Goal: Communication & Community: Answer question/provide support

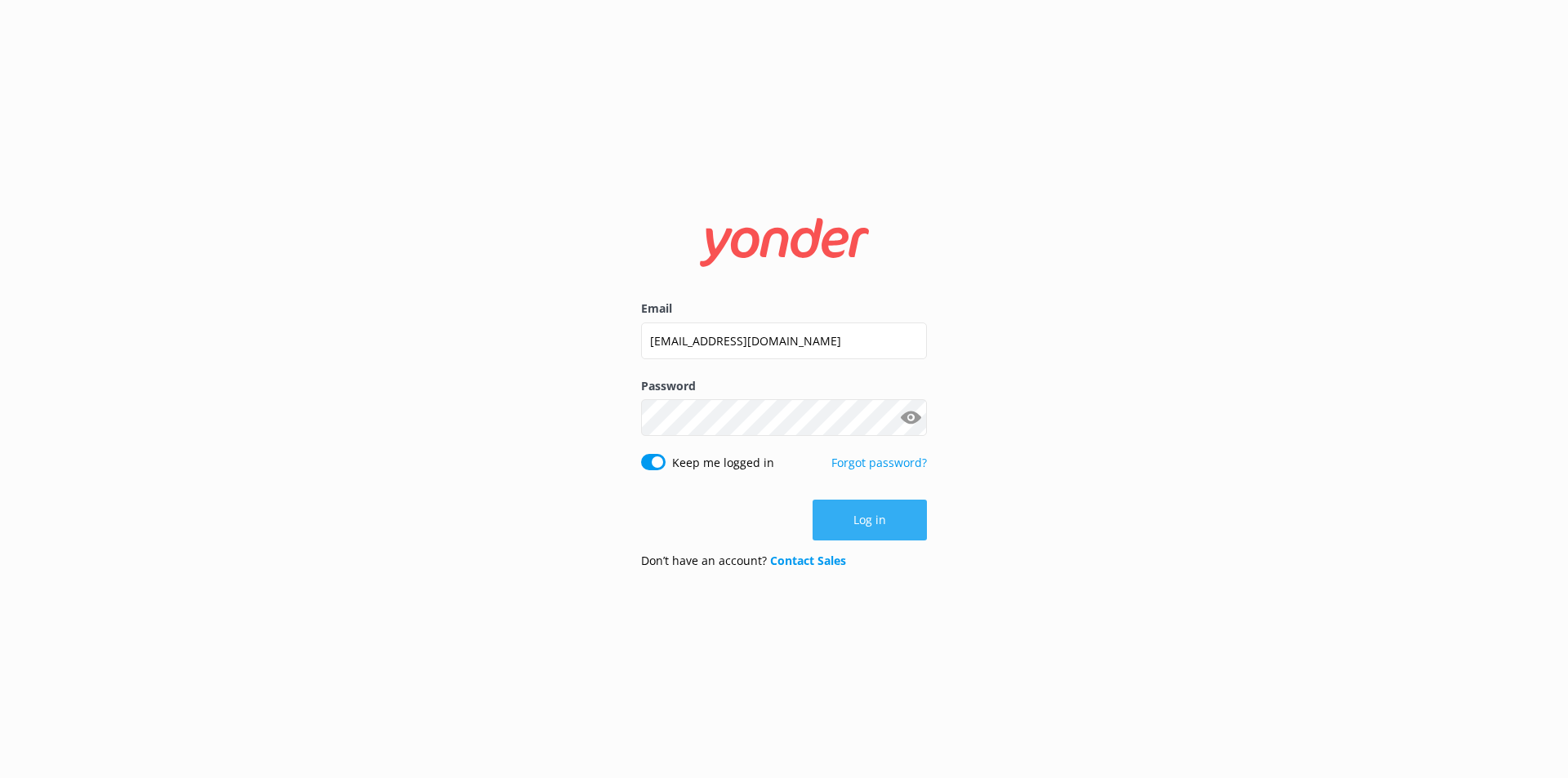
click at [865, 517] on button "Log in" at bounding box center [869, 520] width 114 height 41
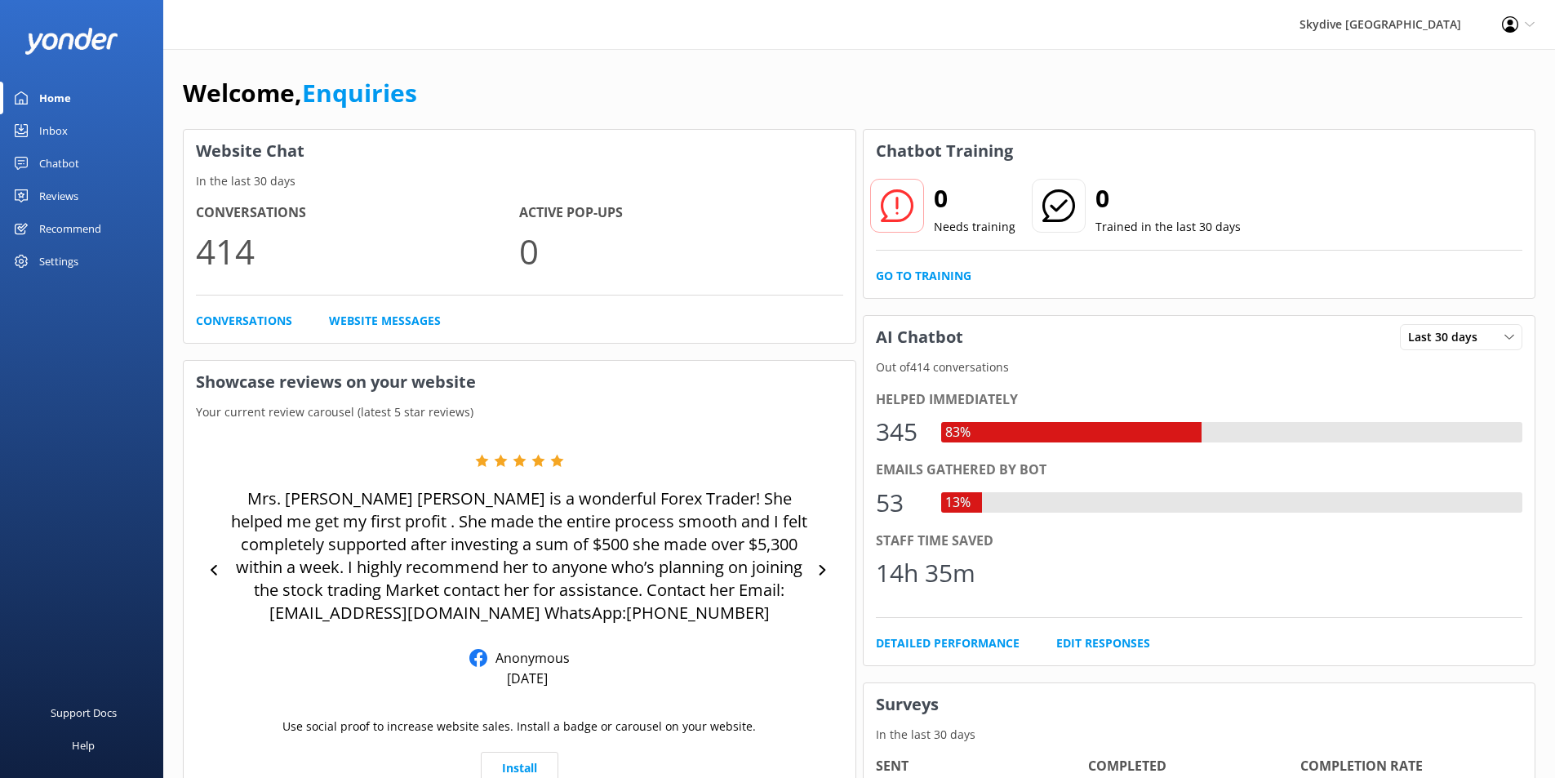
click at [53, 126] on div "Inbox" at bounding box center [53, 130] width 29 height 33
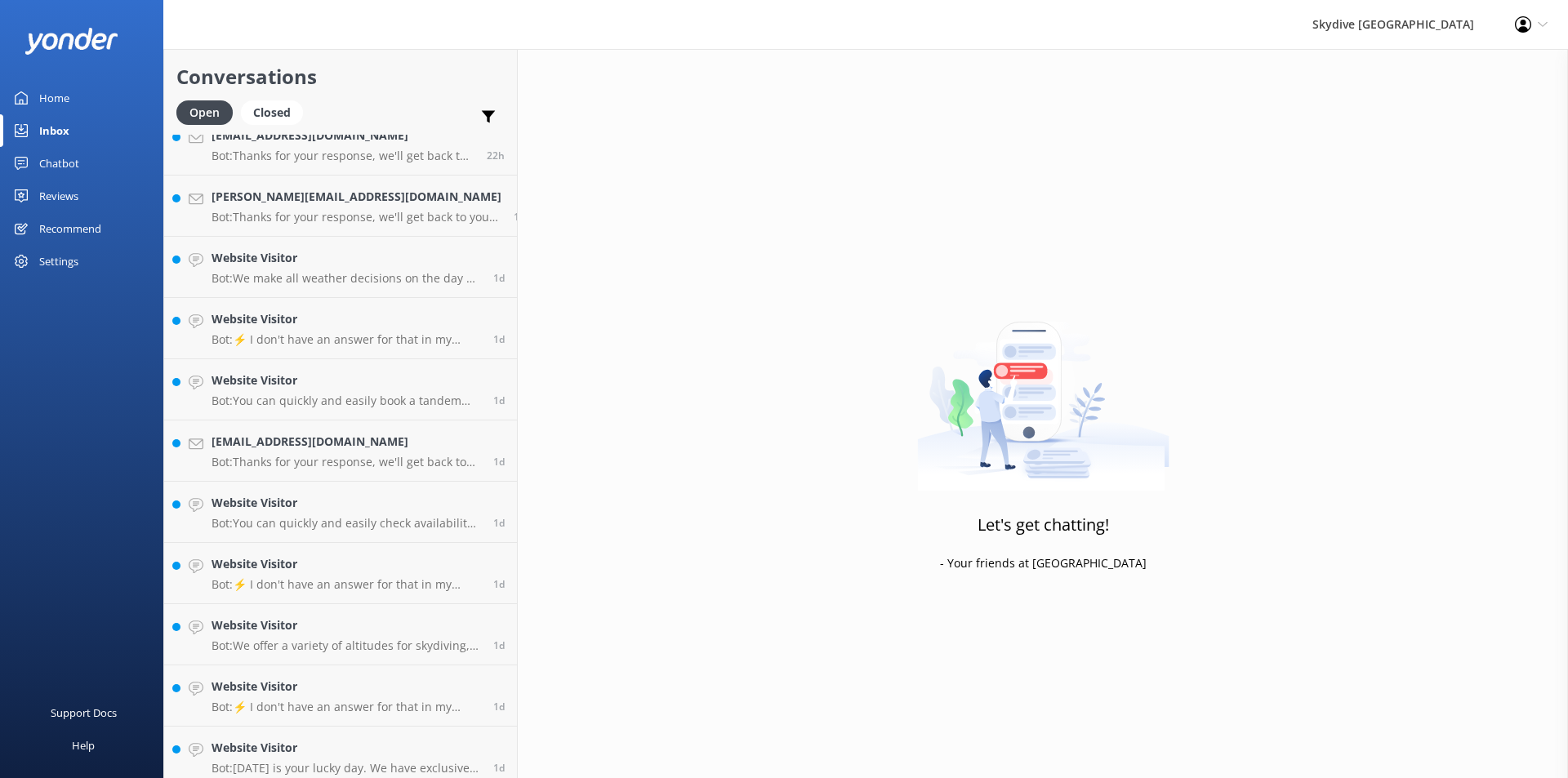
scroll to position [1225, 0]
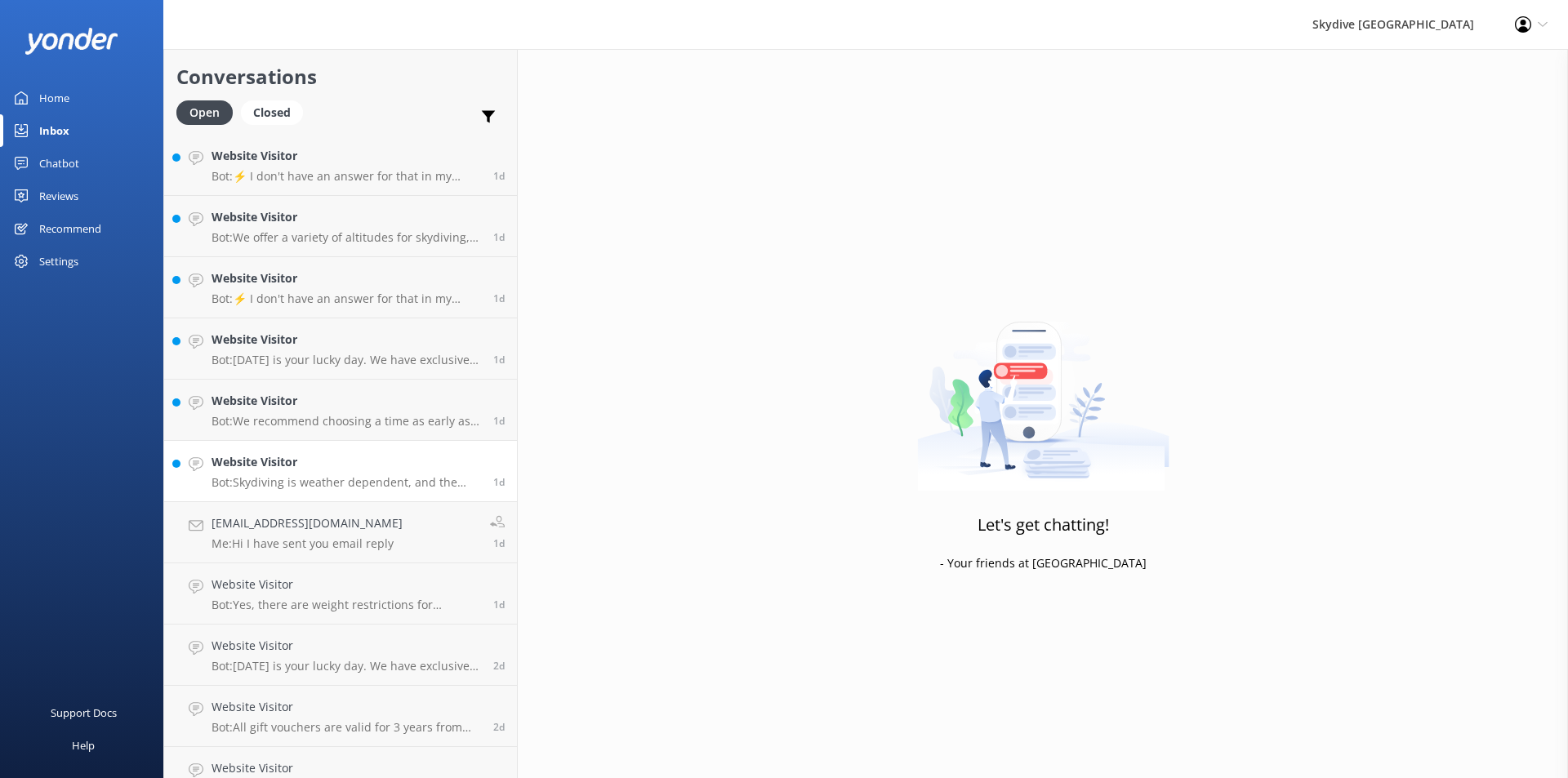
click at [293, 474] on div "Website Visitor Bot: Skydiving is weather dependent, and the duration can vary.…" at bounding box center [345, 471] width 269 height 36
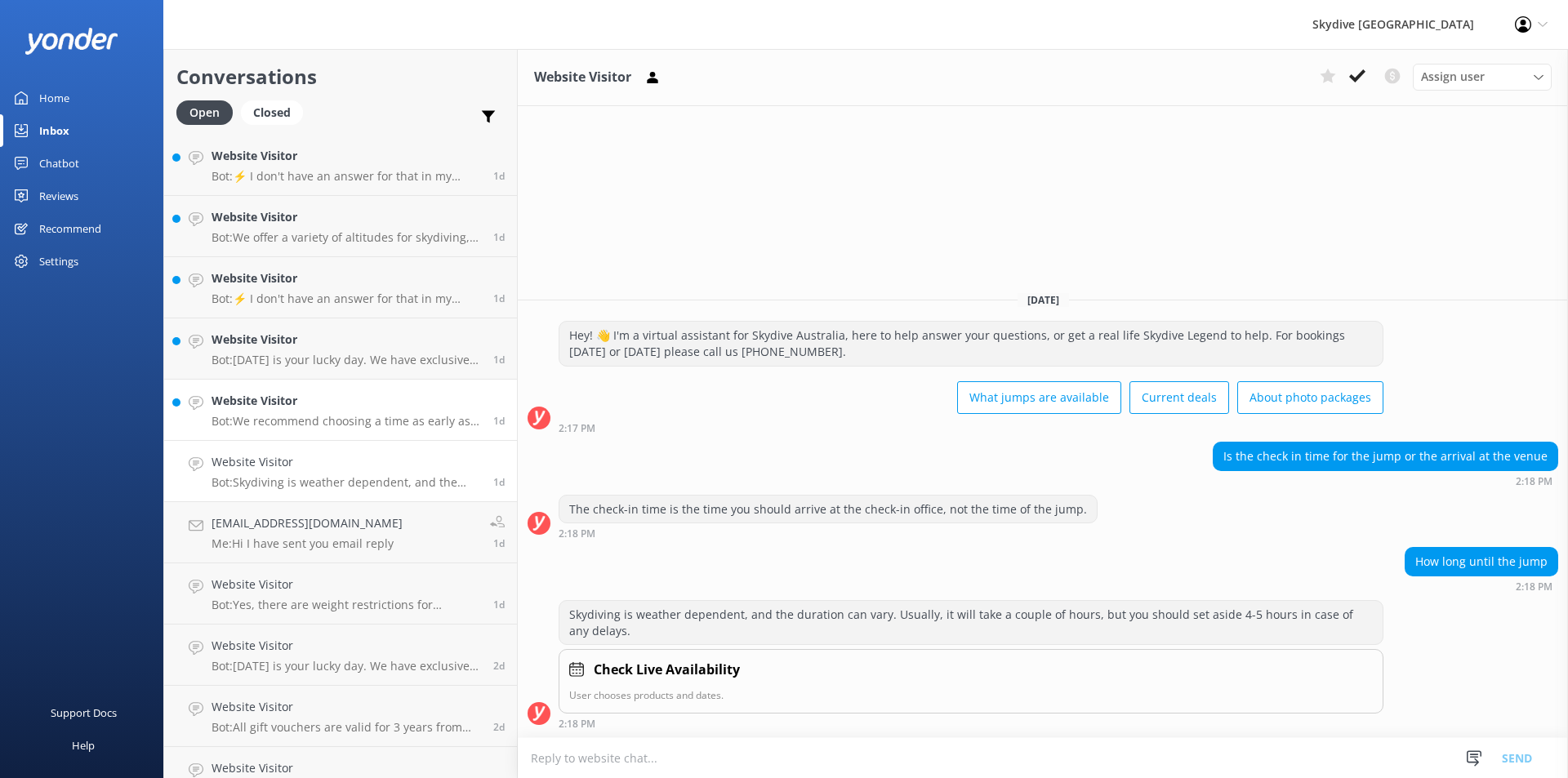
click at [295, 413] on div "Website Visitor Bot: We recommend choosing a time as early as possible in the d…" at bounding box center [345, 410] width 269 height 36
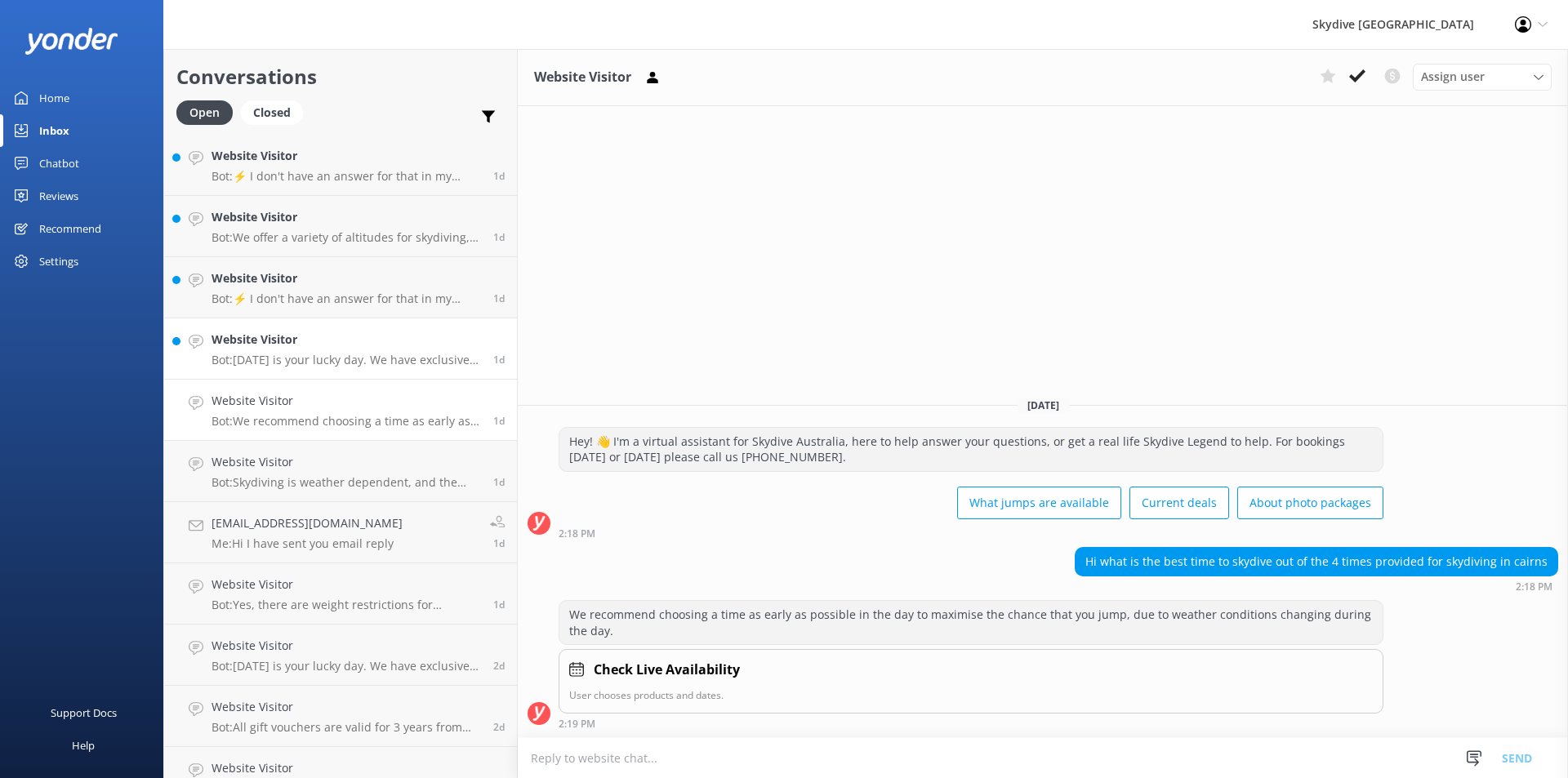
click at [311, 342] on h4 "Website Visitor" at bounding box center [345, 340] width 269 height 18
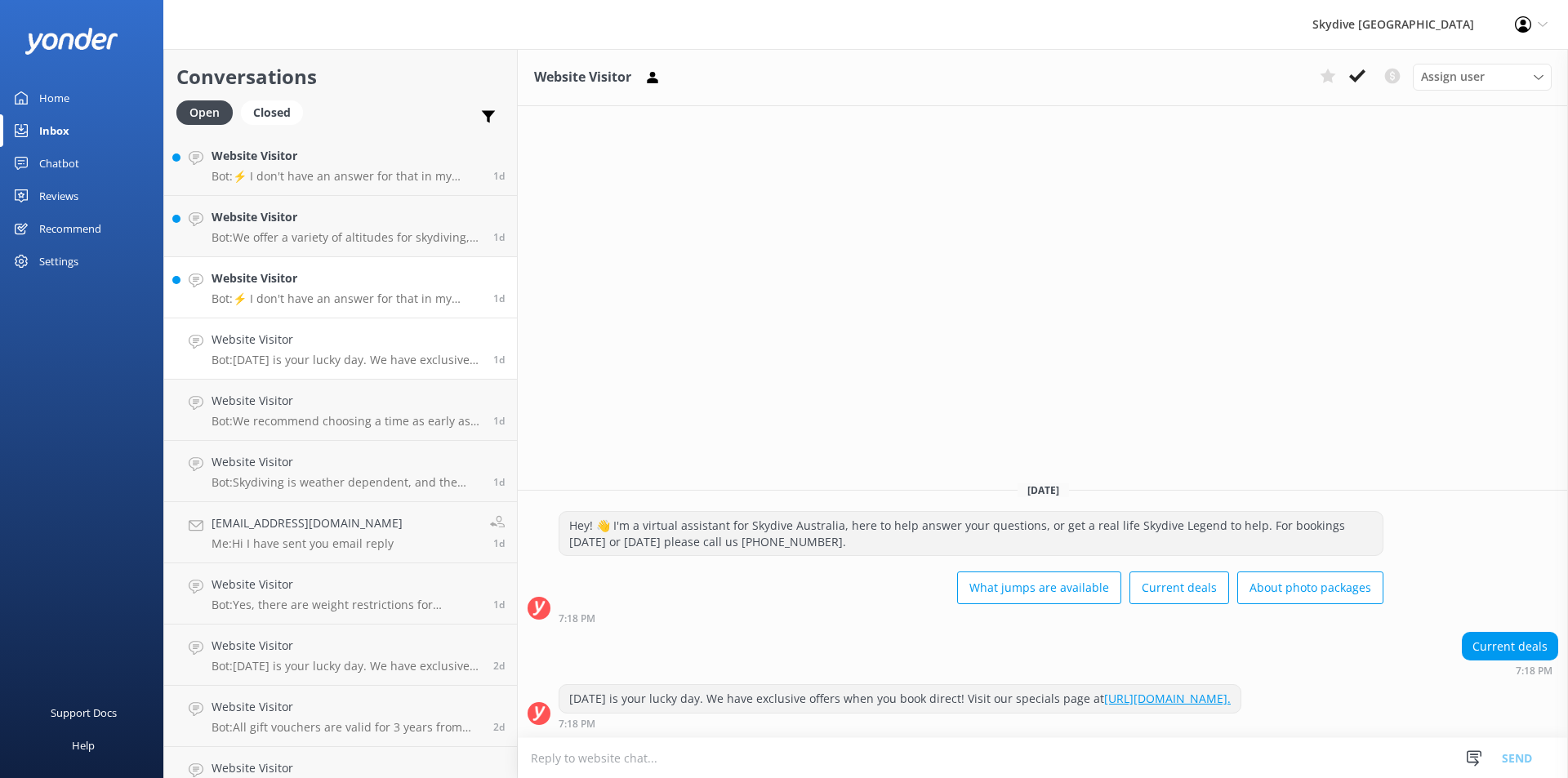
click at [305, 287] on h4 "Website Visitor" at bounding box center [345, 278] width 269 height 18
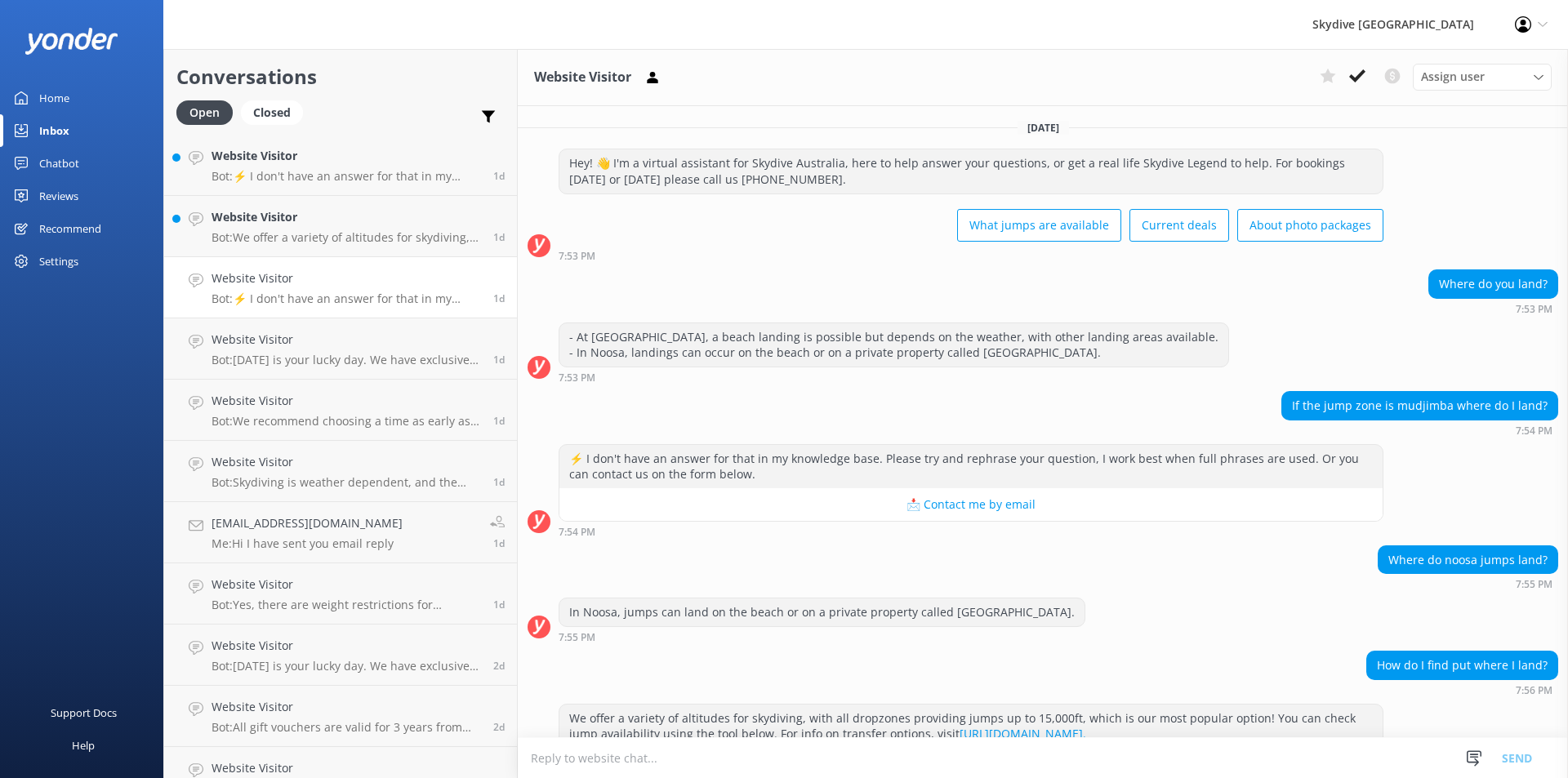
scroll to position [257, 0]
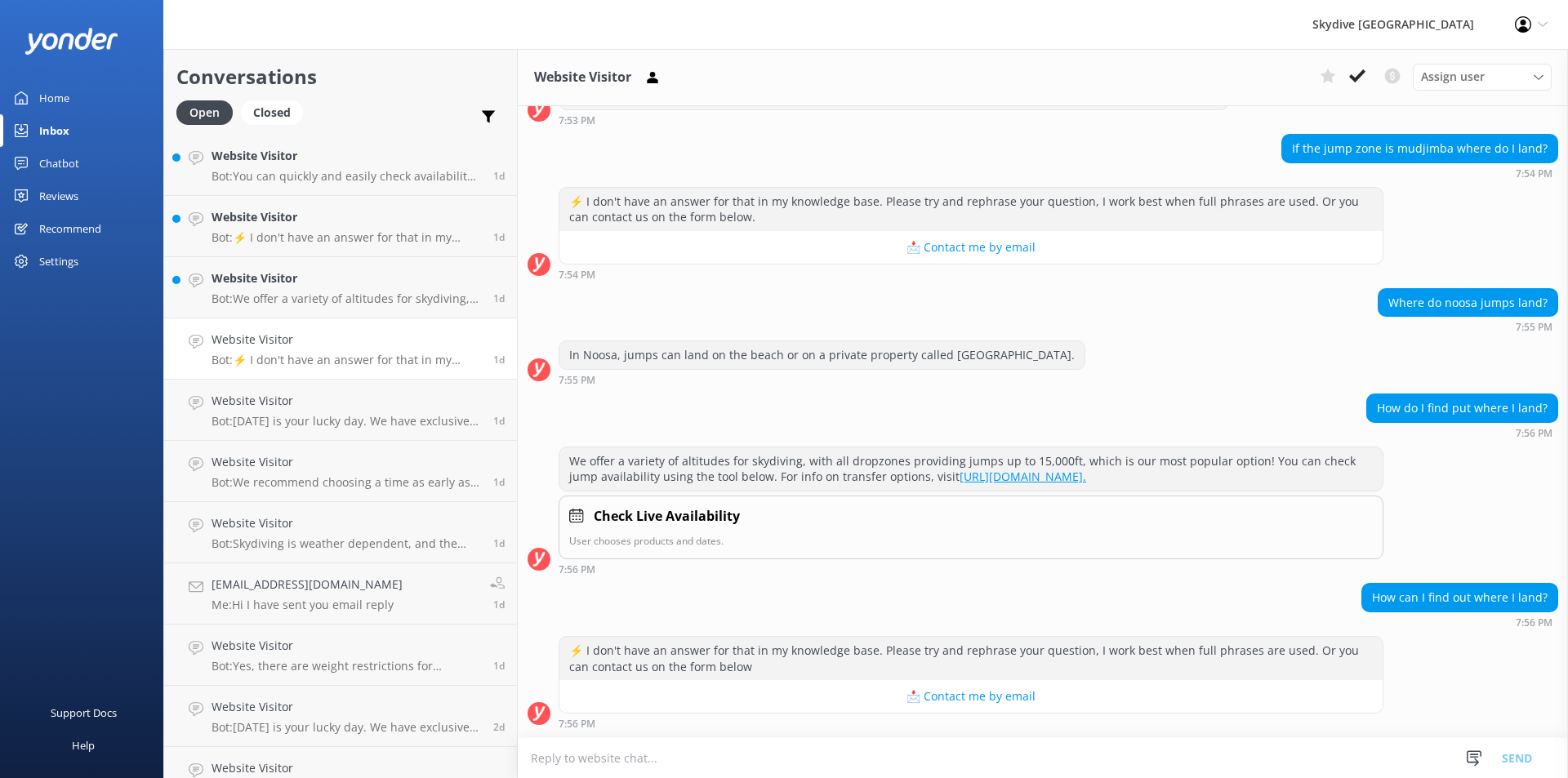
paste textarea "[GEOGRAPHIC_DATA] area: [GEOGRAPHIC_DATA], [GEOGRAPHIC_DATA] area: Park at [STR…"
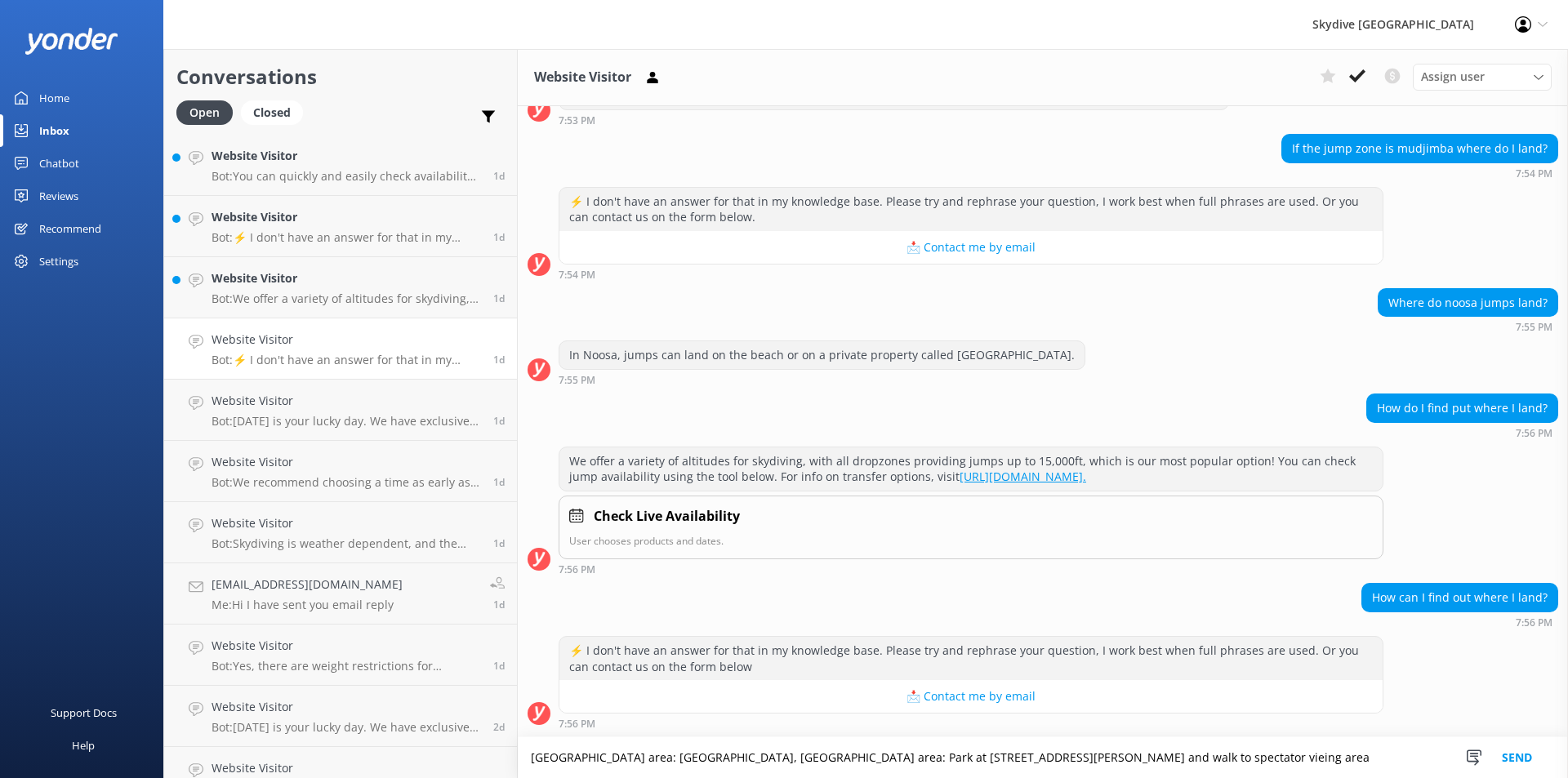
click at [518, 757] on textarea "[GEOGRAPHIC_DATA] area: [GEOGRAPHIC_DATA], [GEOGRAPHIC_DATA] area: Park at [STR…" at bounding box center [1043, 757] width 1050 height 41
click at [797, 755] on textarea "HI, [GEOGRAPHIC_DATA] area: [GEOGRAPHIC_DATA], [GEOGRAPHIC_DATA] area: Park at …" at bounding box center [1043, 757] width 1050 height 41
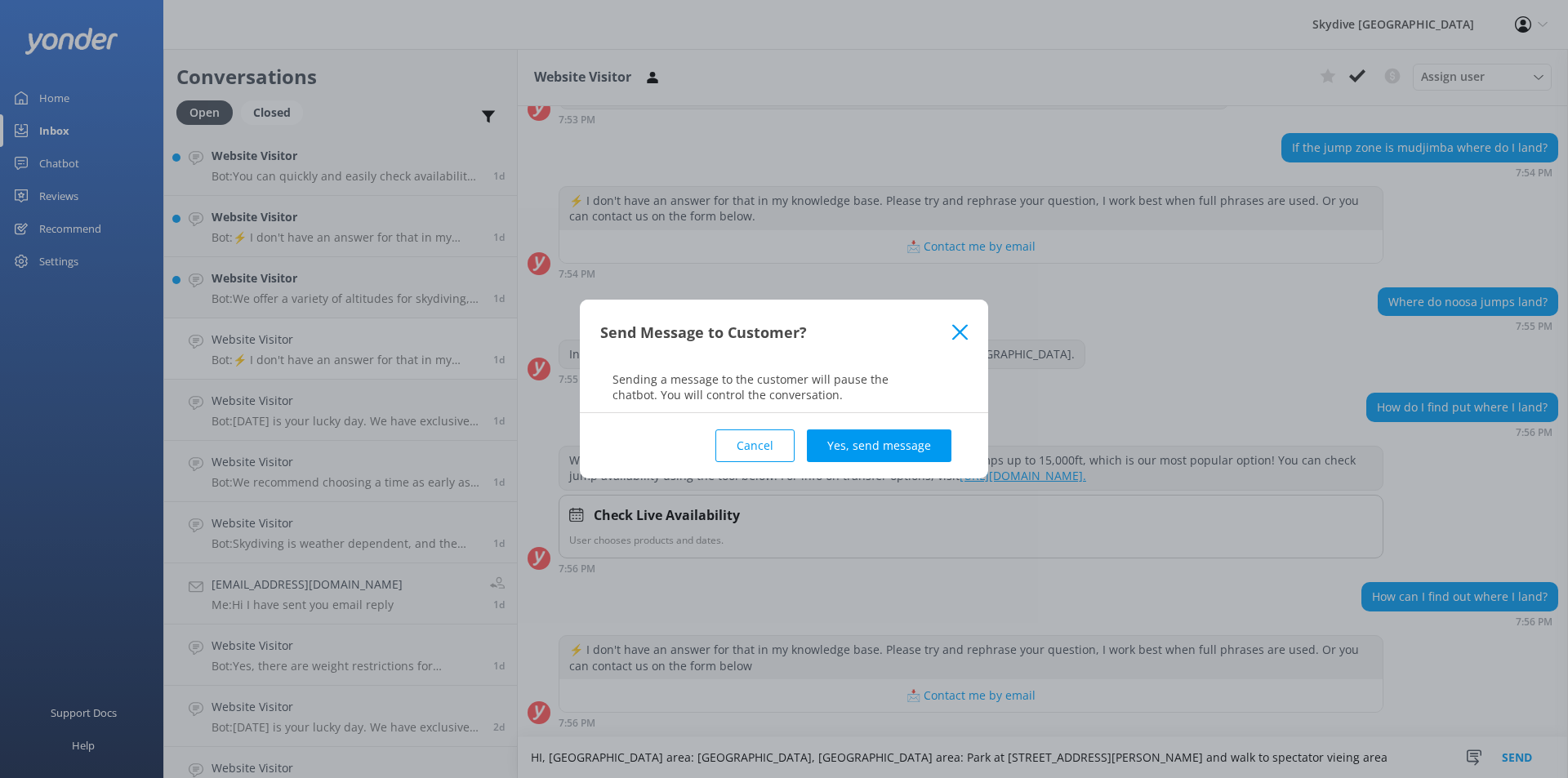
click at [961, 331] on use at bounding box center [960, 332] width 16 height 16
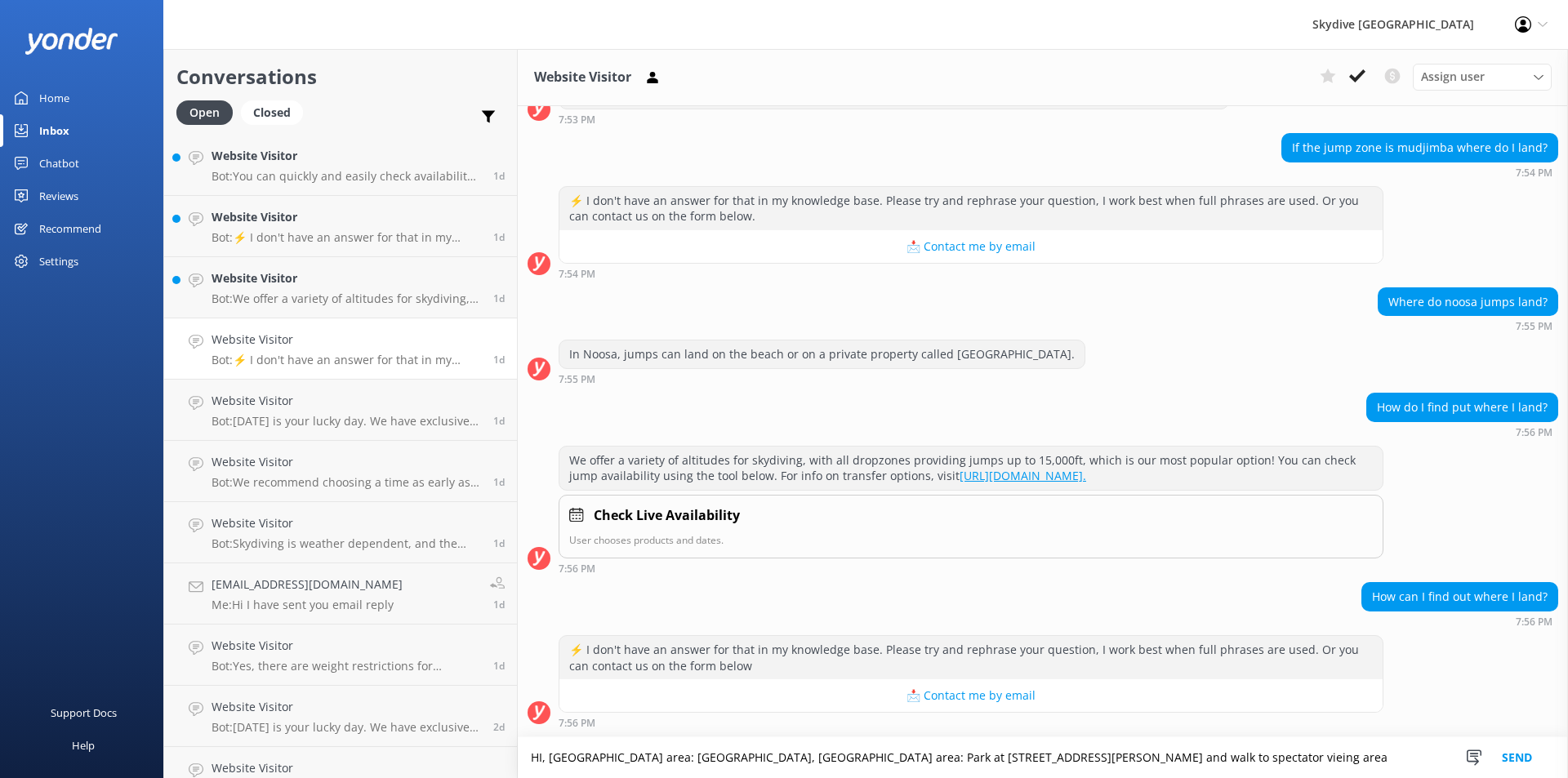
click at [518, 760] on textarea "HI, [GEOGRAPHIC_DATA] area: [GEOGRAPHIC_DATA], [GEOGRAPHIC_DATA] area: Park at …" at bounding box center [1043, 757] width 1050 height 41
click at [995, 758] on textarea "Hi, [GEOGRAPHIC_DATA] area: [GEOGRAPHIC_DATA], [GEOGRAPHIC_DATA] area: Park at …" at bounding box center [1043, 757] width 1050 height 41
click at [1356, 757] on textarea "Hi, [GEOGRAPHIC_DATA] area: [GEOGRAPHIC_DATA], [GEOGRAPHIC_DATA] area: Park at …" at bounding box center [1043, 757] width 1050 height 41
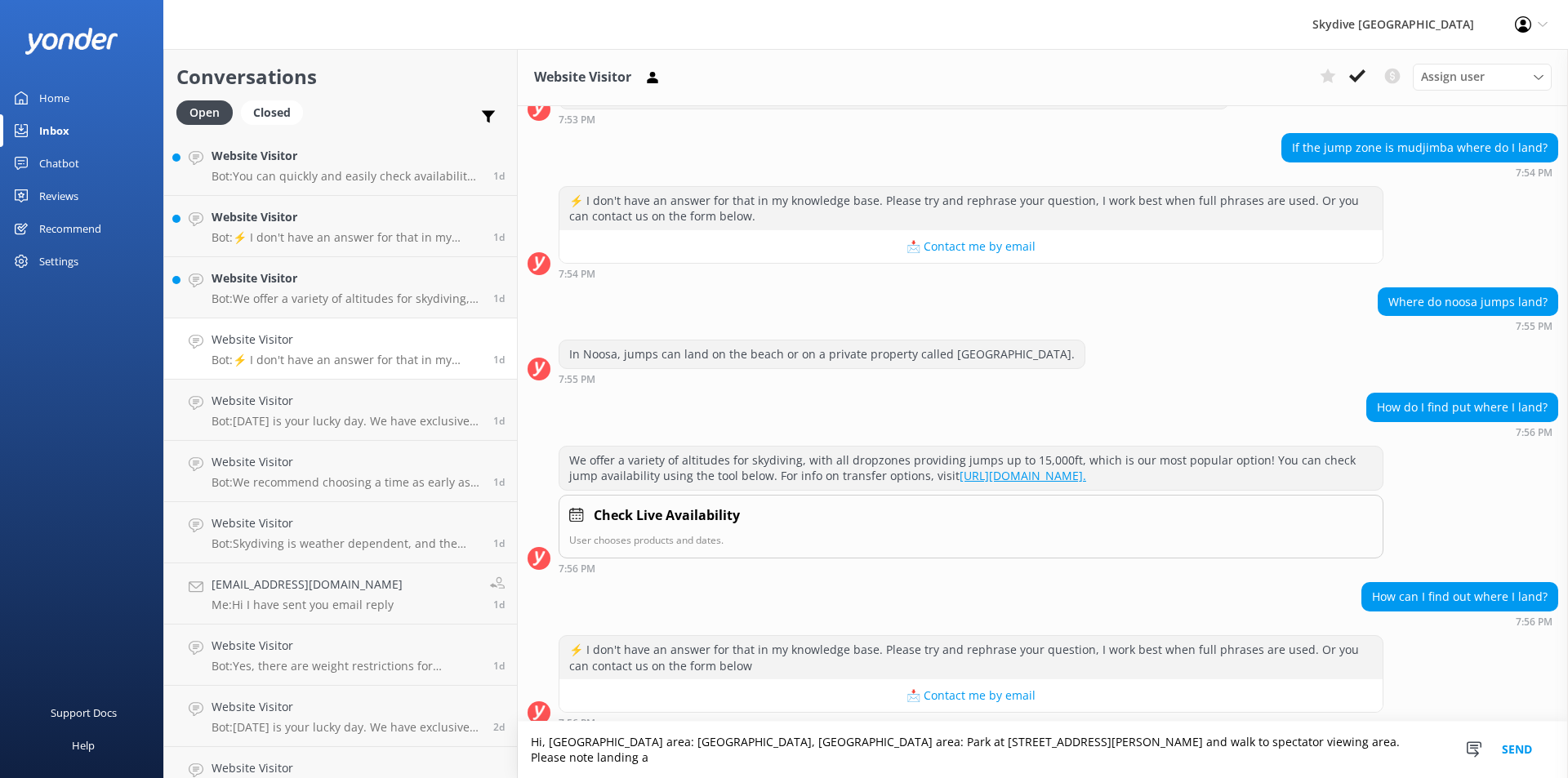
scroll to position [274, 0]
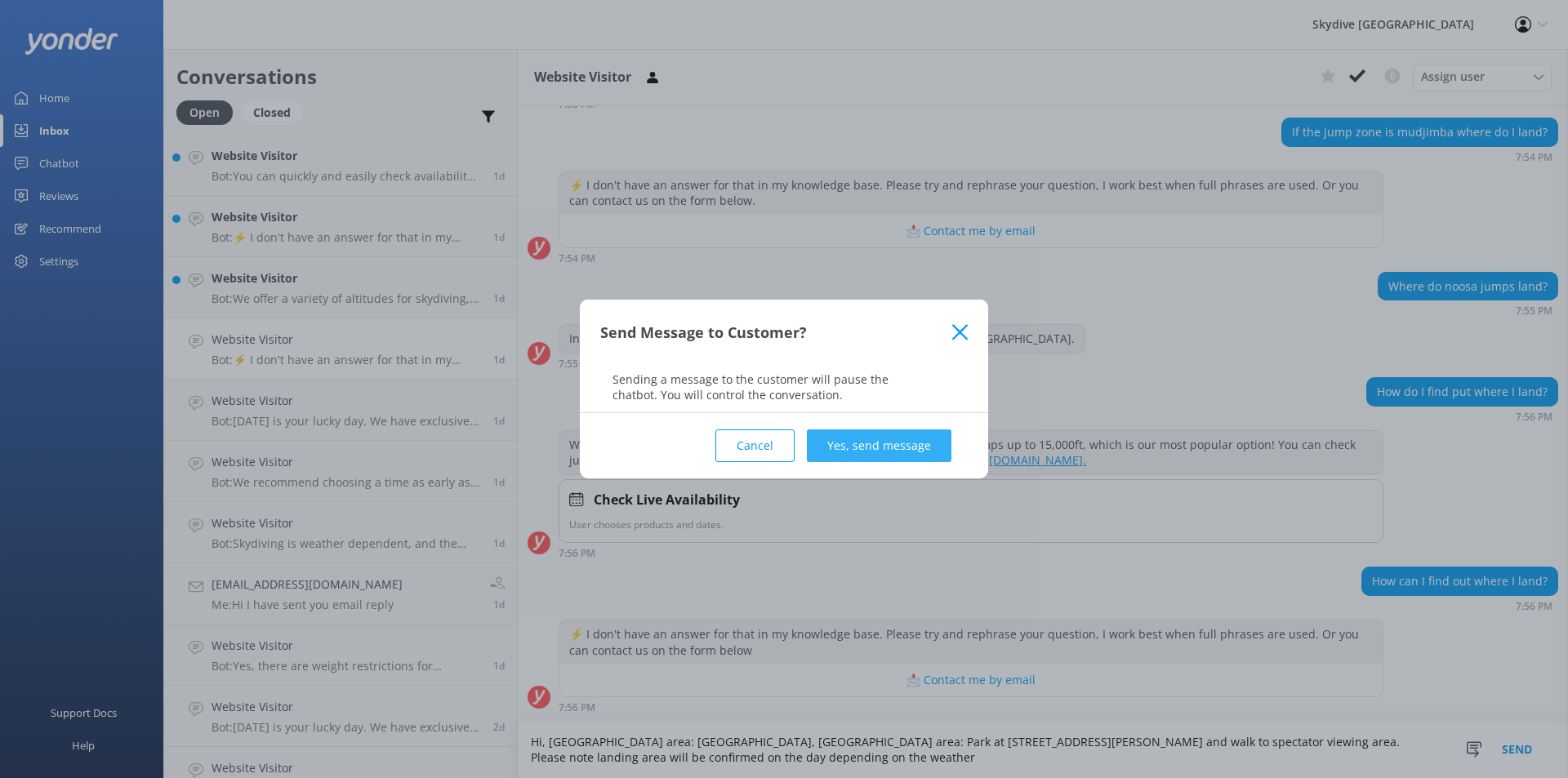
type textarea "Hi, [GEOGRAPHIC_DATA] area: [GEOGRAPHIC_DATA], [GEOGRAPHIC_DATA] area: Park at …"
click at [840, 453] on button "Yes, send message" at bounding box center [879, 445] width 145 height 33
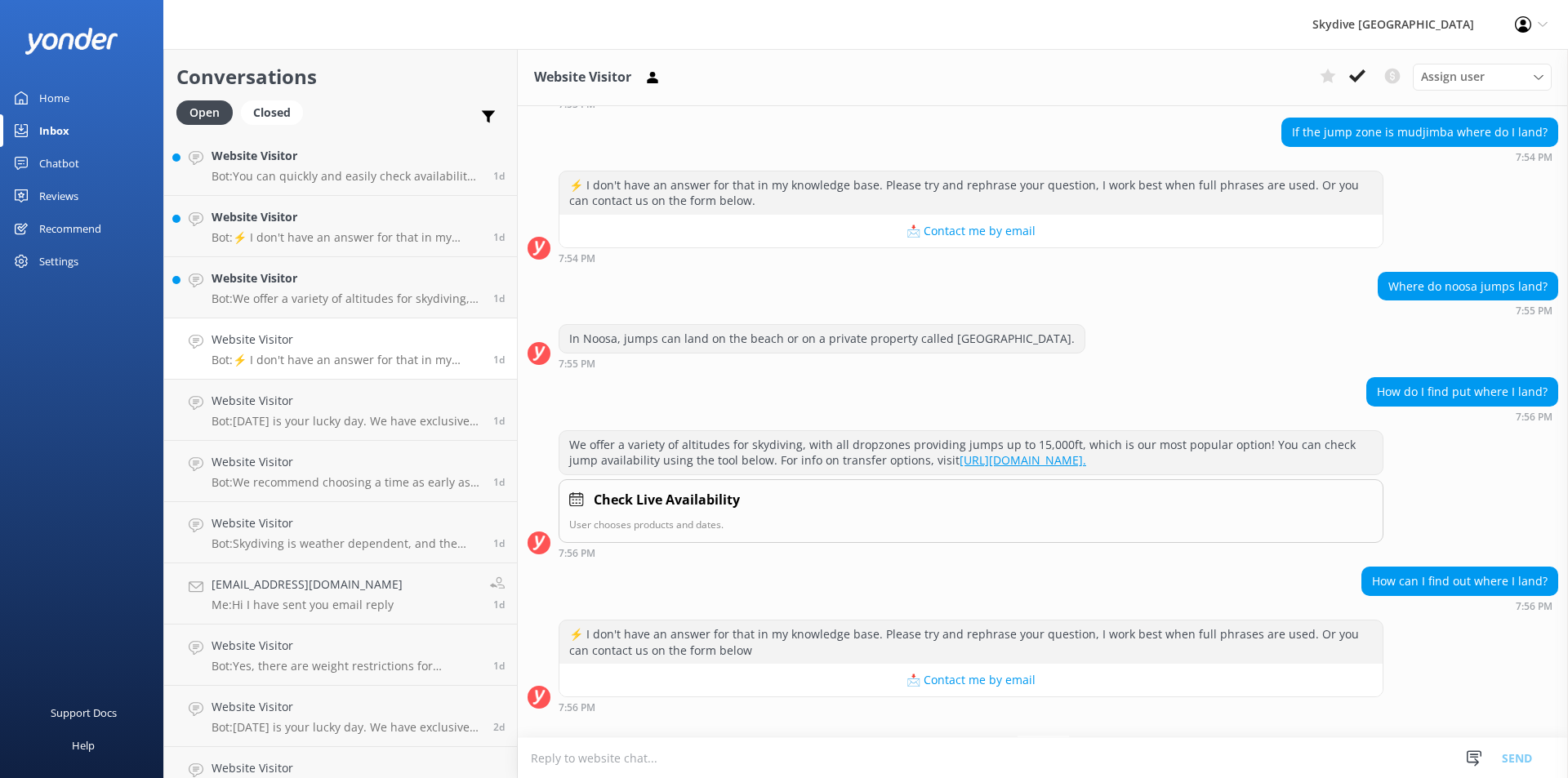
scroll to position [410, 0]
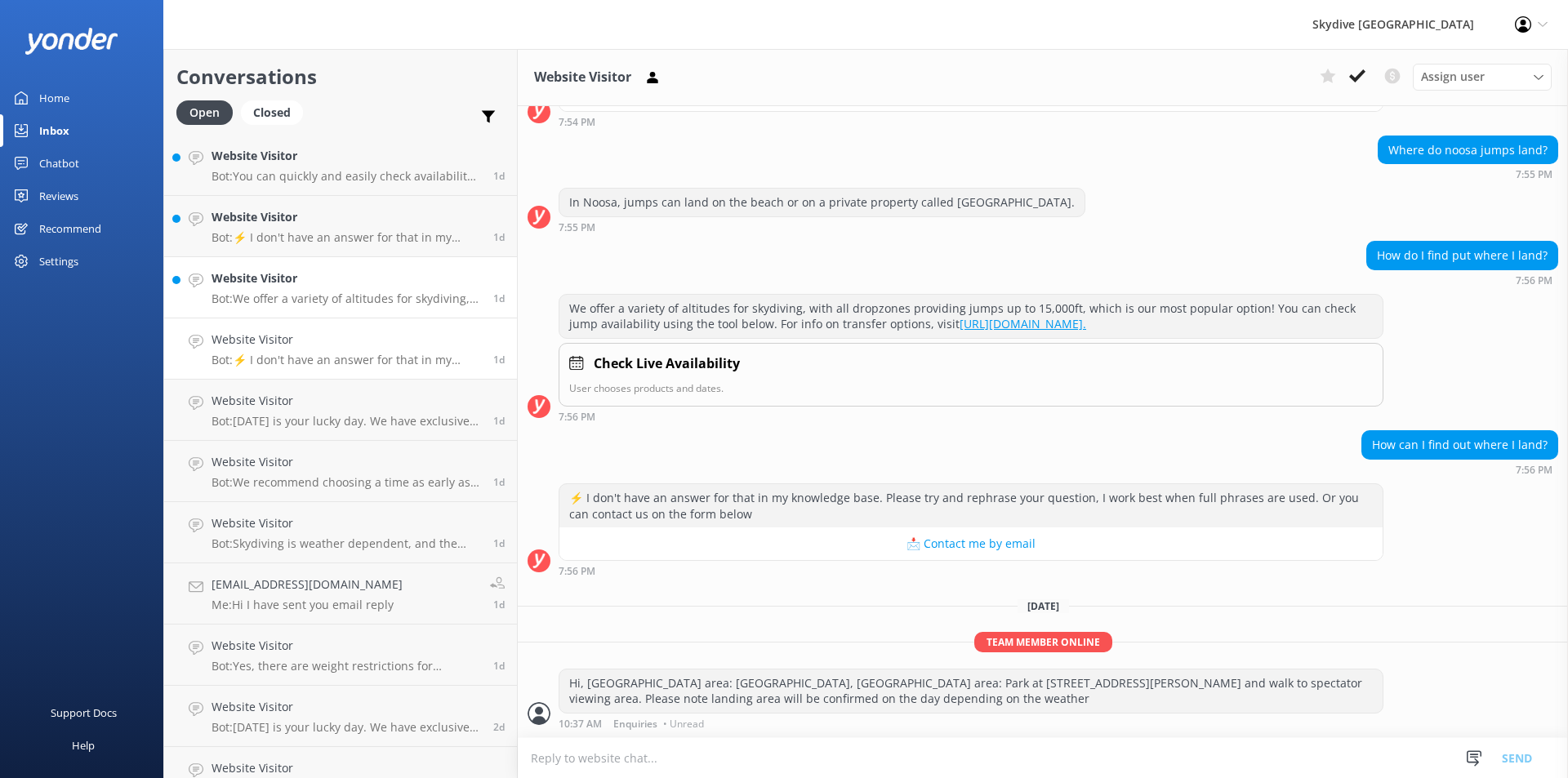
click at [276, 285] on h4 "Website Visitor" at bounding box center [345, 278] width 269 height 18
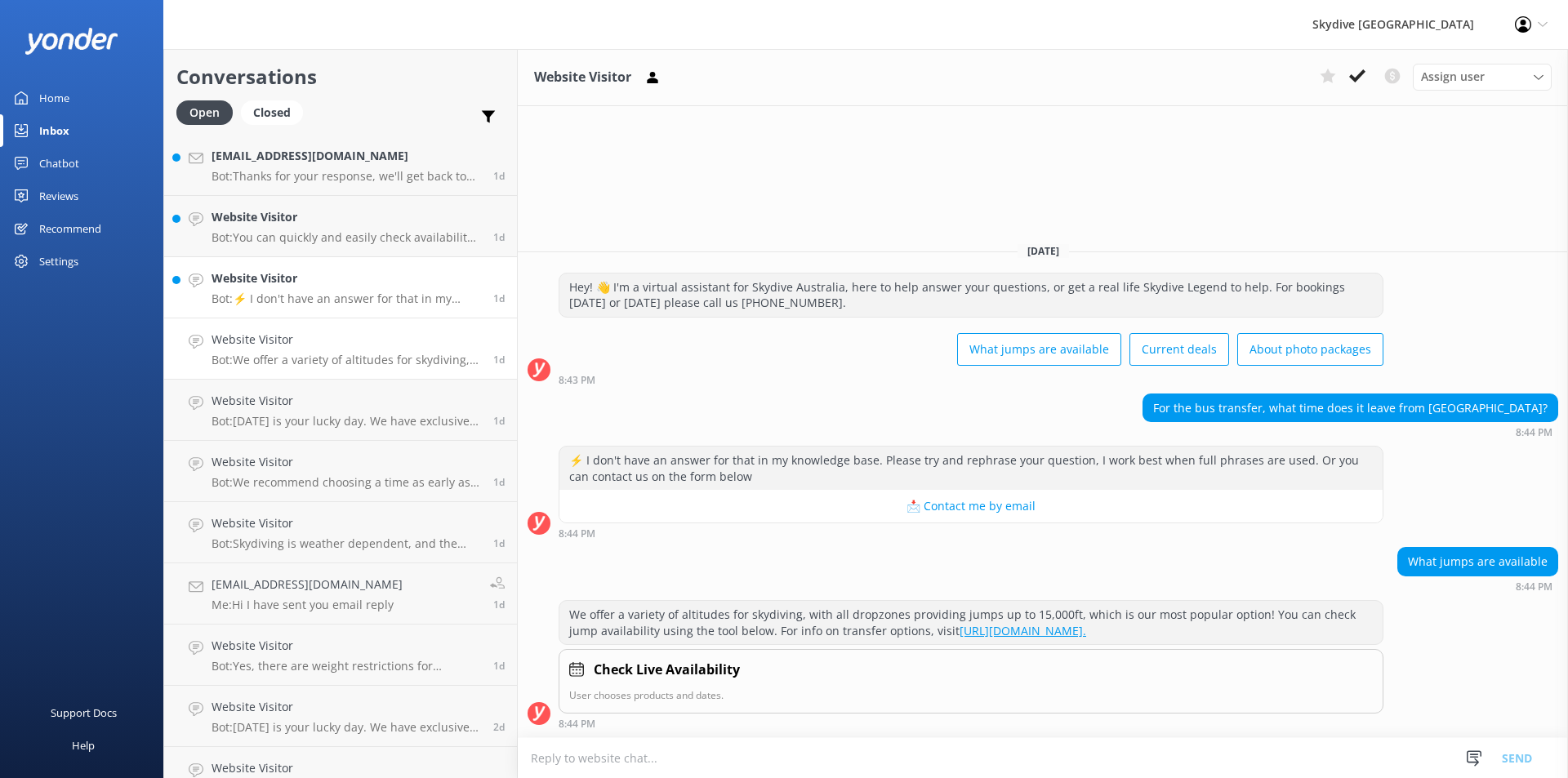
click at [256, 272] on h4 "Website Visitor" at bounding box center [345, 278] width 269 height 18
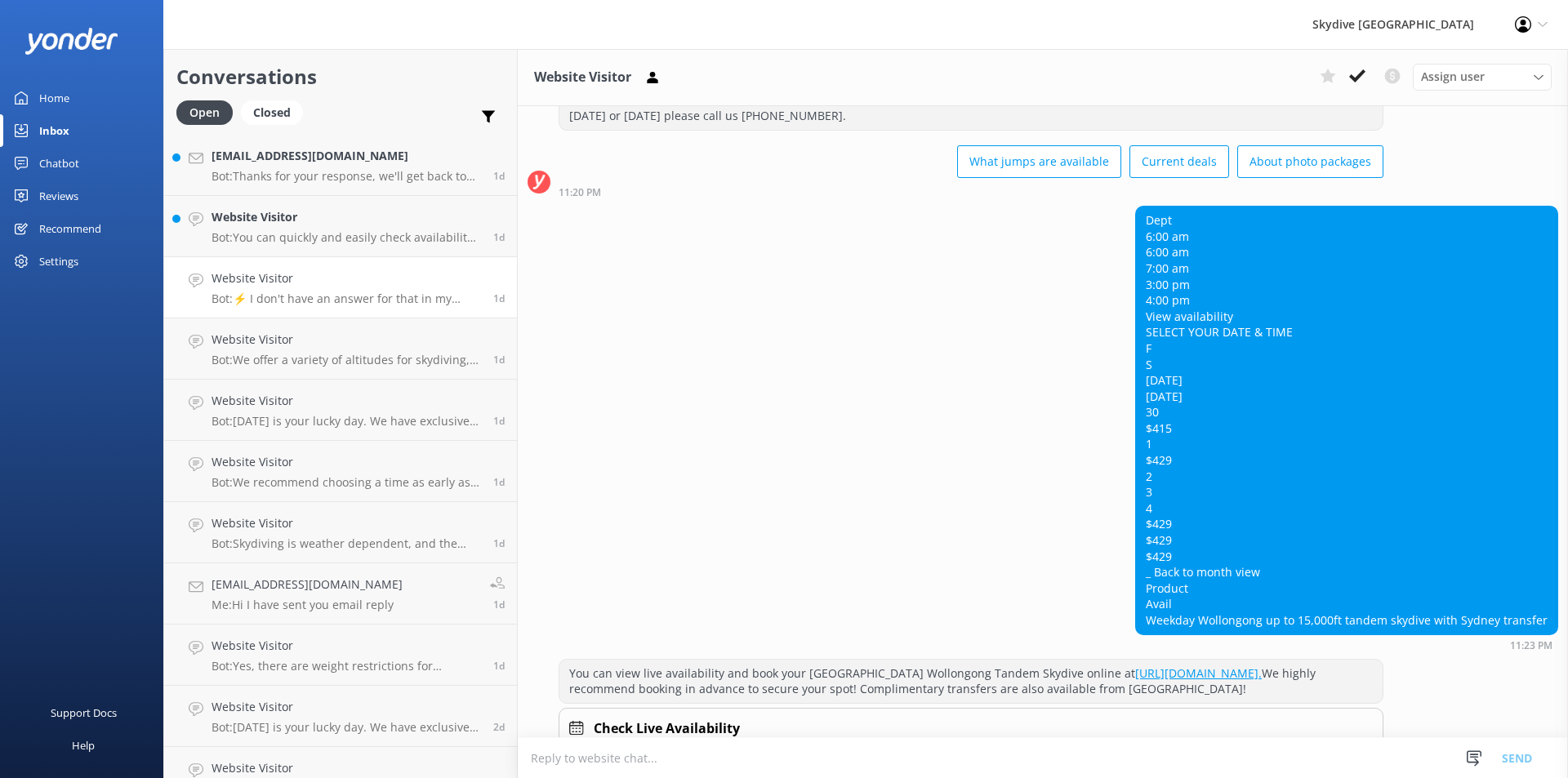
scroll to position [309, 0]
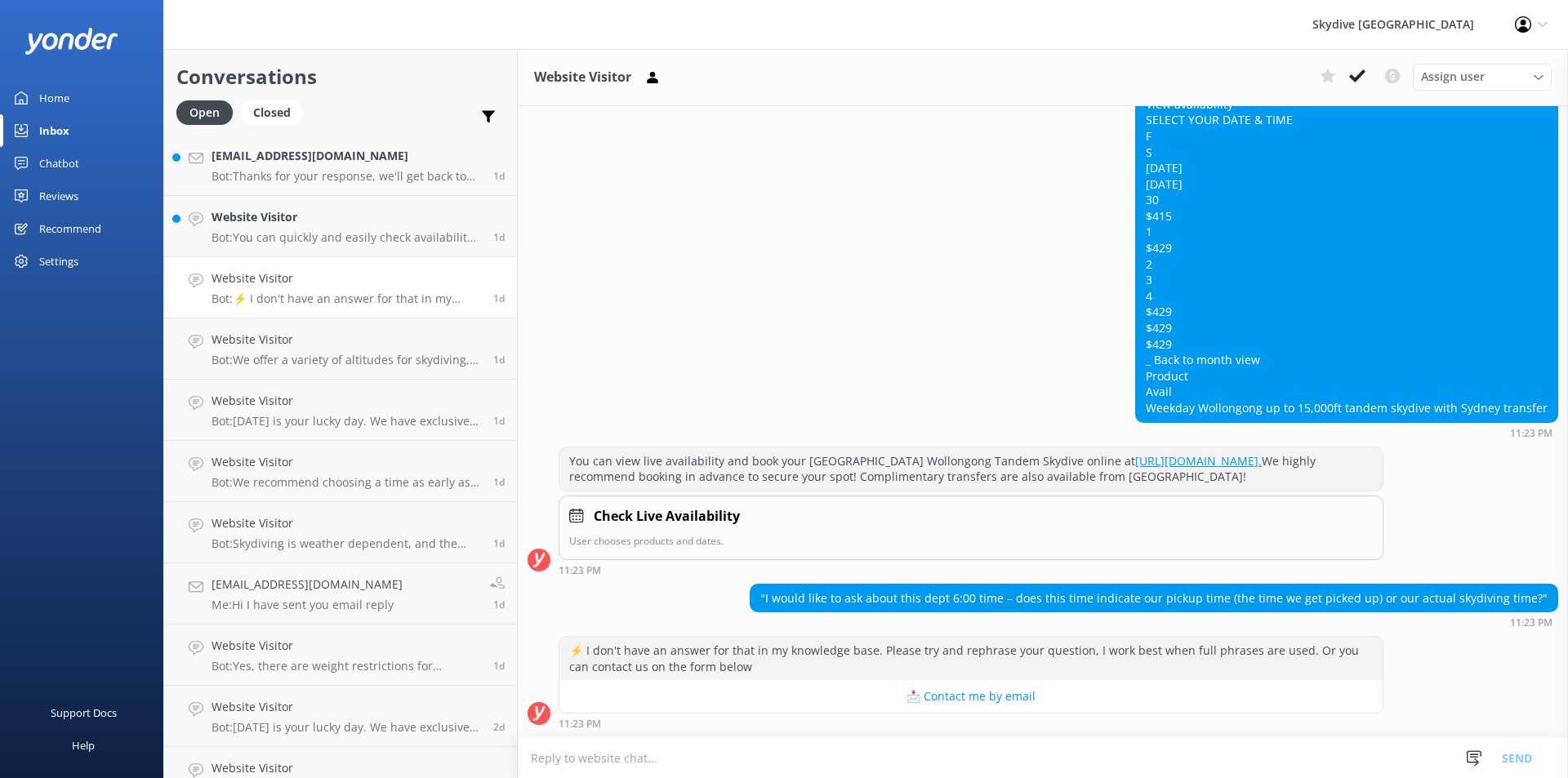
click at [621, 758] on textarea at bounding box center [1043, 758] width 1050 height 40
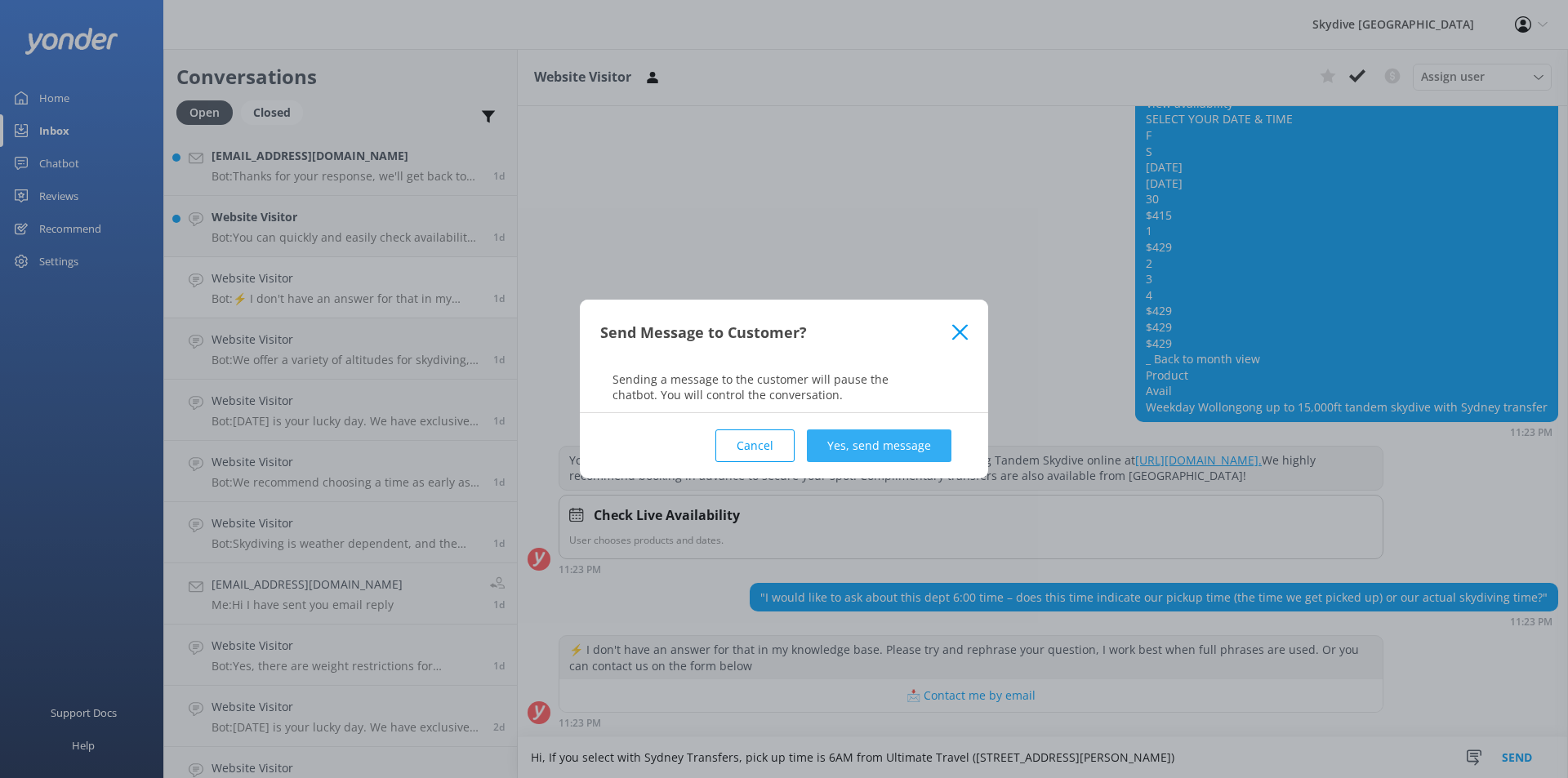
type textarea "Hi, If you select with Sydney Transfers, pick up time is 6AM from Ultimate Trav…"
click at [893, 441] on button "Yes, send message" at bounding box center [879, 445] width 145 height 33
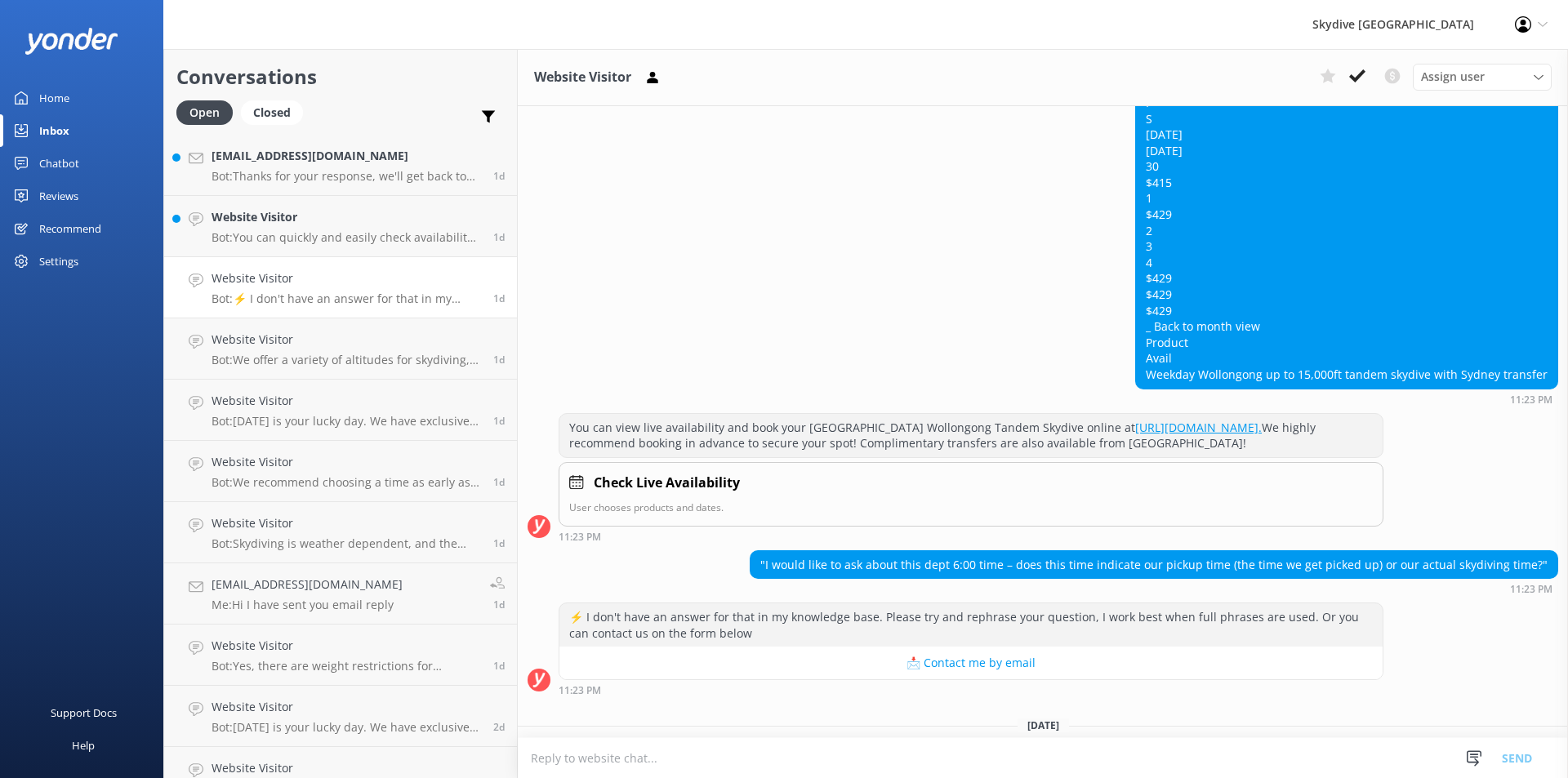
scroll to position [445, 0]
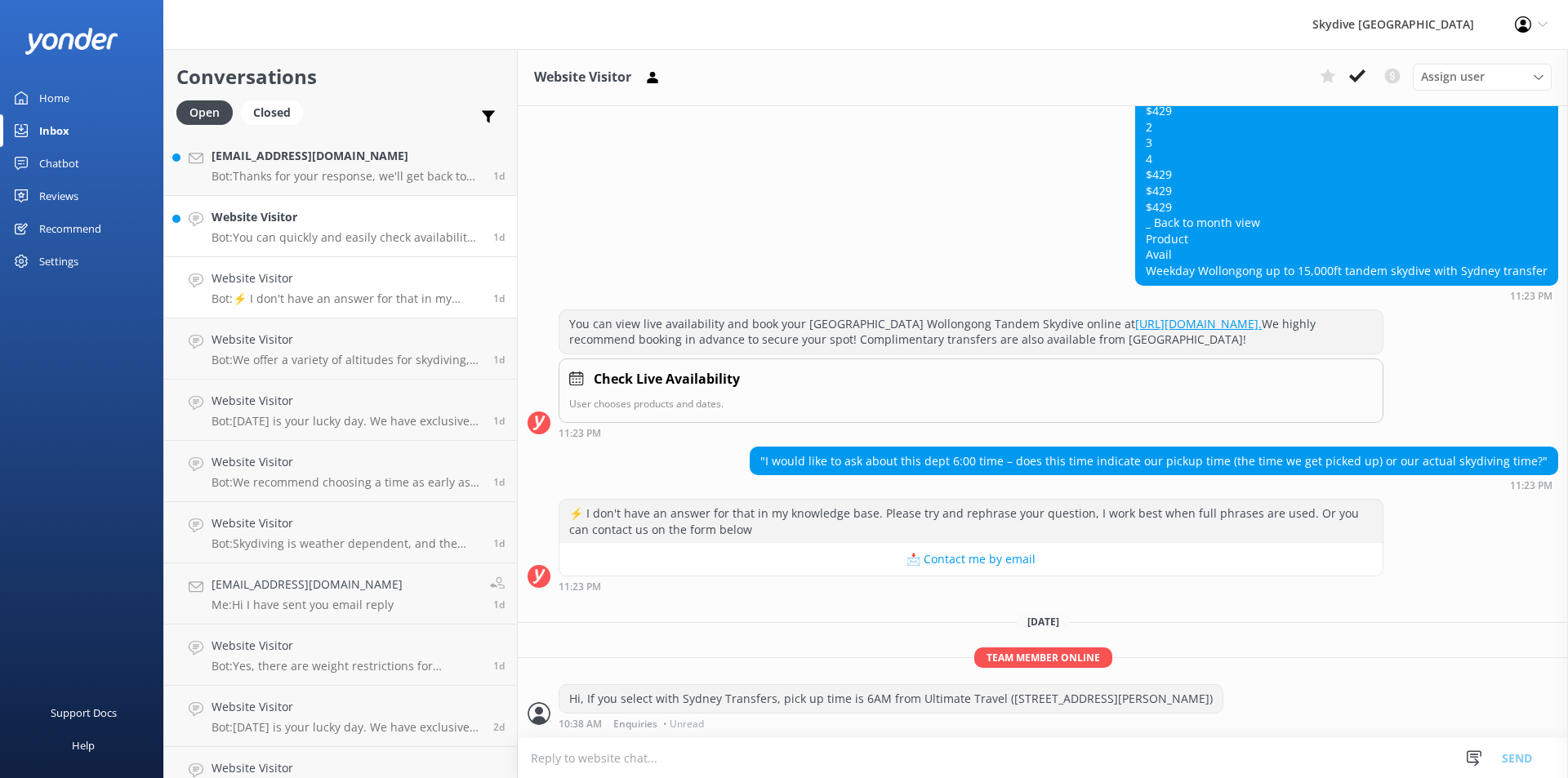
click at [254, 247] on link "Website Visitor Bot: You can quickly and easily check availability and book a t…" at bounding box center [340, 226] width 353 height 61
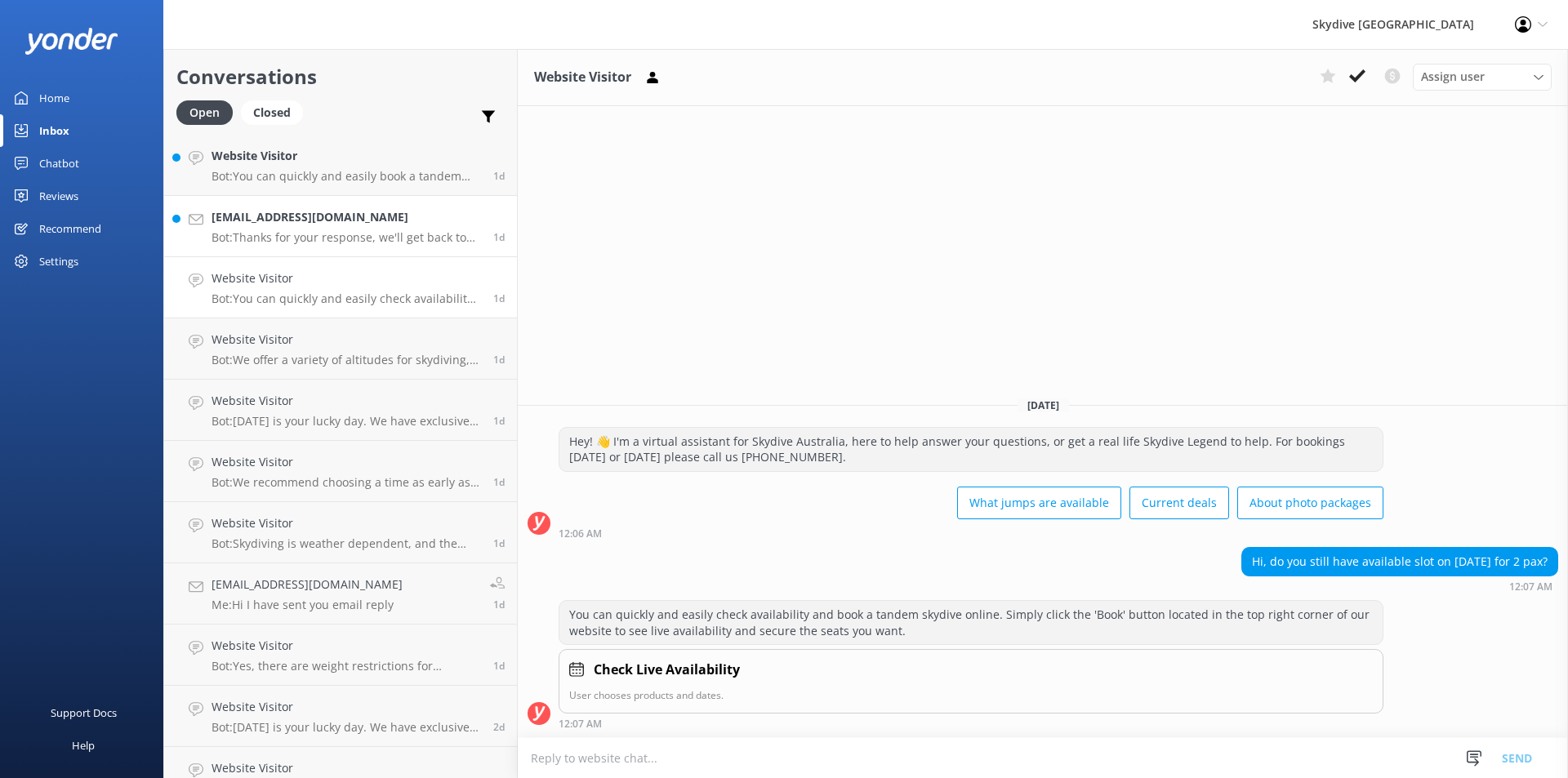
click at [254, 214] on h4 "[EMAIL_ADDRESS][DOMAIN_NAME]" at bounding box center [345, 217] width 269 height 18
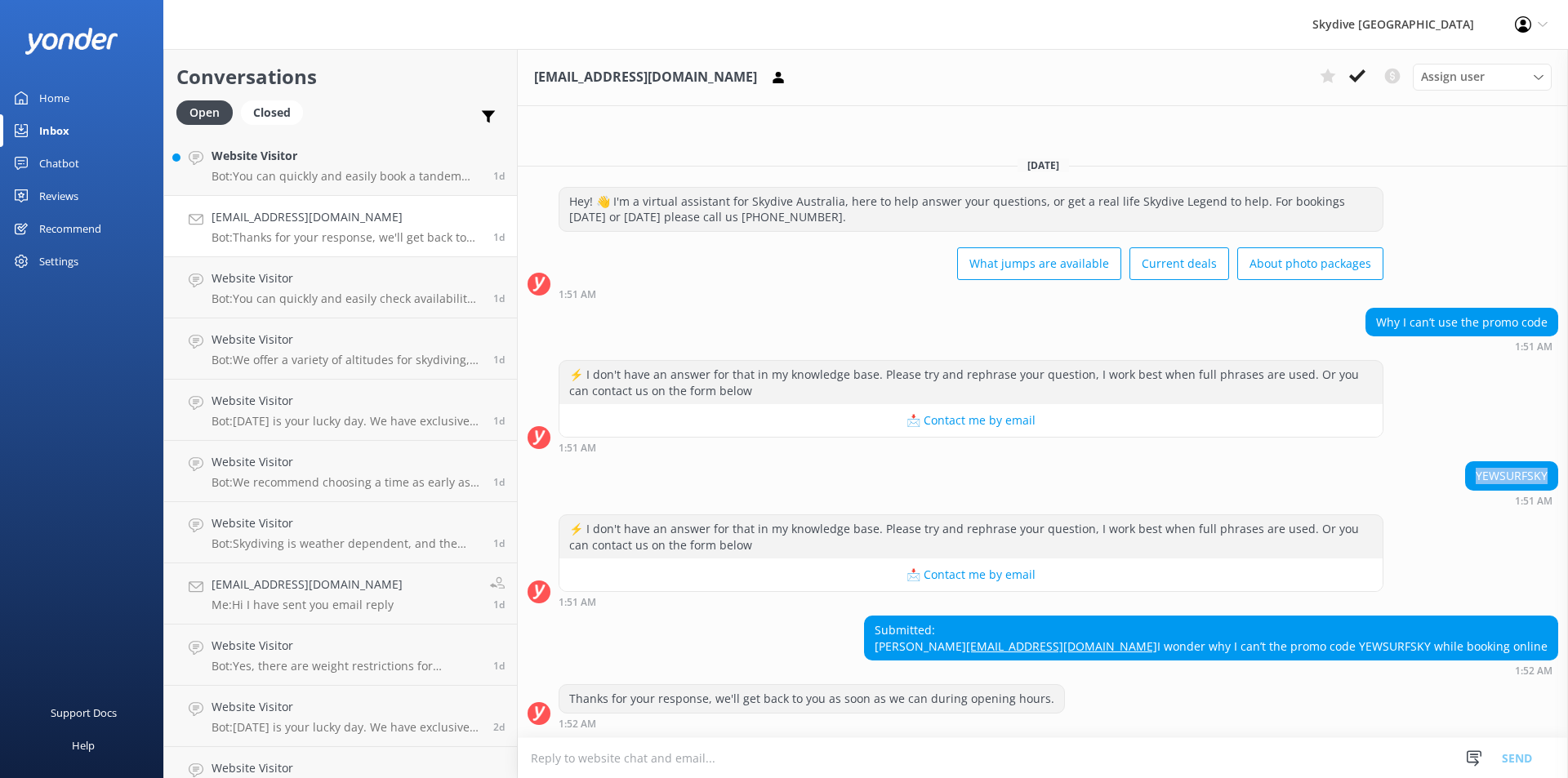
drag, startPoint x: 1476, startPoint y: 443, endPoint x: 1545, endPoint y: 439, distance: 68.7
click at [1545, 462] on div "YEWSURFSKY" at bounding box center [1511, 476] width 91 height 28
copy div "YEWSURFSKY"
click at [248, 232] on p "Bot: You can quickly and easily book a tandem skydive online and see live avail…" at bounding box center [345, 237] width 269 height 15
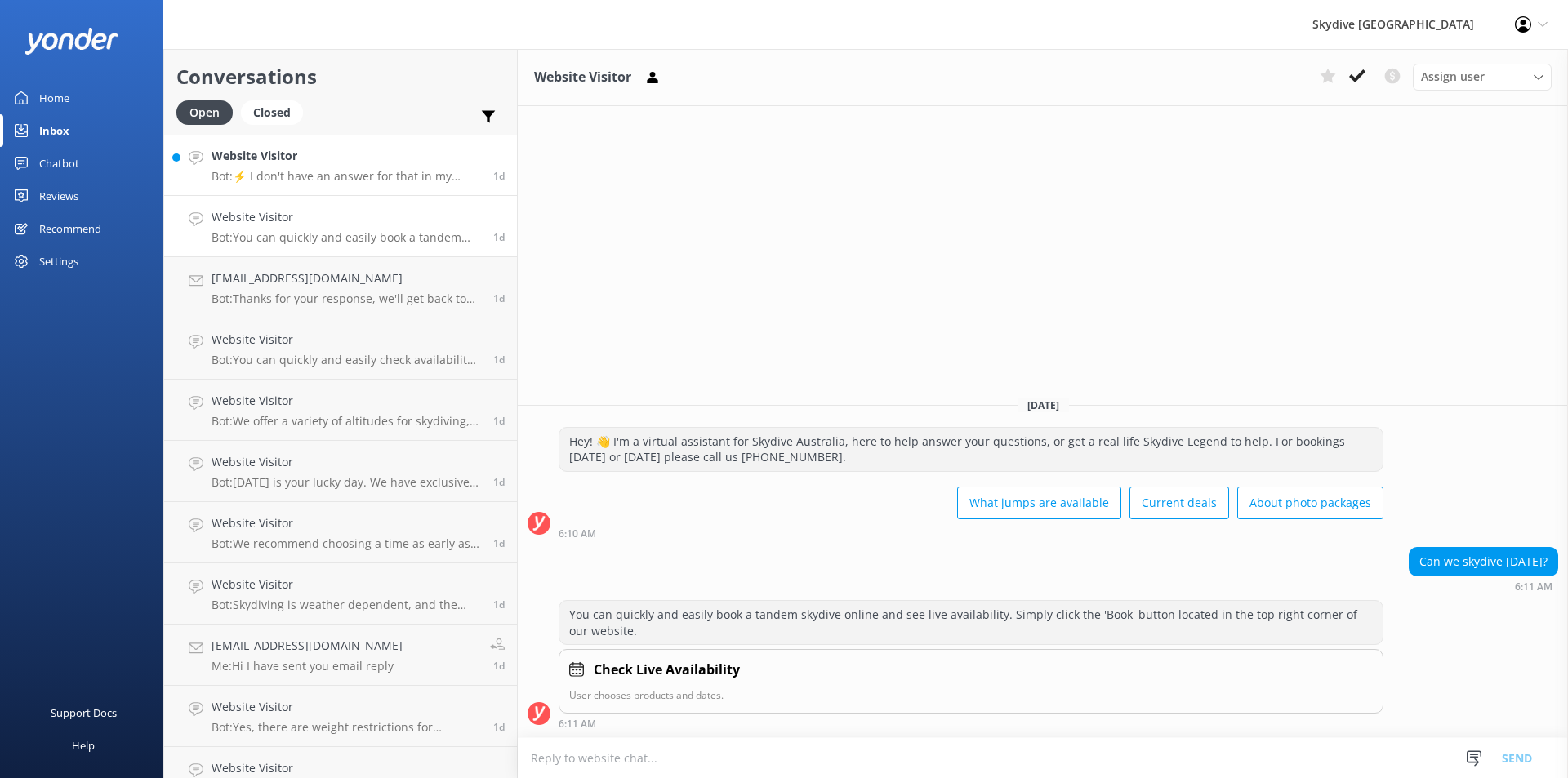
click at [278, 167] on div "Website Visitor Bot: ⚡ I don't have an answer for that in my knowledge base. Pl…" at bounding box center [345, 165] width 269 height 36
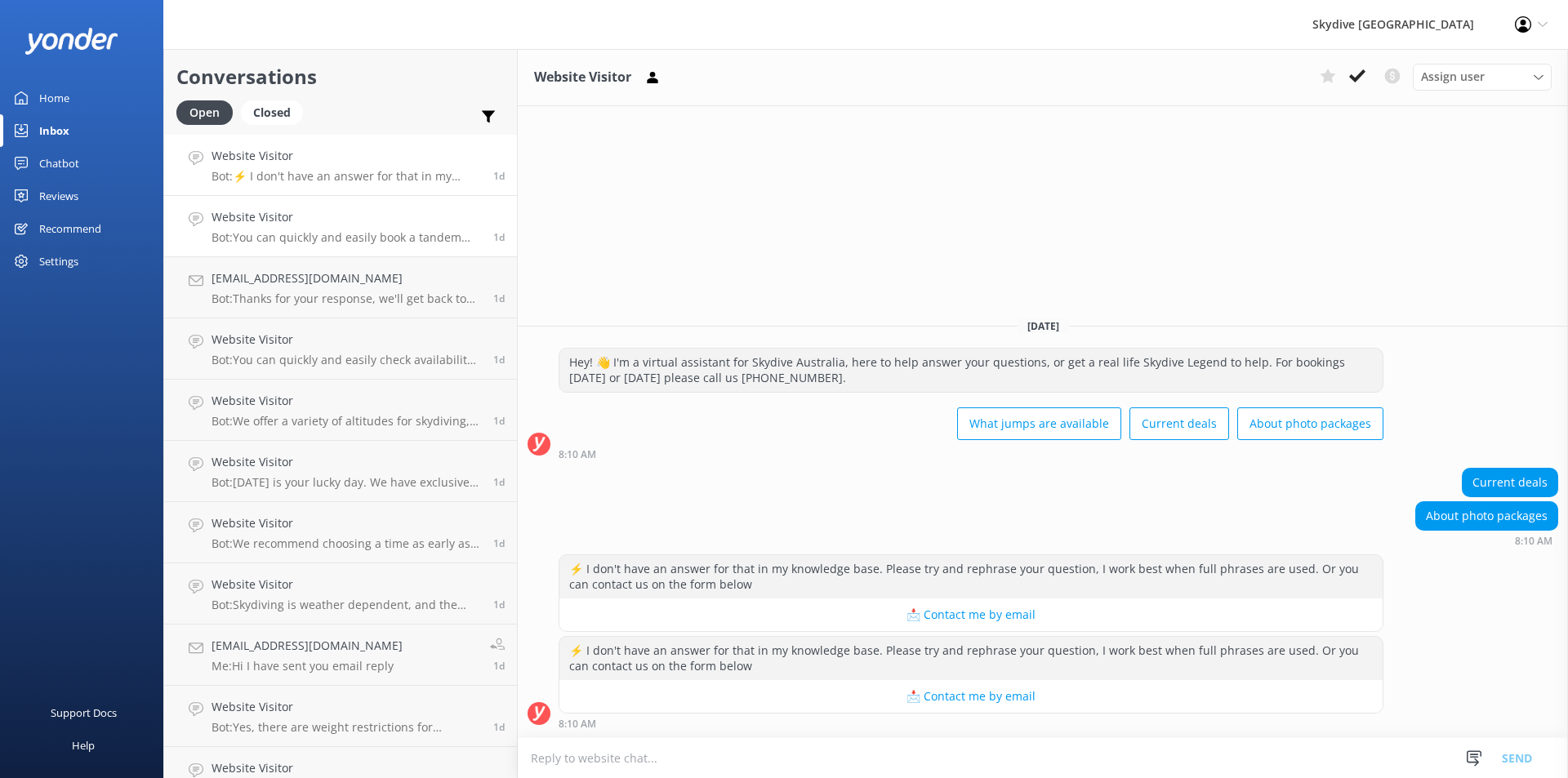
scroll to position [1551, 0]
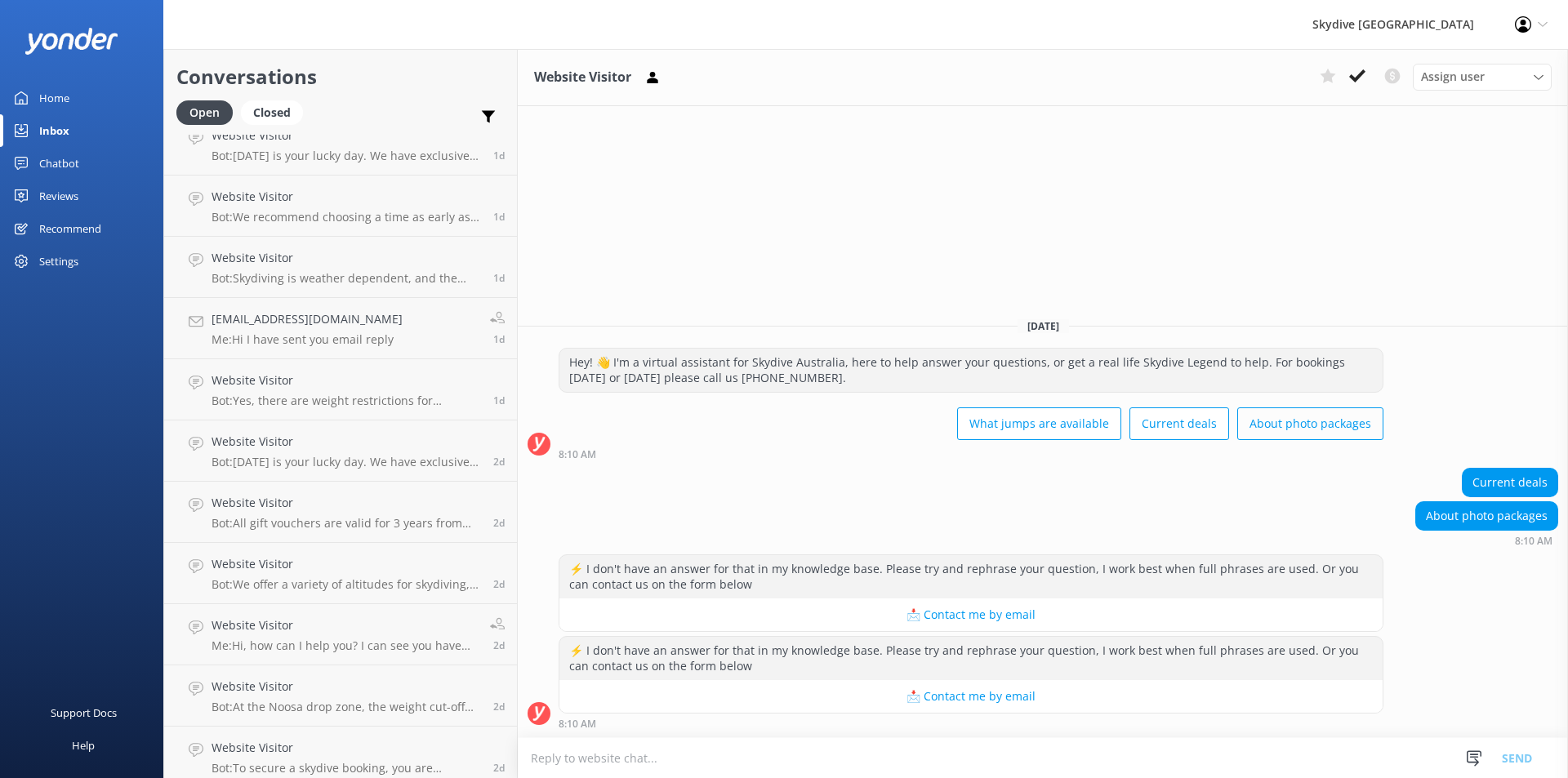
click at [1283, 419] on button "About photo packages" at bounding box center [1310, 423] width 146 height 33
click at [1290, 427] on button "About photo packages" at bounding box center [1310, 423] width 146 height 33
click at [51, 157] on div "Chatbot" at bounding box center [59, 163] width 40 height 33
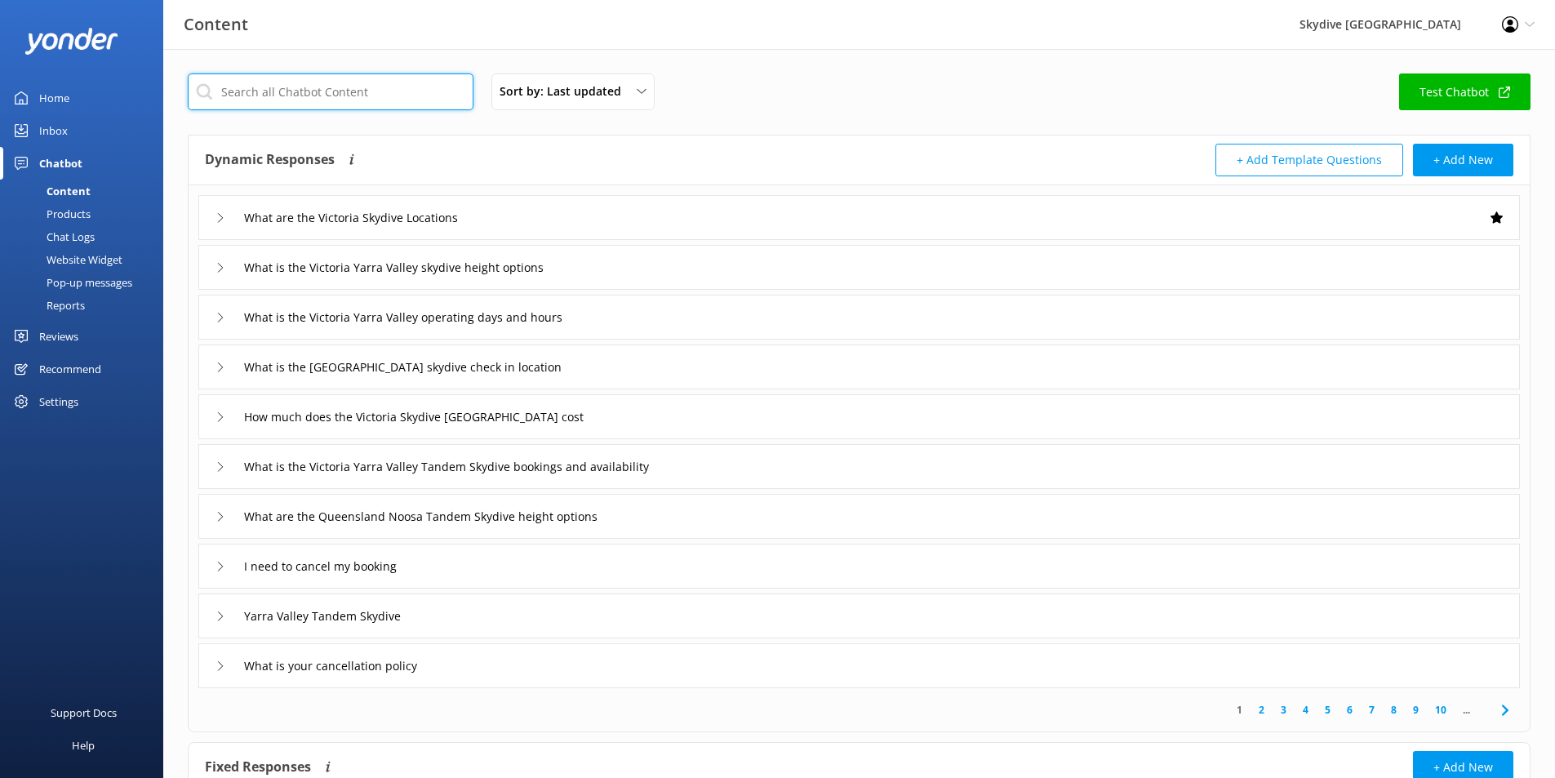
click at [293, 96] on input "text" at bounding box center [331, 91] width 286 height 37
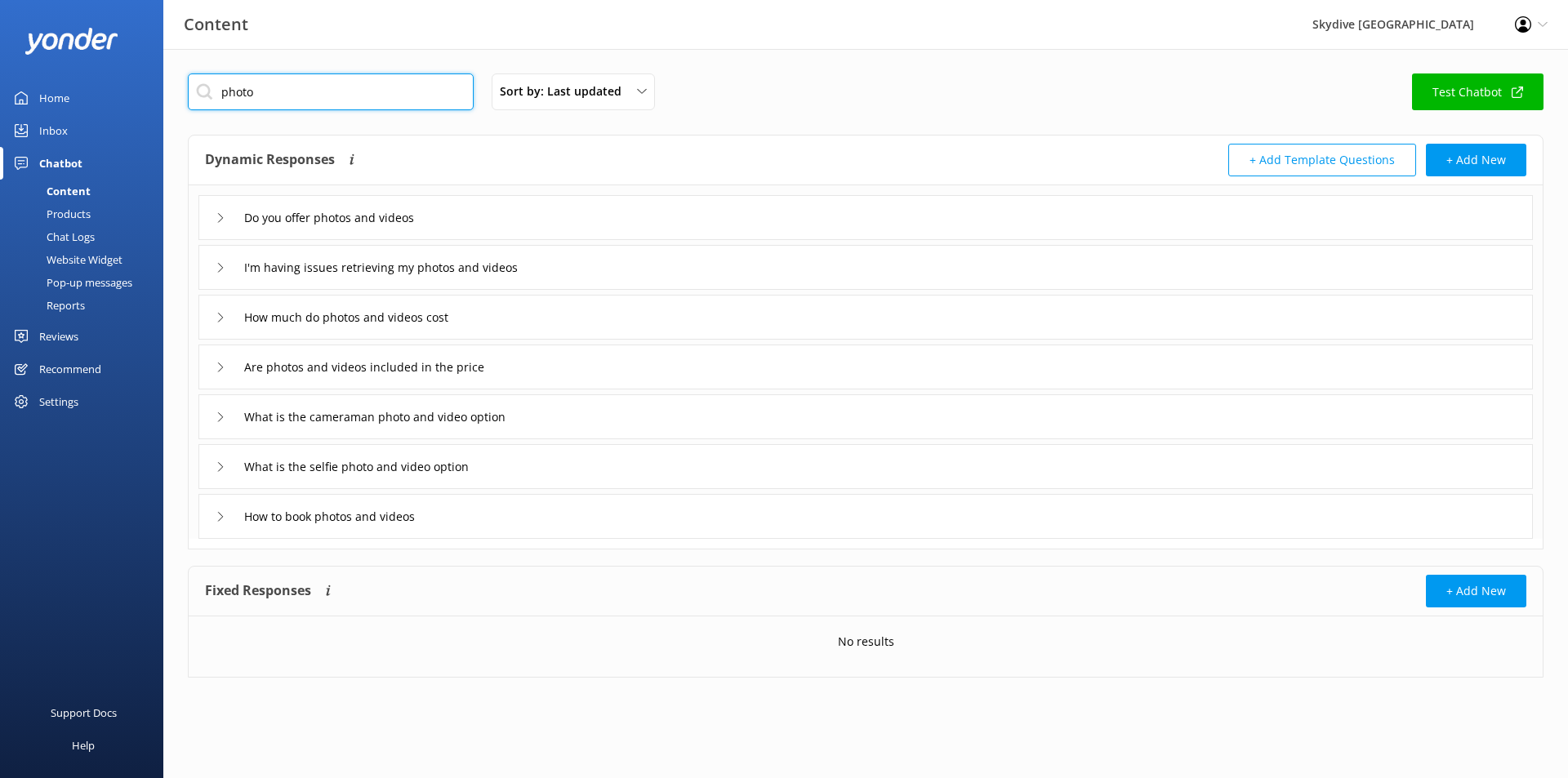
type input "photo"
click at [217, 221] on icon at bounding box center [221, 218] width 10 height 10
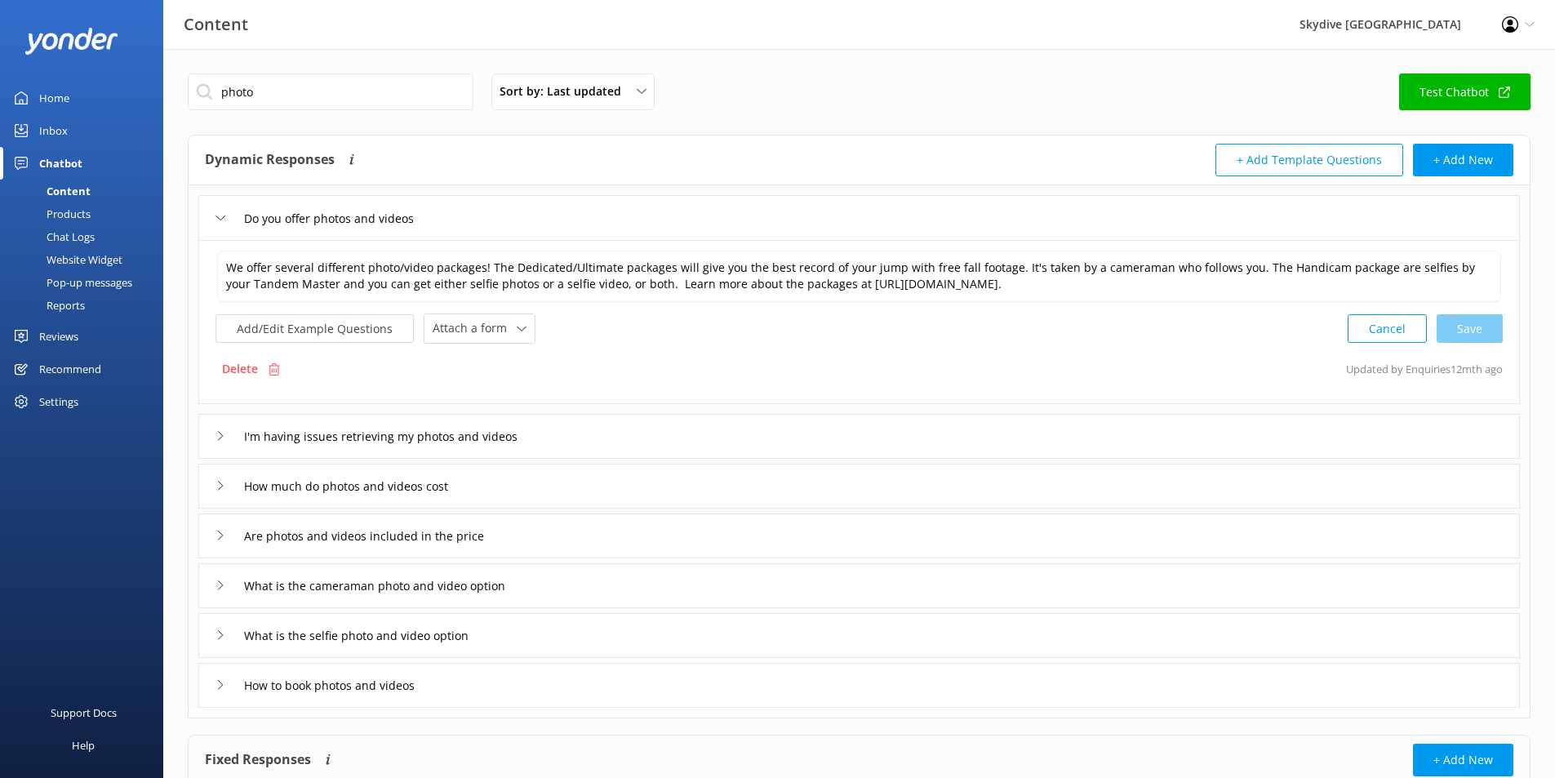
click at [219, 487] on icon at bounding box center [221, 486] width 10 height 10
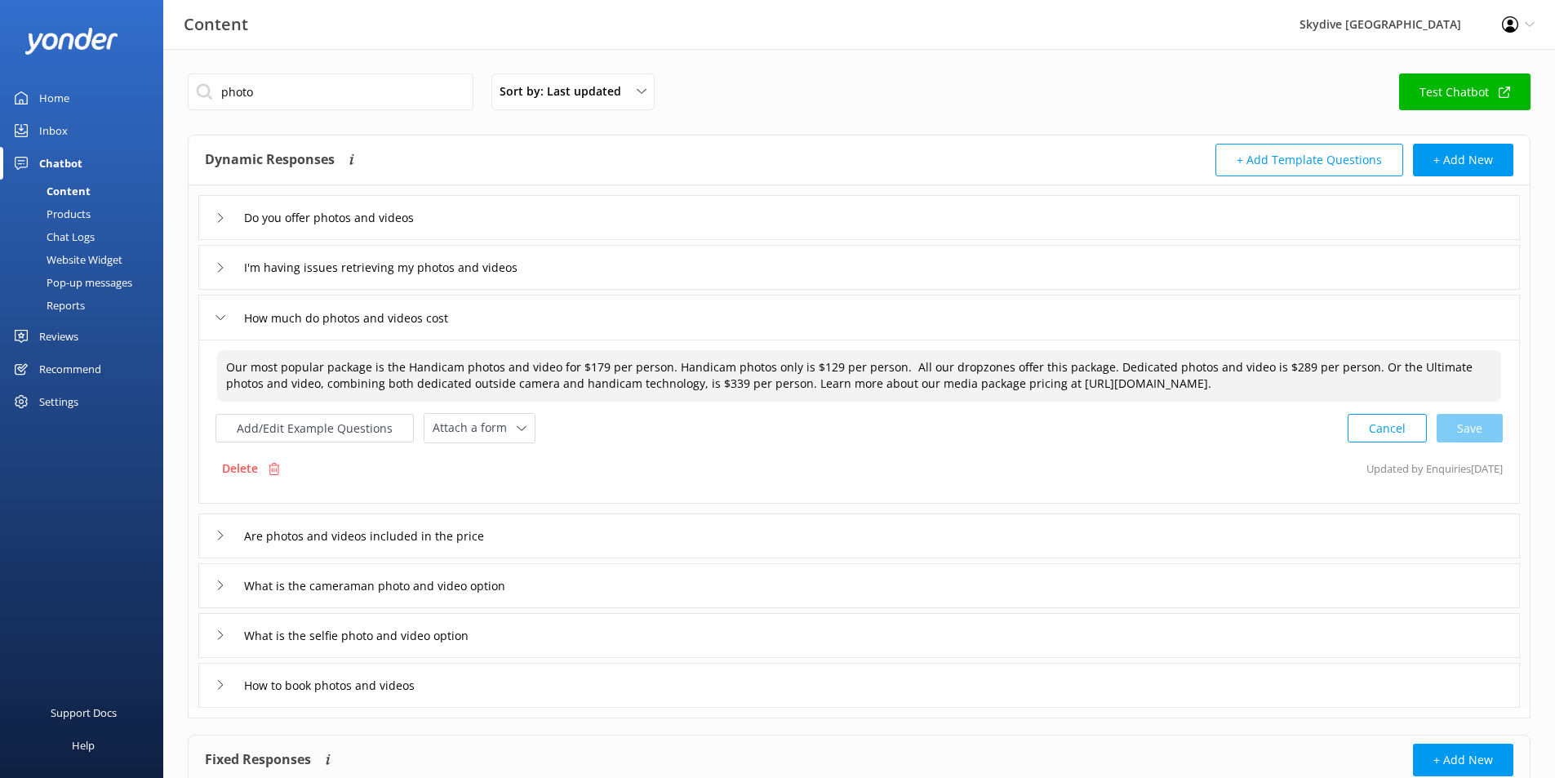
drag, startPoint x: 229, startPoint y: 369, endPoint x: 1357, endPoint y: 398, distance: 1128.7
click at [1357, 398] on textarea "Our most popular package is the Handicam photos and video for $179 per person. …" at bounding box center [859, 375] width 1284 height 51
click at [64, 129] on div "Inbox" at bounding box center [53, 130] width 29 height 33
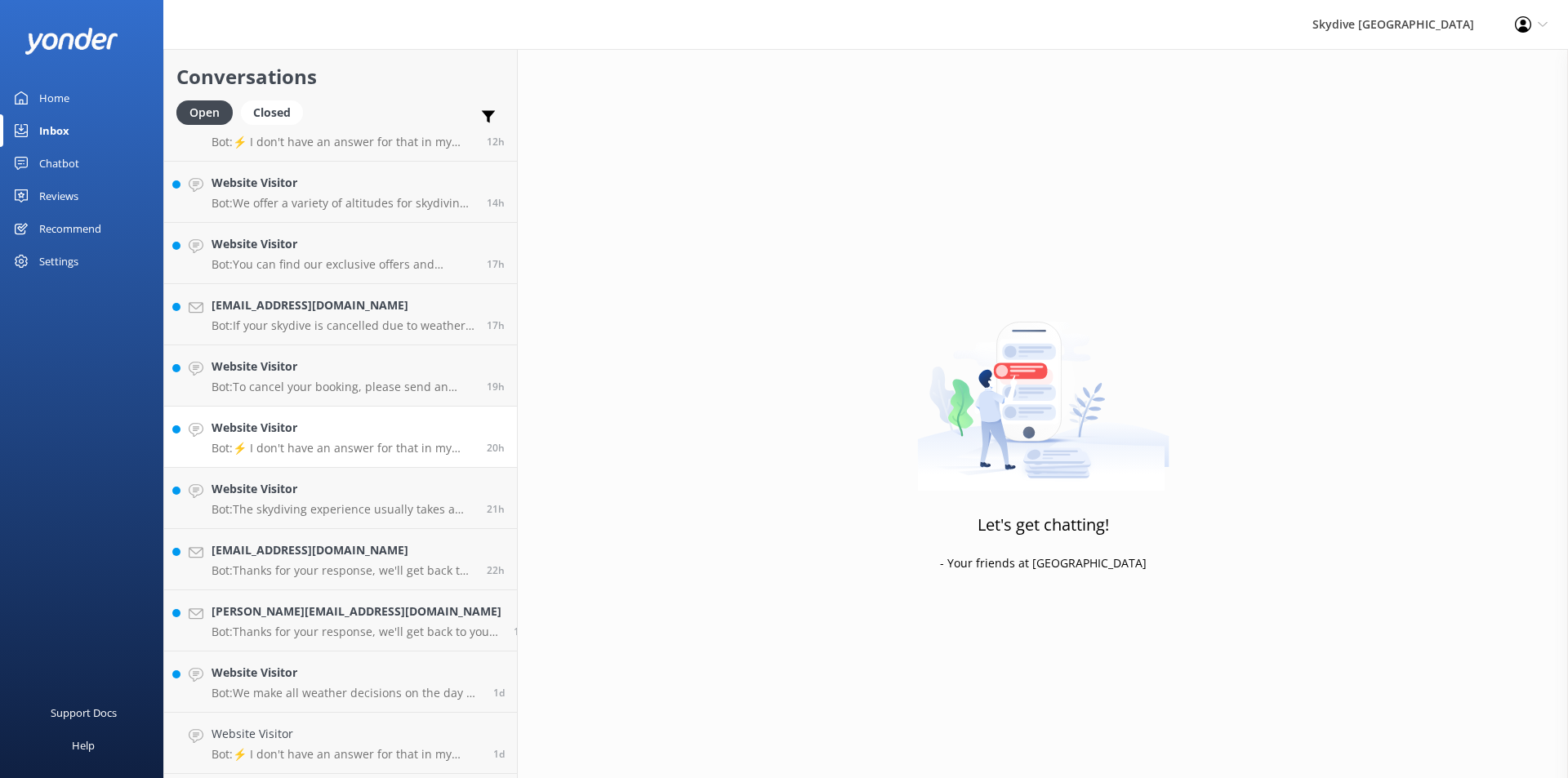
scroll to position [1055, 0]
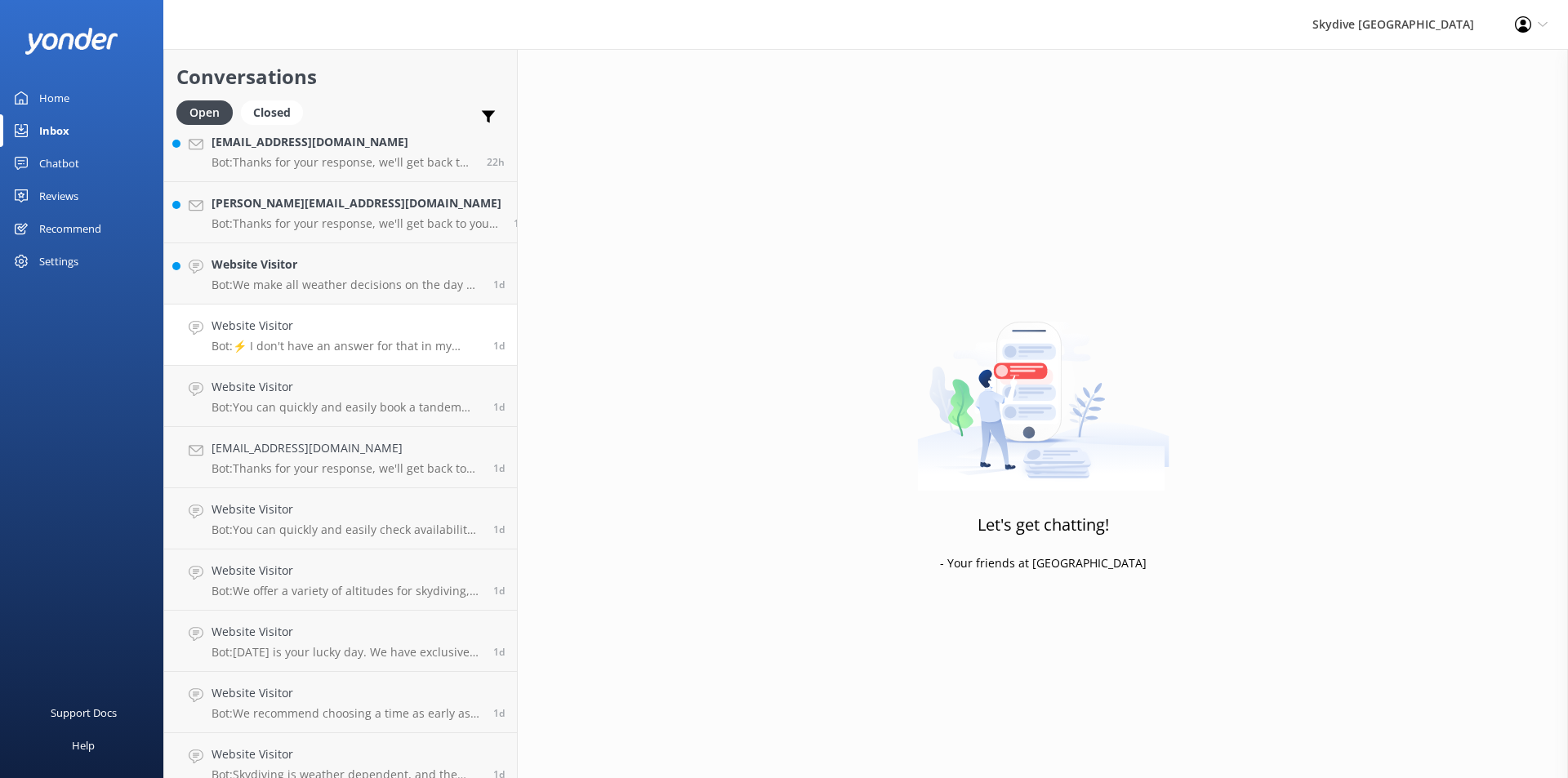
click at [341, 346] on p "Bot: ⚡ I don't have an answer for that in my knowledge base. Please try and rep…" at bounding box center [345, 346] width 269 height 15
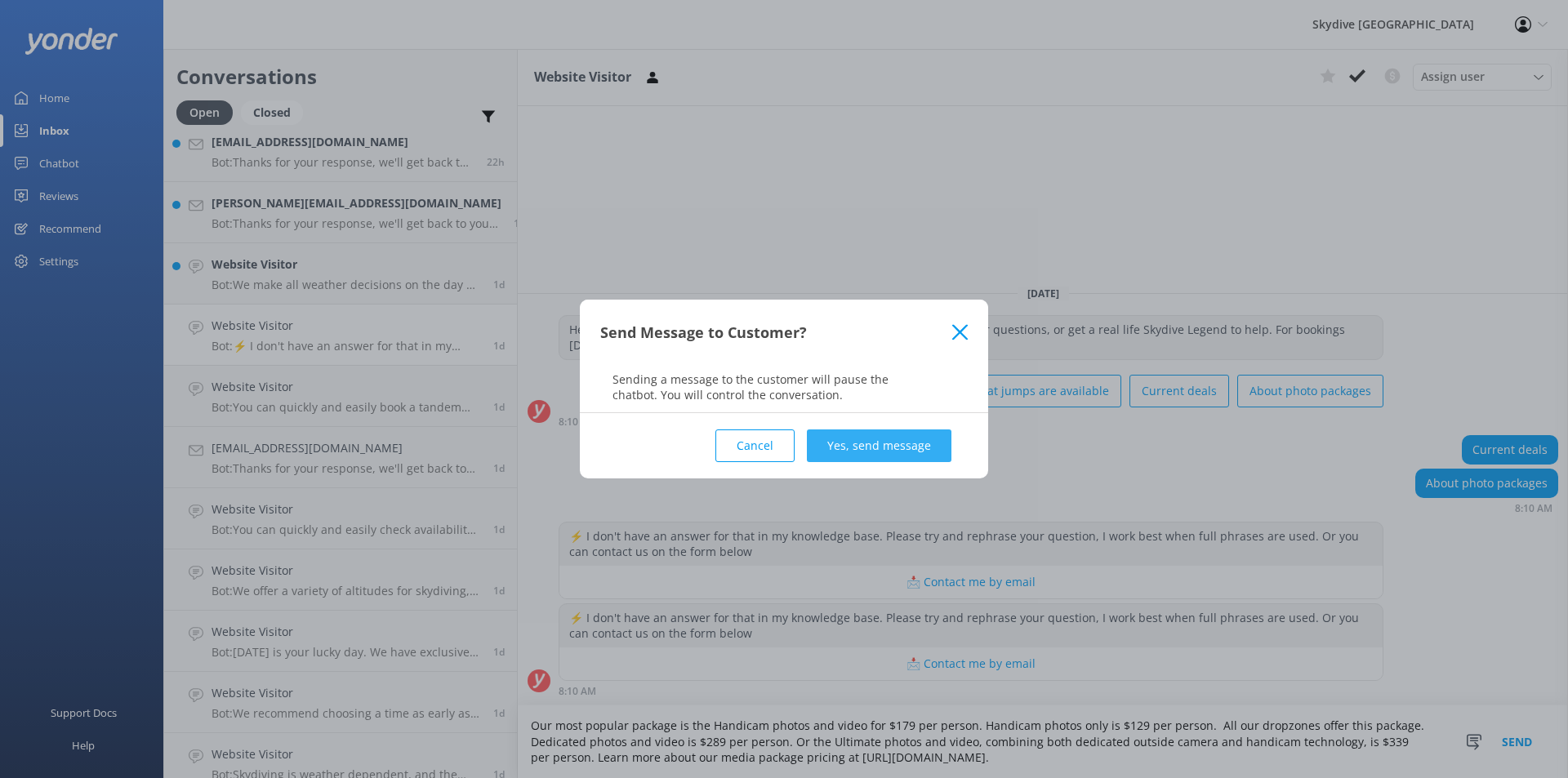
type textarea "Our most popular package is the Handicam photos and video for $179 per person. …"
click at [891, 440] on button "Yes, send message" at bounding box center [879, 445] width 145 height 33
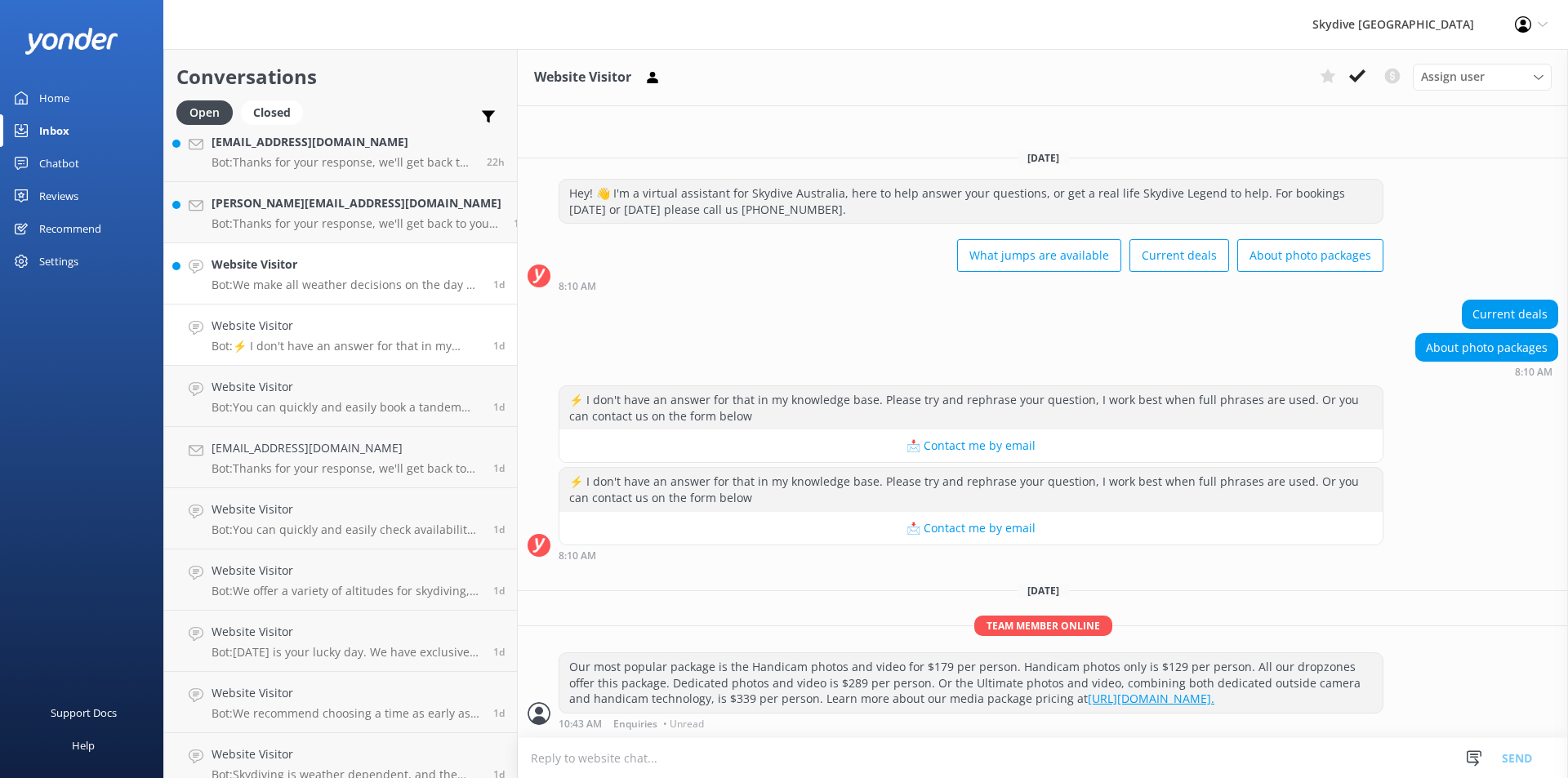
click at [291, 265] on h4 "Website Visitor" at bounding box center [345, 265] width 269 height 18
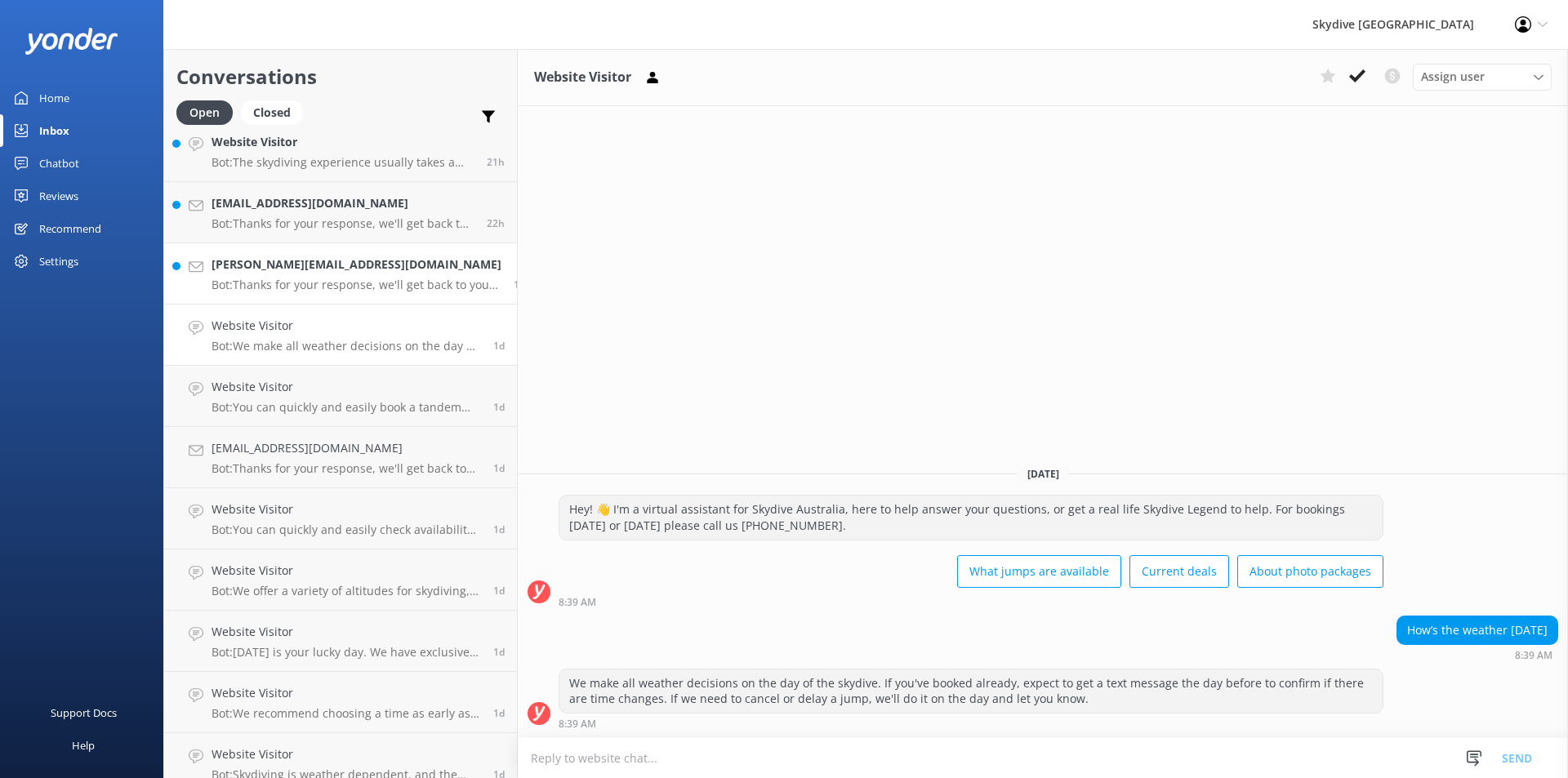
click at [251, 259] on h4 "[PERSON_NAME][EMAIL_ADDRESS][DOMAIN_NAME]" at bounding box center [356, 265] width 290 height 18
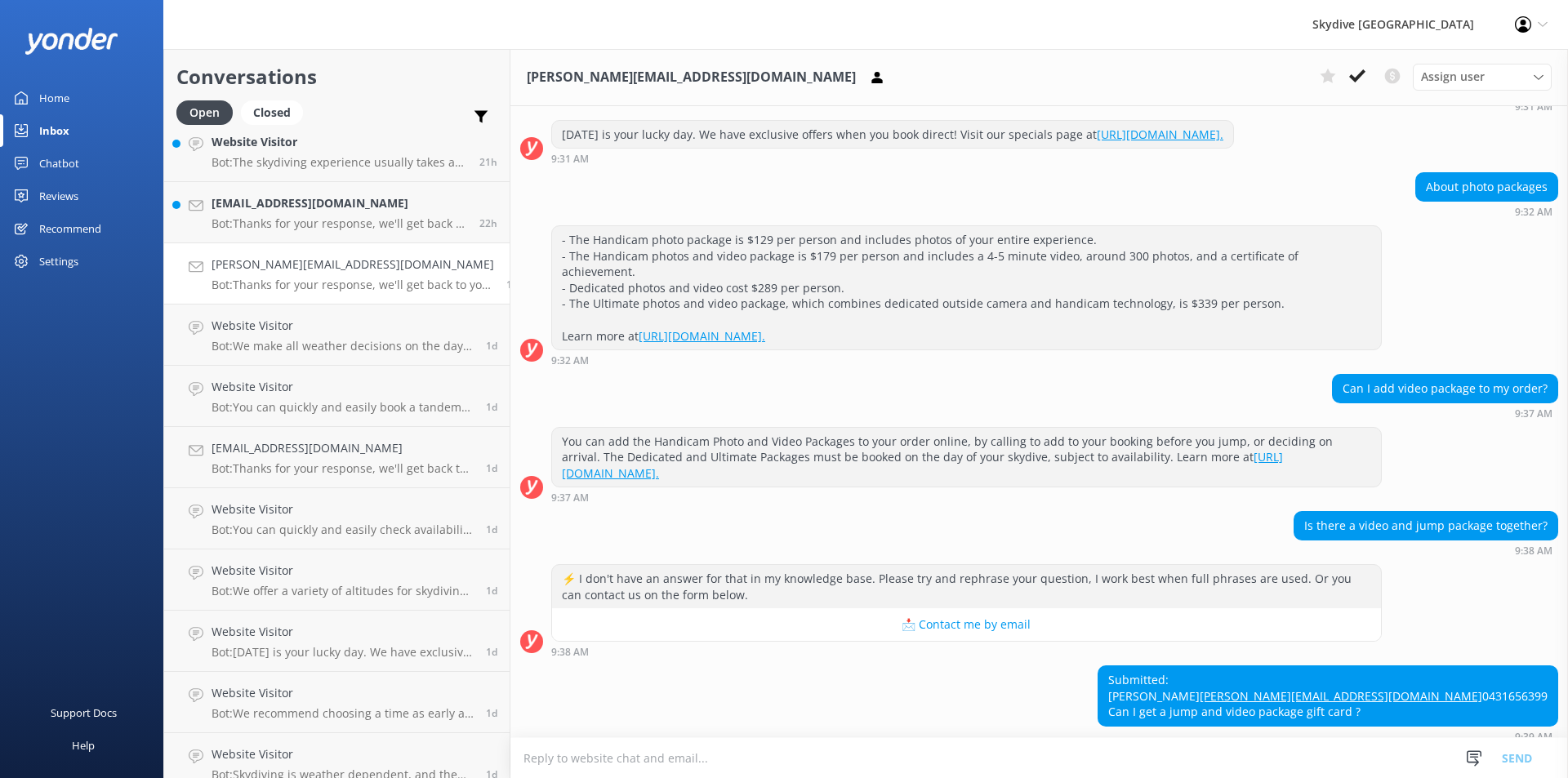
scroll to position [284, 0]
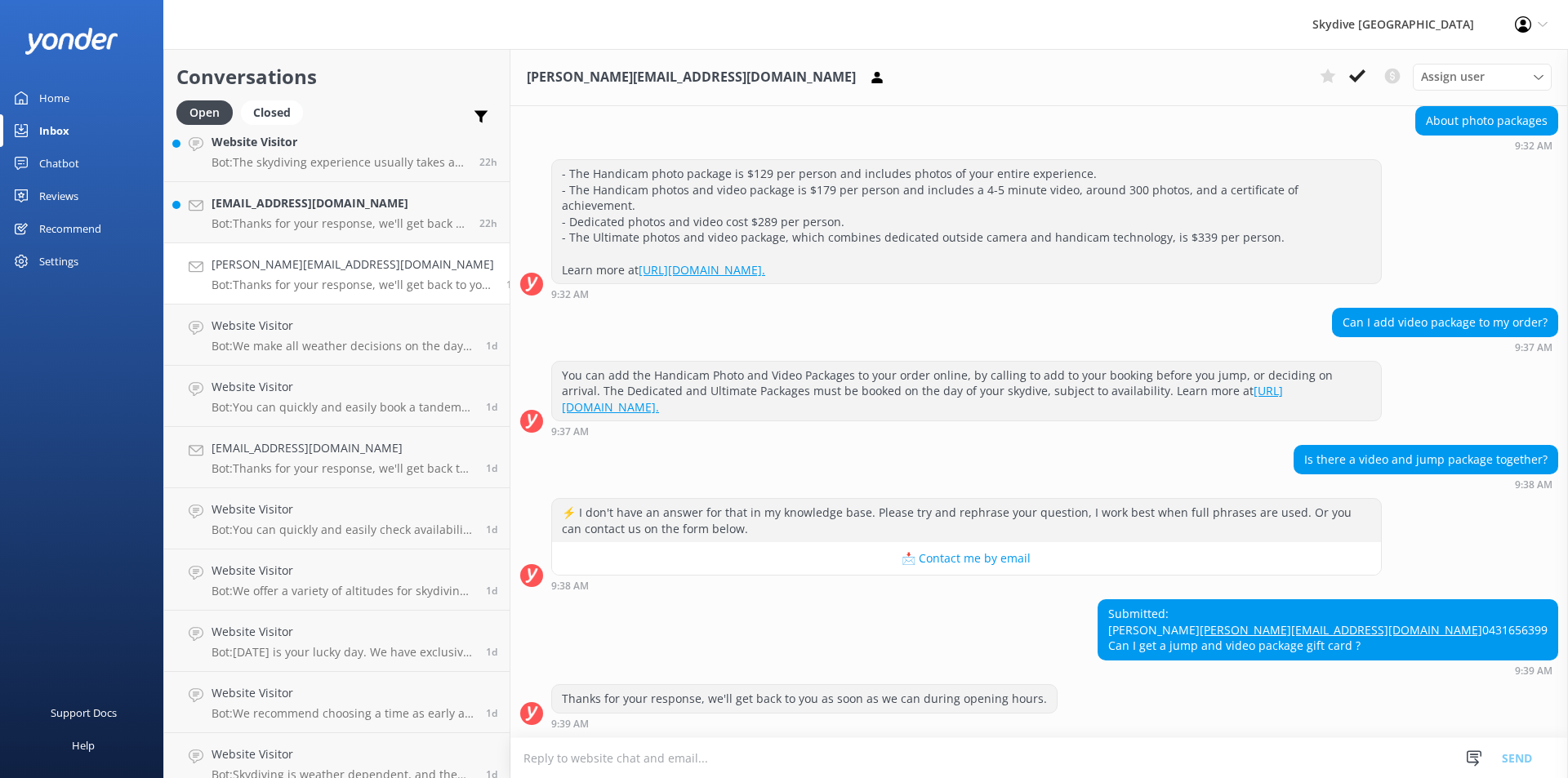
click at [582, 750] on textarea at bounding box center [1038, 758] width 1057 height 40
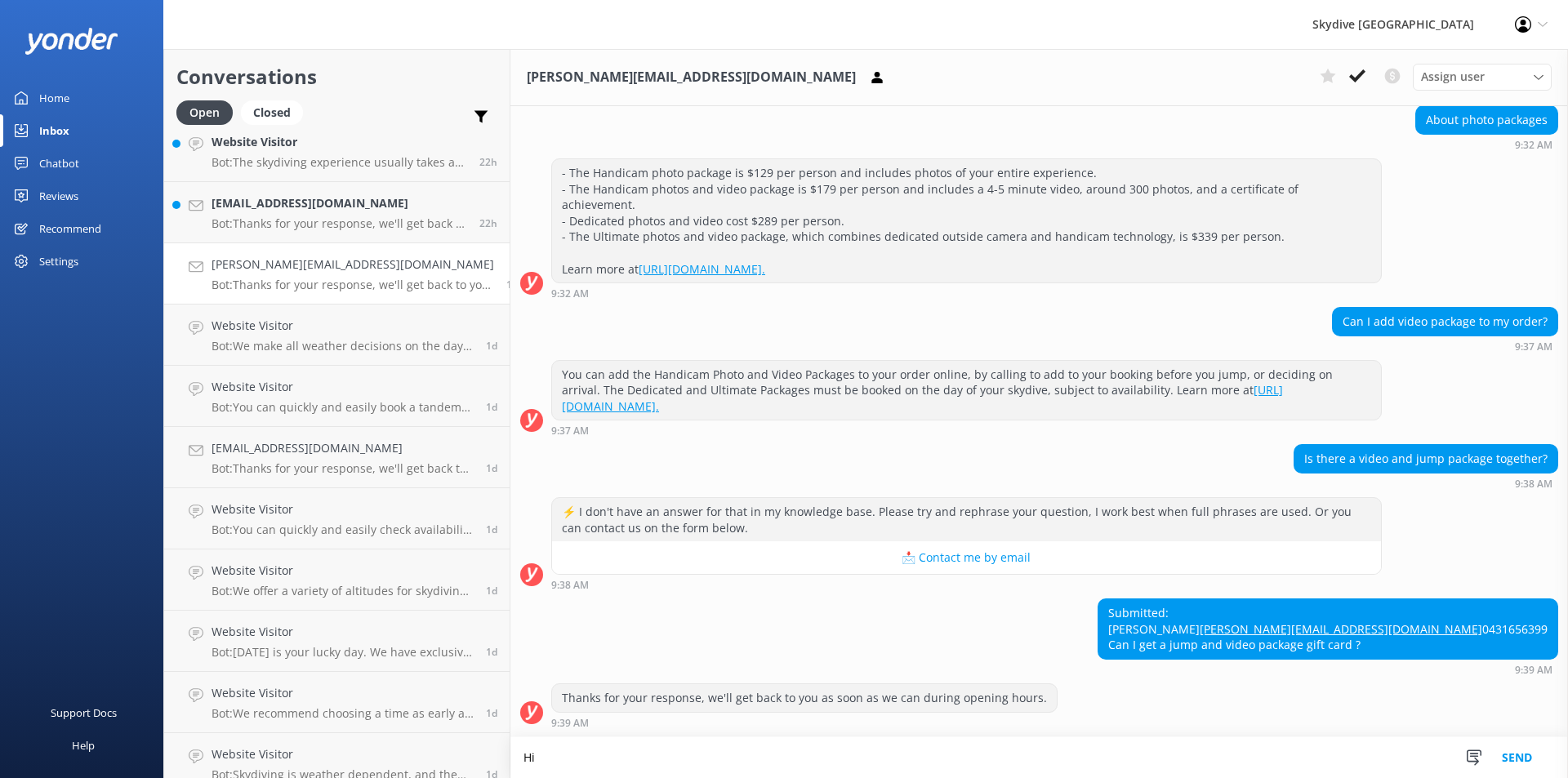
scroll to position [285, 0]
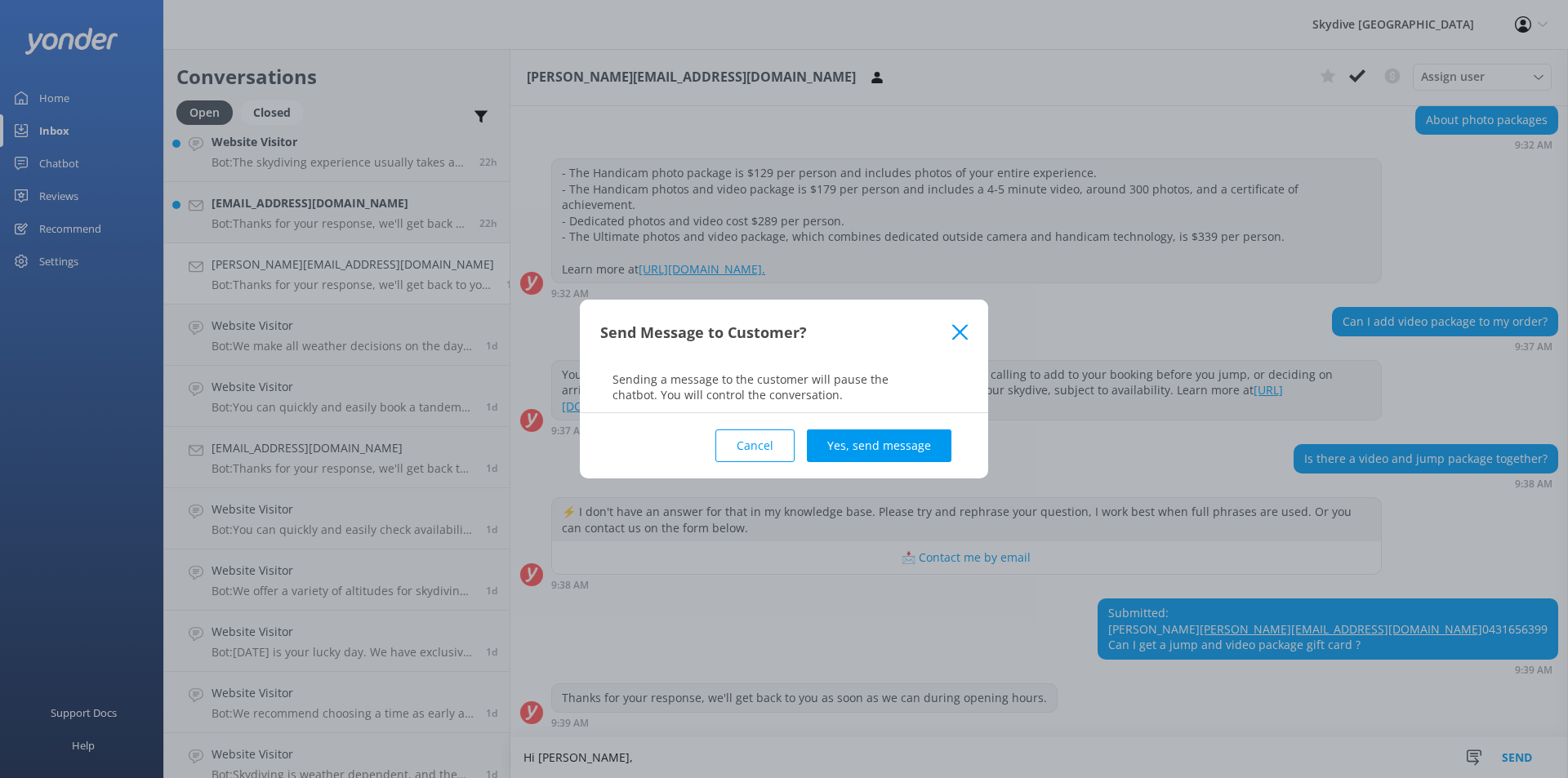
click at [959, 331] on use at bounding box center [960, 332] width 16 height 16
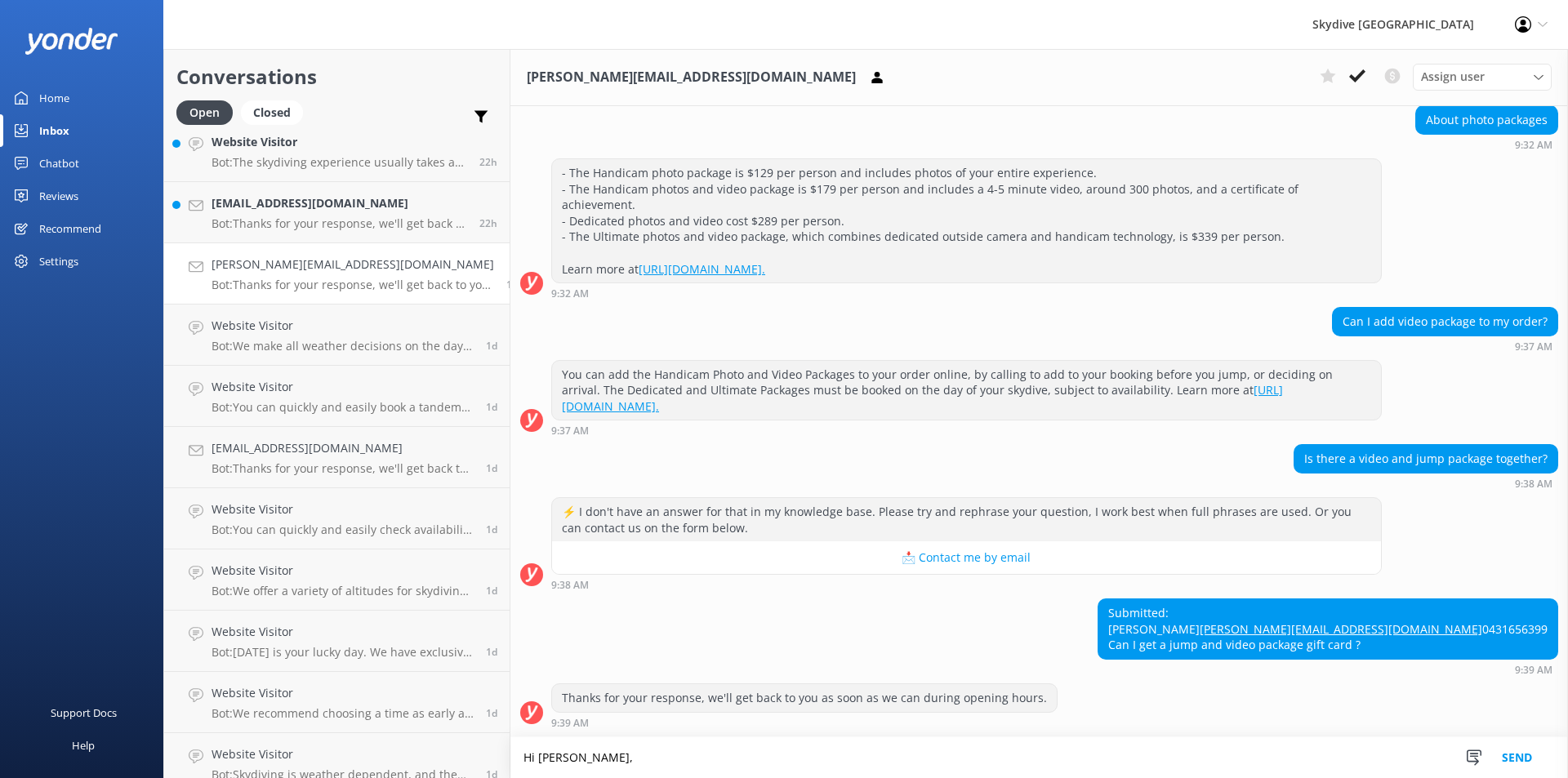
click at [573, 761] on textarea "Hi [PERSON_NAME]," at bounding box center [1038, 757] width 1057 height 41
click at [790, 767] on textarea "Hi [PERSON_NAME], If you already have a booking, you can pre-purchase photo & v…" at bounding box center [1038, 757] width 1057 height 41
click at [961, 758] on textarea "Hi [PERSON_NAME], If you already have a booking, you can purchase photo & video…" at bounding box center [1038, 757] width 1057 height 41
click at [725, 758] on textarea "Hi [PERSON_NAME], If you already have a booking, you can purchase photo & video…" at bounding box center [1038, 757] width 1057 height 41
drag, startPoint x: 719, startPoint y: 759, endPoint x: 555, endPoint y: 750, distance: 164.4
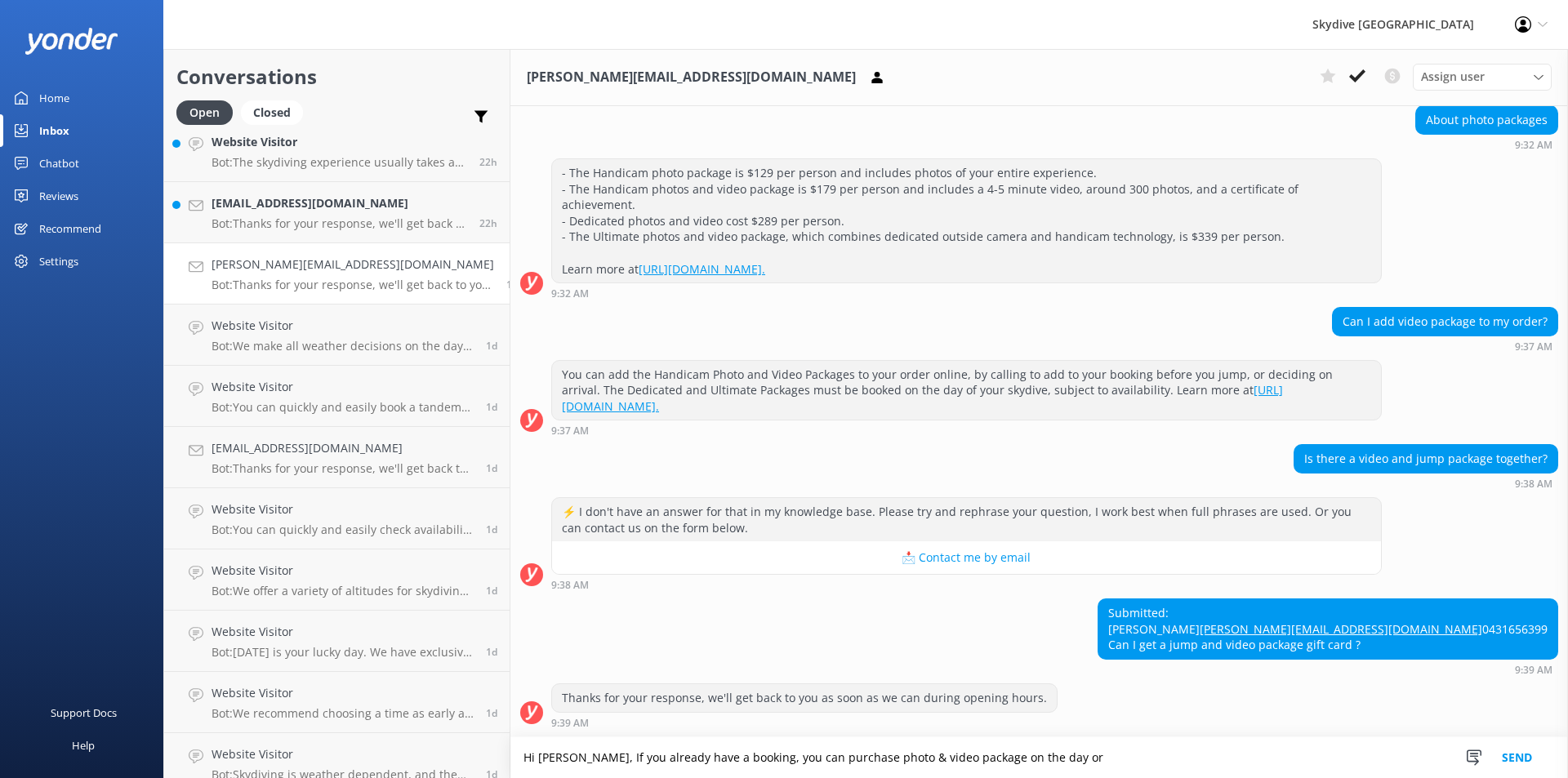
click at [555, 750] on textarea "Hi [PERSON_NAME], If you already have a booking, you can purchase photo & video…" at bounding box center [1038, 757] width 1057 height 41
click at [563, 763] on textarea "Hi [PERSON_NAME], you can purchase photo & video package on the day or" at bounding box center [1038, 757] width 1057 height 41
click at [862, 756] on textarea "Hi [PERSON_NAME], You can purchase photo & video package on the day or" at bounding box center [1038, 757] width 1057 height 41
paste textarea "If you already have a booking,"
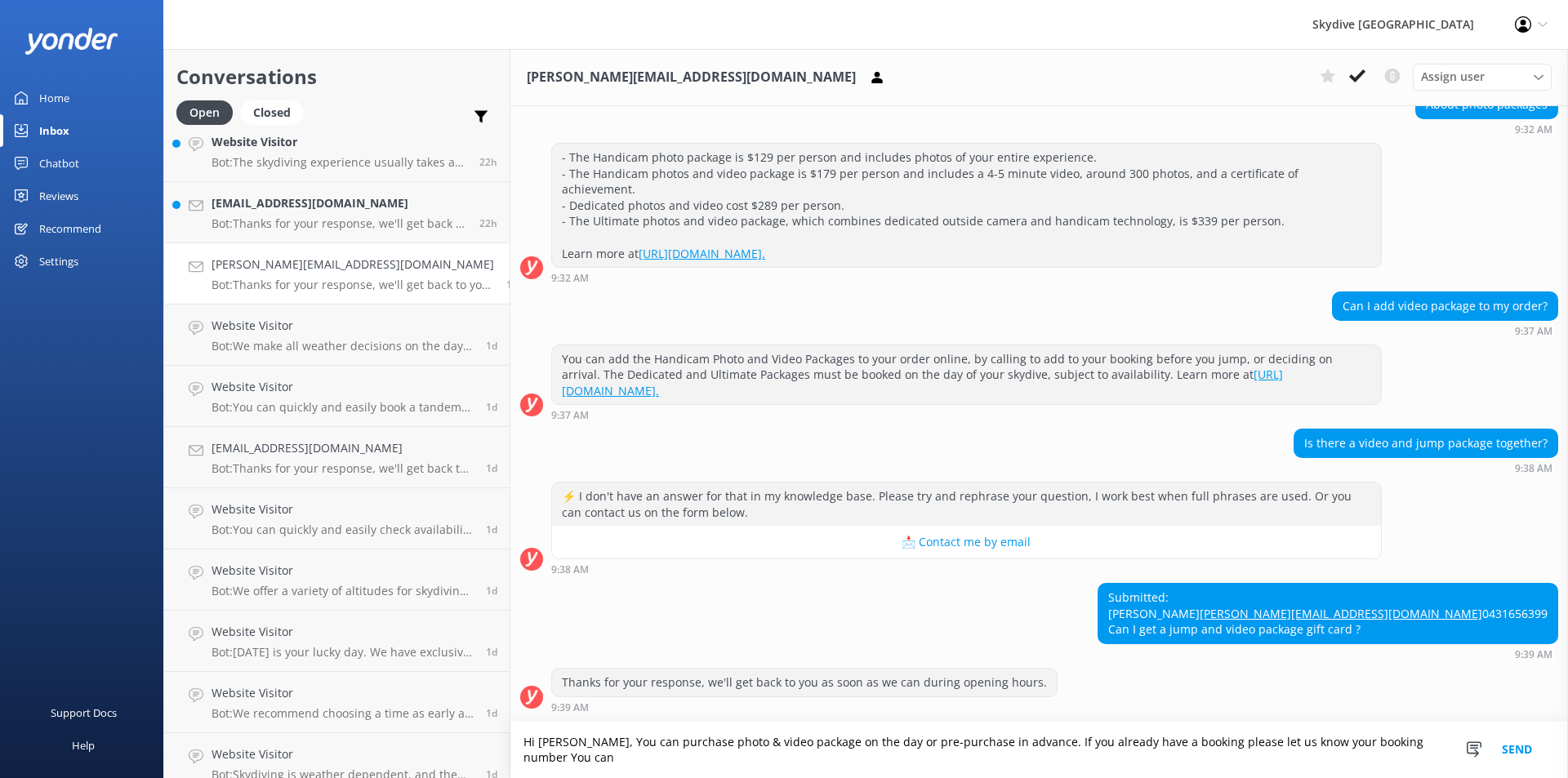
scroll to position [300, 0]
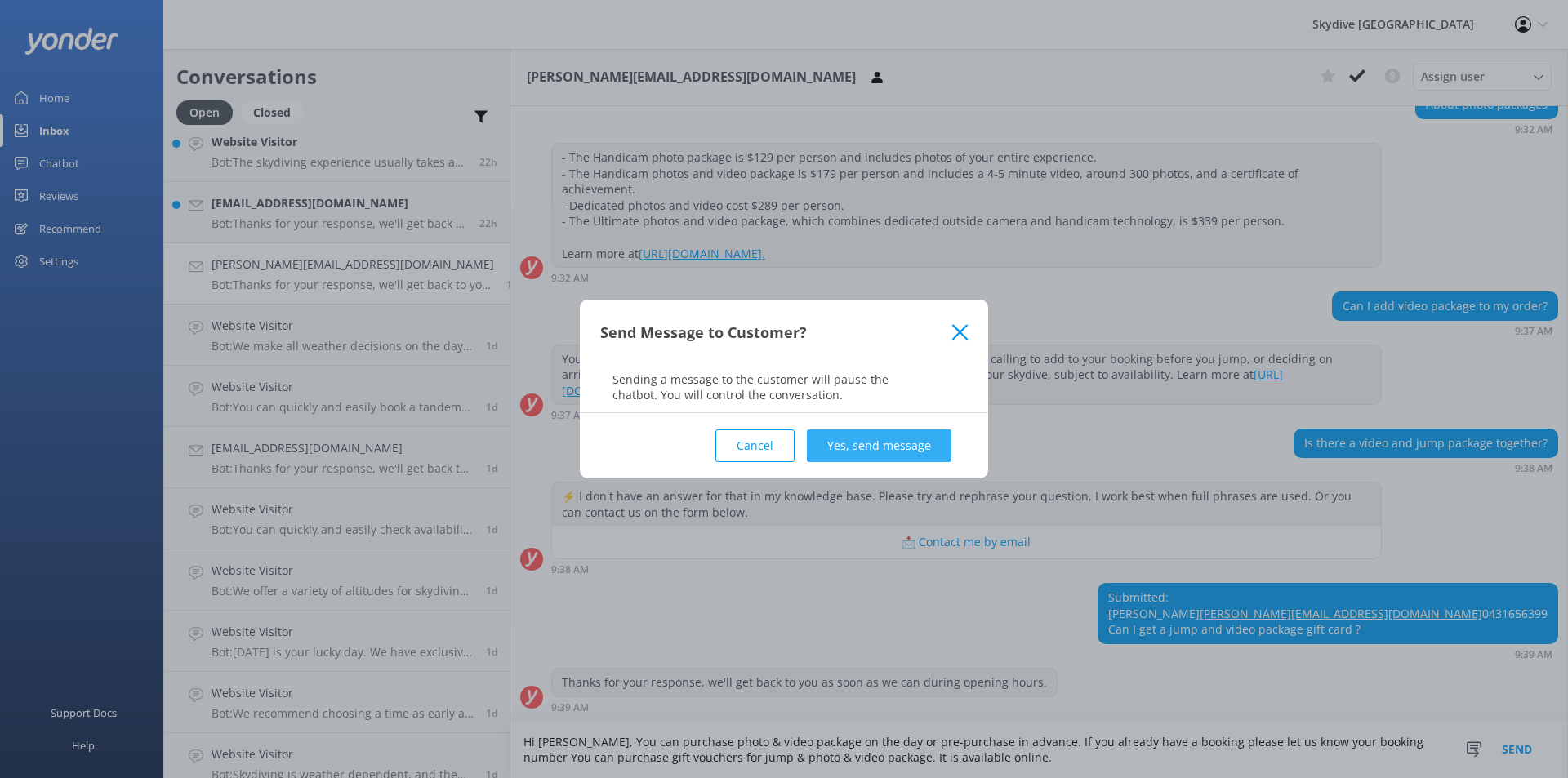
type textarea "Hi [PERSON_NAME], You can purchase photo & video package on the day or pre-purc…"
click at [901, 442] on button "Yes, send message" at bounding box center [879, 445] width 145 height 33
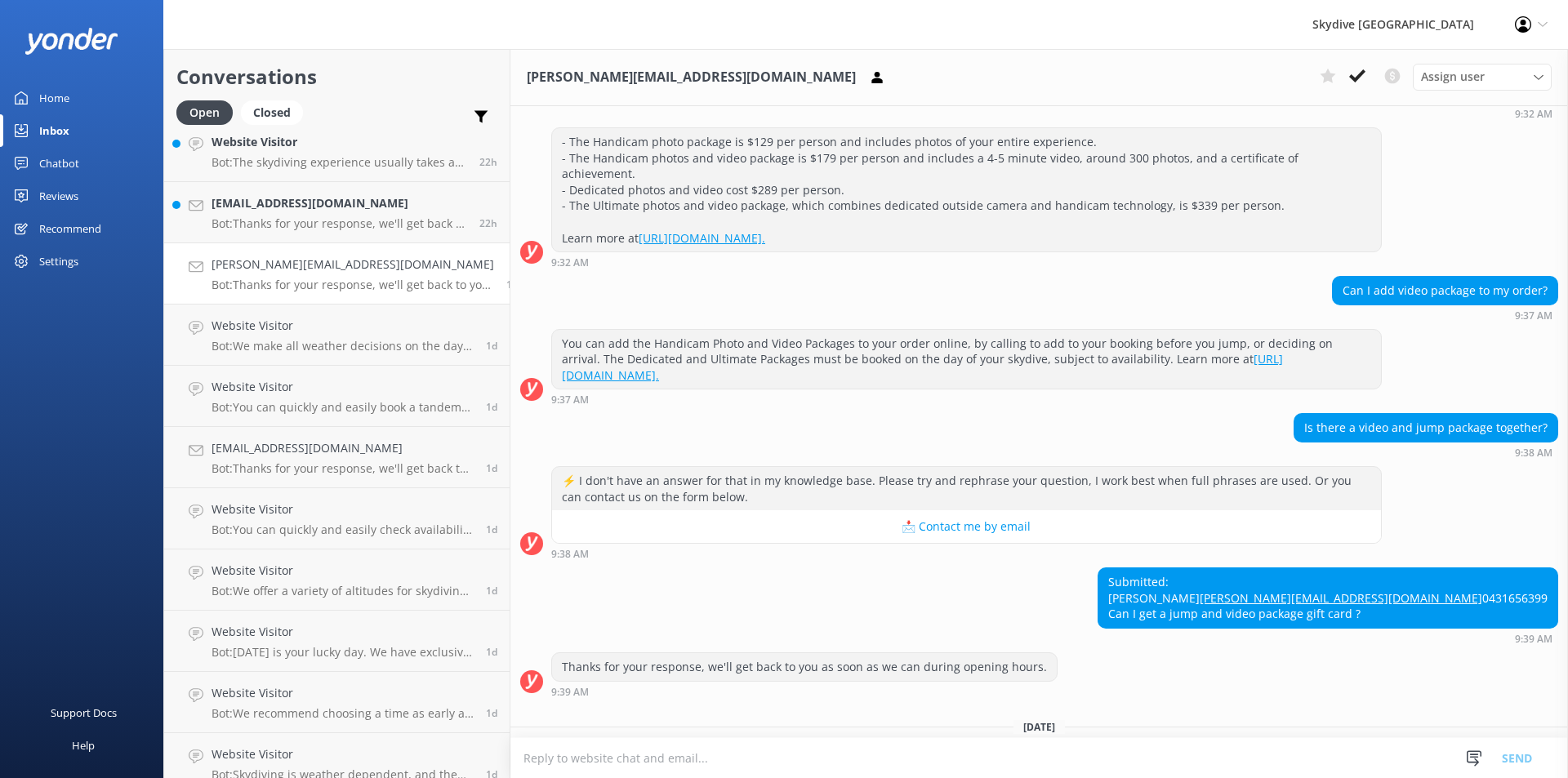
scroll to position [437, 0]
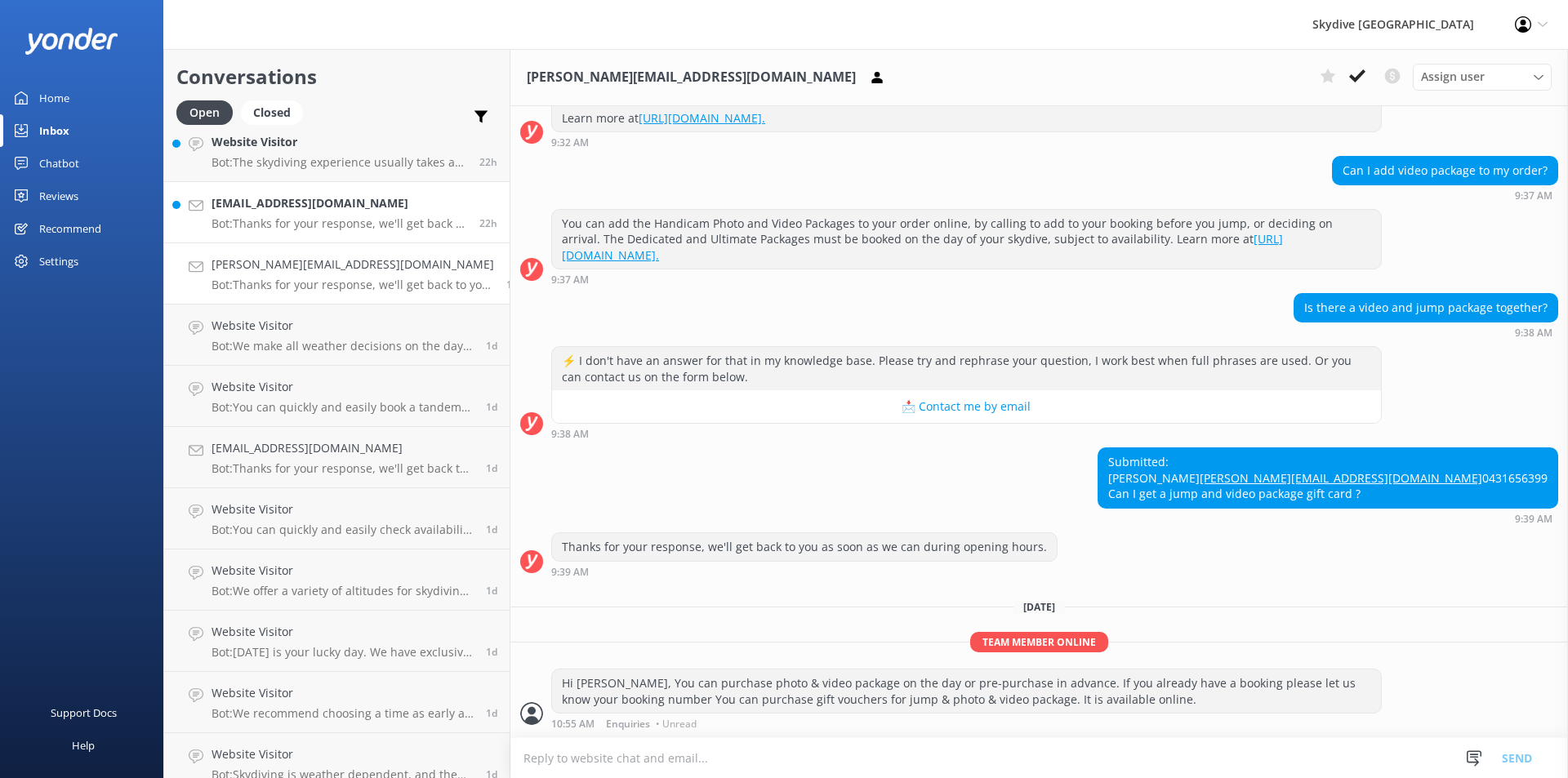
click at [283, 205] on h4 "[EMAIL_ADDRESS][DOMAIN_NAME]" at bounding box center [339, 203] width 256 height 18
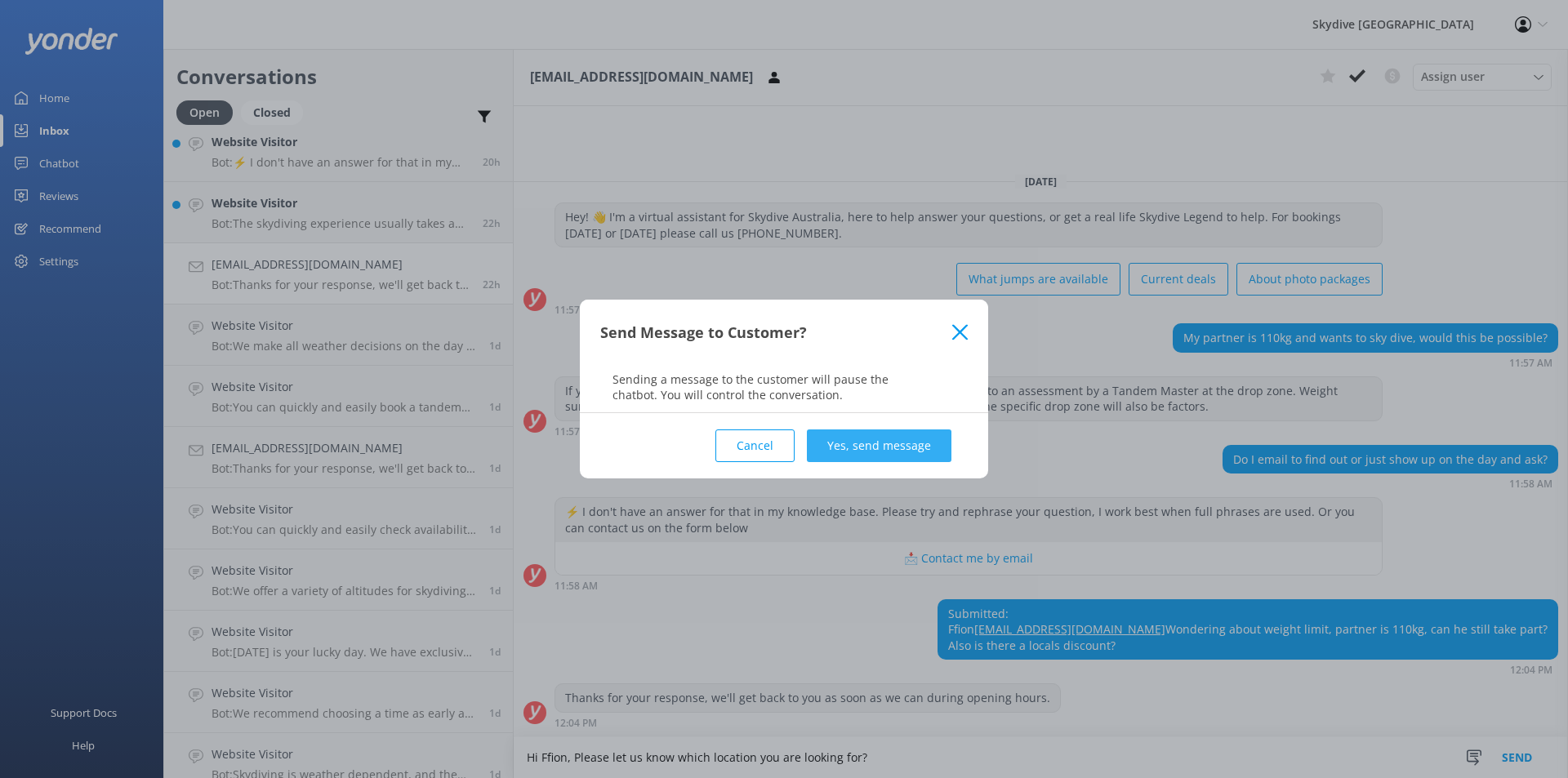
type textarea "Hi Ffion, Please let us know which location you are looking for?"
click at [865, 452] on button "Yes, send message" at bounding box center [879, 445] width 145 height 33
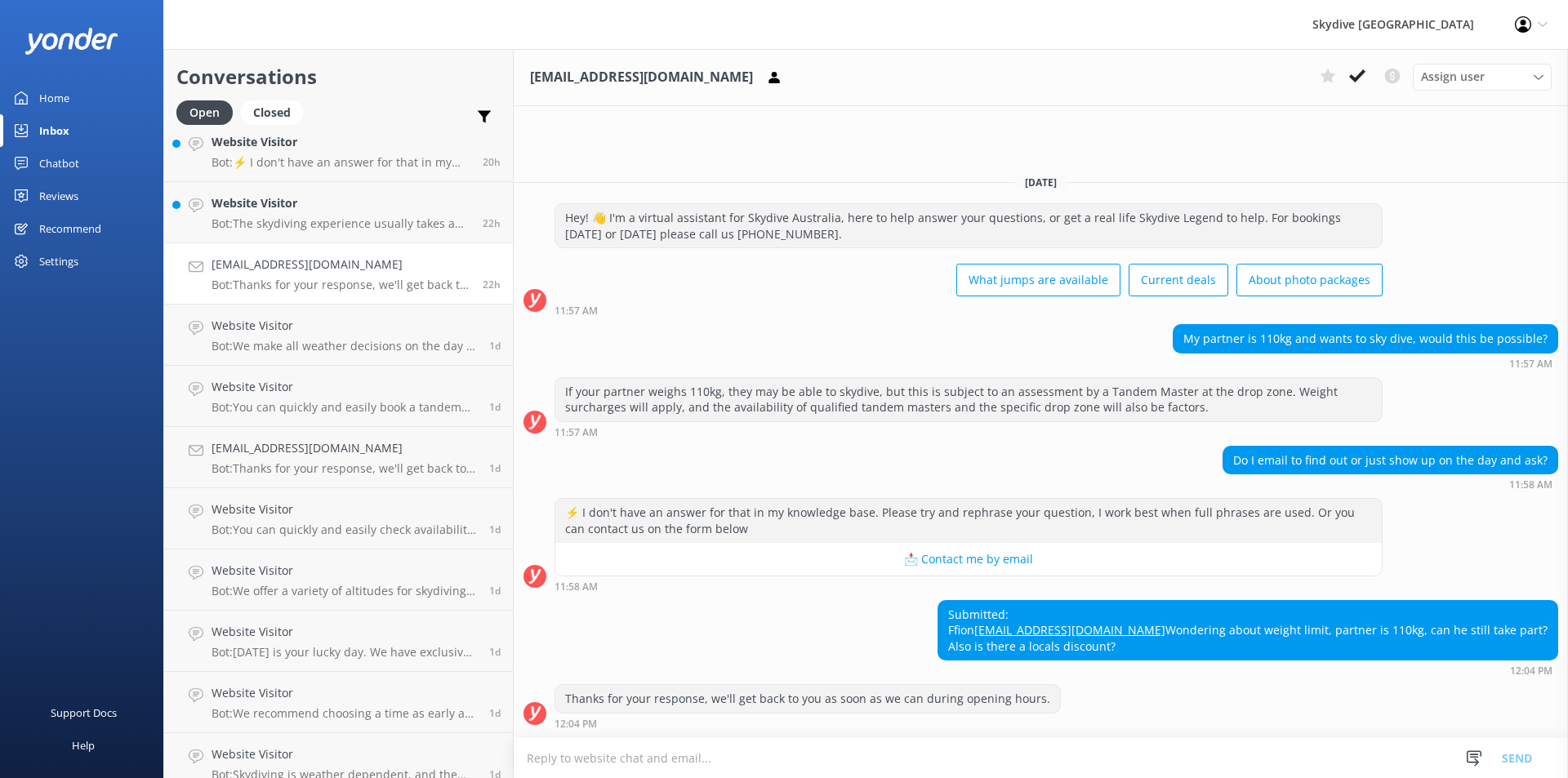
scroll to position [113, 0]
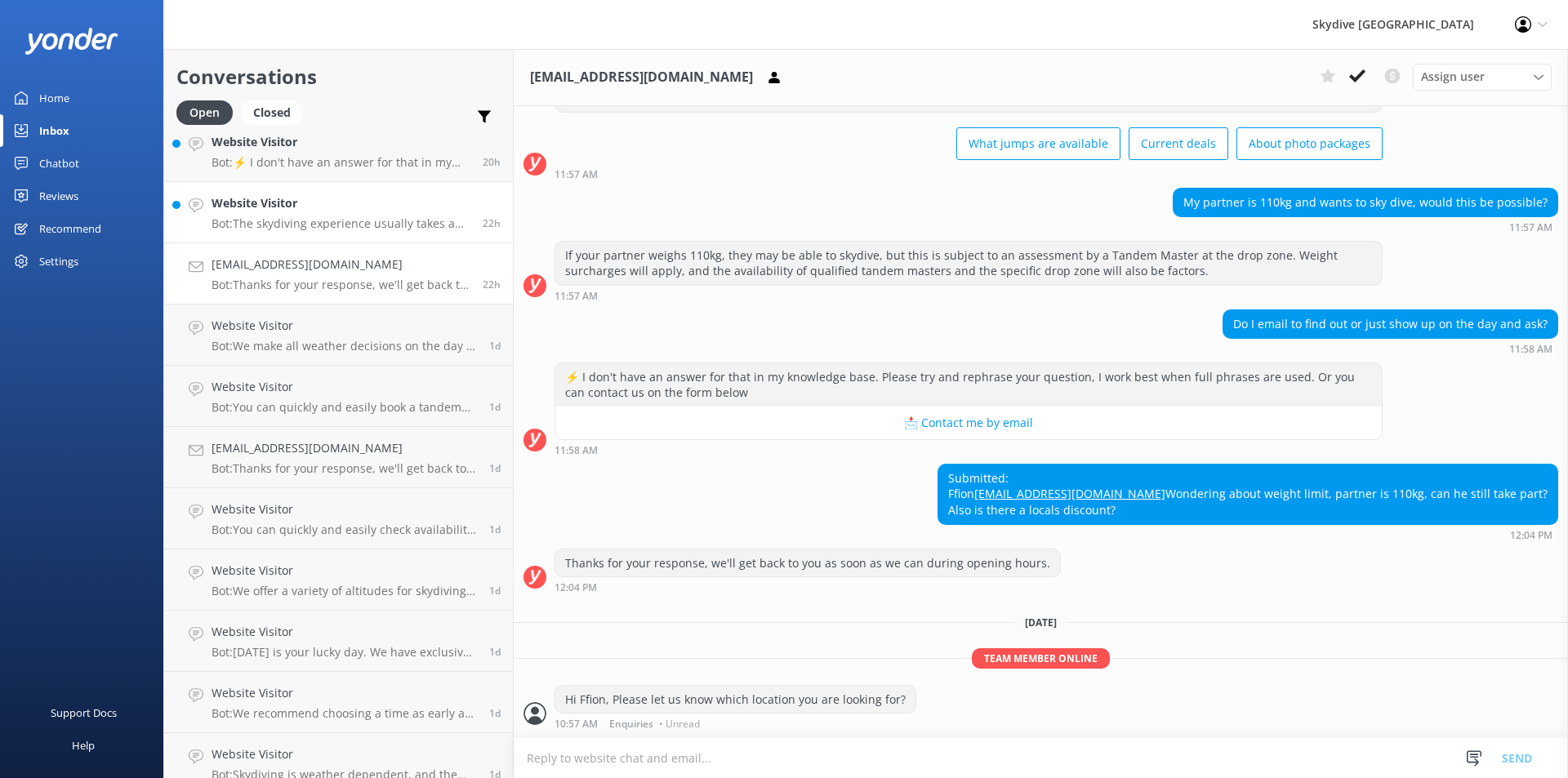
click at [264, 207] on h4 "Website Visitor" at bounding box center [340, 203] width 259 height 18
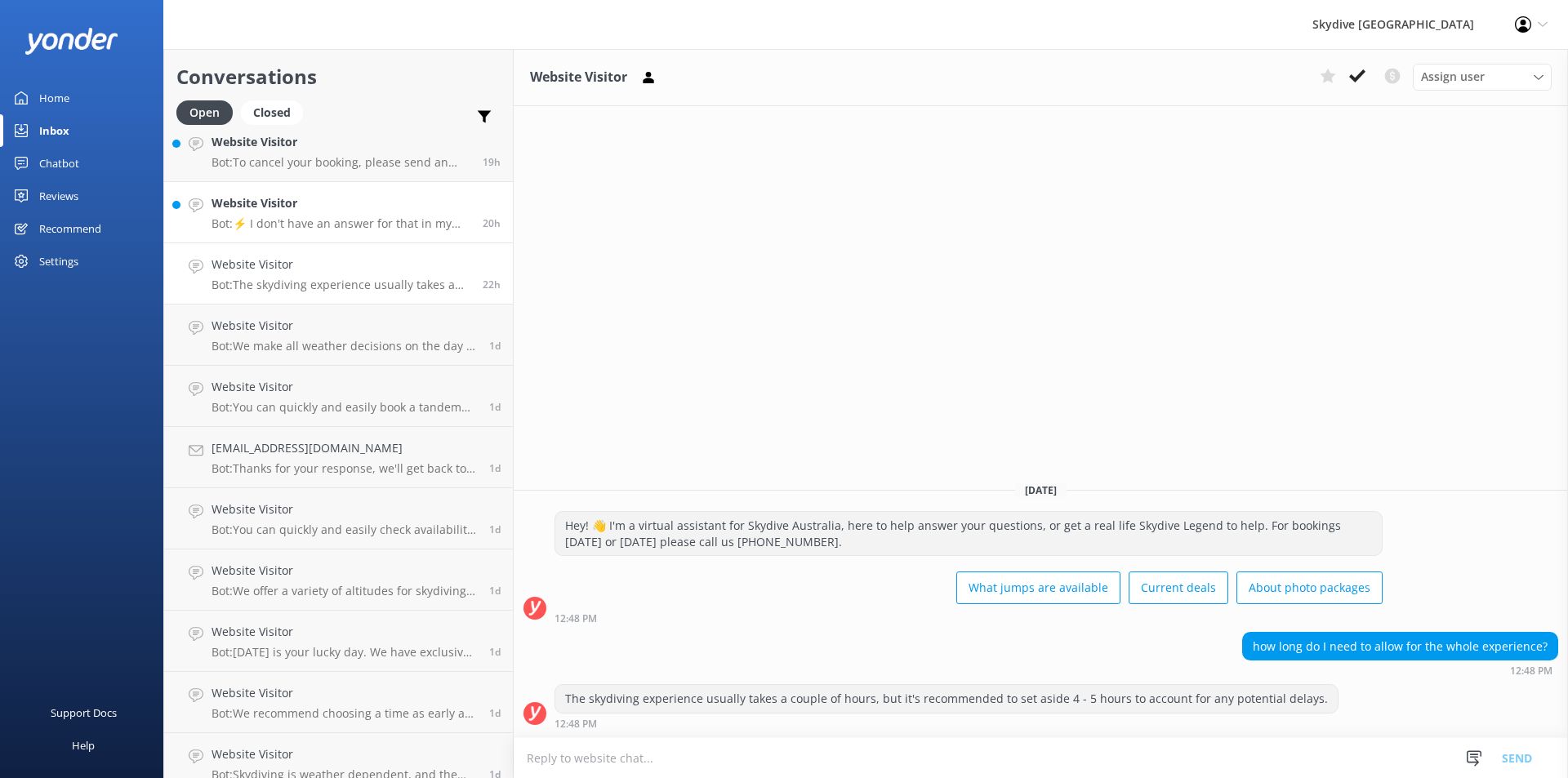
click at [229, 193] on link "Website Visitor Bot: ⚡ I don't have an answer for that in my knowledge base. Pl…" at bounding box center [338, 212] width 349 height 61
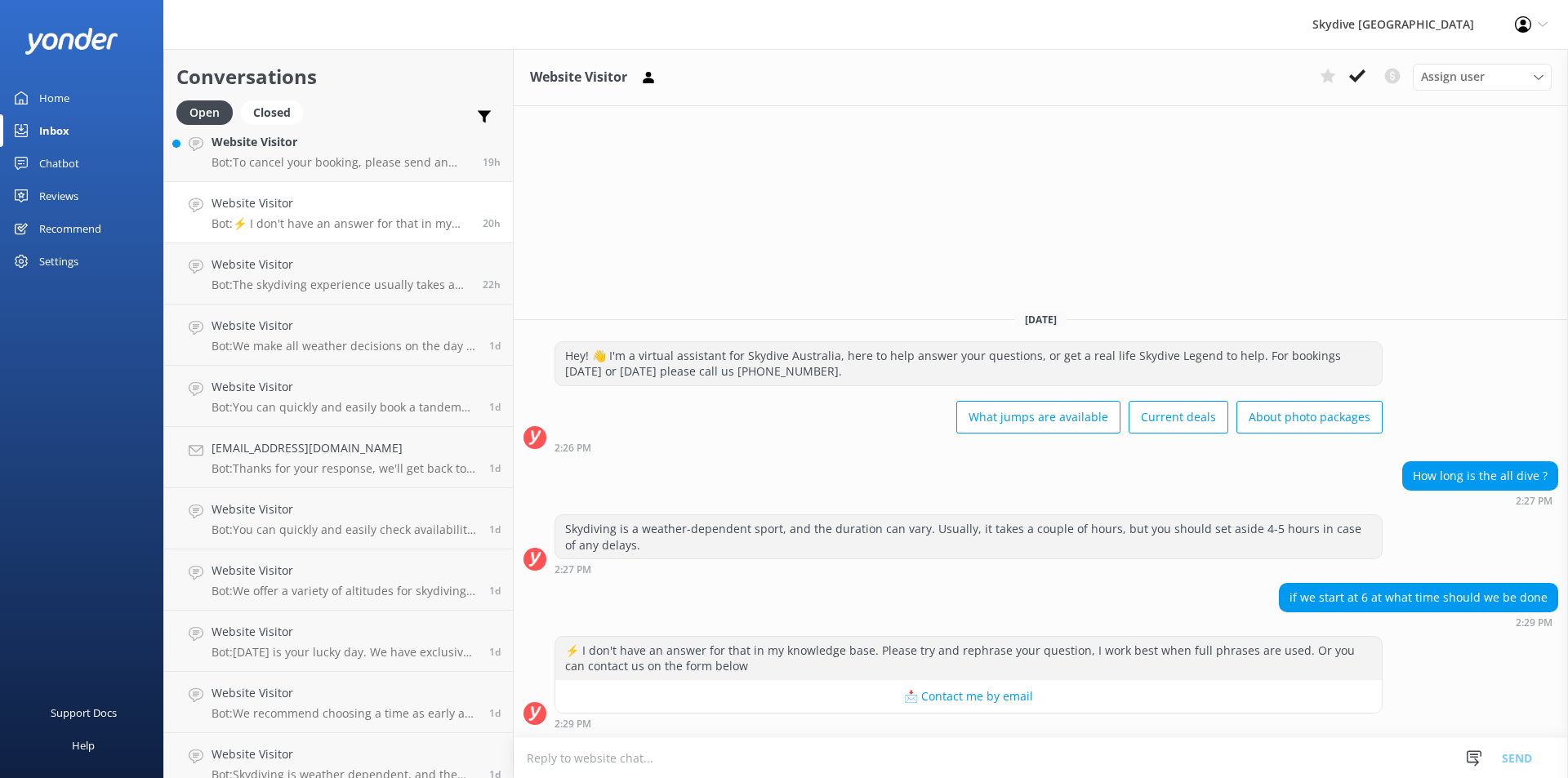
click at [40, 160] on div "Chatbot" at bounding box center [59, 163] width 40 height 33
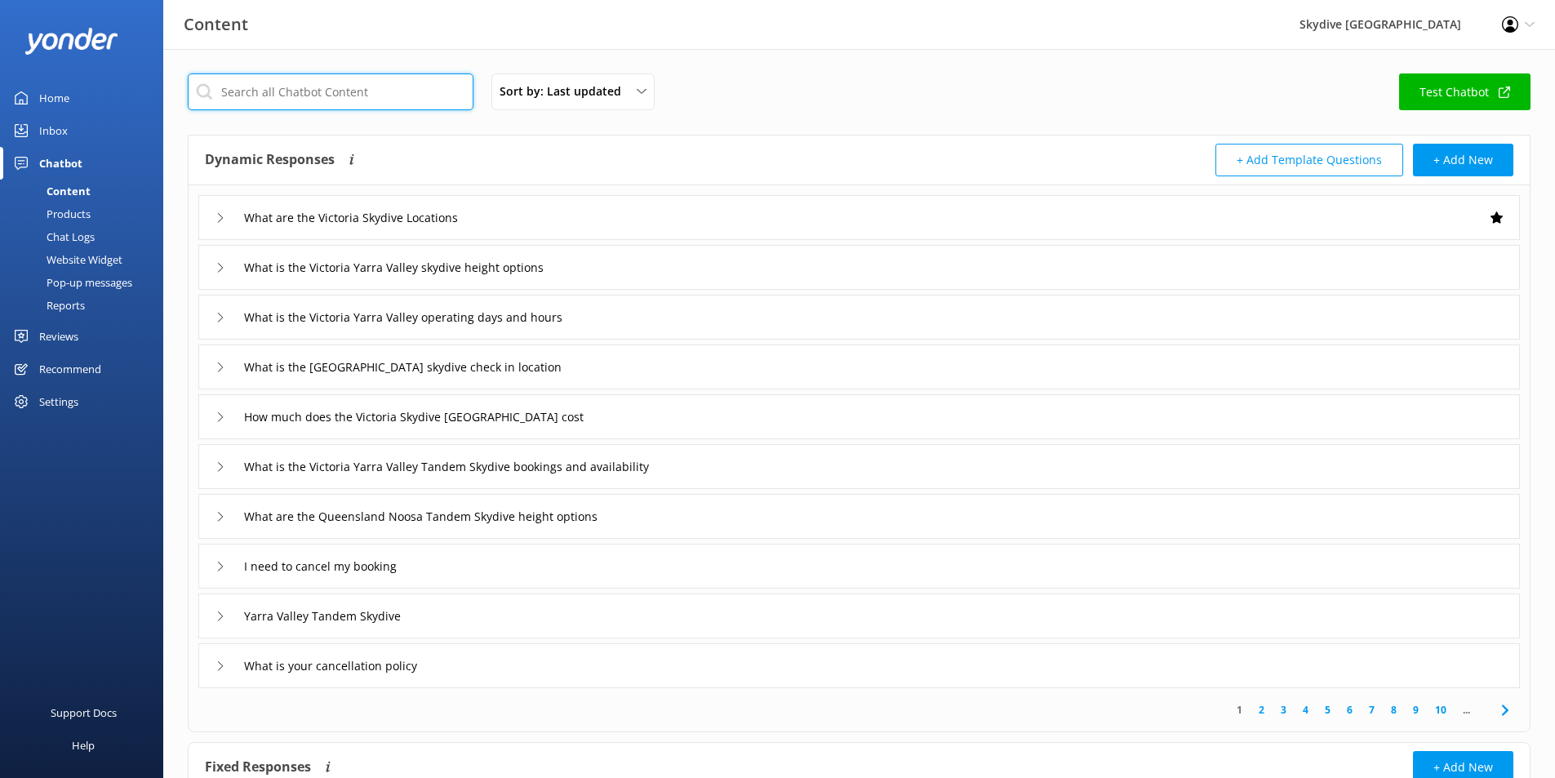
click at [268, 96] on input "text" at bounding box center [331, 91] width 286 height 37
type input "duration"
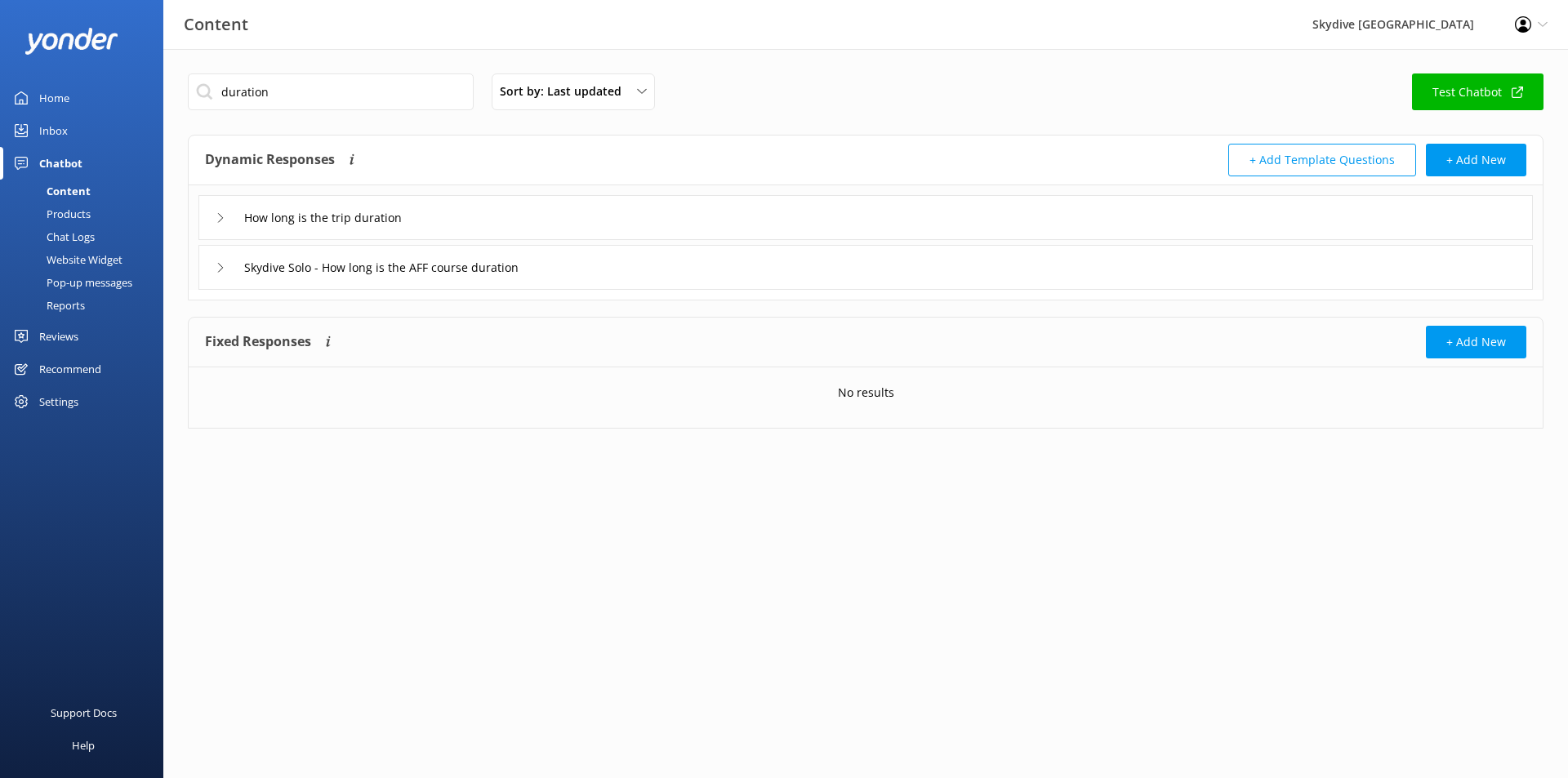
click at [223, 217] on icon at bounding box center [221, 218] width 10 height 10
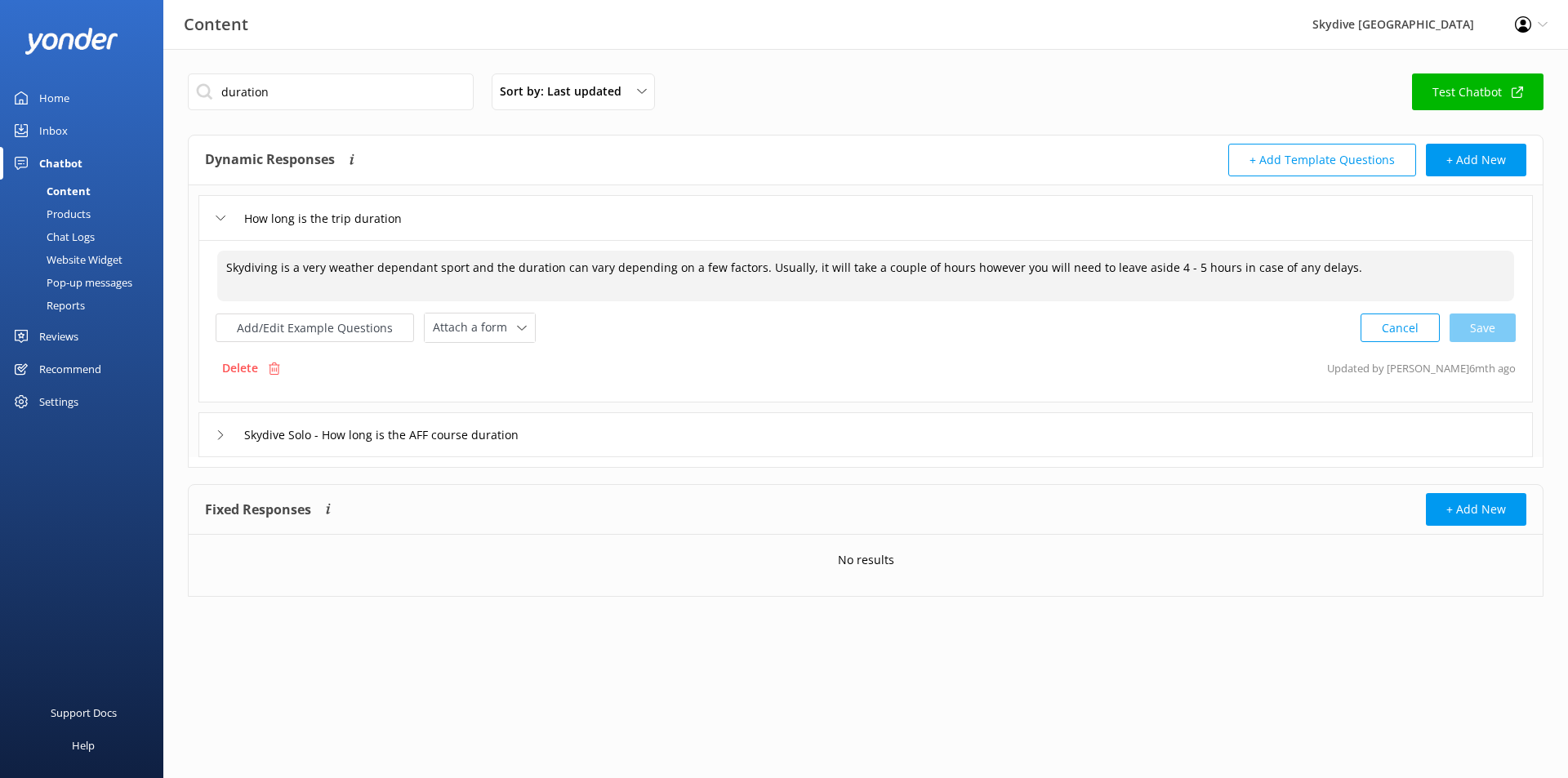
drag, startPoint x: 226, startPoint y: 269, endPoint x: 1550, endPoint y: 248, distance: 1324.5
click at [1550, 248] on div "duration Sort by: Last updated Title (A-Z) Last updated Test Chatbot Dynamic Re…" at bounding box center [865, 347] width 1404 height 597
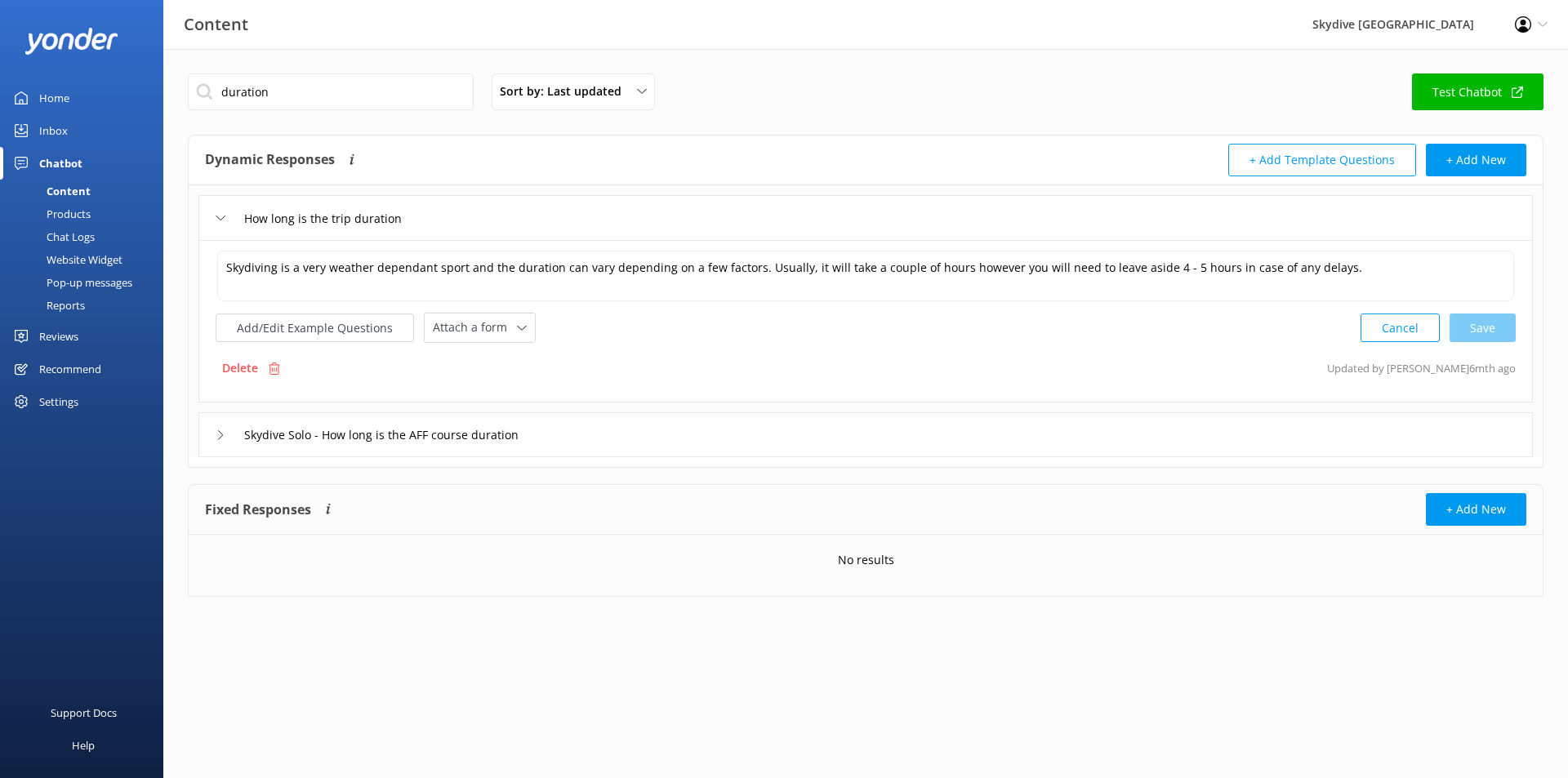
click at [54, 134] on div "Inbox" at bounding box center [53, 130] width 29 height 33
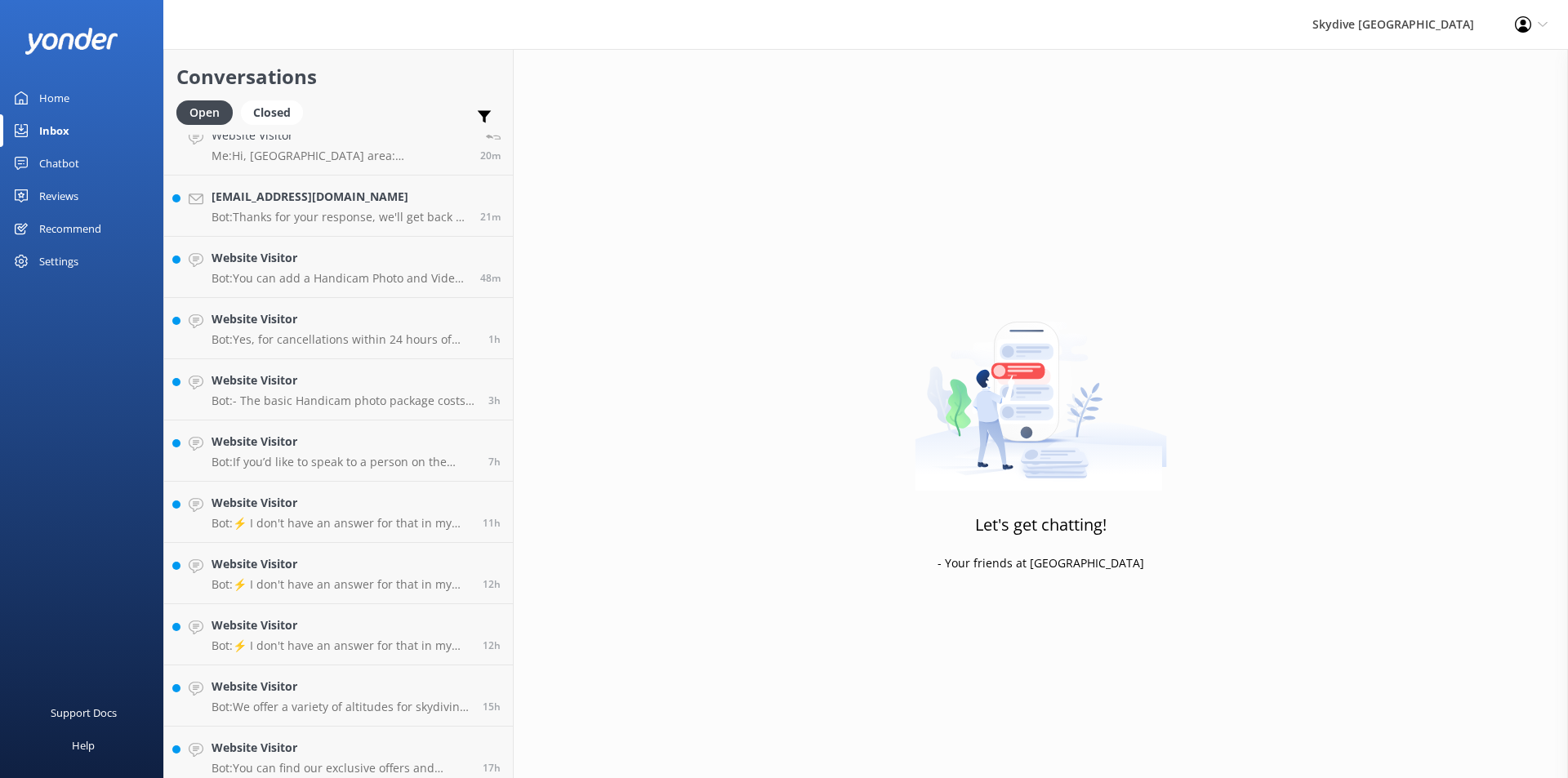
scroll to position [647, 0]
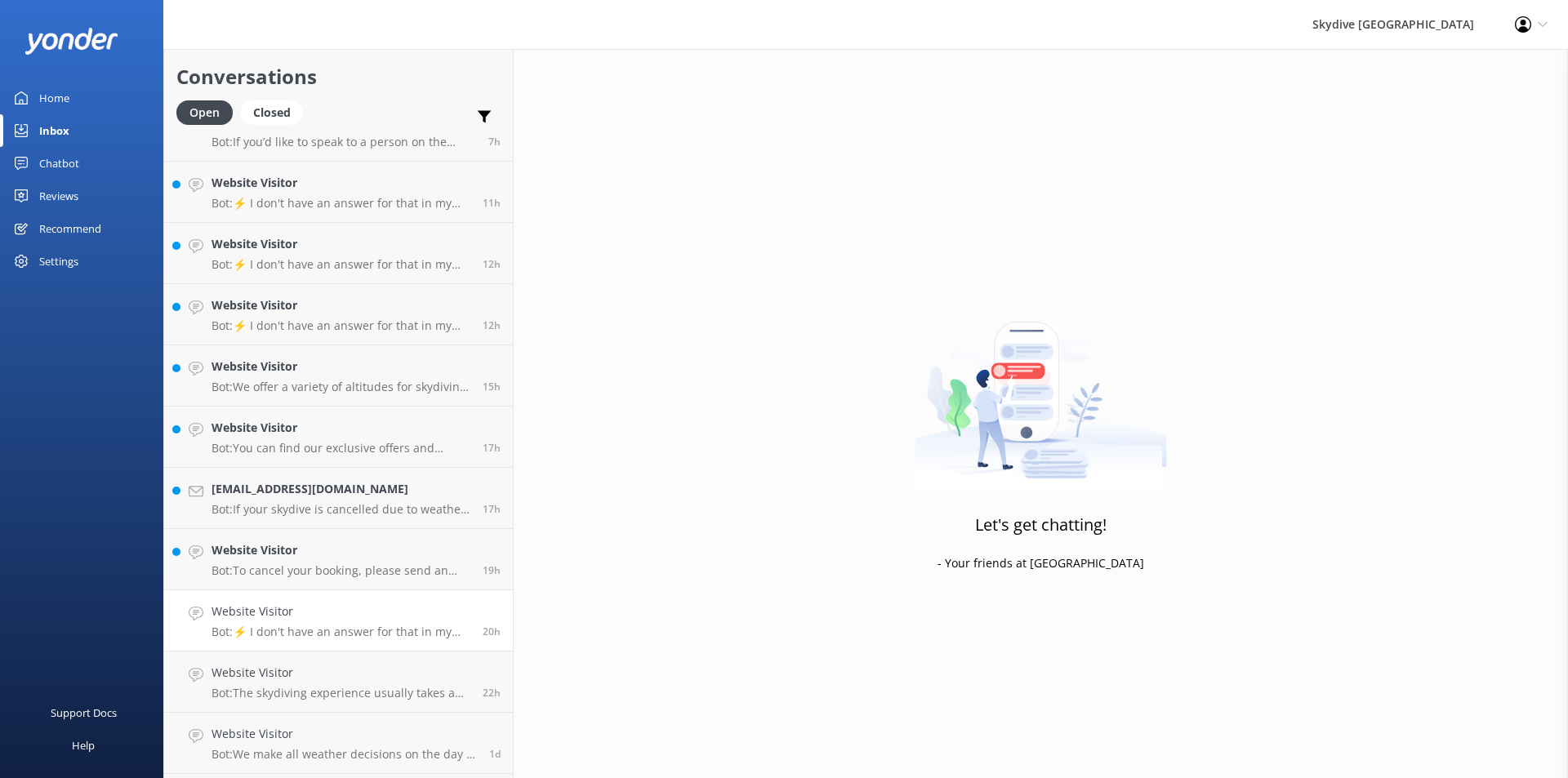
click at [318, 628] on p "Bot: ⚡ I don't have an answer for that in my knowledge base. Please try and rep…" at bounding box center [340, 632] width 259 height 15
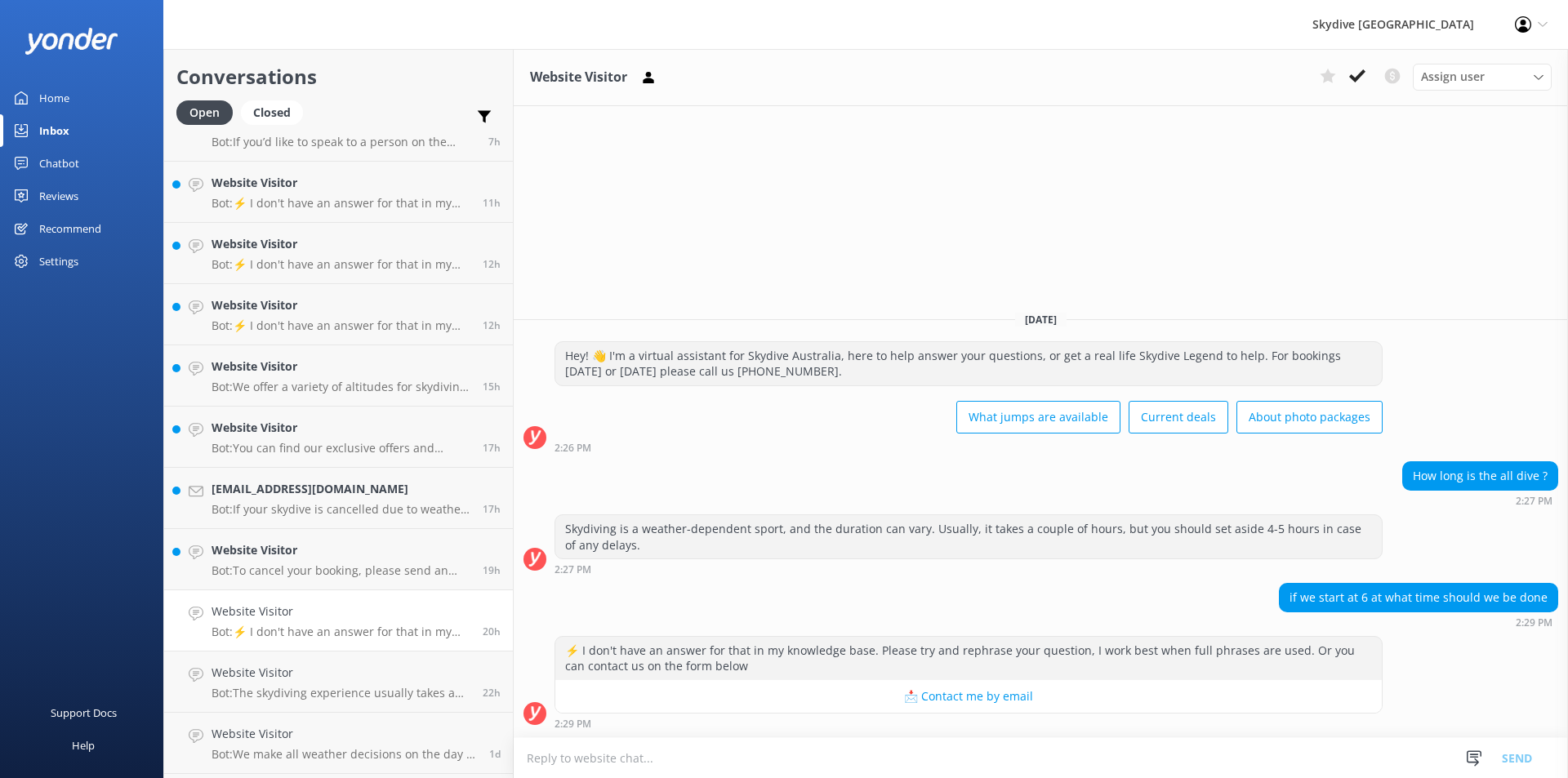
click at [597, 761] on textarea at bounding box center [1041, 758] width 1054 height 40
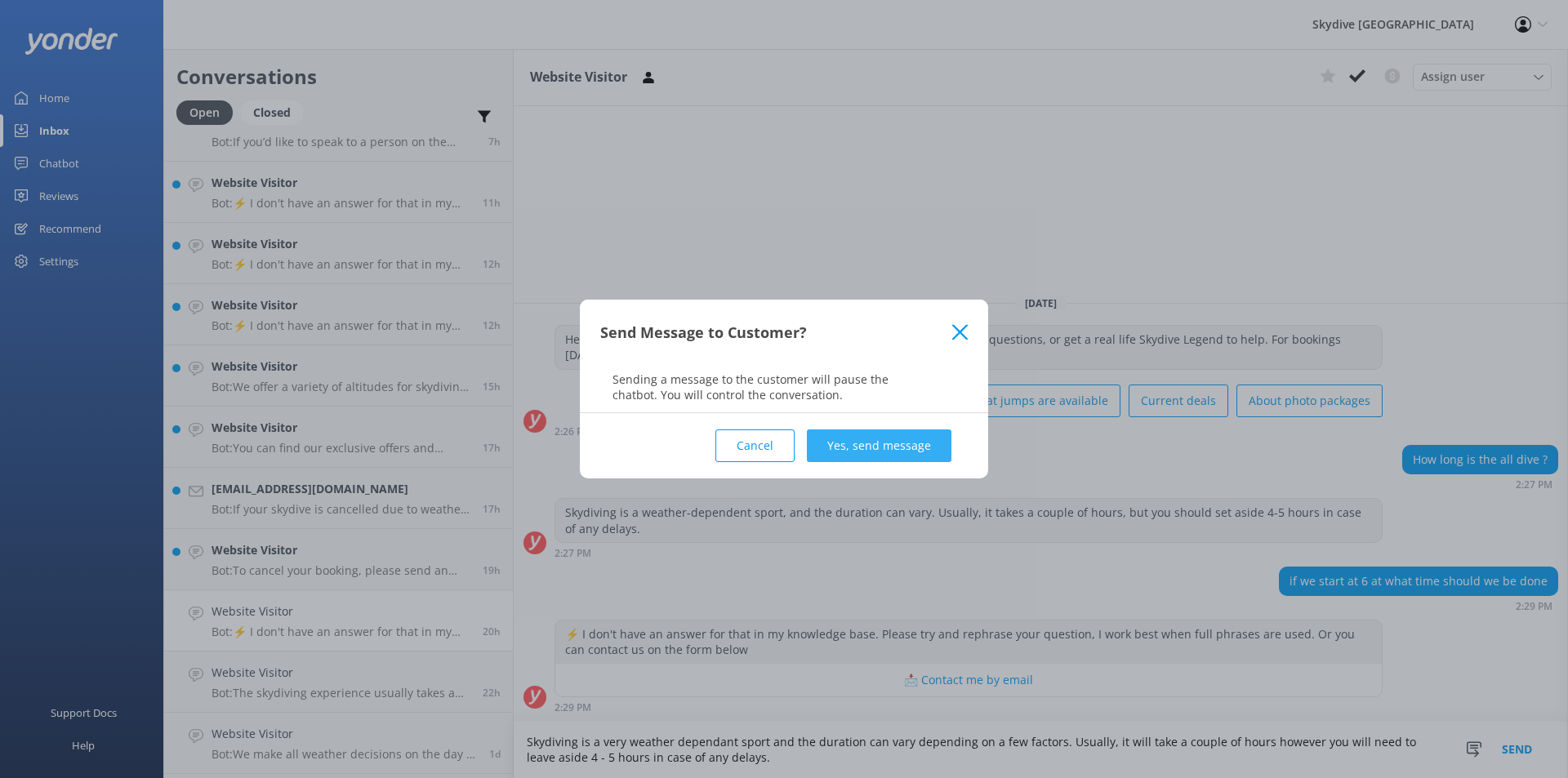
type textarea "Skydiving is a very weather dependant sport and the duration can vary depending…"
click at [916, 438] on button "Yes, send message" at bounding box center [879, 445] width 145 height 33
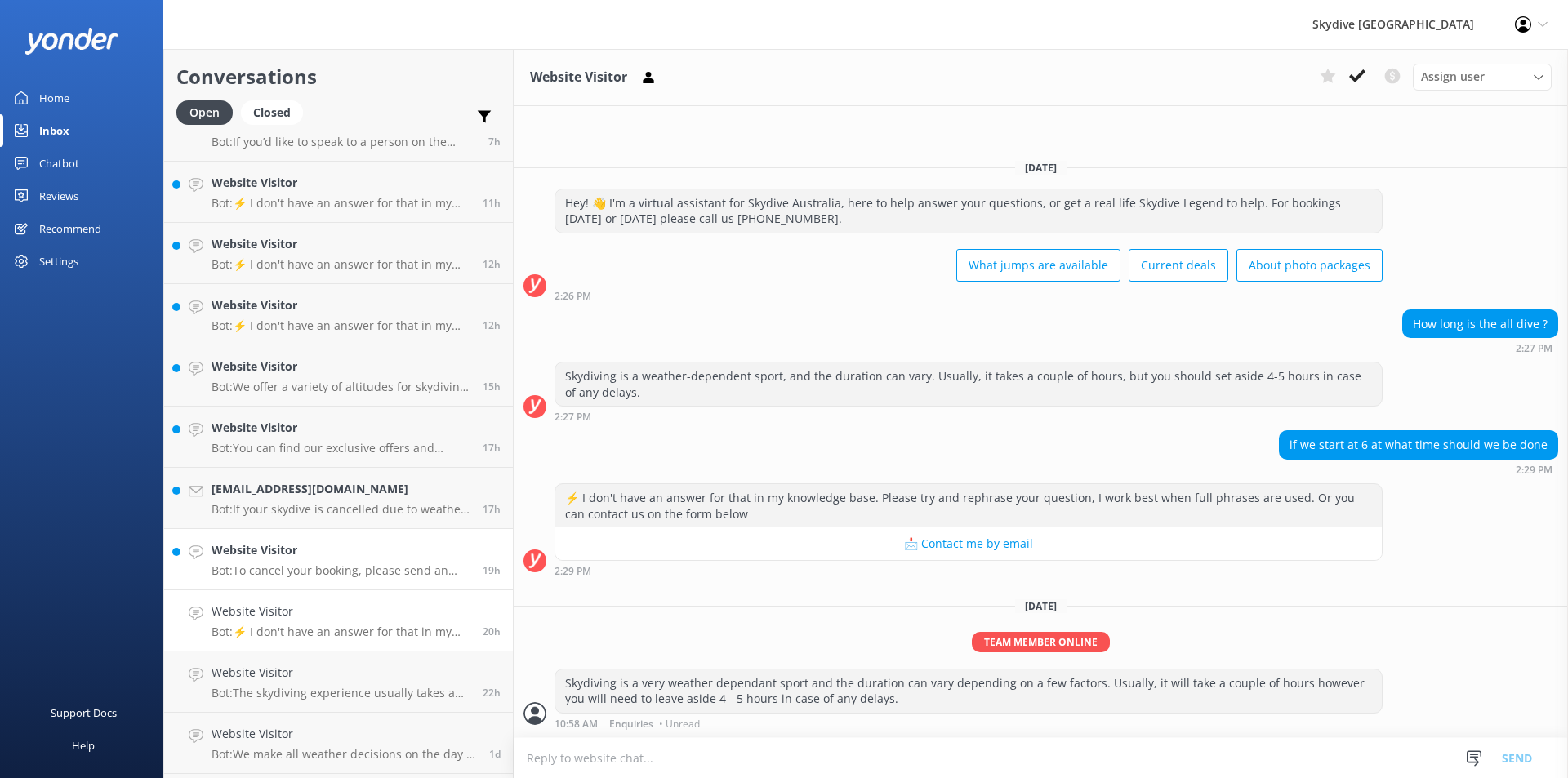
click at [287, 556] on h4 "Website Visitor" at bounding box center [340, 550] width 259 height 18
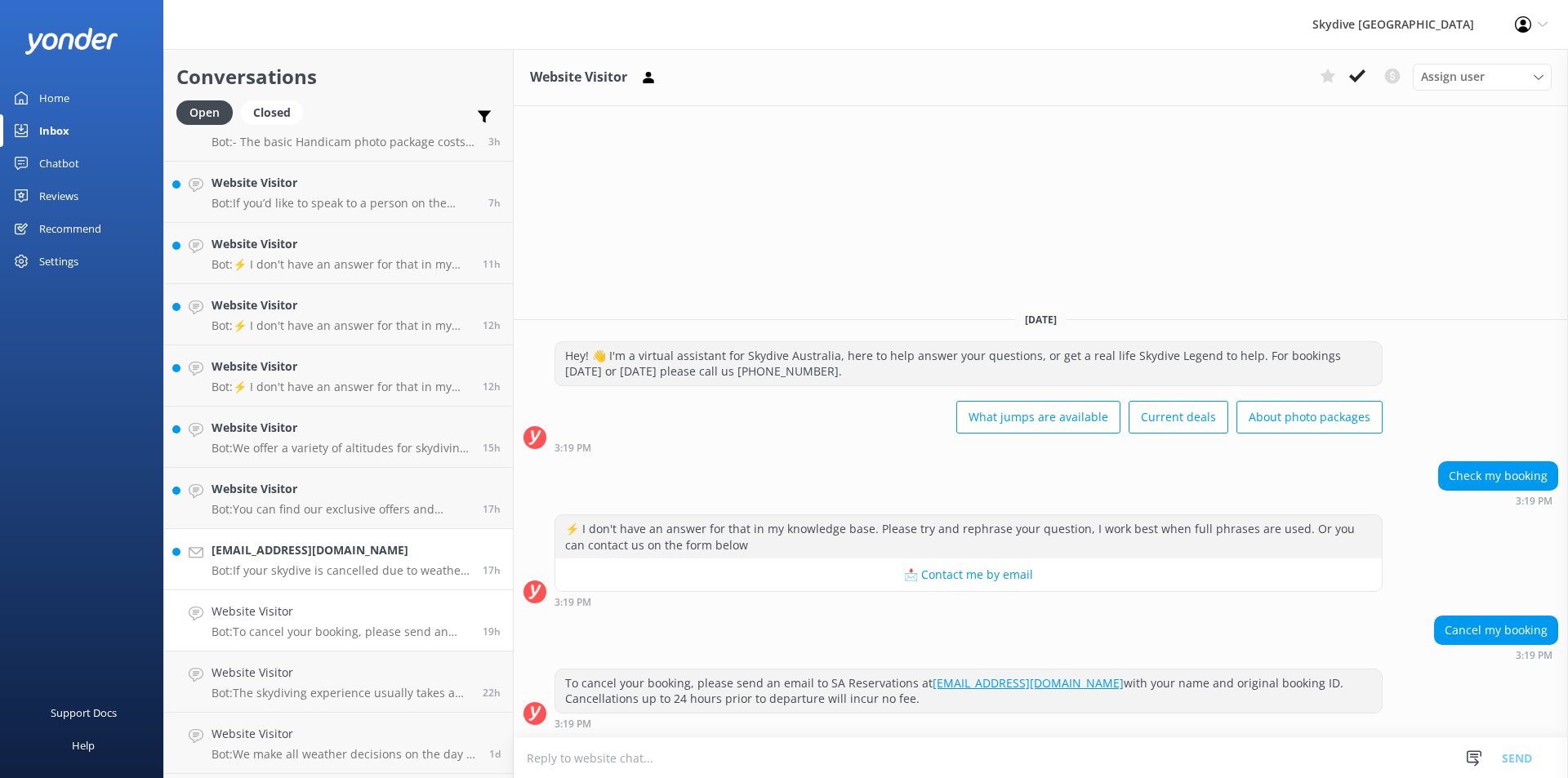
click at [288, 554] on h4 "[EMAIL_ADDRESS][DOMAIN_NAME]" at bounding box center [340, 550] width 259 height 18
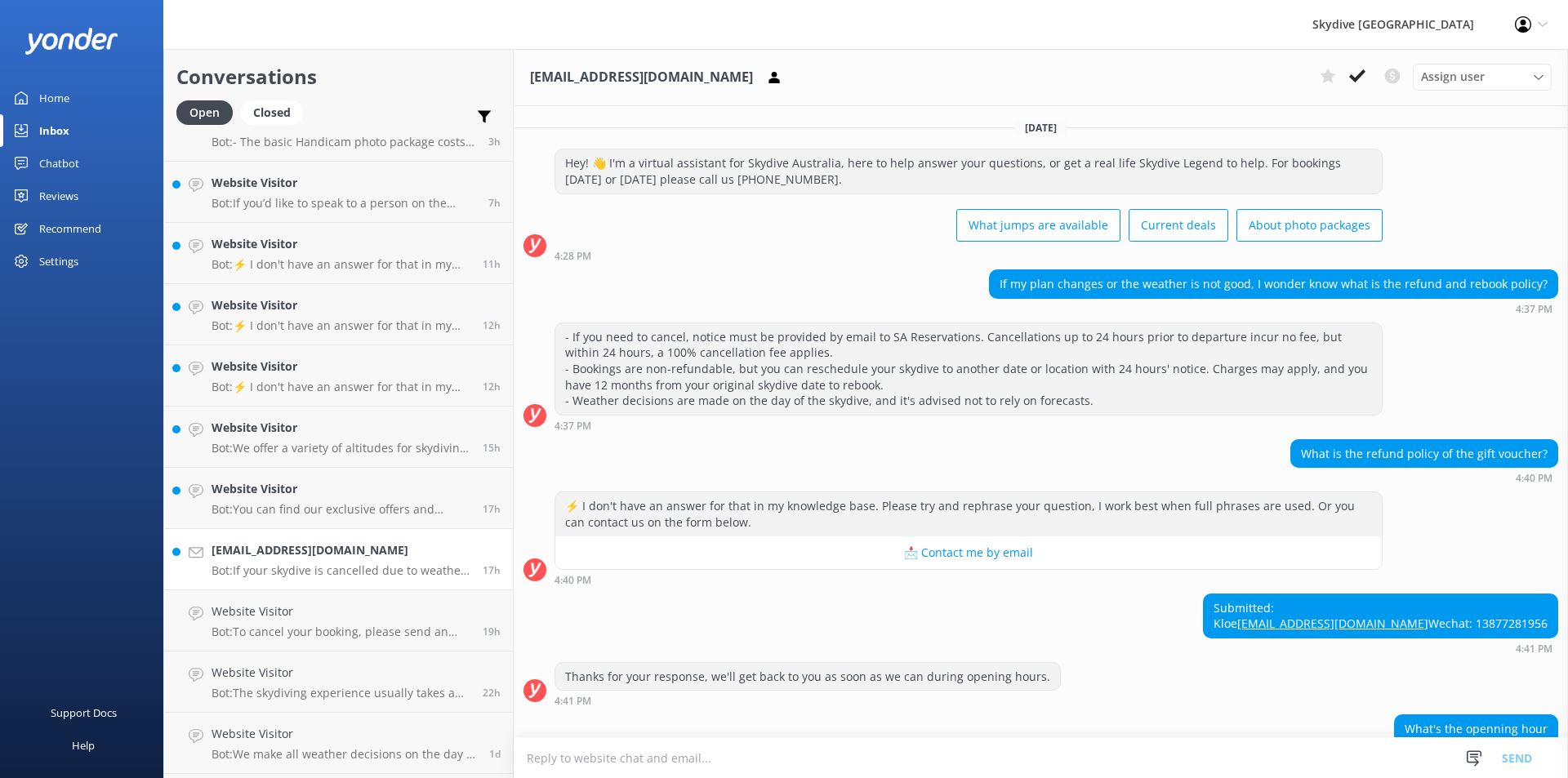
scroll to position [601, 0]
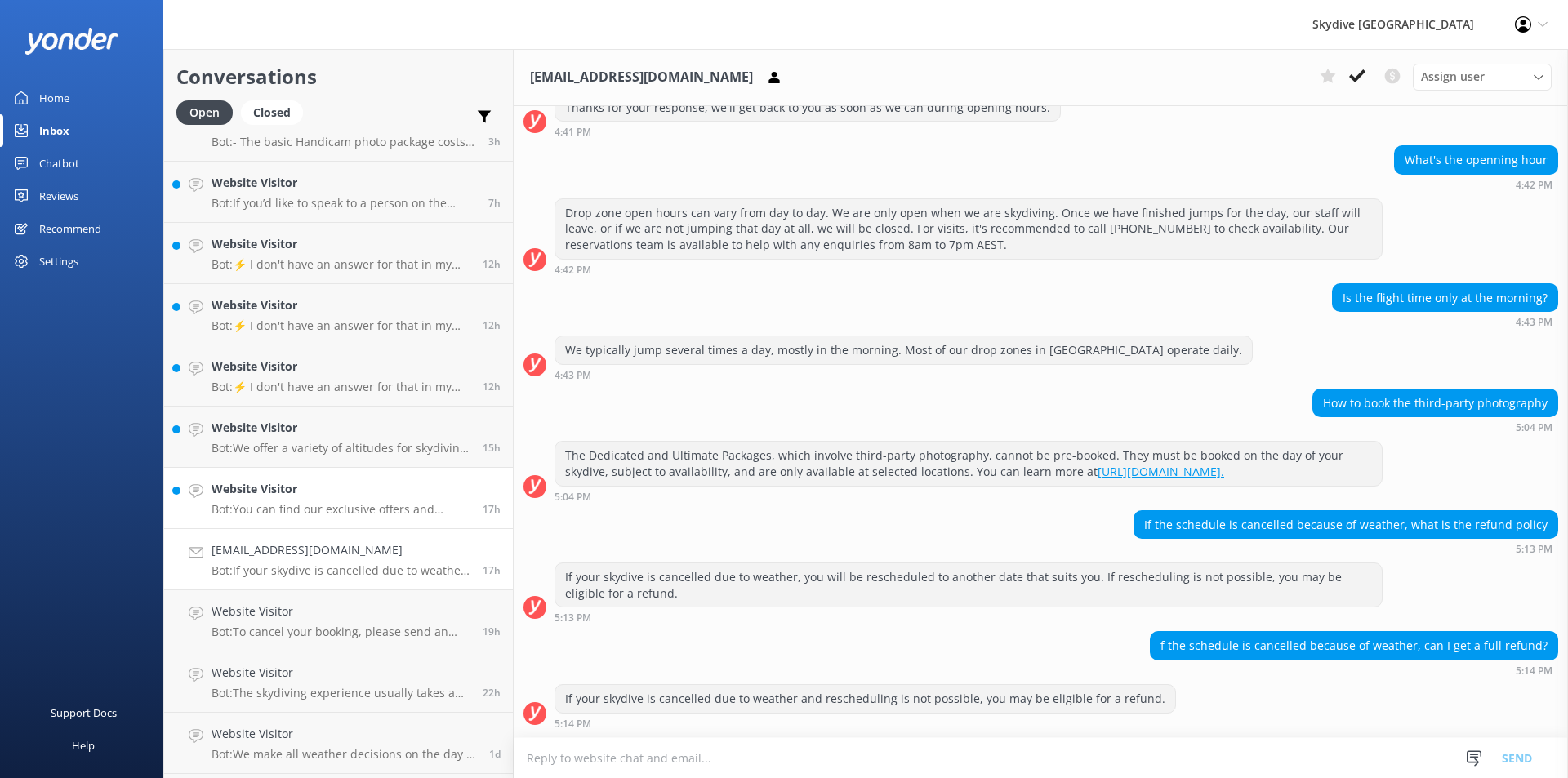
click at [254, 495] on h4 "Website Visitor" at bounding box center [340, 489] width 259 height 18
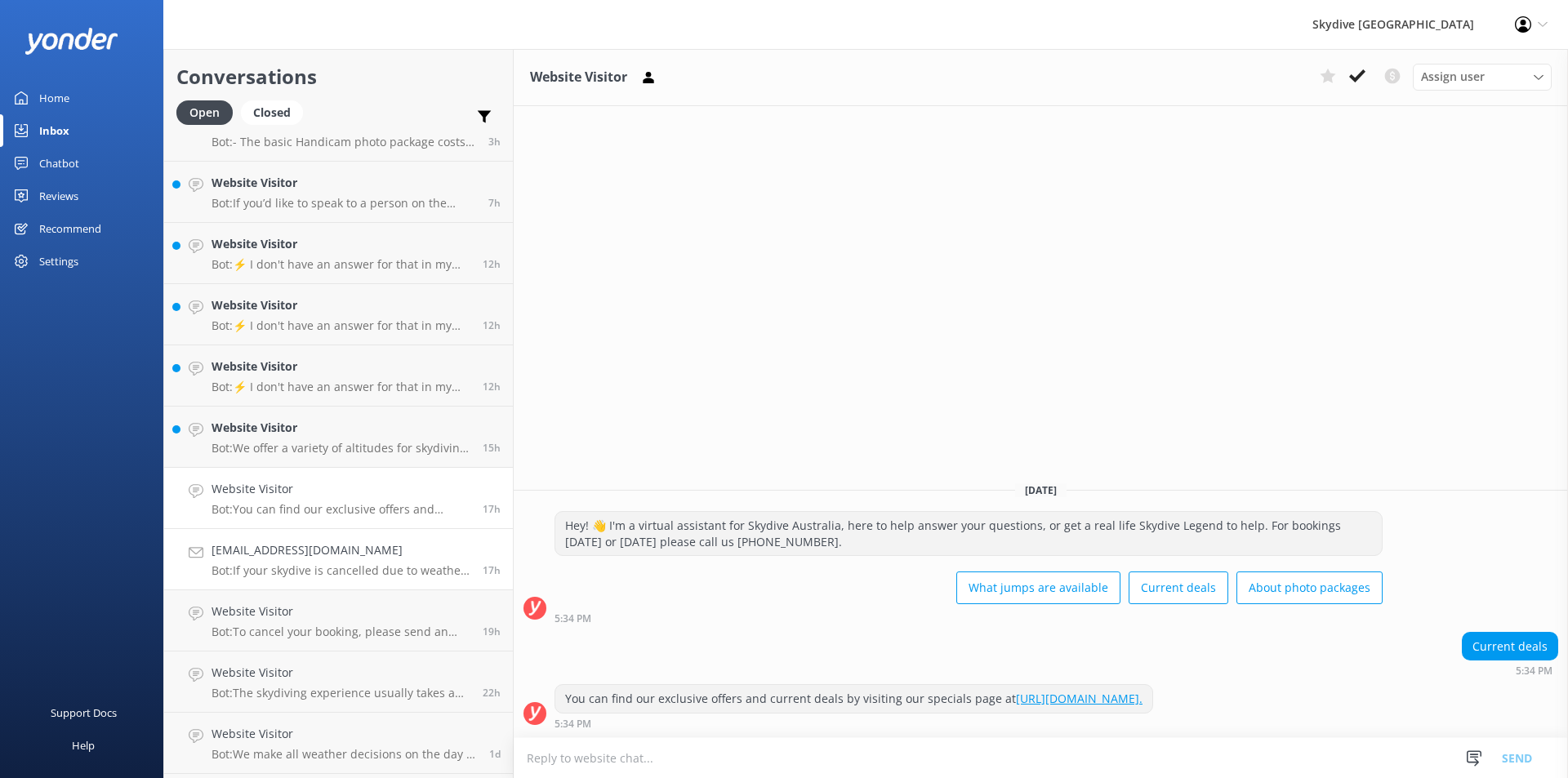
click at [266, 564] on p "Bot: If your skydive is cancelled due to weather and rescheduling is not possib…" at bounding box center [340, 570] width 259 height 15
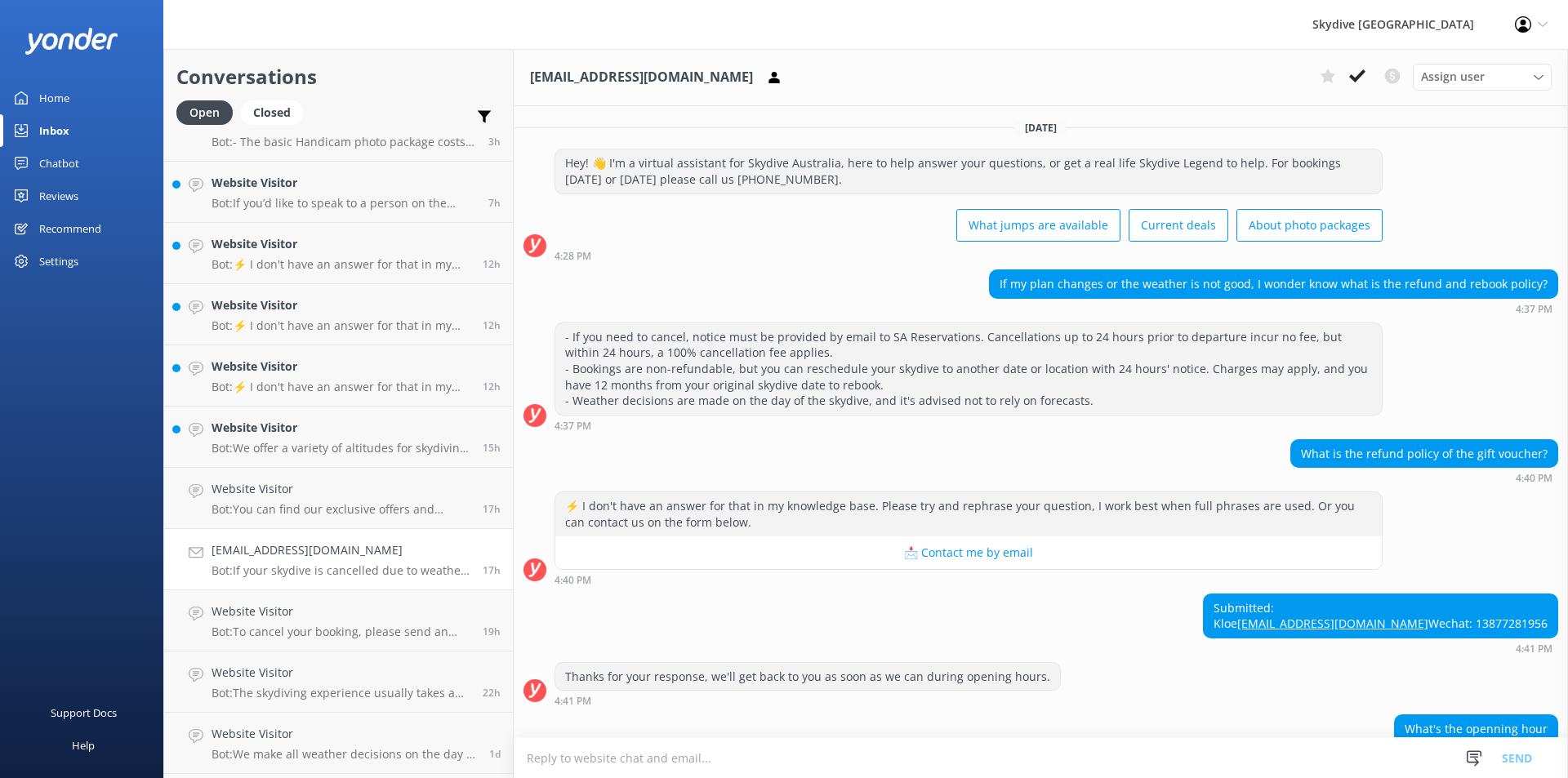
scroll to position [601, 0]
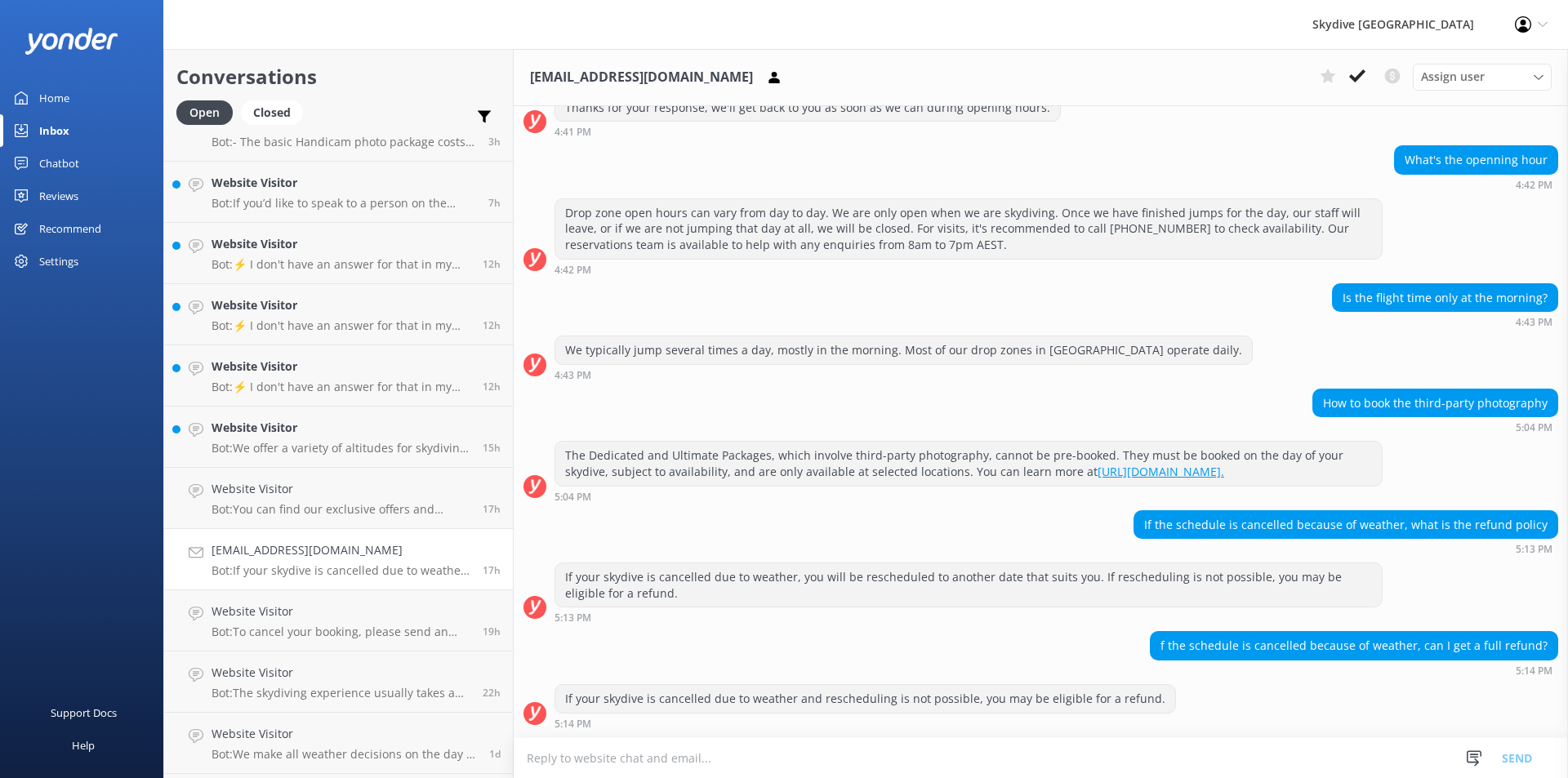
click at [265, 564] on p "Bot: If your skydive is cancelled due to weather and rescheduling is not possib…" at bounding box center [340, 570] width 259 height 15
click at [279, 443] on p "Bot: We offer a variety of altitudes for skydiving, with all dropzones providin…" at bounding box center [340, 448] width 259 height 15
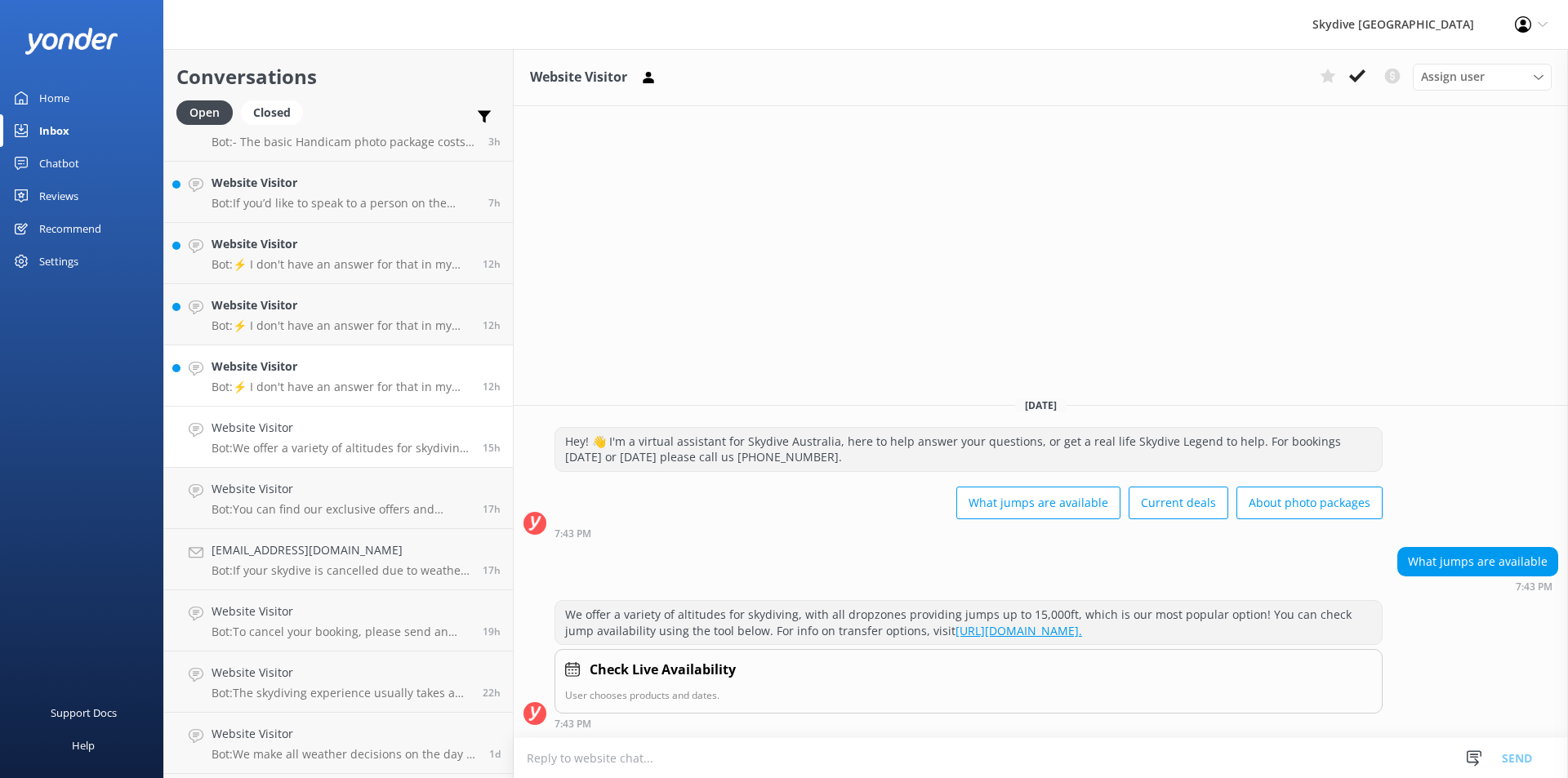
click at [230, 365] on h4 "Website Visitor" at bounding box center [340, 367] width 259 height 18
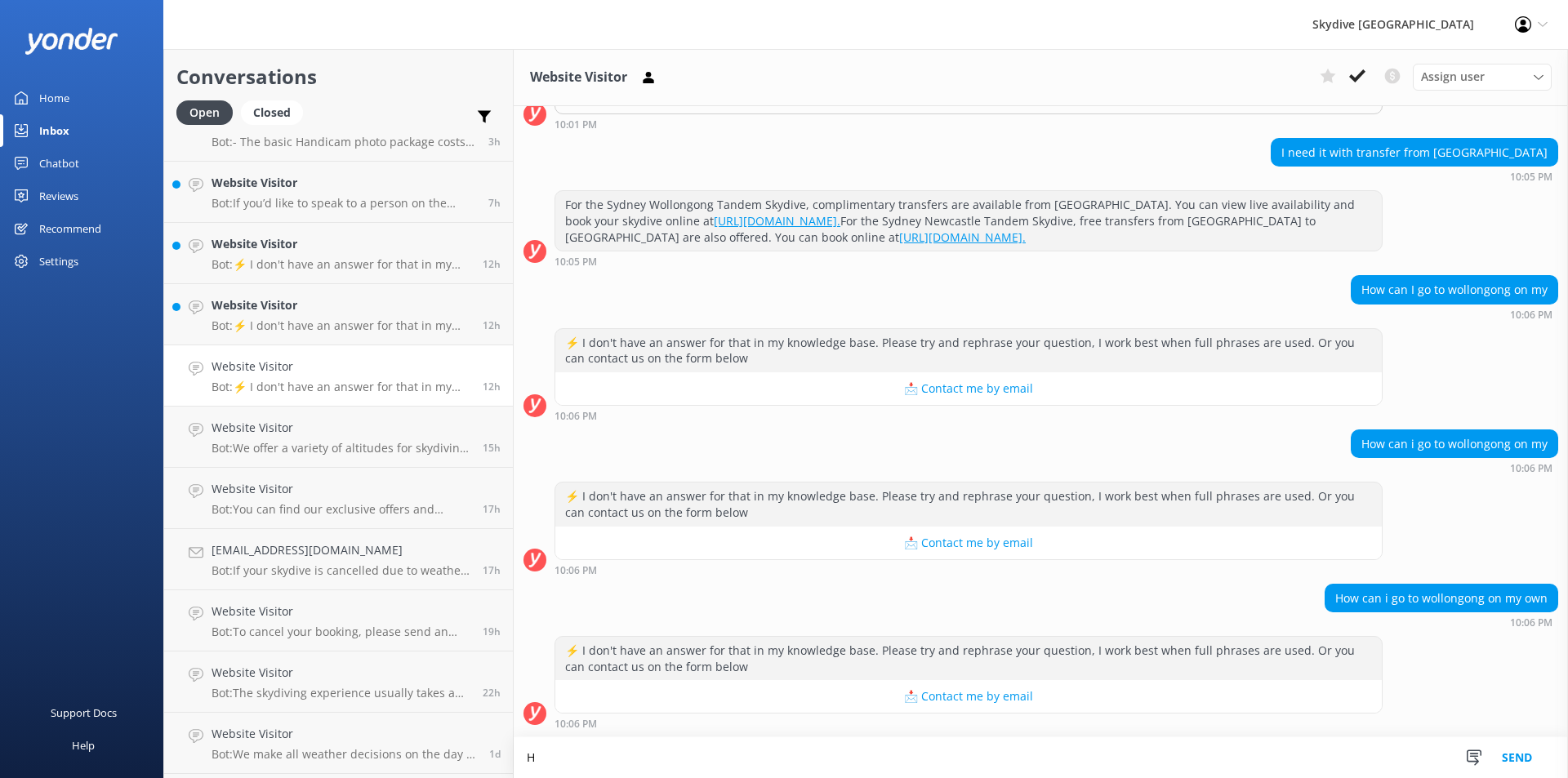
scroll to position [323, 0]
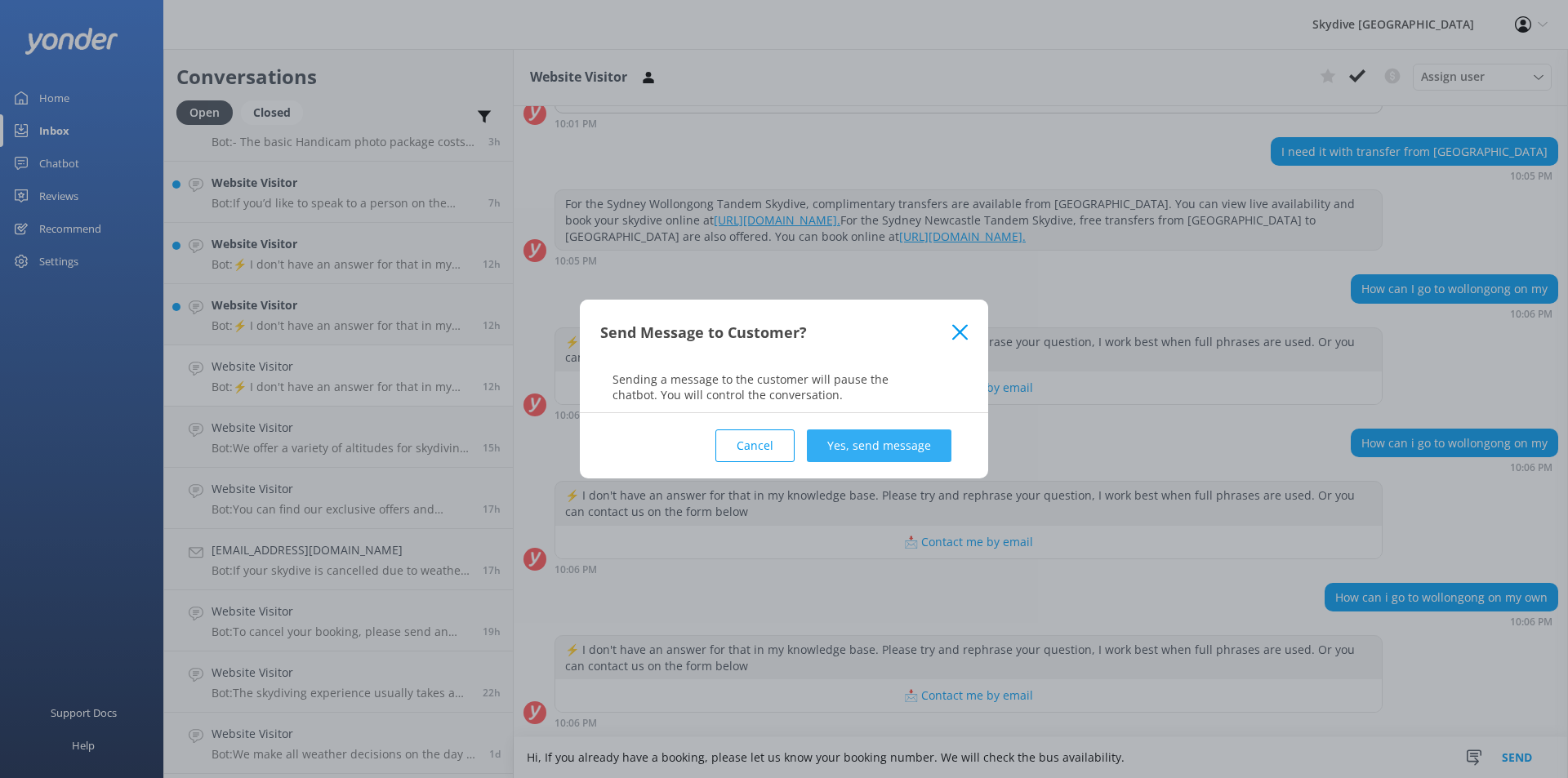
type textarea "Hi, If you already have a booking, please let us know your booking number. We w…"
click at [903, 449] on button "Yes, send message" at bounding box center [879, 445] width 145 height 33
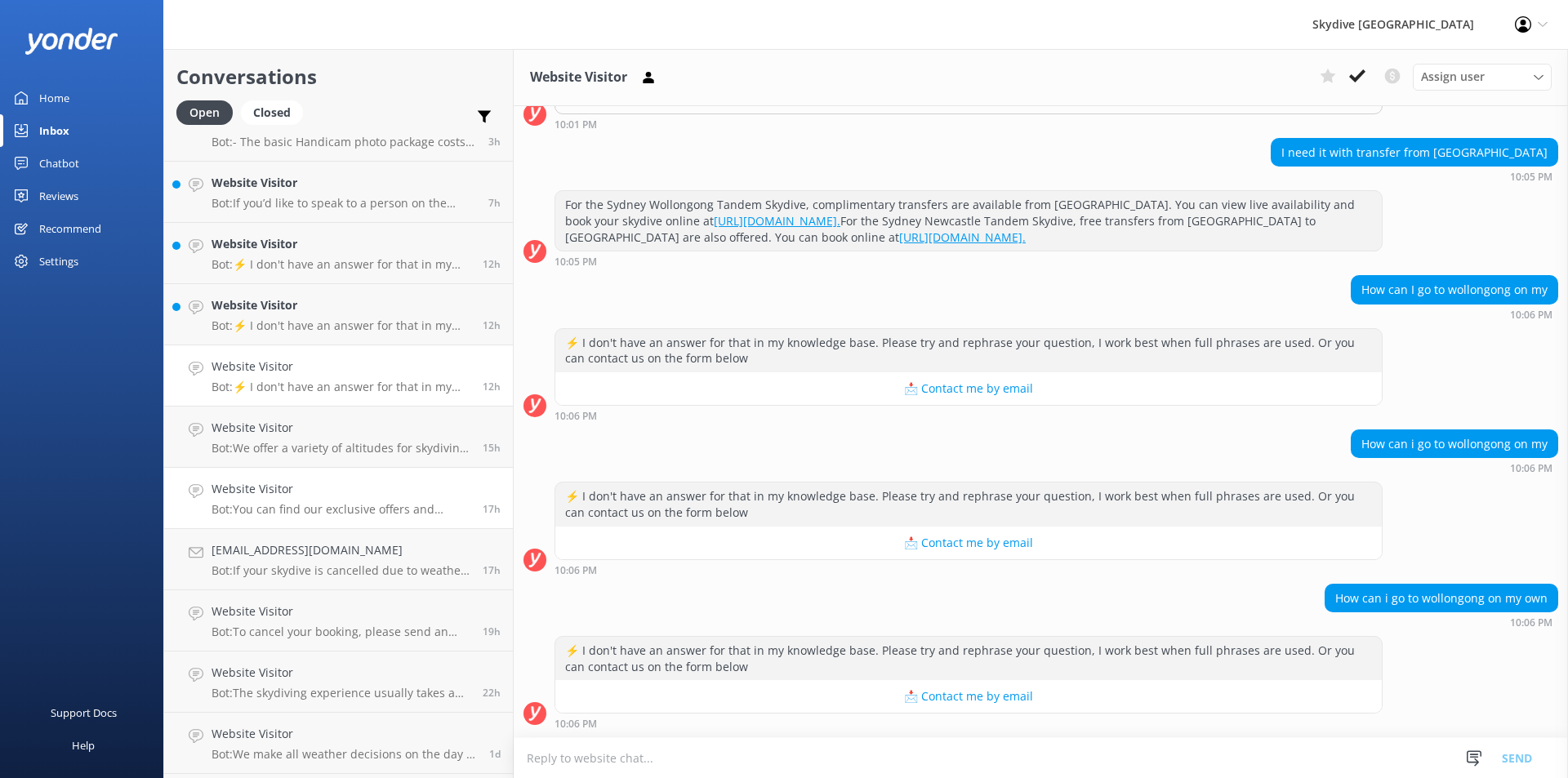
scroll to position [459, 0]
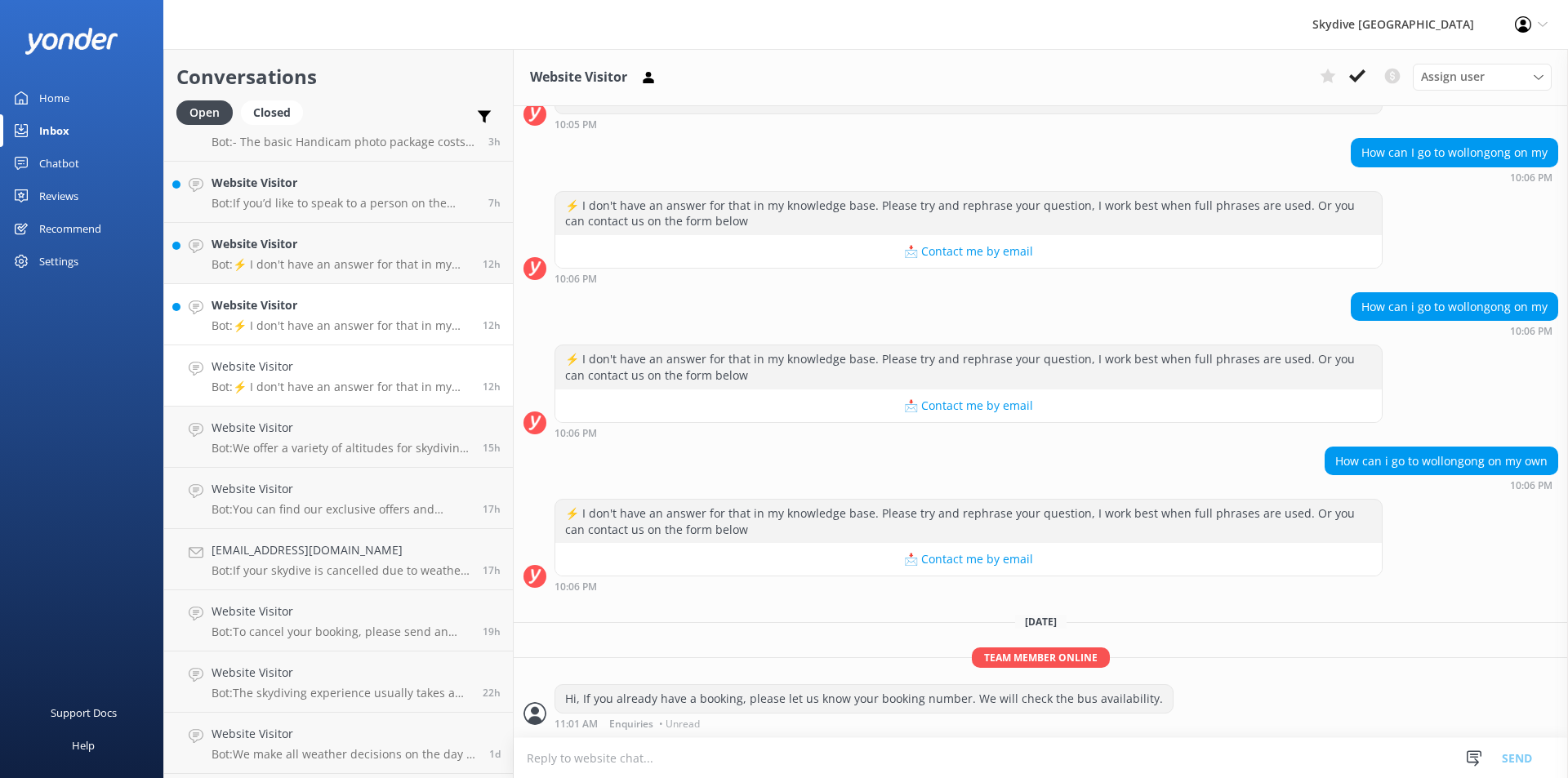
click at [277, 312] on h4 "Website Visitor" at bounding box center [340, 305] width 259 height 18
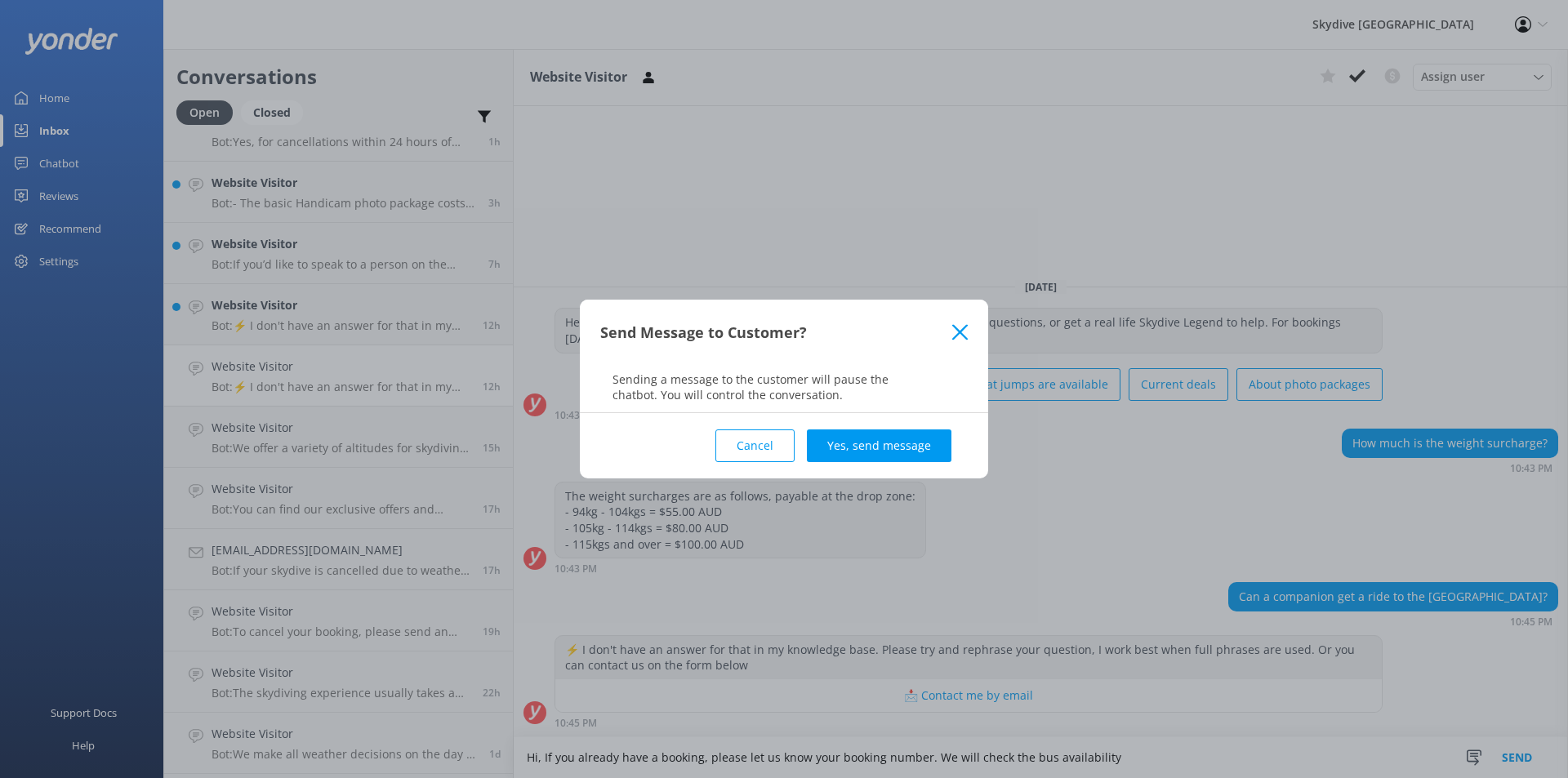
type textarea "Hi, If you already have a booking, please let us know your booking number. We w…"
click at [861, 439] on button "Yes, send message" at bounding box center [879, 445] width 145 height 33
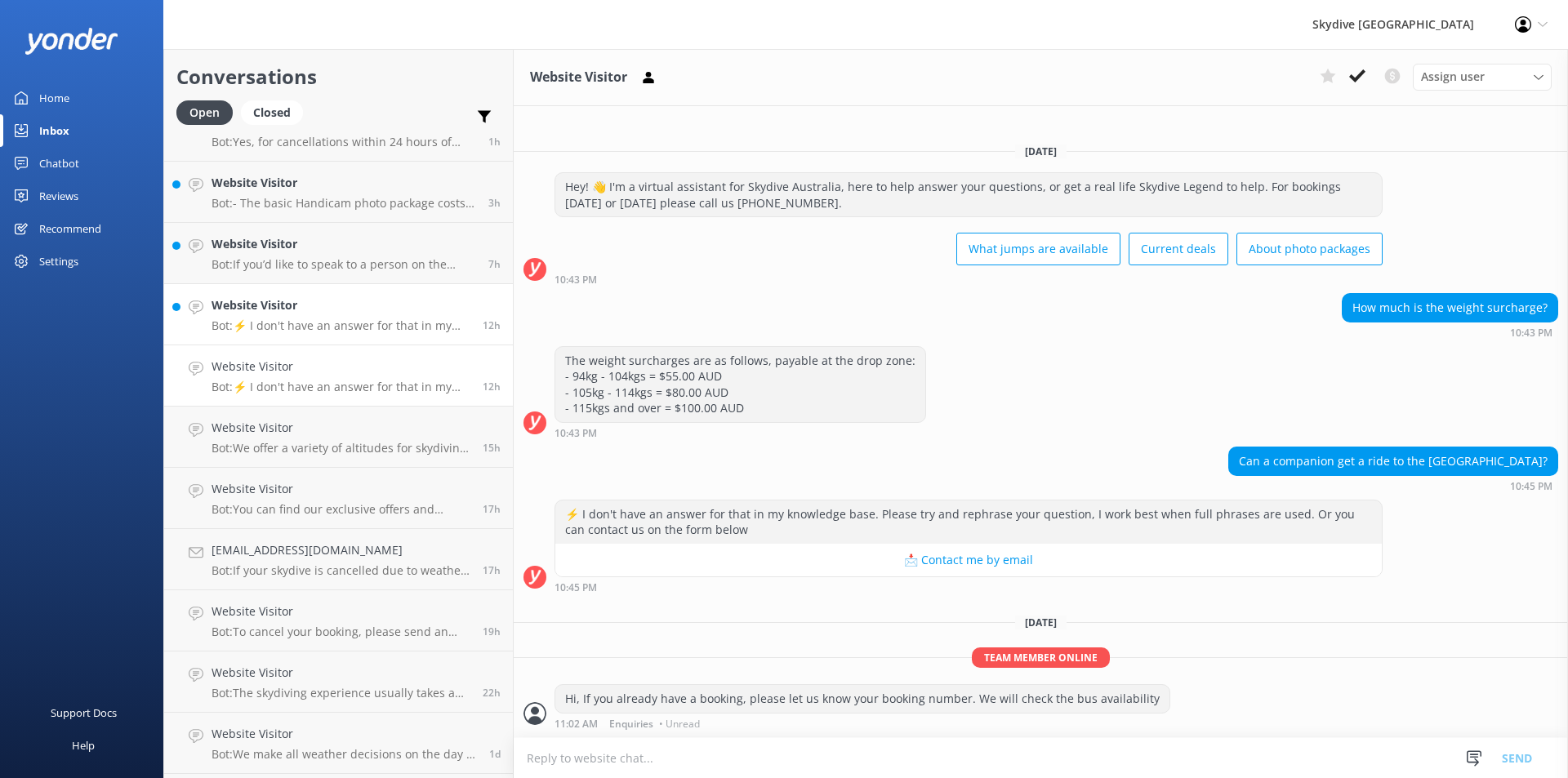
click at [303, 318] on div "Website Visitor Bot: ⚡ I don't have an answer for that in my knowledge base. Pl…" at bounding box center [340, 314] width 259 height 36
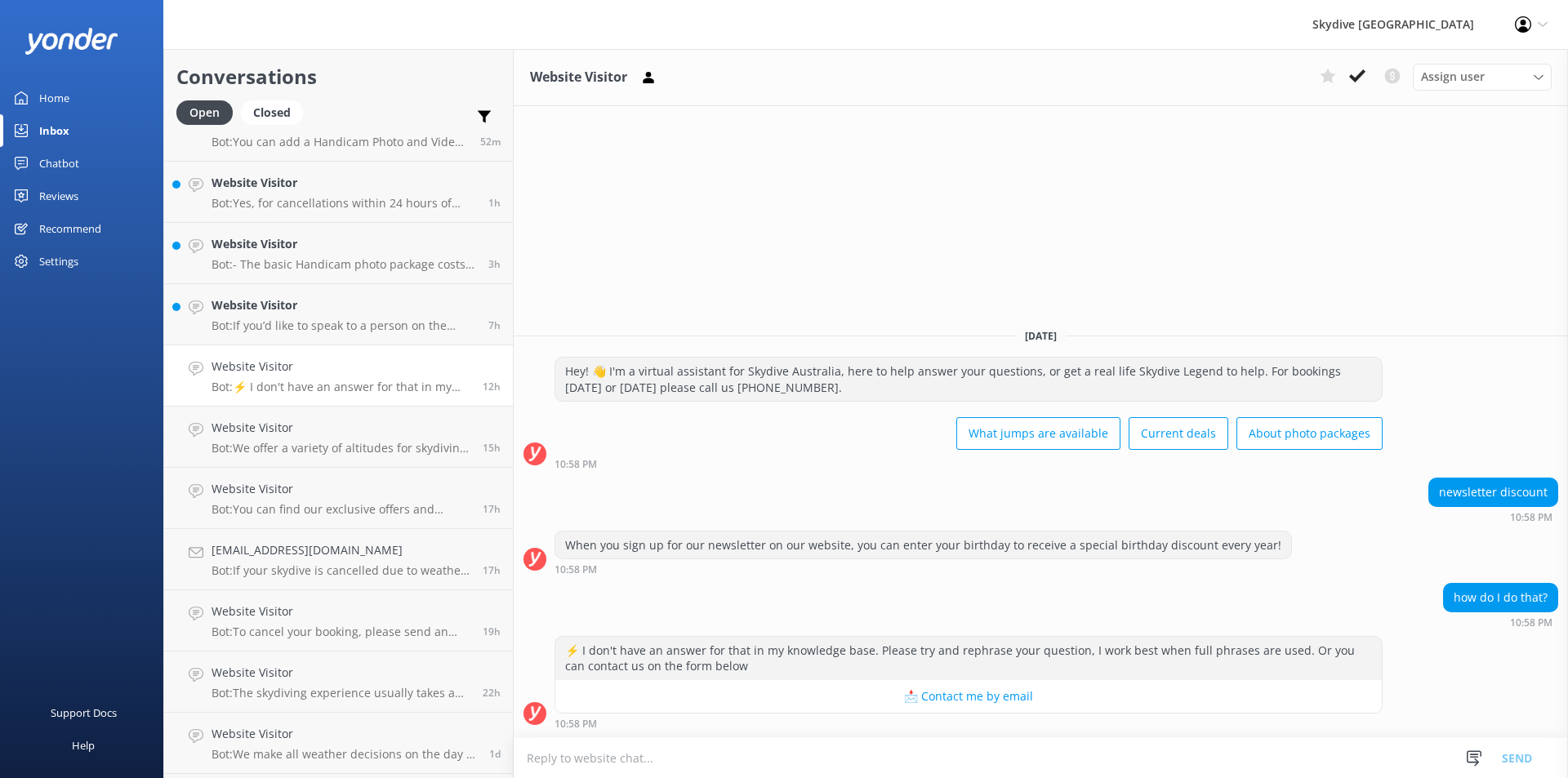
drag, startPoint x: 46, startPoint y: 161, endPoint x: 152, endPoint y: 131, distance: 110.4
click at [47, 161] on div "Chatbot" at bounding box center [59, 163] width 40 height 33
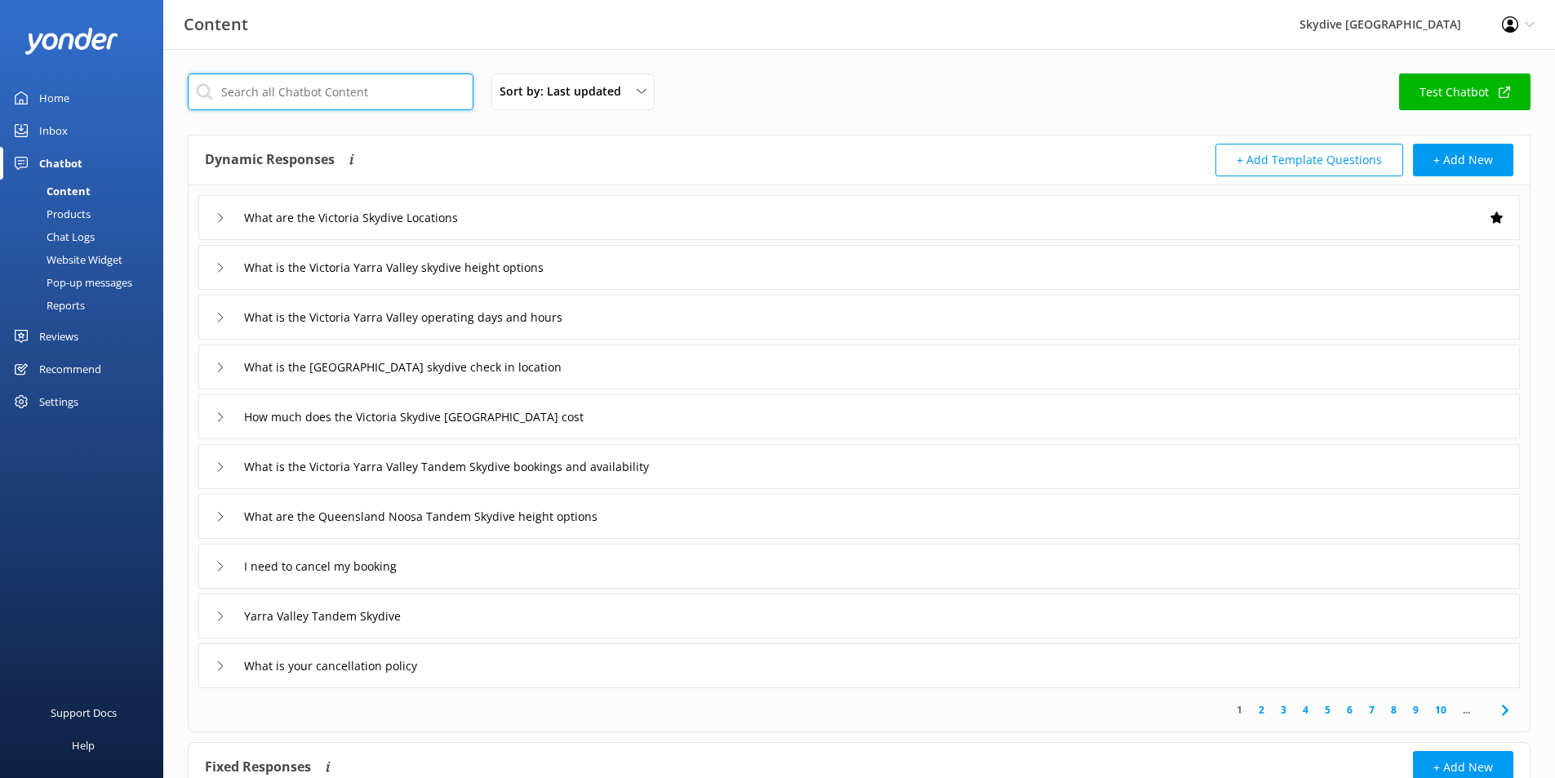
click at [285, 94] on input "text" at bounding box center [331, 91] width 286 height 37
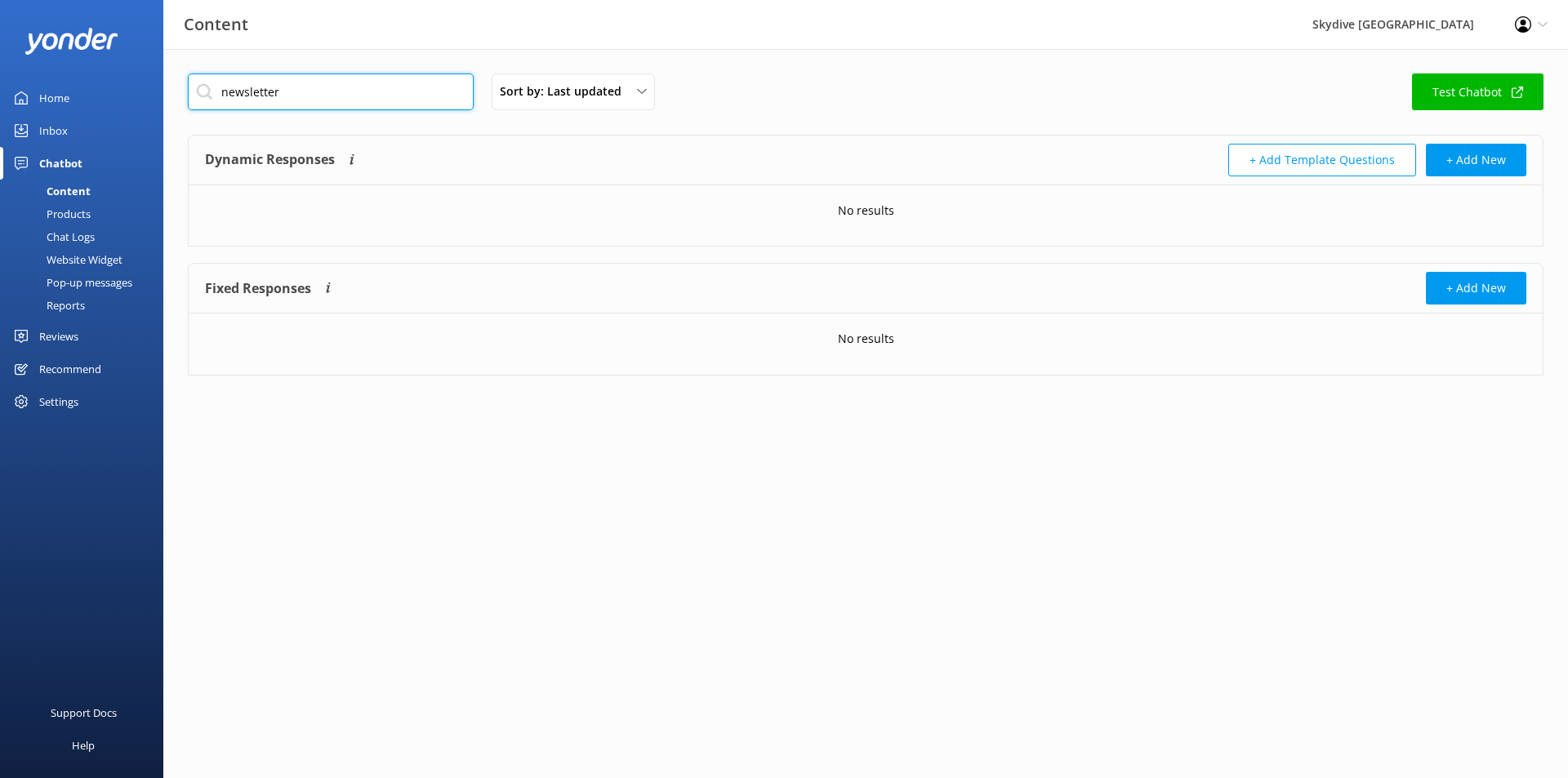
type input "newsletter"
drag, startPoint x: 305, startPoint y: 89, endPoint x: 157, endPoint y: 100, distance: 149.0
click at [157, 100] on div "Content Skydive Australia Profile Settings Logout Home Inbox Chatbot Content Pr…" at bounding box center [784, 237] width 1568 height 376
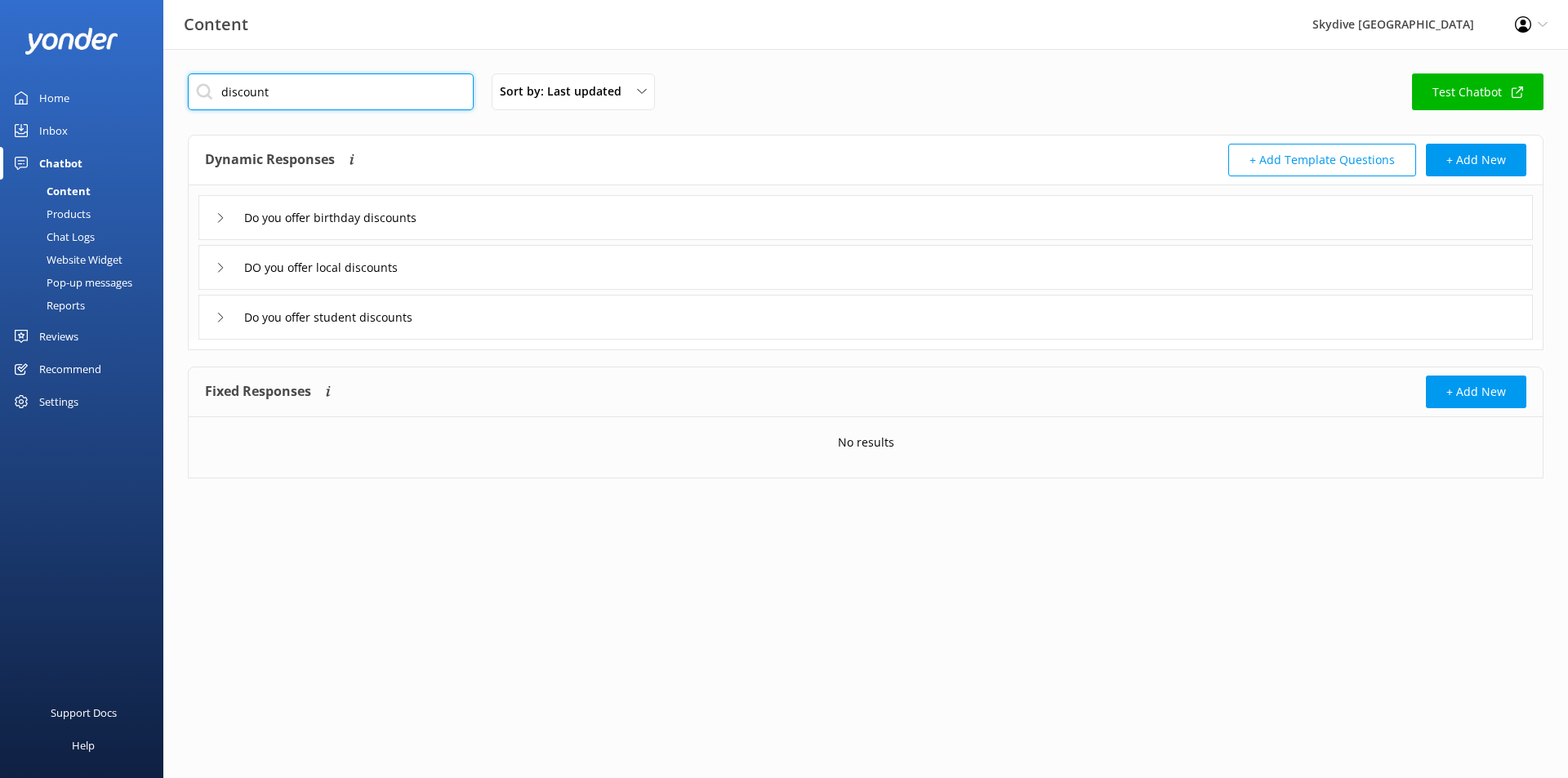
type input "discount"
drag, startPoint x: 346, startPoint y: 88, endPoint x: 204, endPoint y: 100, distance: 142.5
click at [204, 100] on input "discount" at bounding box center [331, 91] width 286 height 37
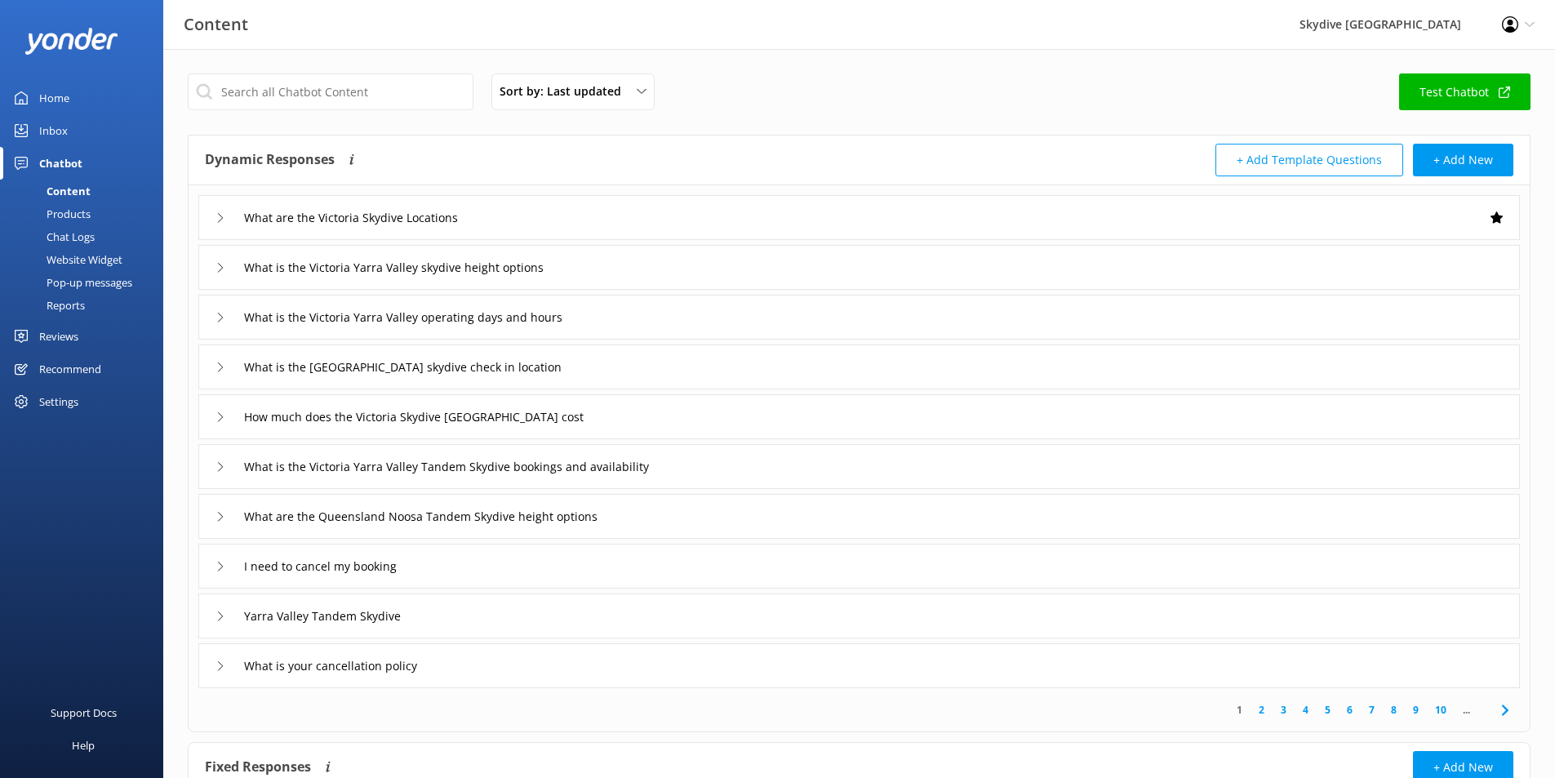
click at [56, 132] on div "Inbox" at bounding box center [53, 130] width 29 height 33
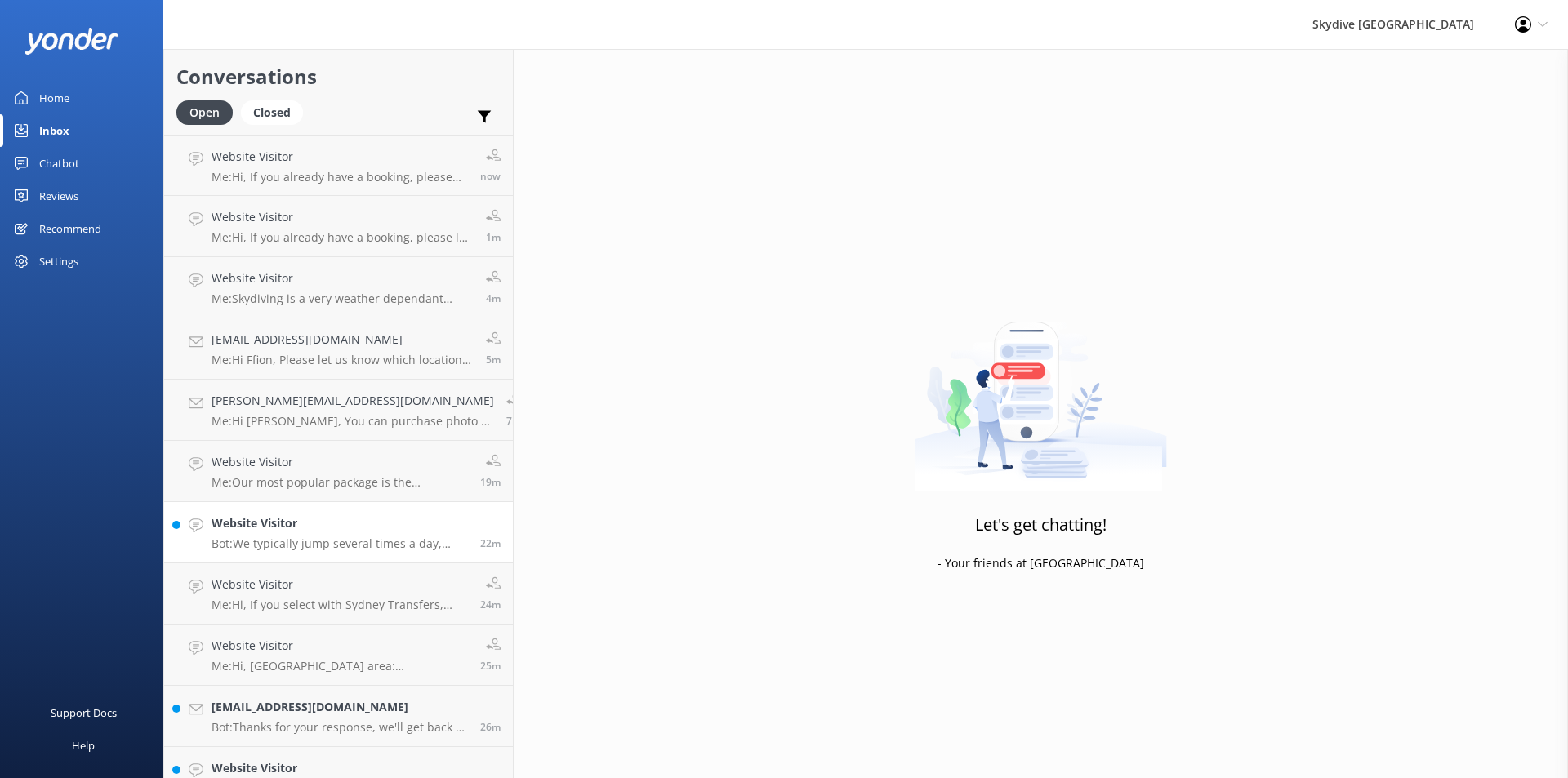
scroll to position [490, 0]
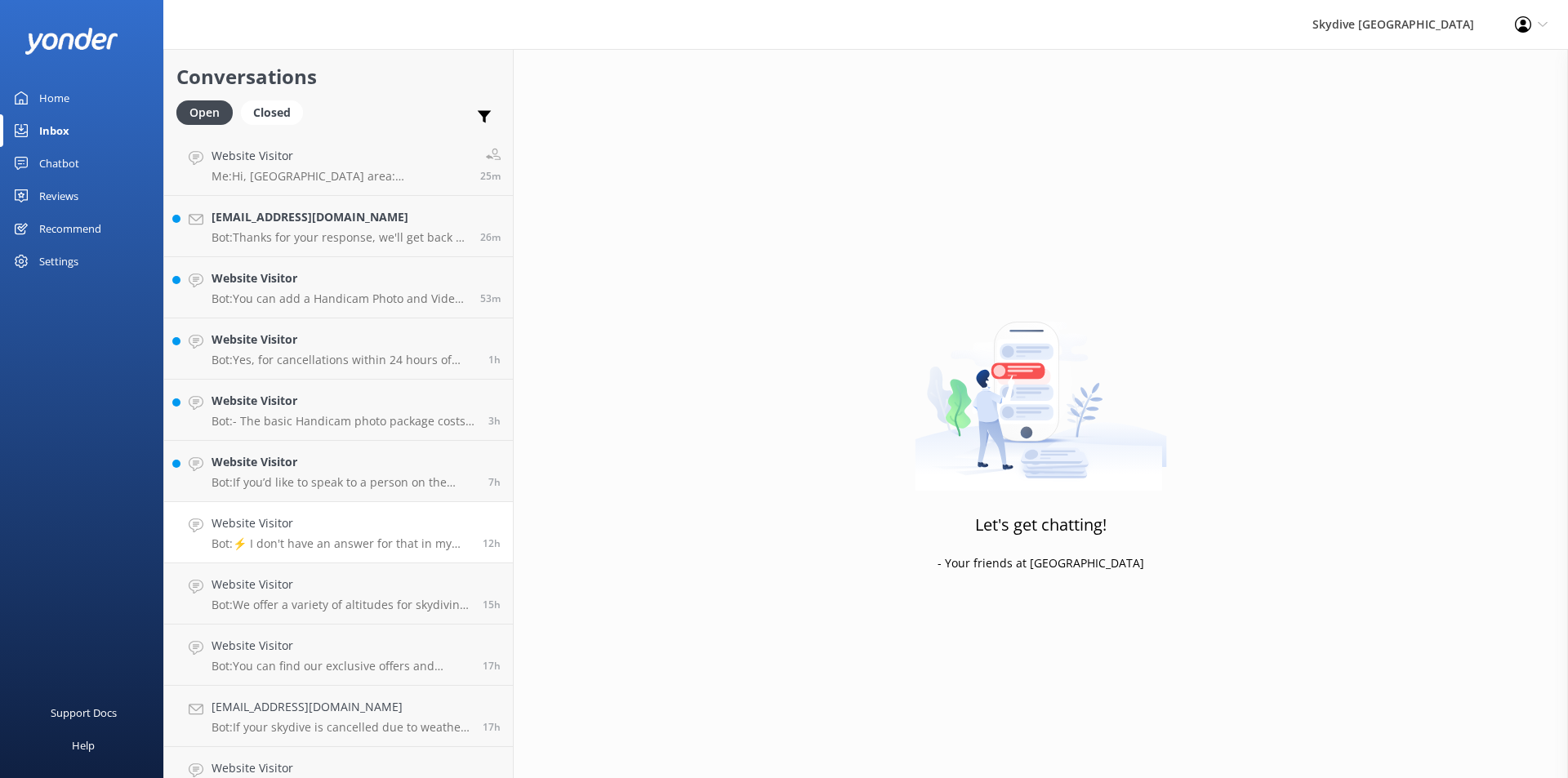
click at [234, 527] on h4 "Website Visitor" at bounding box center [340, 523] width 259 height 18
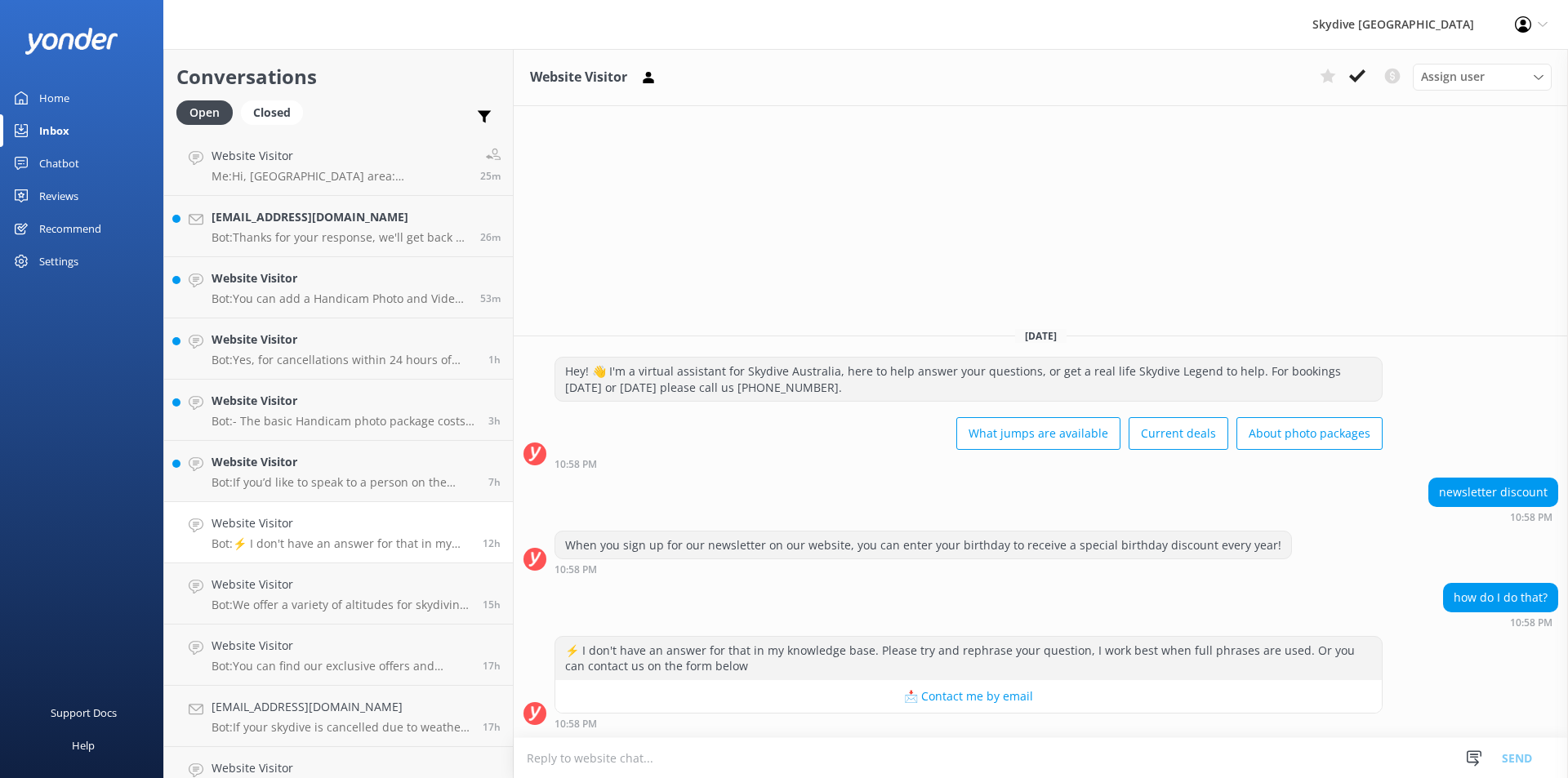
click at [666, 763] on textarea at bounding box center [1041, 758] width 1054 height 40
type textarea "P"
click at [666, 763] on textarea "Once you sign up to subscribe newsletter" at bounding box center [1041, 757] width 1054 height 41
click at [671, 760] on textarea "Once you sign up to subscribe newsletter" at bounding box center [1041, 757] width 1054 height 41
click at [775, 768] on textarea "Once you sign up to subscribe our newsletter" at bounding box center [1041, 757] width 1054 height 41
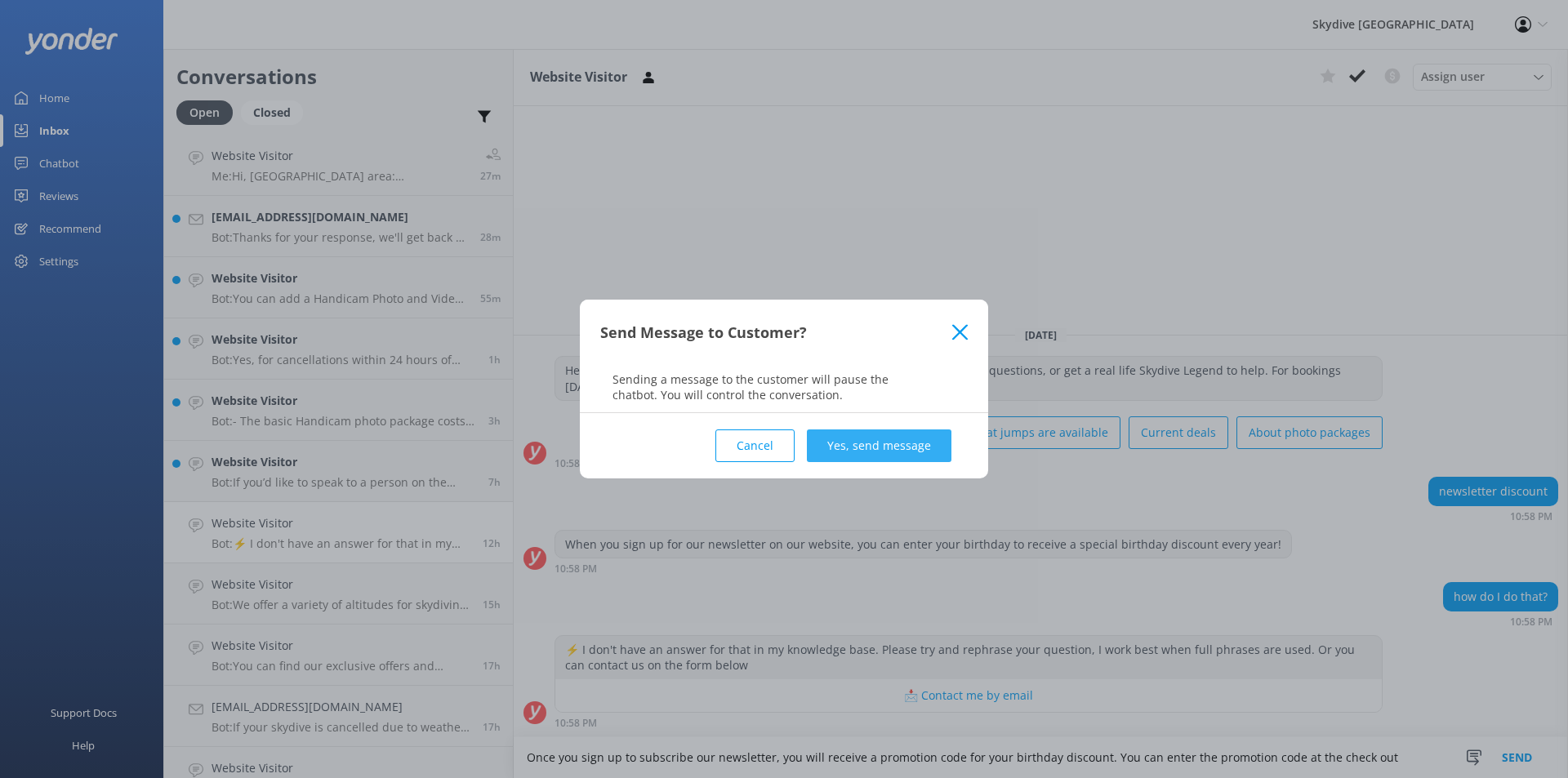
type textarea "Once you sign up to subscribe our newsletter, you will receive a promotion code…"
click at [921, 444] on button "Yes, send message" at bounding box center [879, 445] width 145 height 33
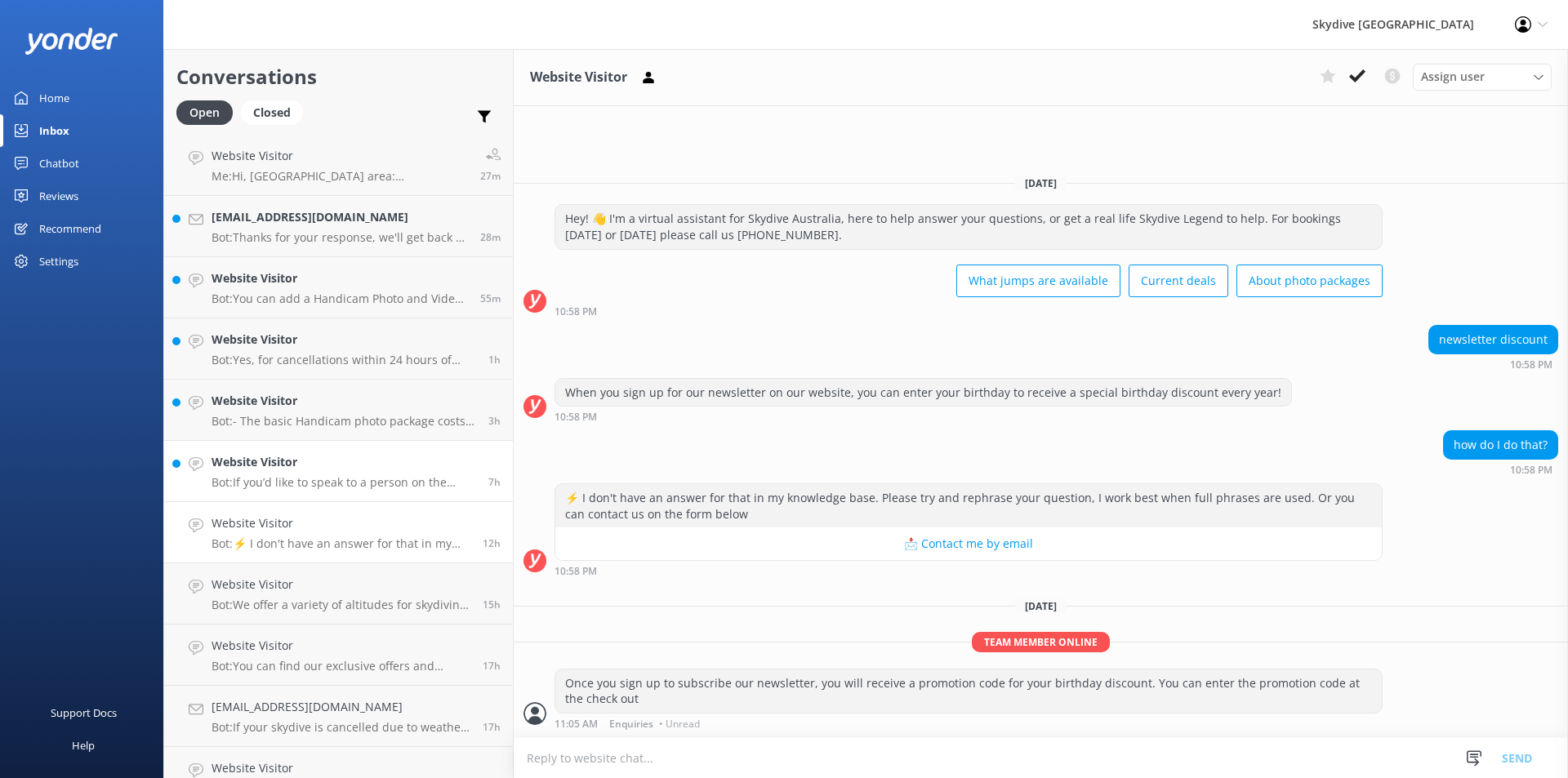
click at [260, 465] on h4 "Website Visitor" at bounding box center [343, 462] width 265 height 18
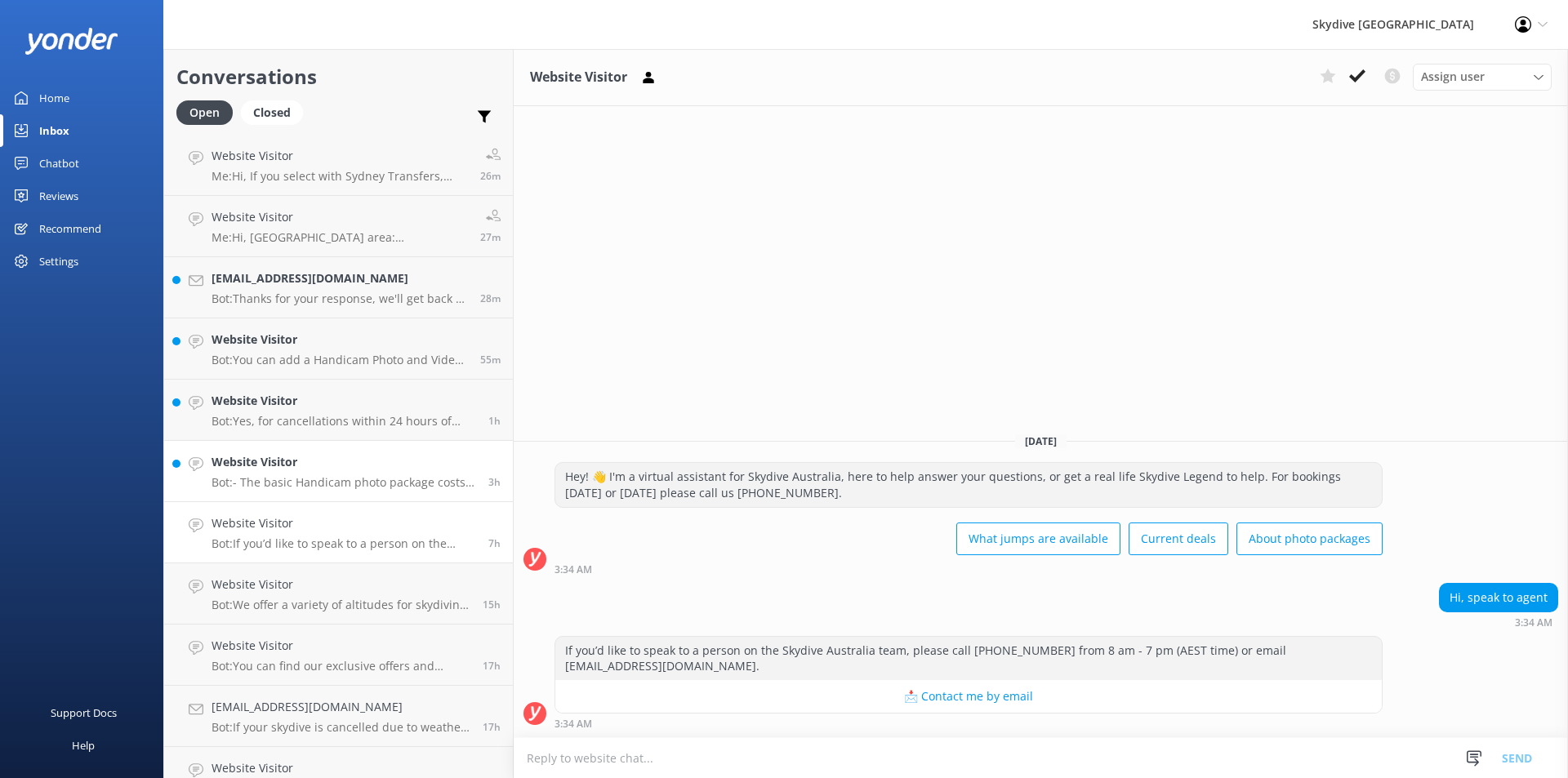
click at [260, 466] on h4 "Website Visitor" at bounding box center [343, 462] width 265 height 18
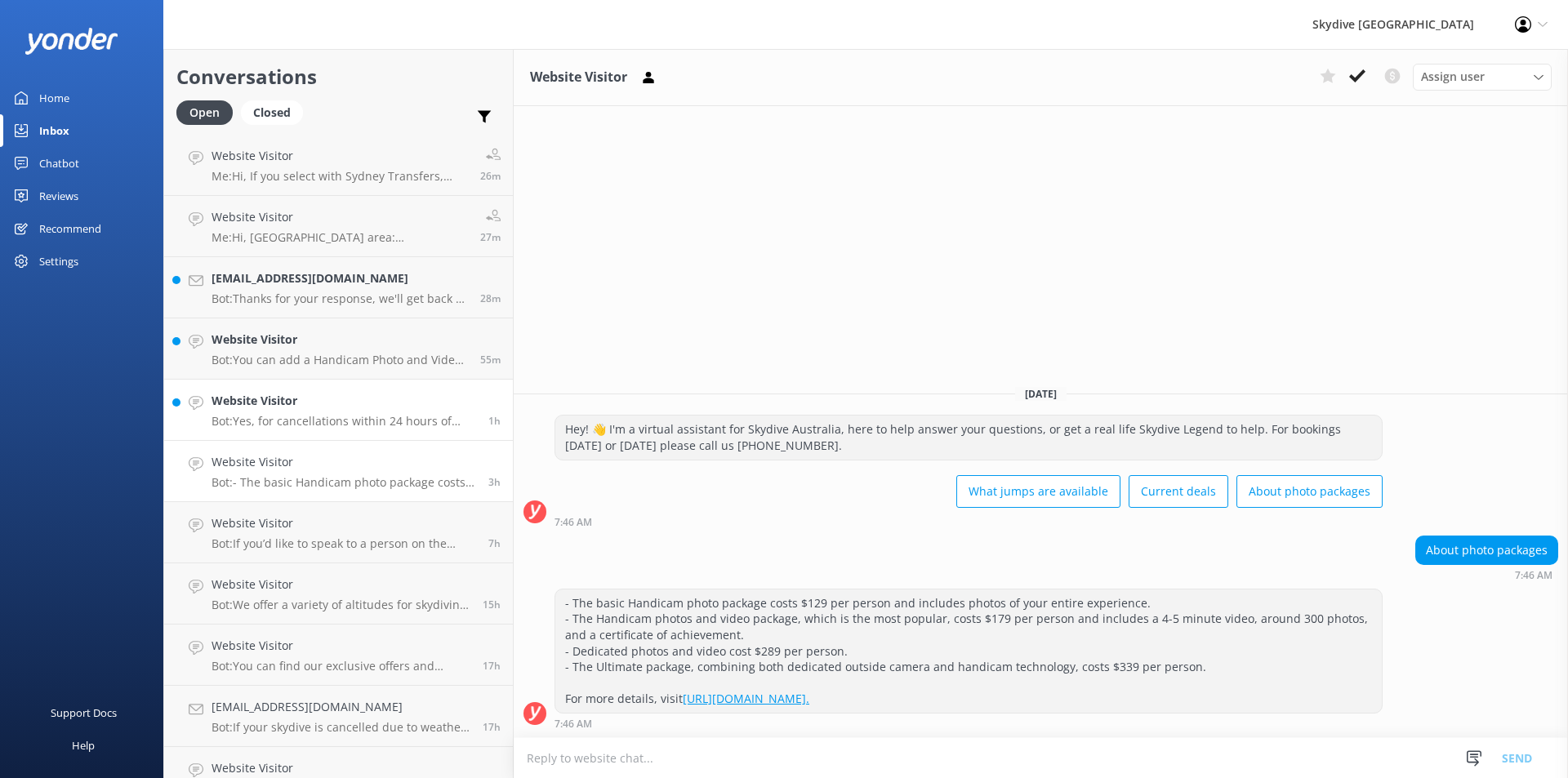
click at [290, 417] on p "Bot: Yes, for cancellations within 24 hours of departure, please call us at [PH…" at bounding box center [343, 421] width 265 height 15
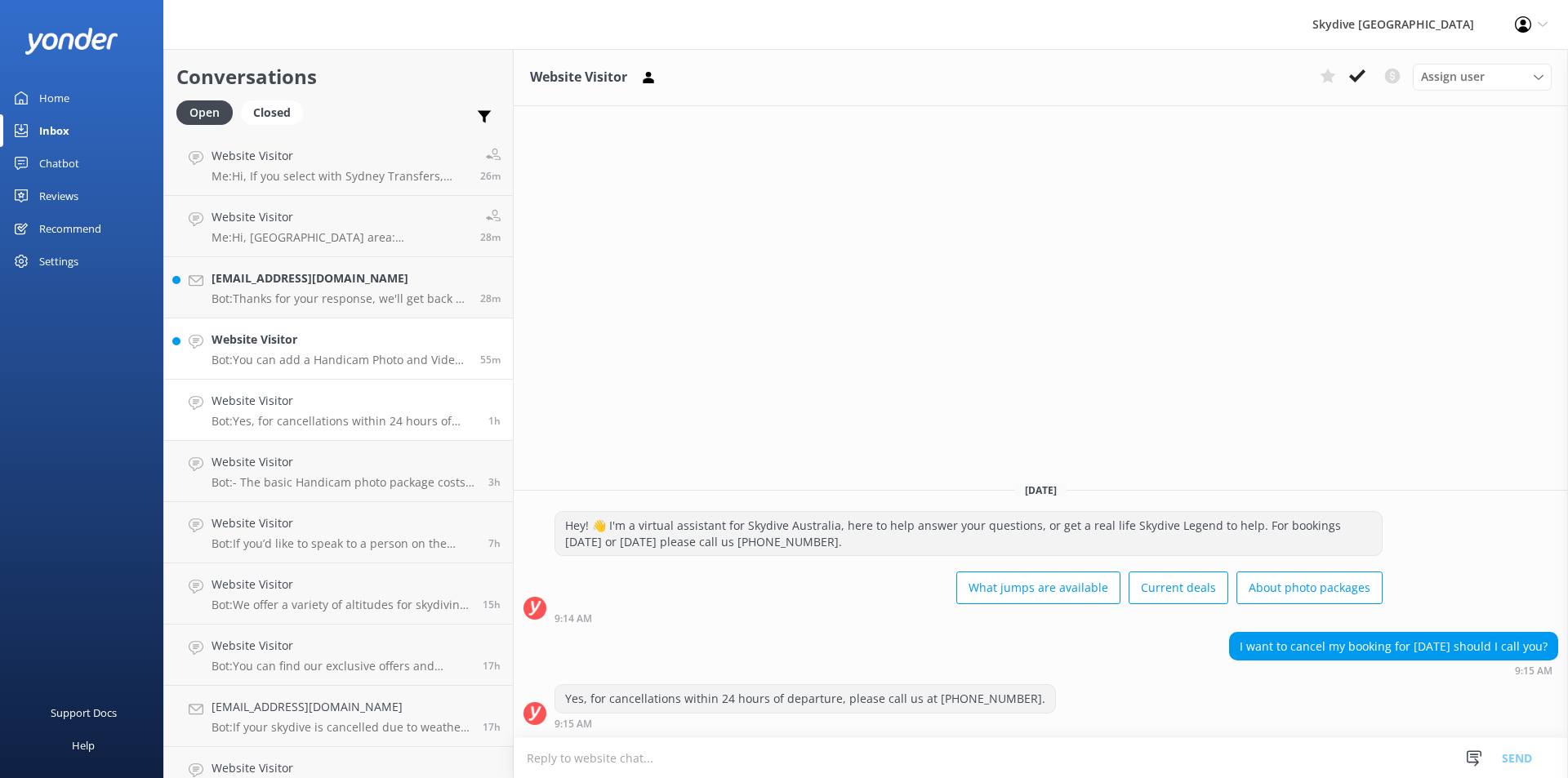
click at [300, 356] on p "Bot: You can add a Handicam Photo and Video Package on the day of your skydive.…" at bounding box center [339, 360] width 256 height 15
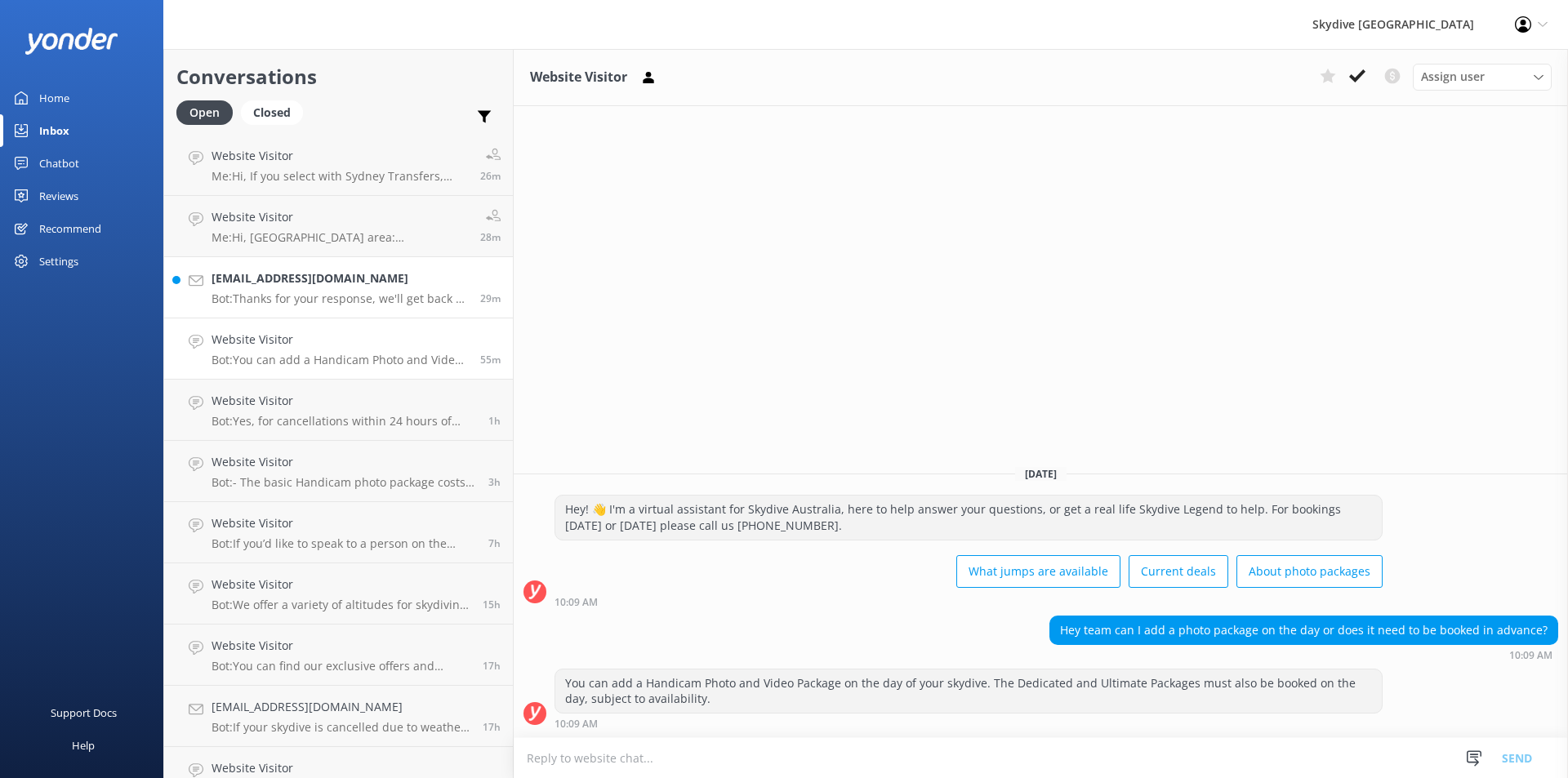
click at [300, 276] on h4 "[EMAIL_ADDRESS][DOMAIN_NAME]" at bounding box center [339, 278] width 256 height 18
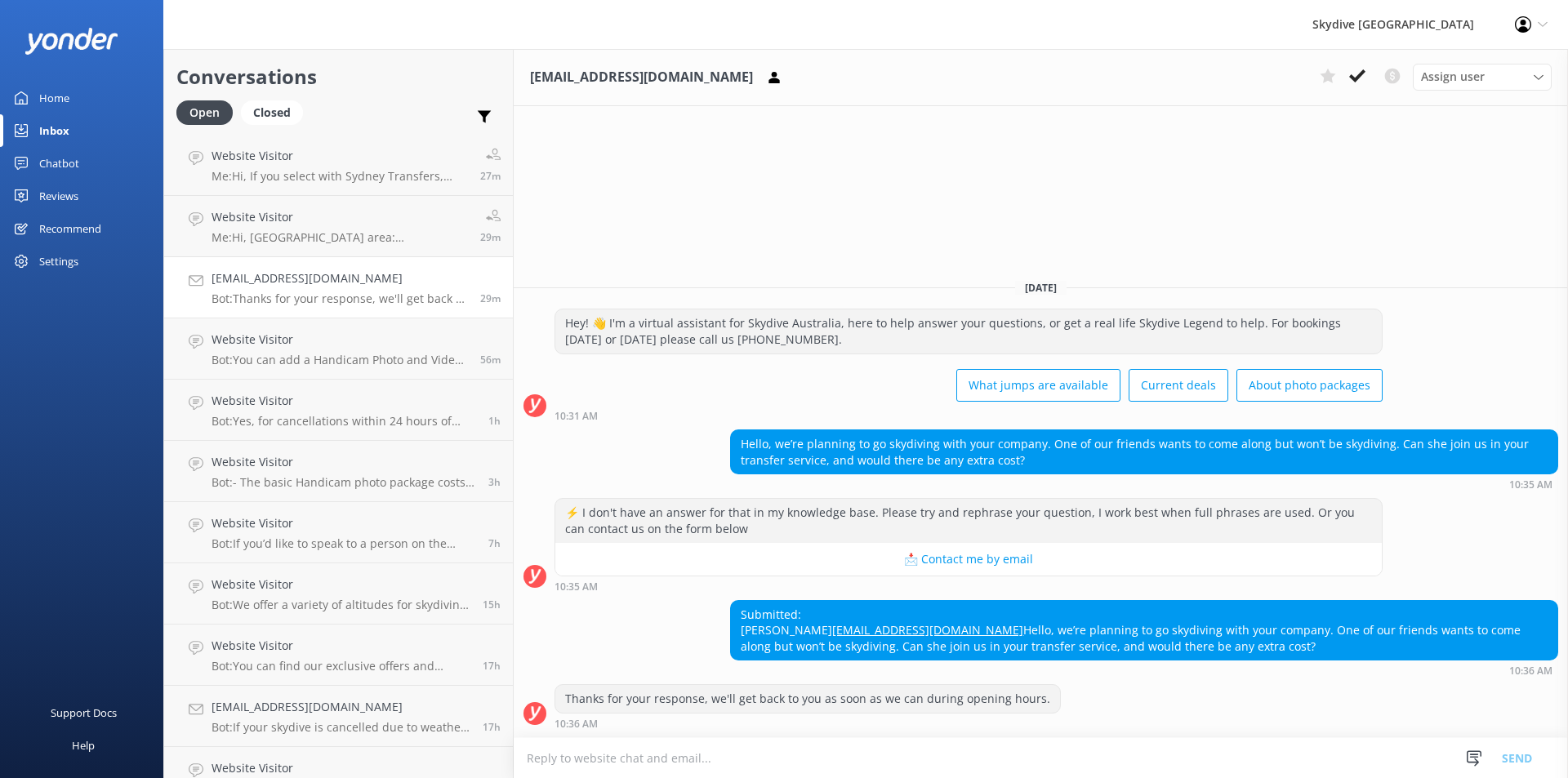
click at [559, 763] on textarea at bounding box center [1041, 758] width 1054 height 40
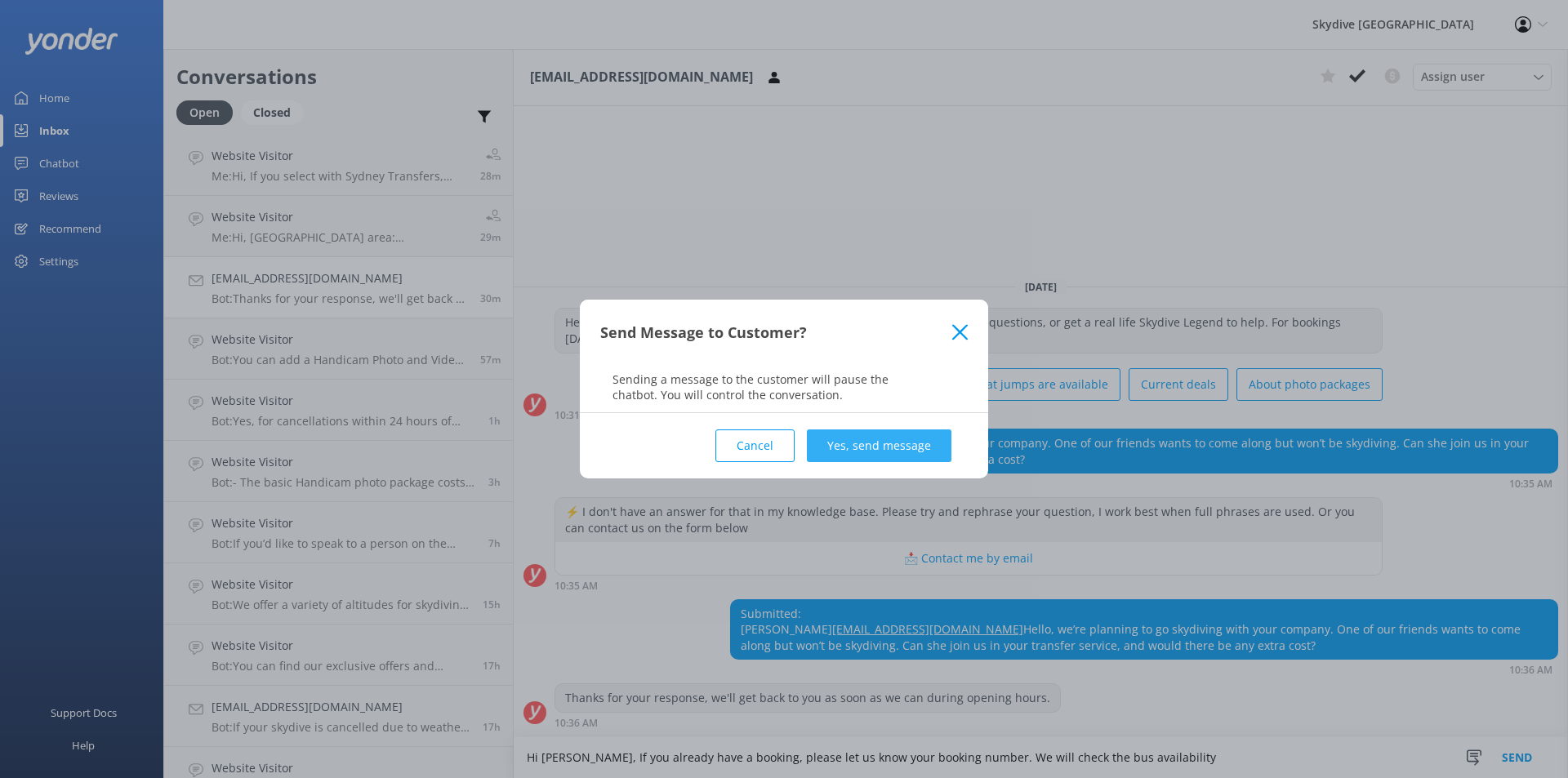
type textarea "Hi [PERSON_NAME], If you already have a booking, please let us know your bookin…"
click at [860, 439] on button "Yes, send message" at bounding box center [879, 445] width 145 height 33
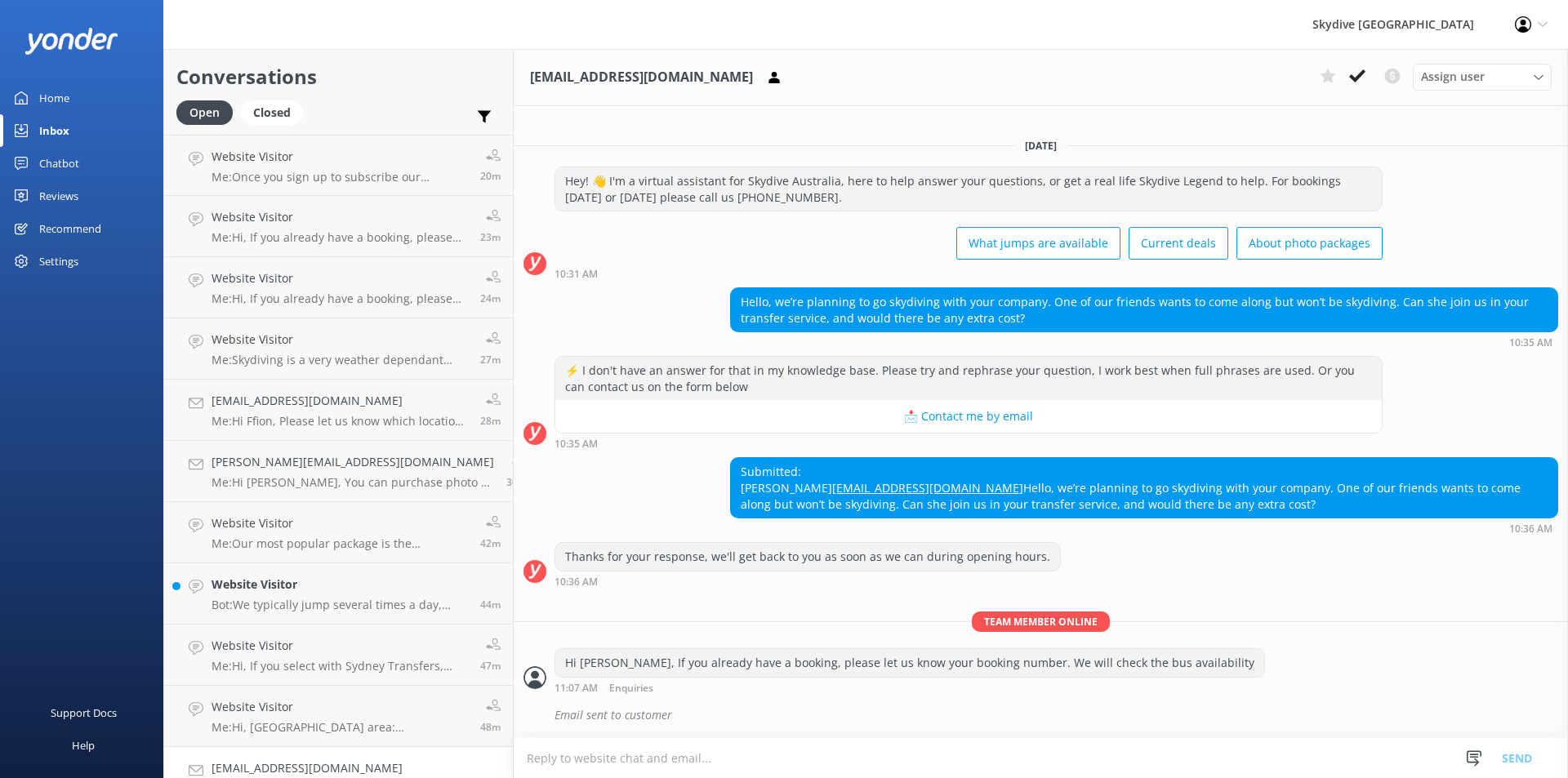
scroll to position [14, 0]
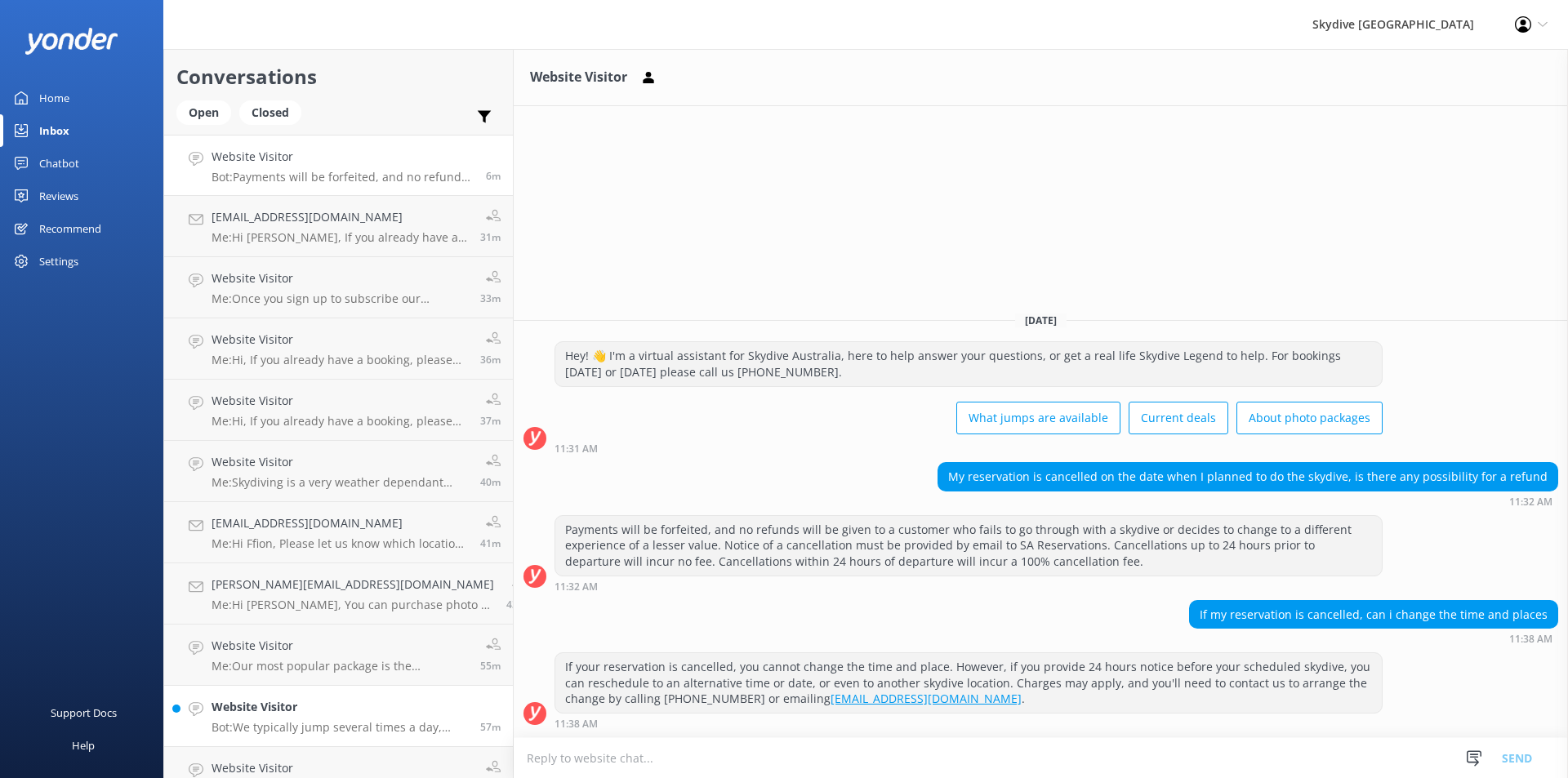
click at [259, 725] on p "Bot: We typically jump several times a day, mostly in the morning. Most of our …" at bounding box center [339, 727] width 256 height 15
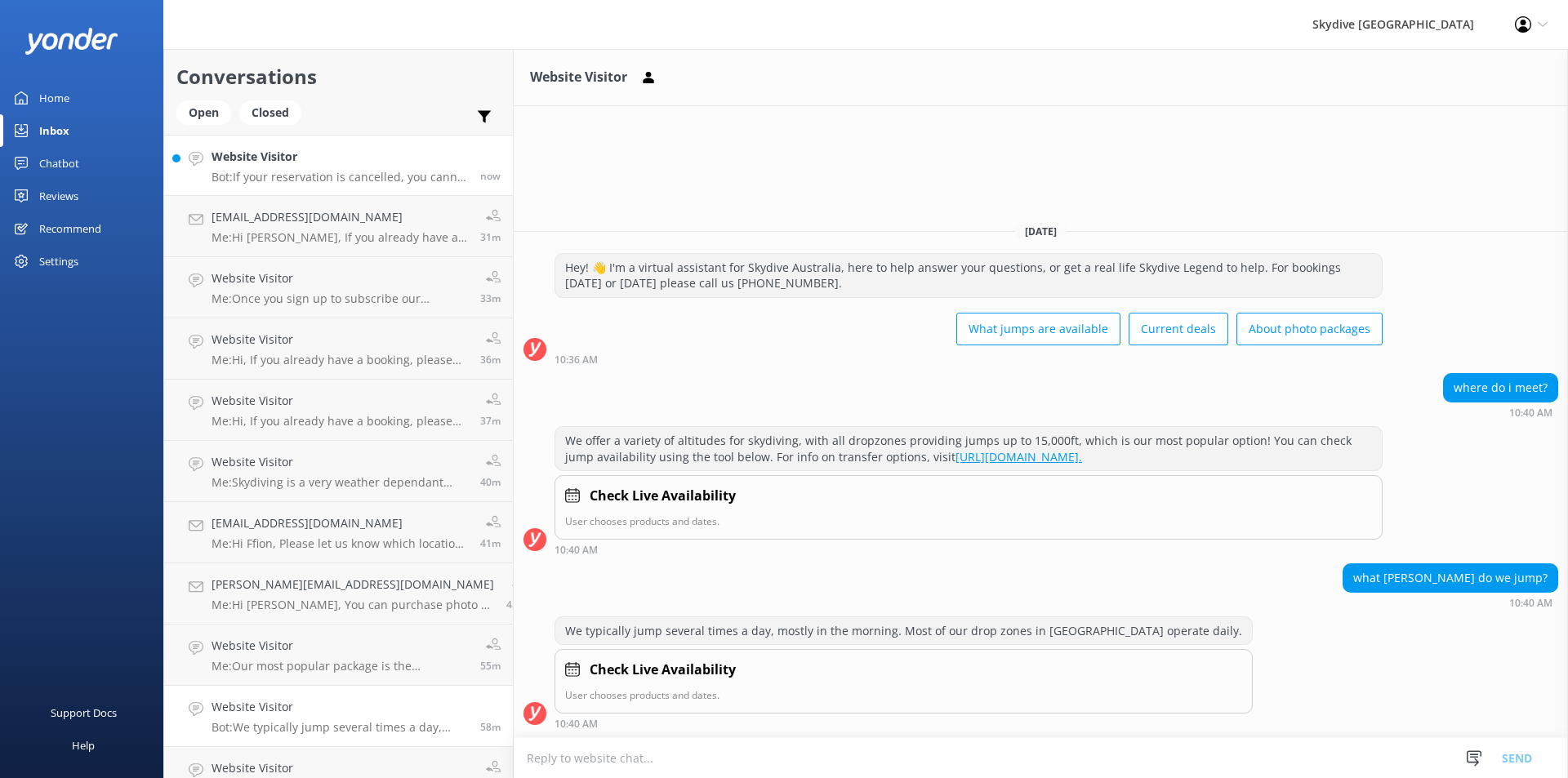
click at [262, 171] on p "Bot: If your reservation is cancelled, you cannot change the time and place. Ho…" at bounding box center [339, 177] width 256 height 15
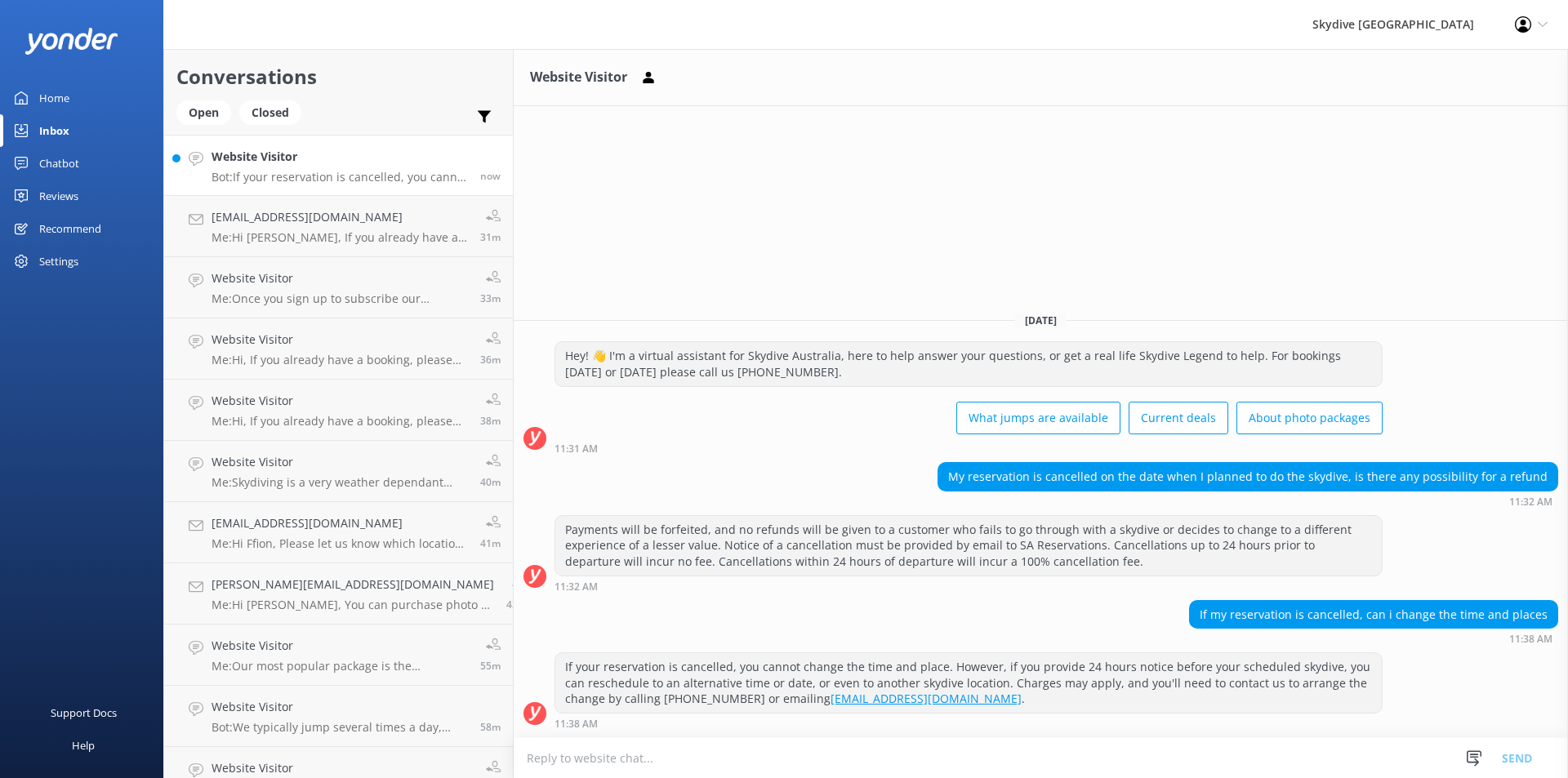
click at [276, 154] on h4 "Website Visitor" at bounding box center [339, 157] width 256 height 18
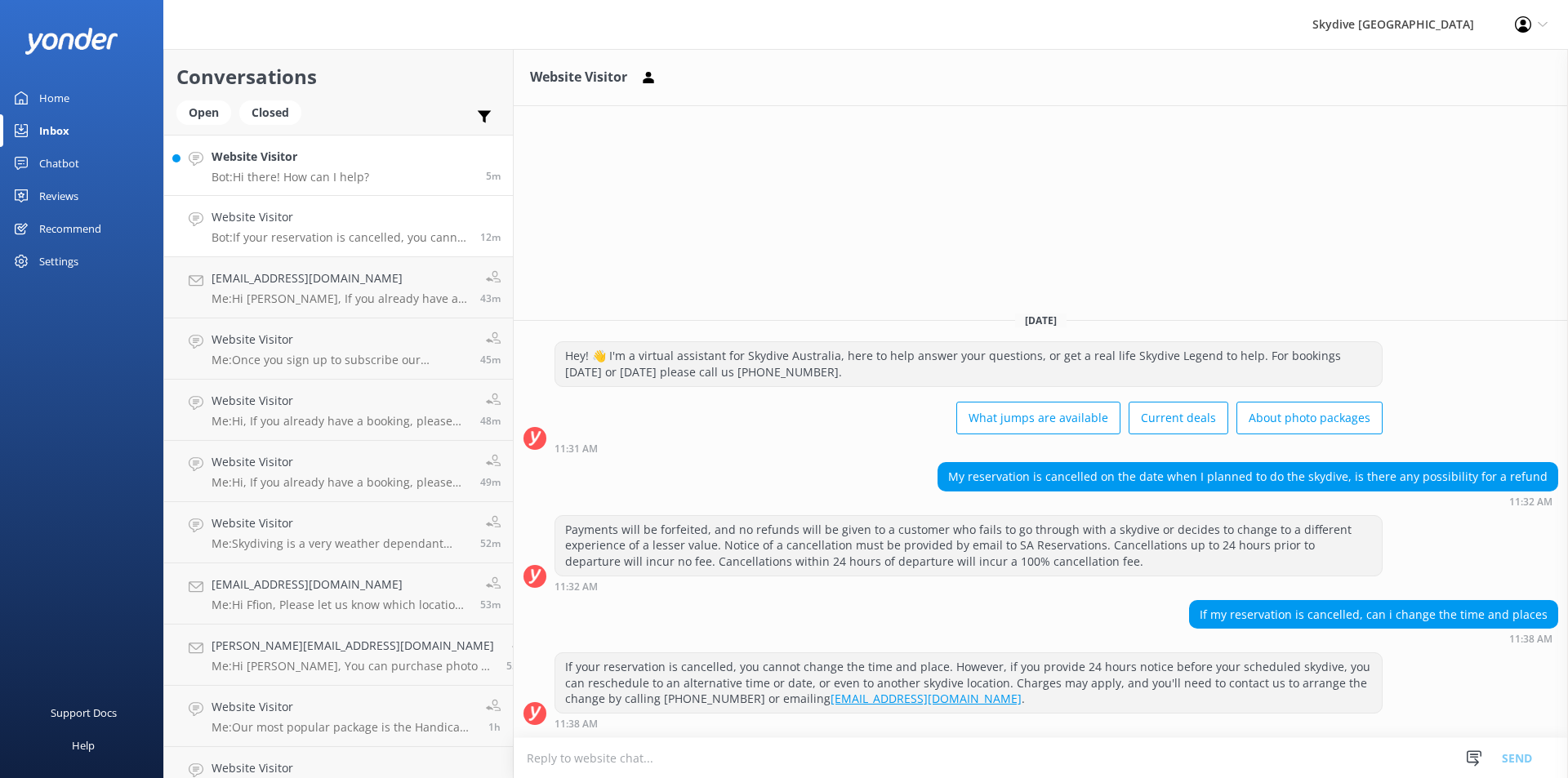
click at [291, 167] on div "Website Visitor Bot: Hi there! How can I help?" at bounding box center [290, 165] width 158 height 35
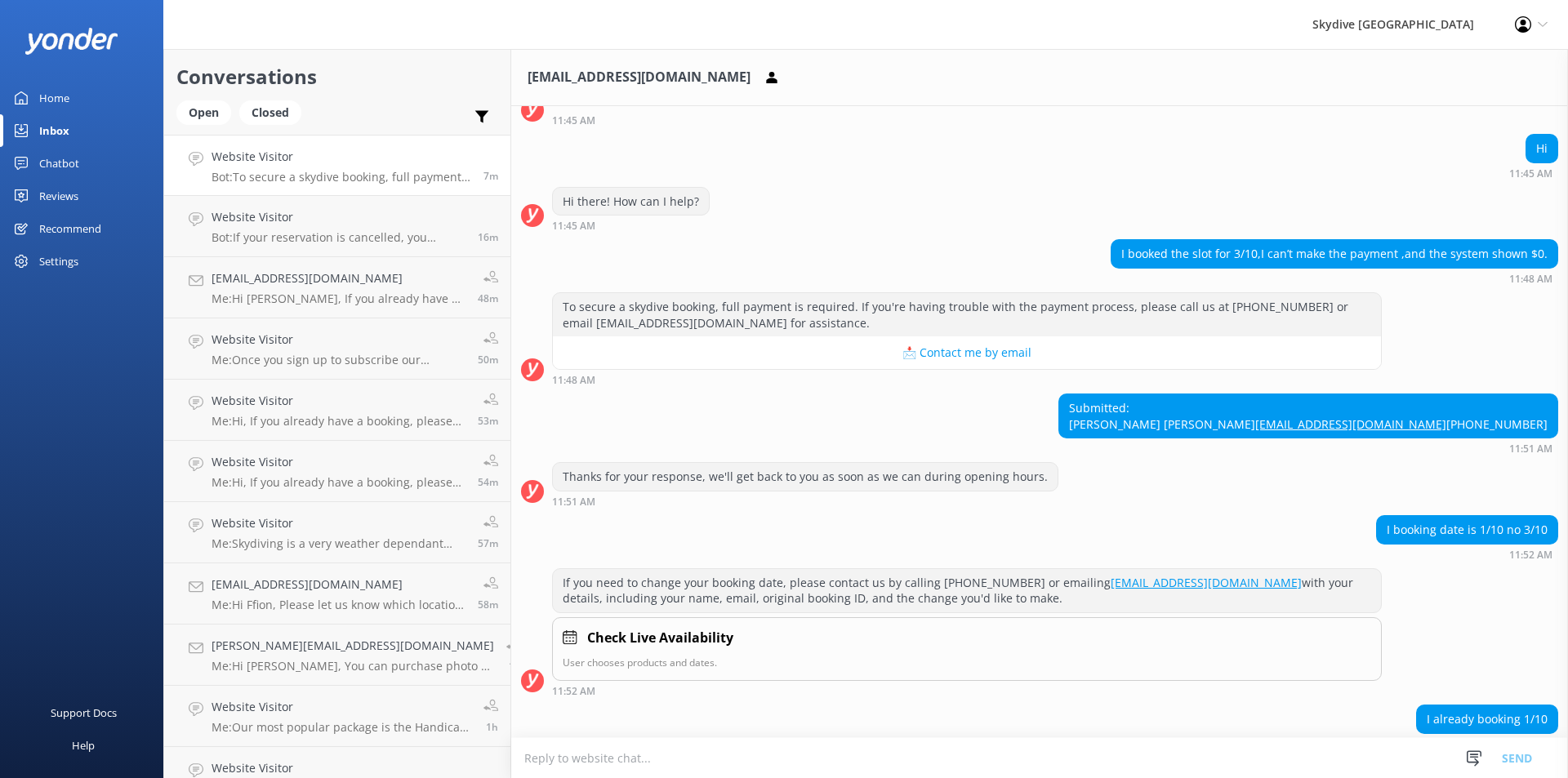
scroll to position [447, 0]
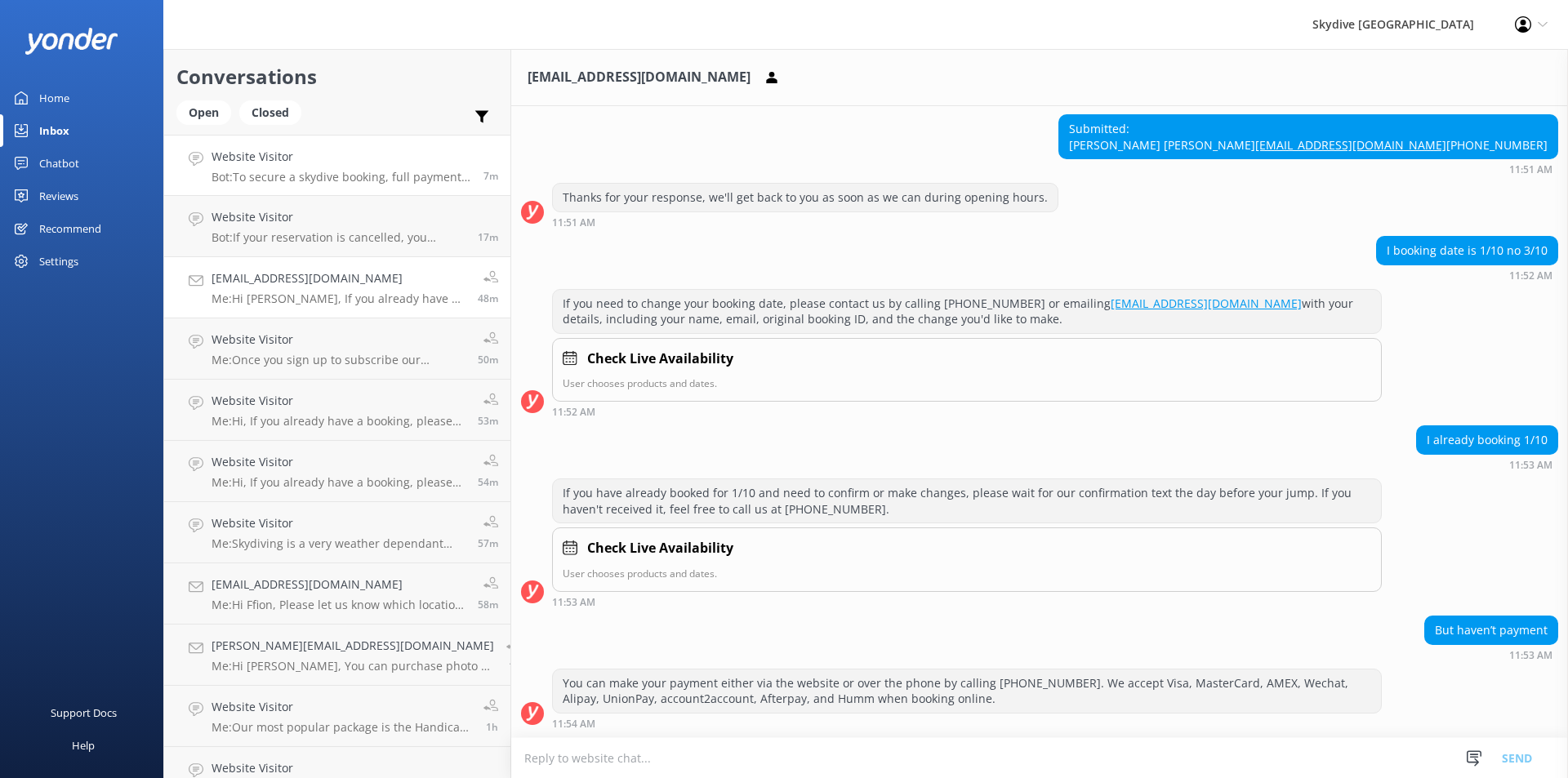
click at [270, 278] on h4 "[EMAIL_ADDRESS][DOMAIN_NAME]" at bounding box center [338, 278] width 254 height 18
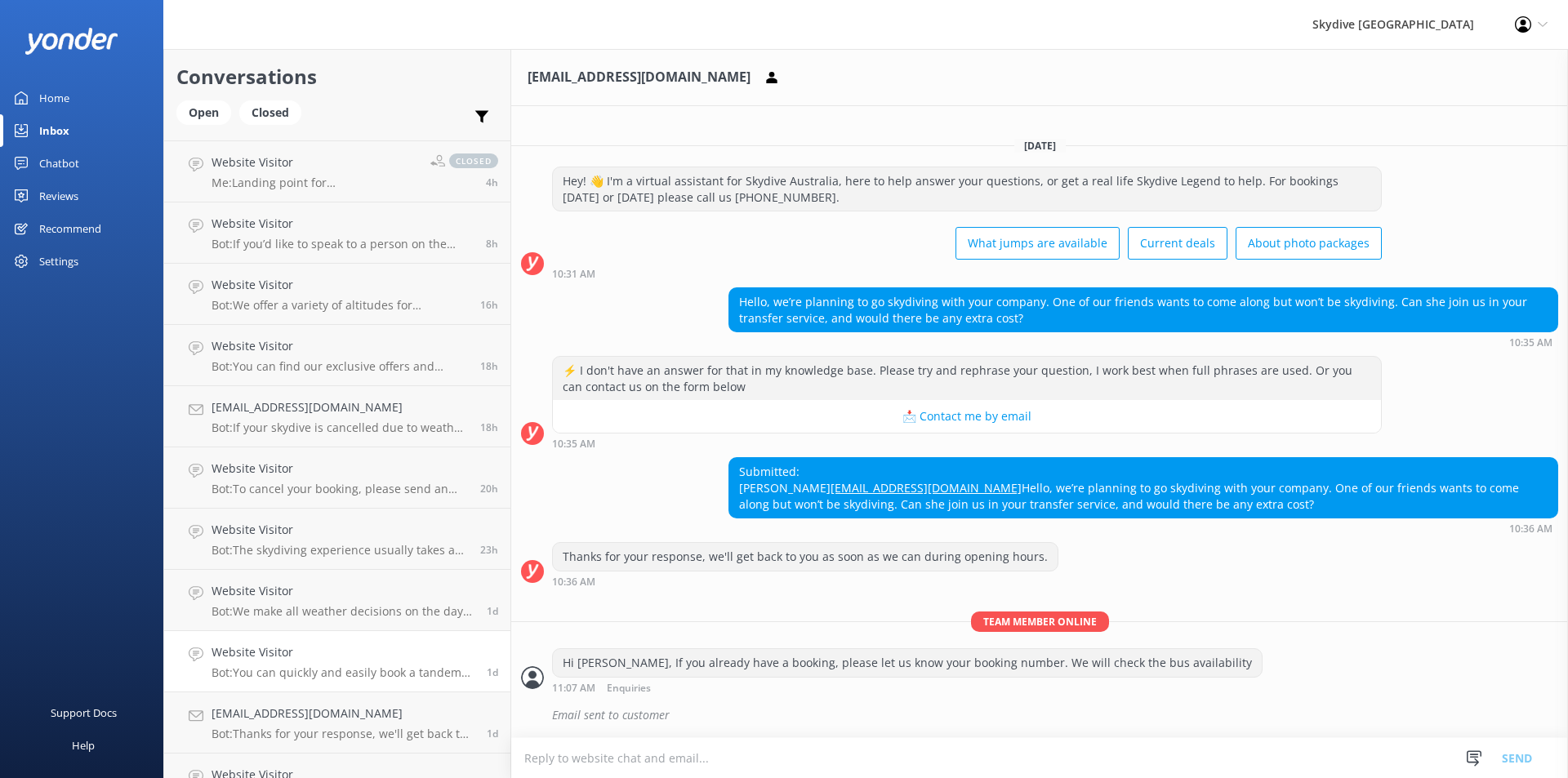
scroll to position [1055, 0]
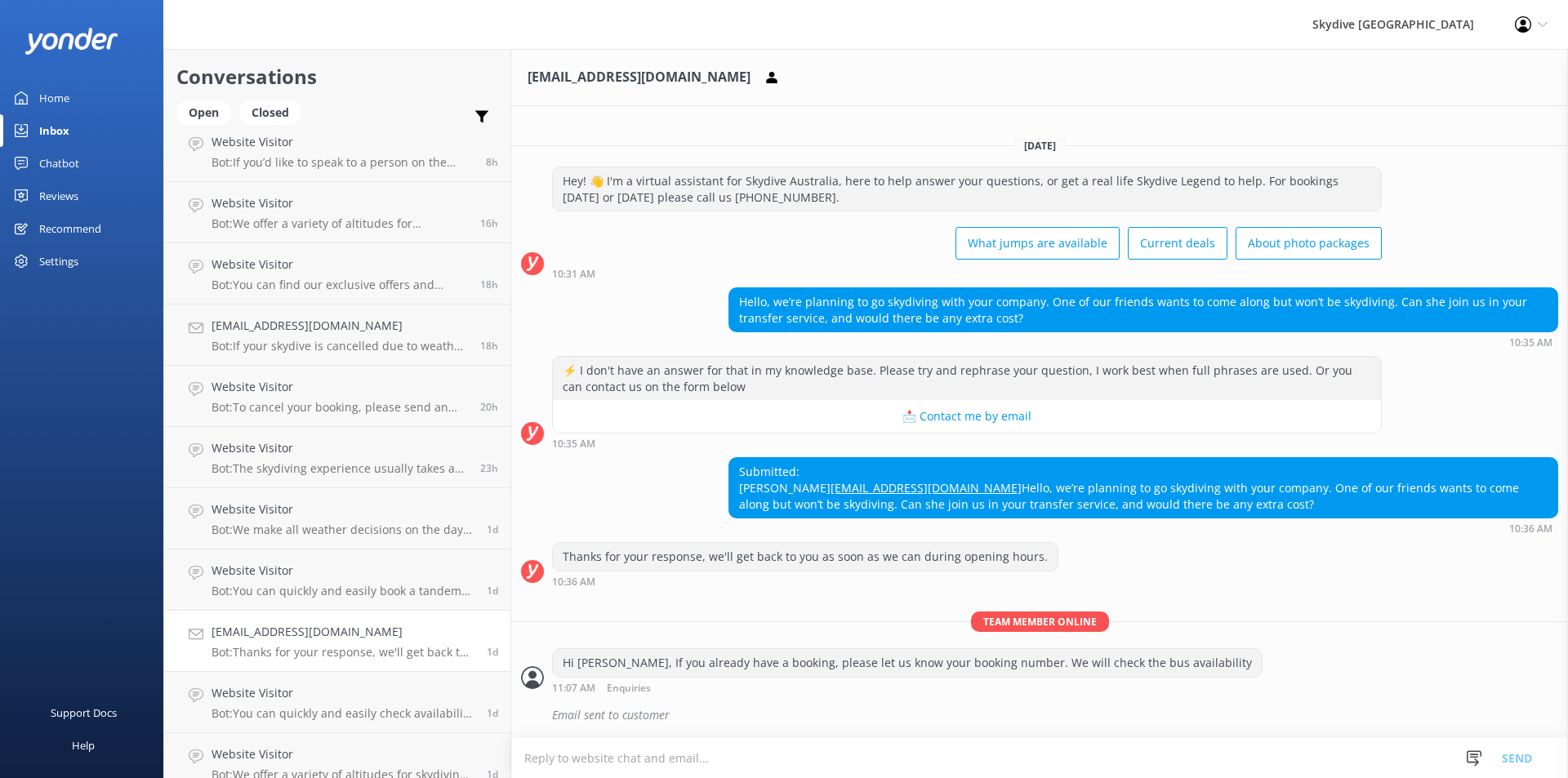
click at [266, 633] on h4 "[EMAIL_ADDRESS][DOMAIN_NAME]" at bounding box center [342, 632] width 263 height 18
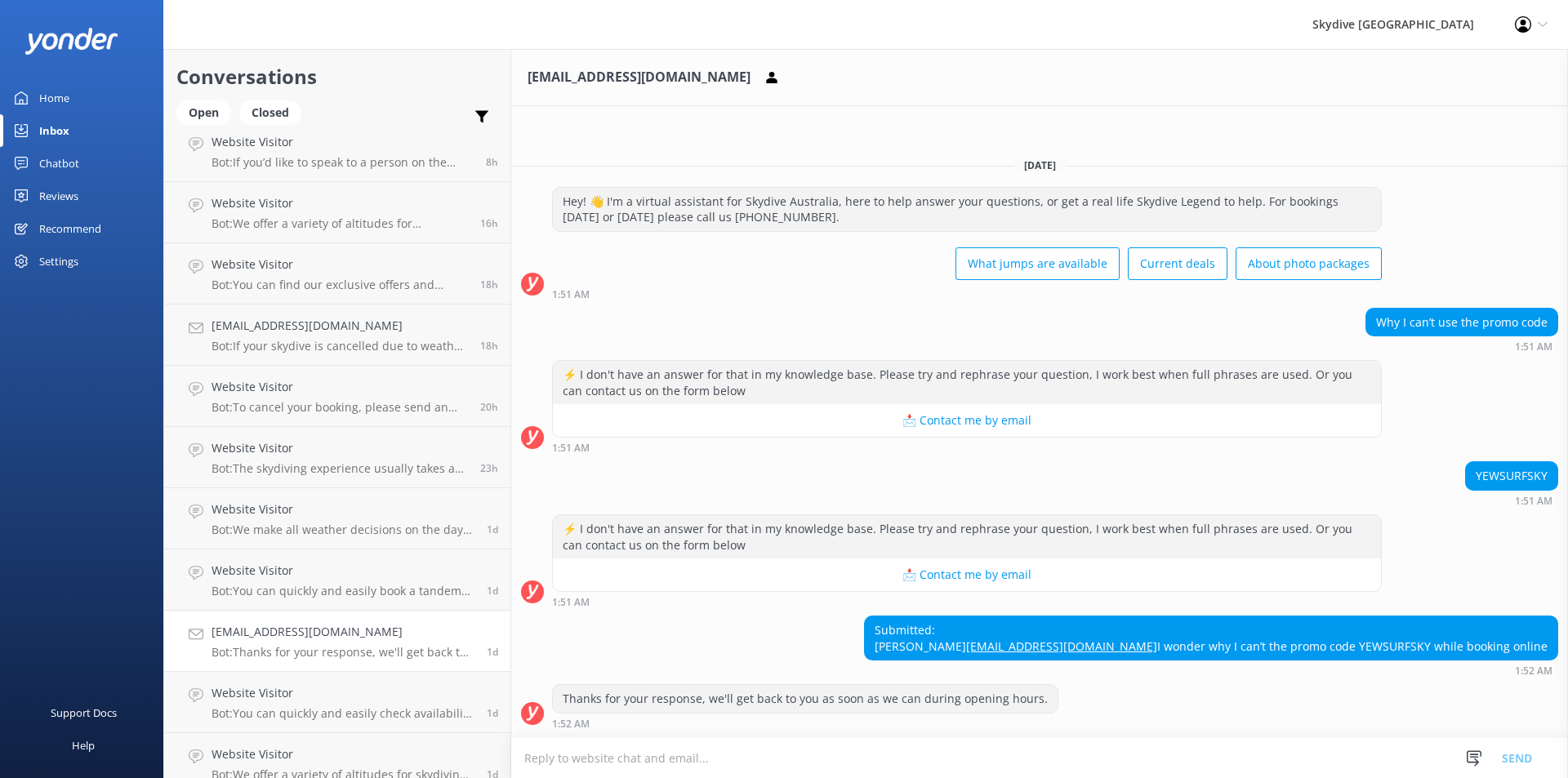
click at [546, 754] on textarea at bounding box center [1039, 758] width 1056 height 40
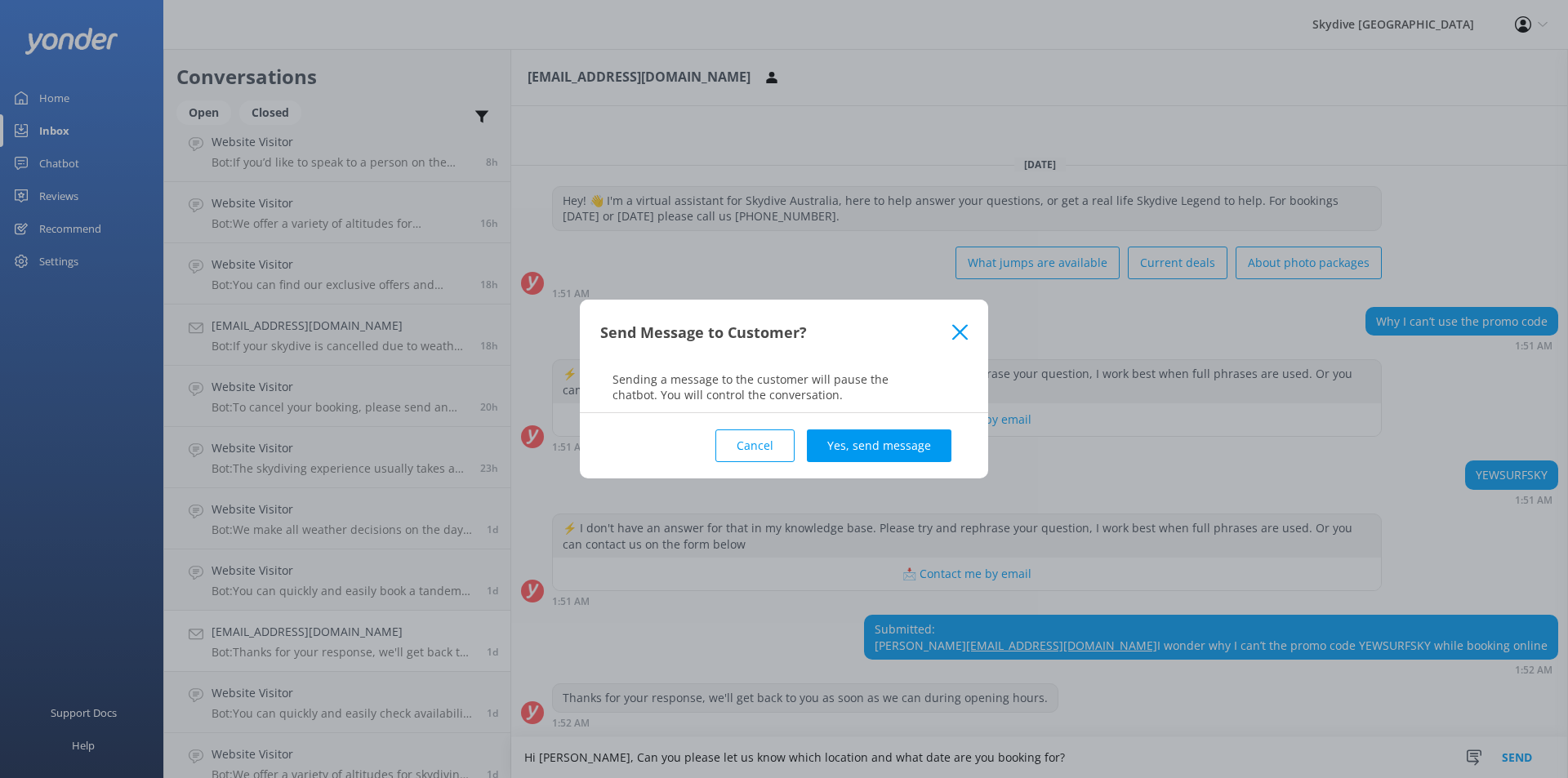
type textarea "Hi [PERSON_NAME], Can you please let us know which location and what date are y…"
click at [930, 443] on button "Yes, send message" at bounding box center [879, 445] width 145 height 33
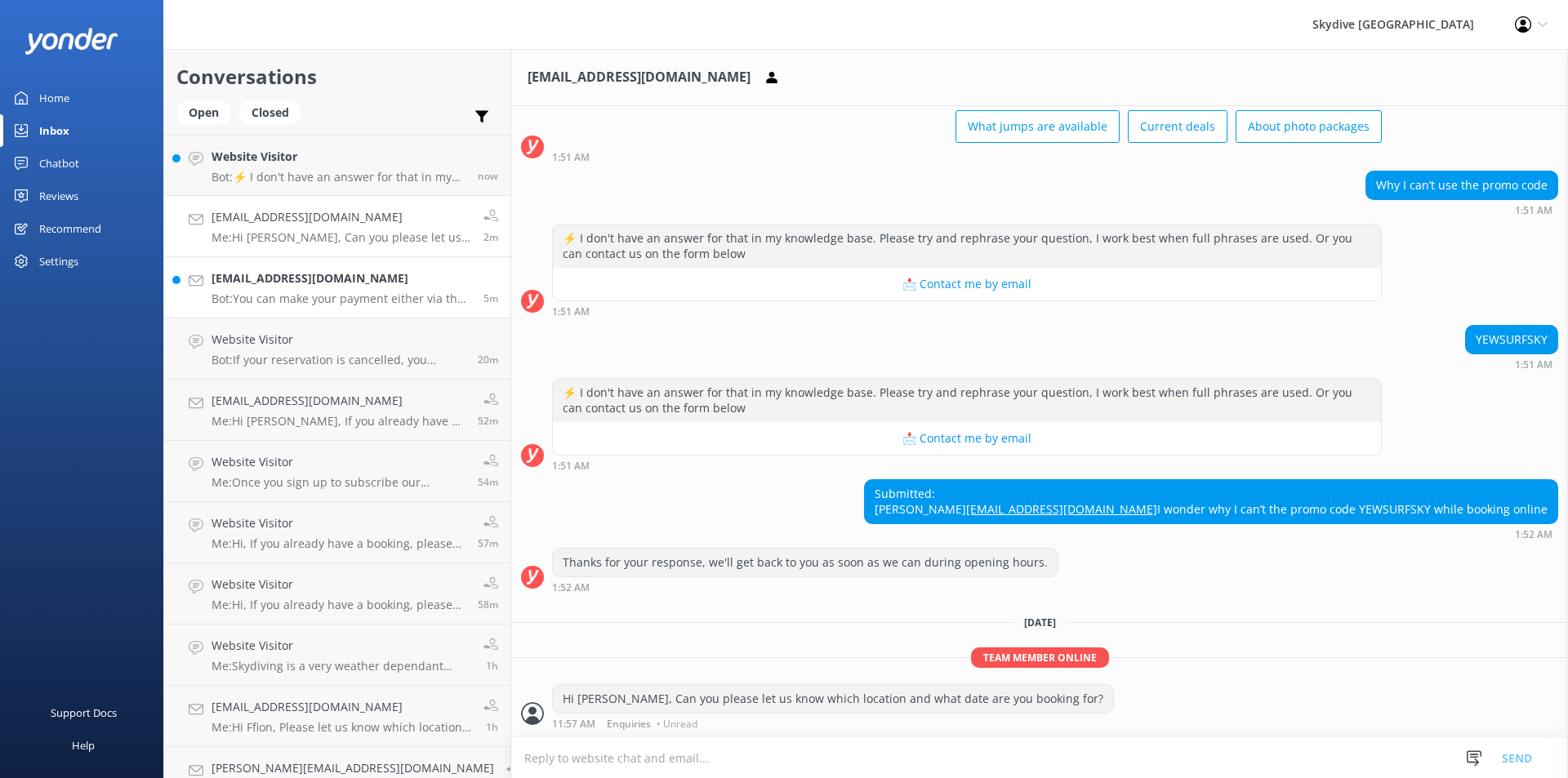
click at [265, 283] on h4 "[EMAIL_ADDRESS][DOMAIN_NAME]" at bounding box center [341, 278] width 260 height 18
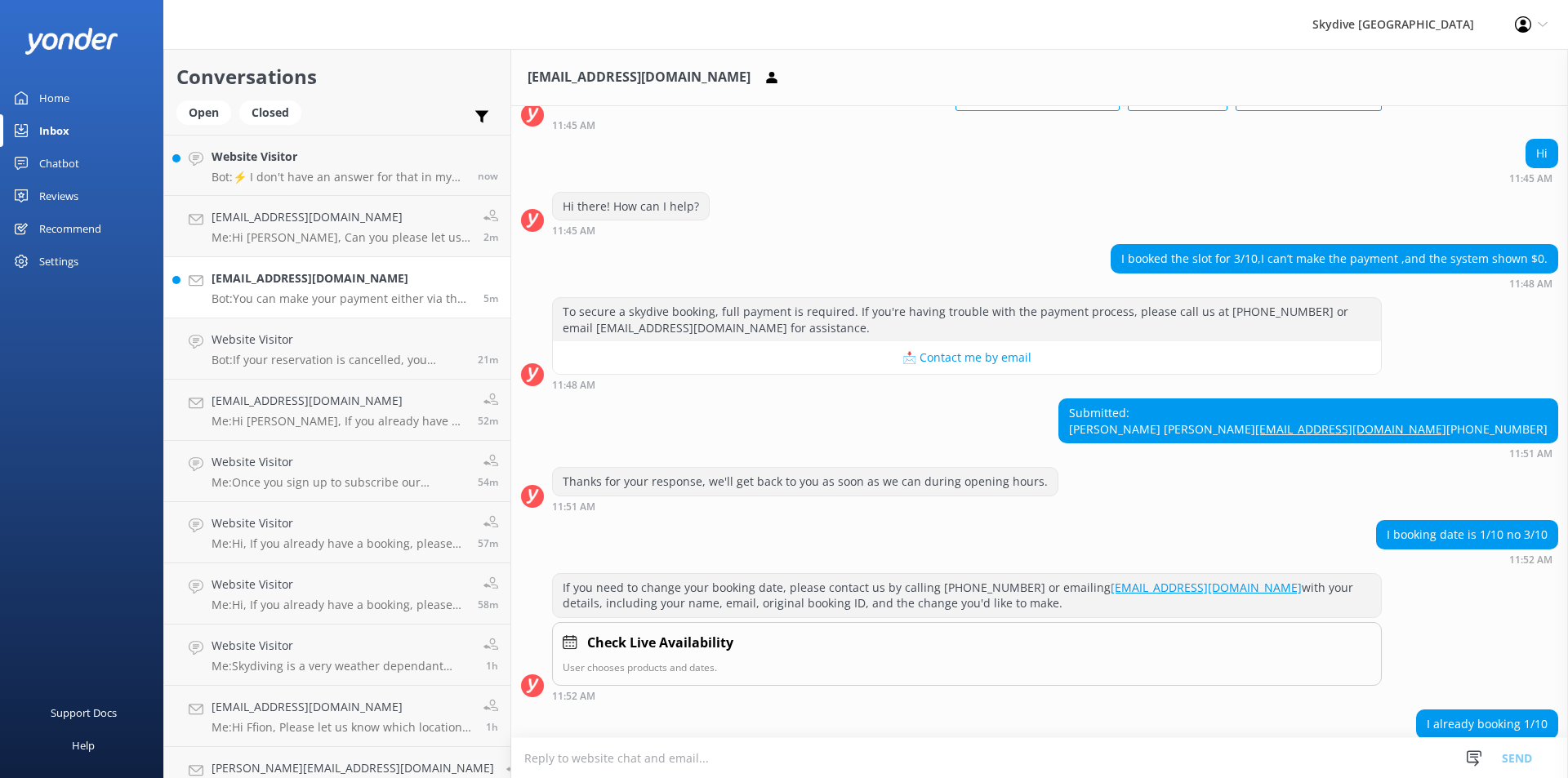
scroll to position [447, 0]
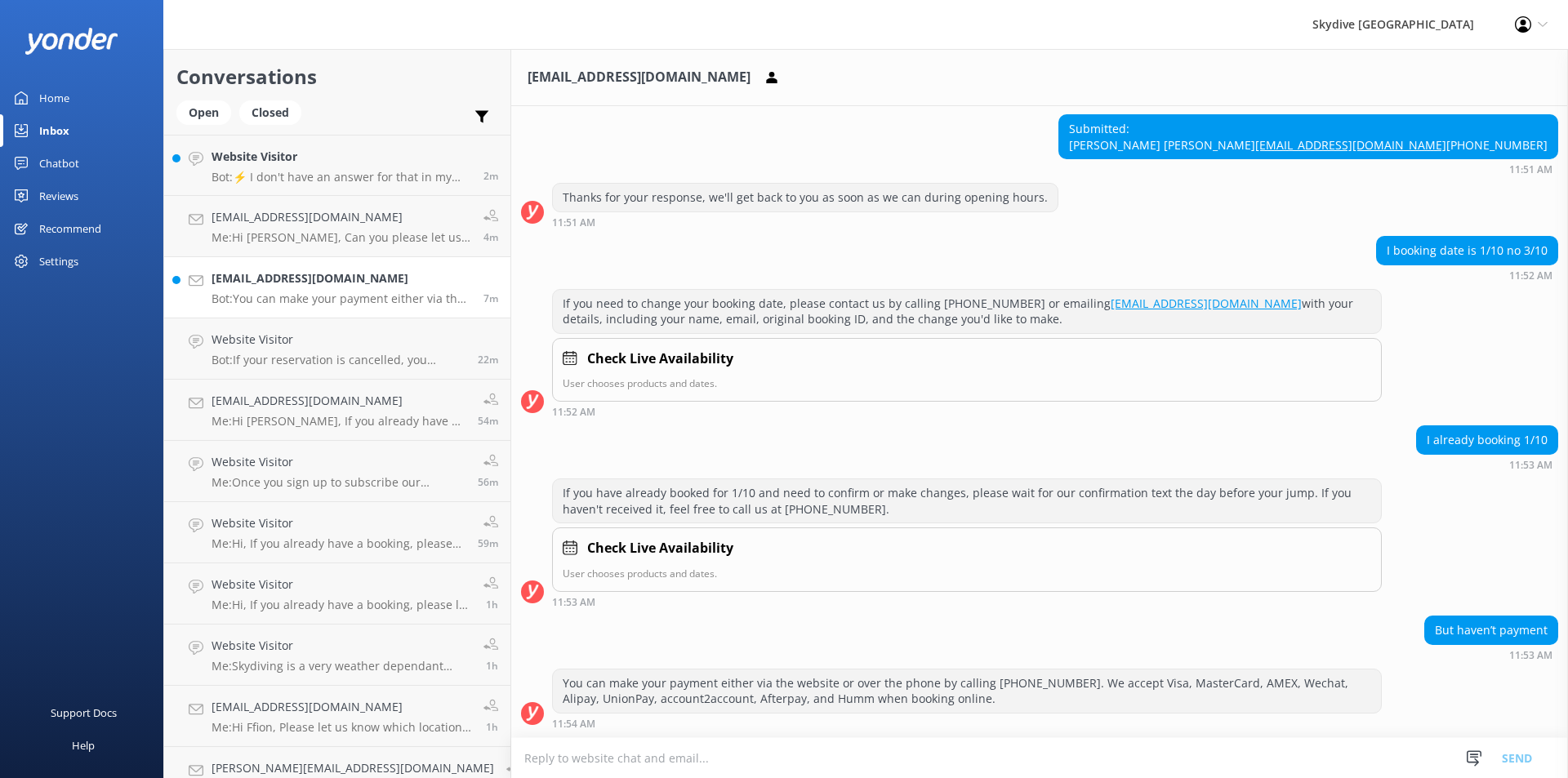
drag, startPoint x: 274, startPoint y: 282, endPoint x: 936, endPoint y: 435, distance: 680.3
click at [274, 282] on h4 "[EMAIL_ADDRESS][DOMAIN_NAME]" at bounding box center [341, 278] width 260 height 18
click at [274, 283] on h4 "[EMAIL_ADDRESS][DOMAIN_NAME]" at bounding box center [341, 278] width 260 height 18
click at [251, 156] on h4 "Website Visitor" at bounding box center [341, 157] width 260 height 18
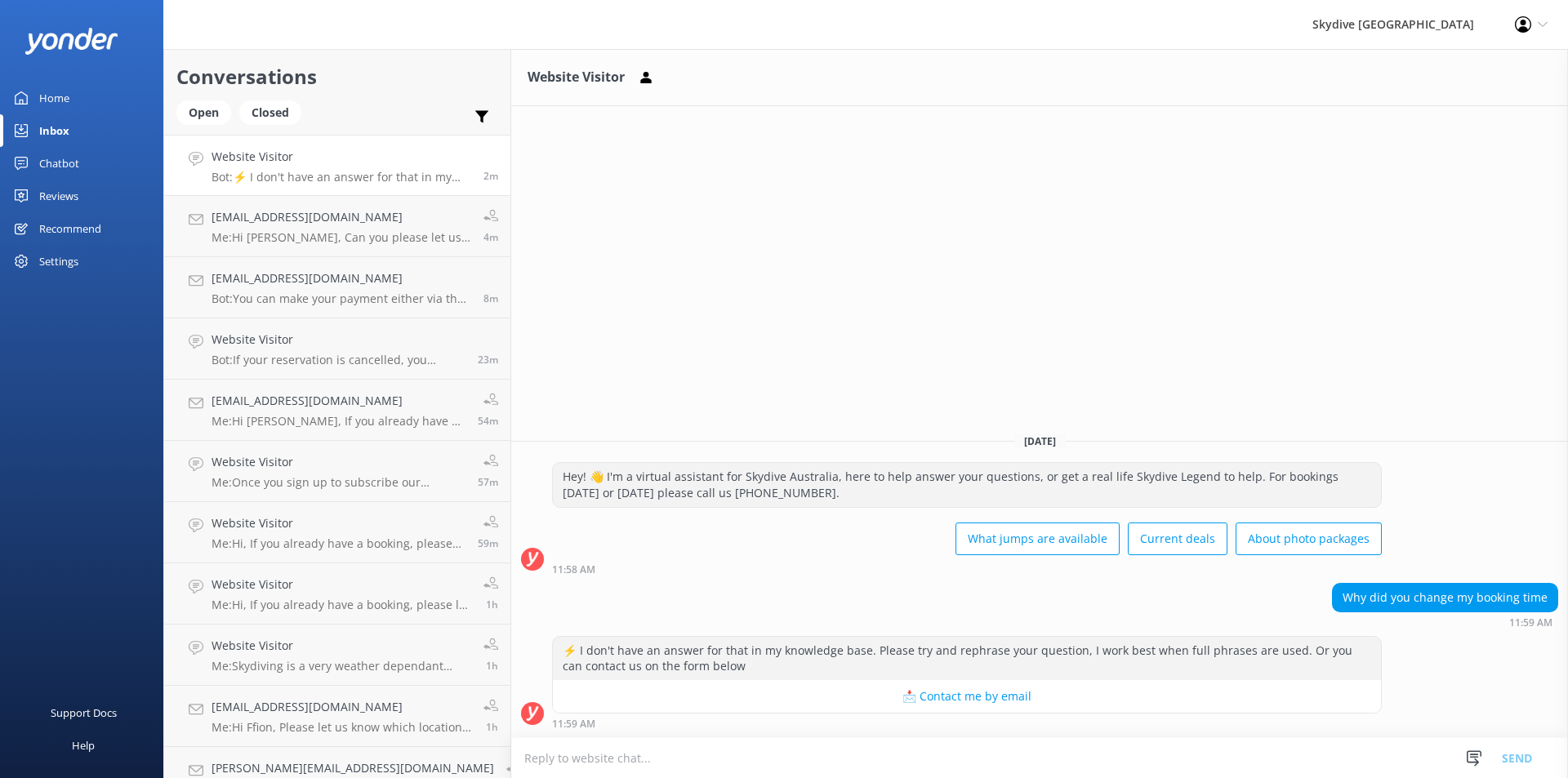
click at [68, 160] on div "Chatbot" at bounding box center [59, 163] width 40 height 33
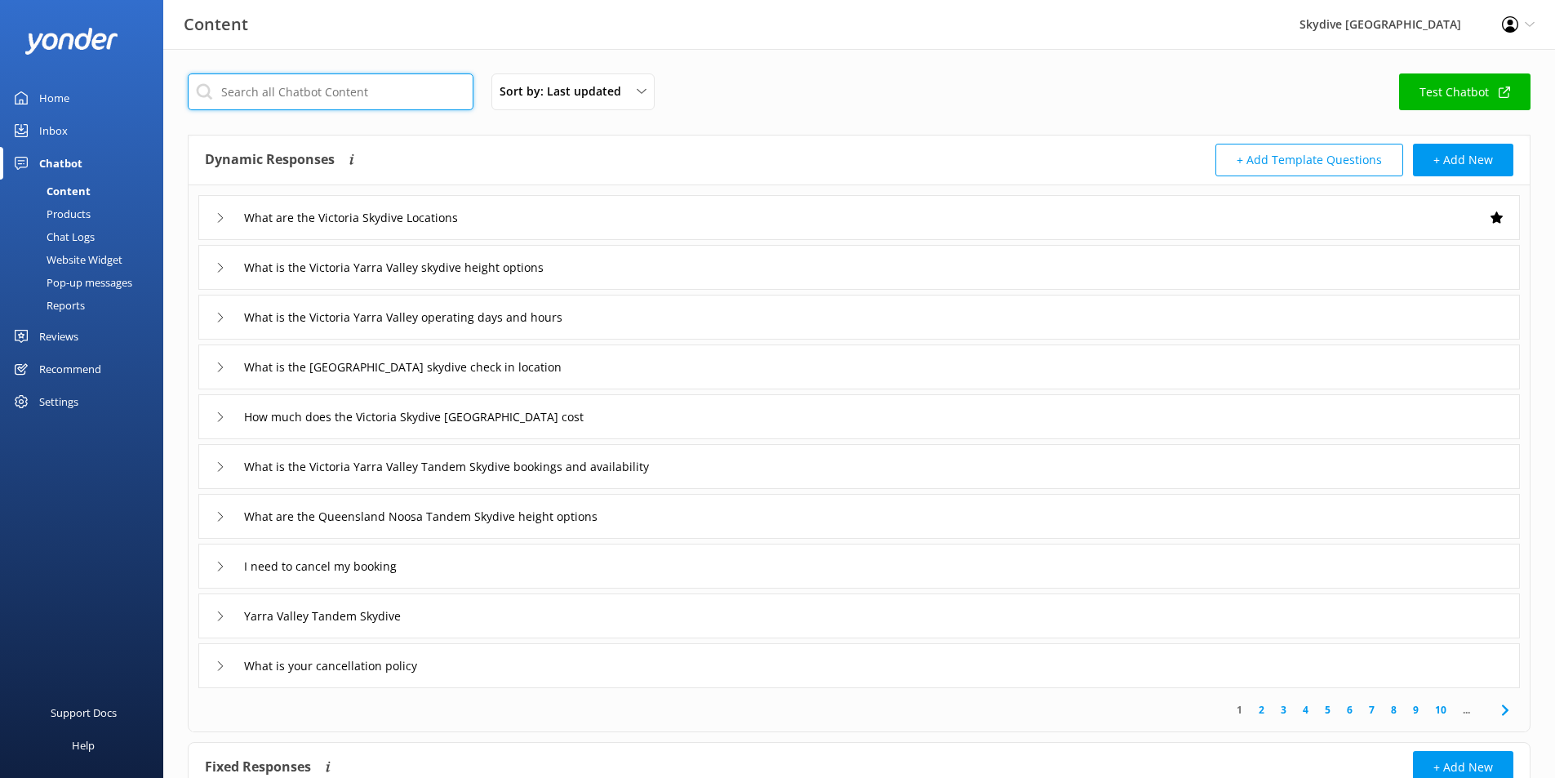
click at [273, 85] on input "text" at bounding box center [331, 91] width 286 height 37
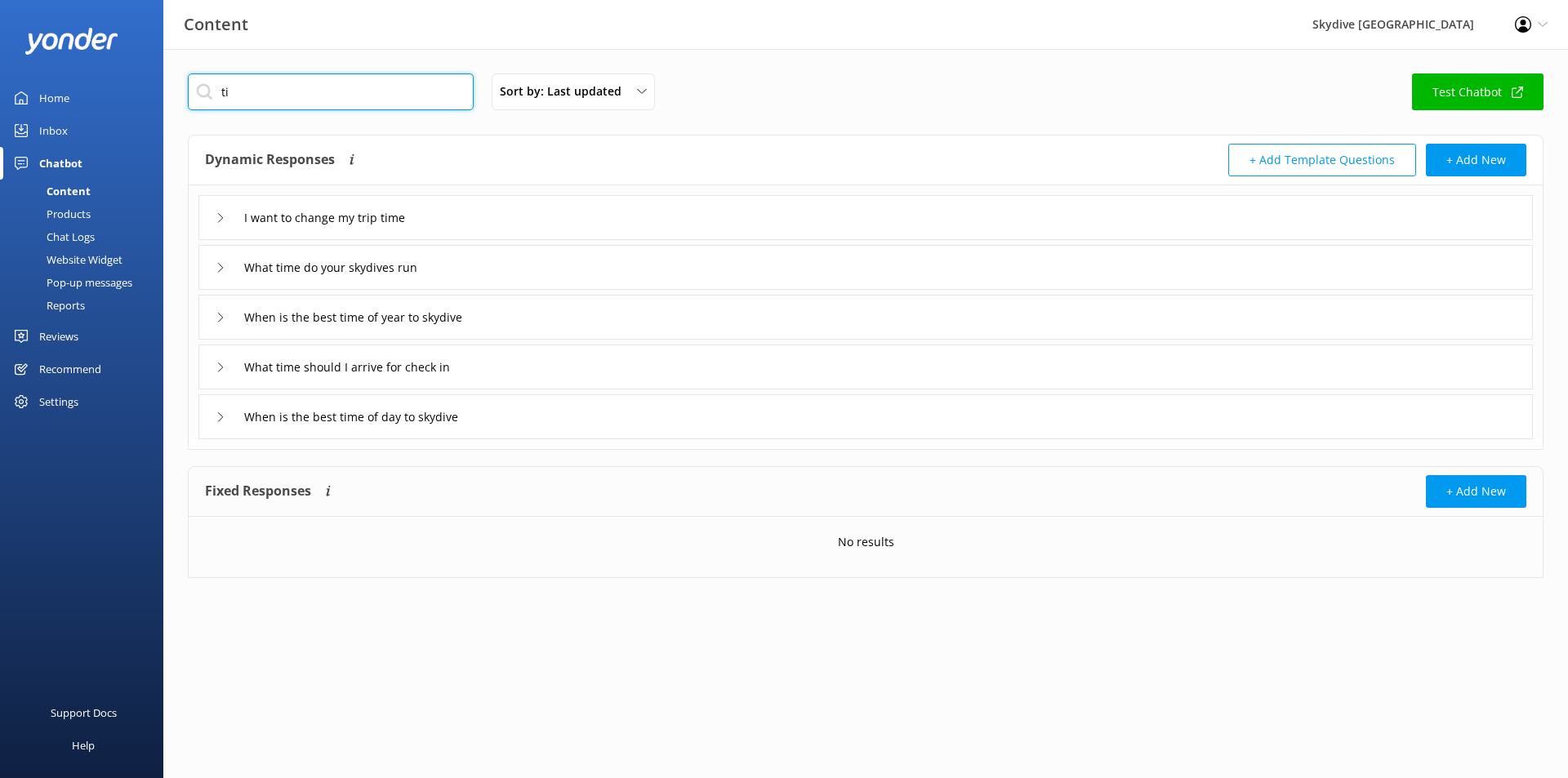
type input "t"
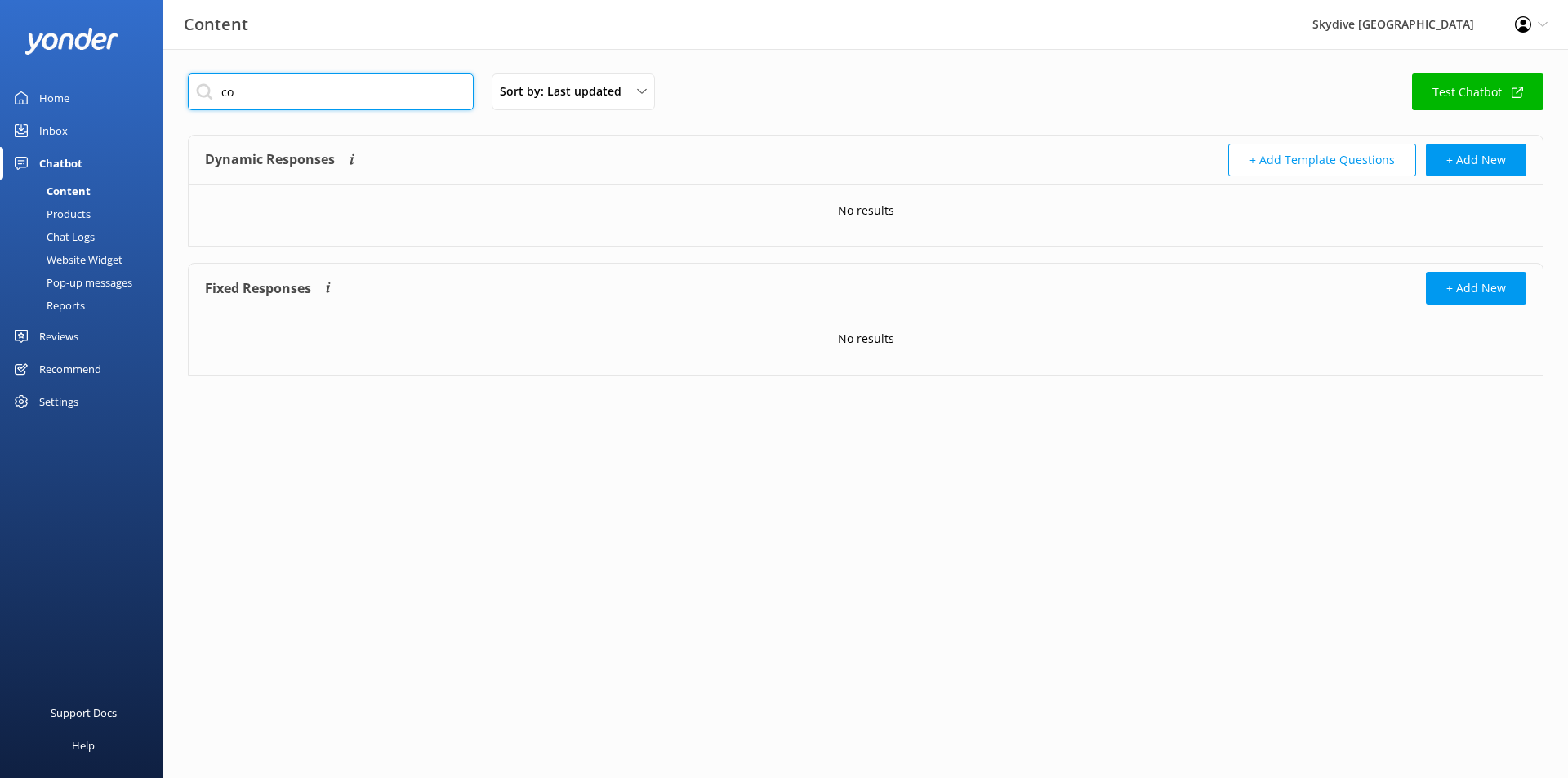
type input "c"
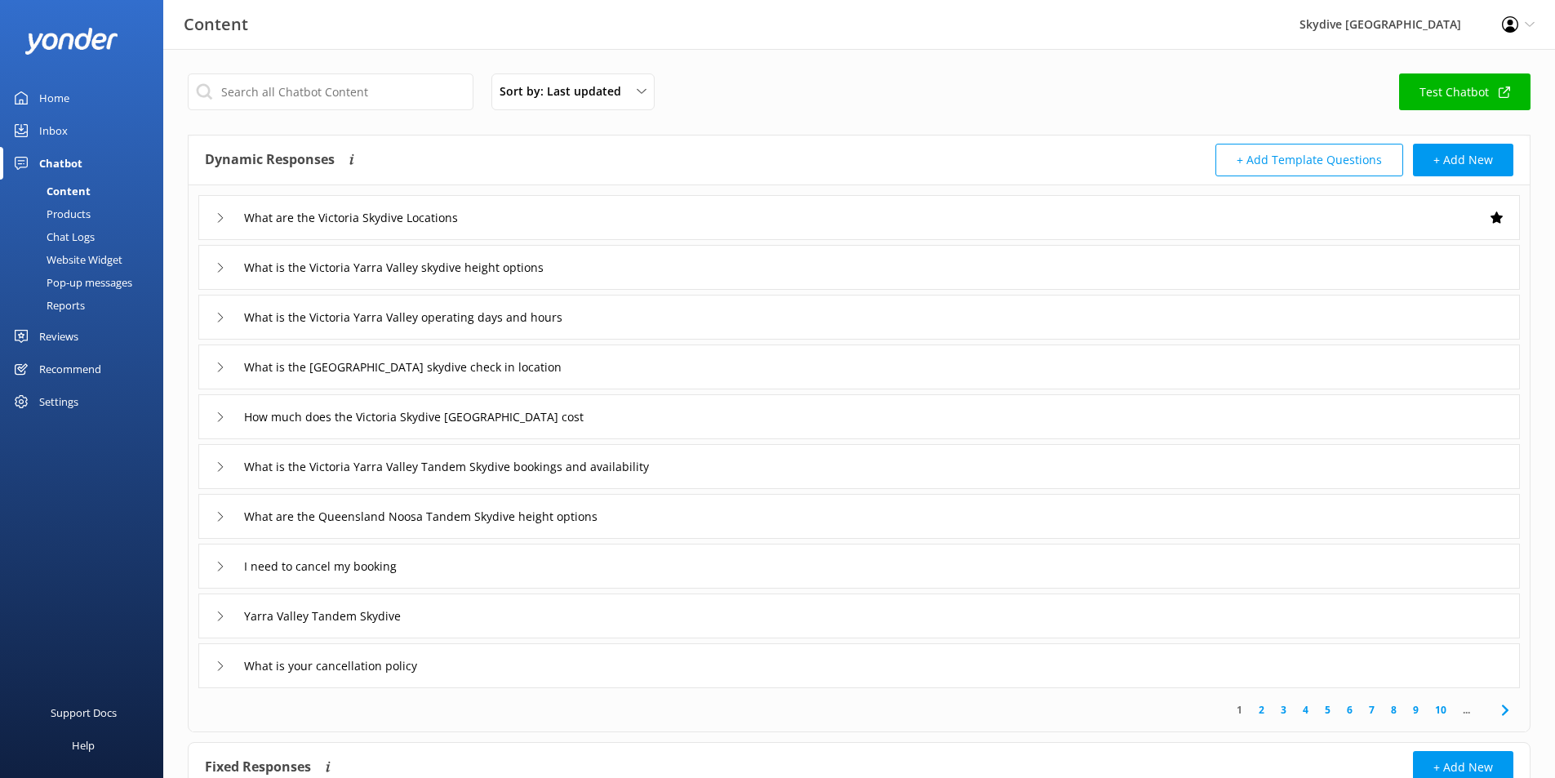
click at [49, 126] on div "Inbox" at bounding box center [53, 130] width 29 height 33
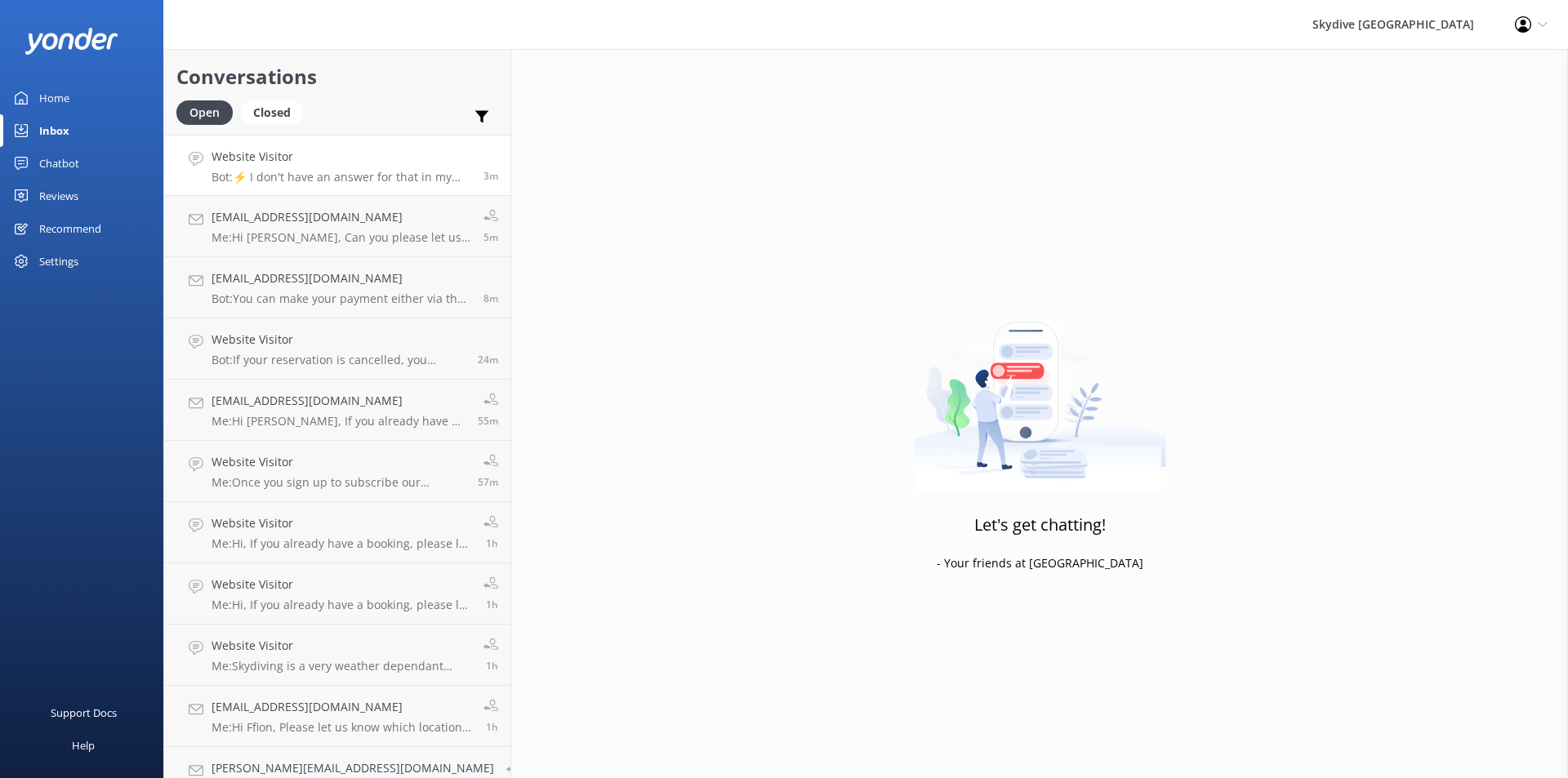
click at [257, 156] on h4 "Website Visitor" at bounding box center [341, 157] width 260 height 18
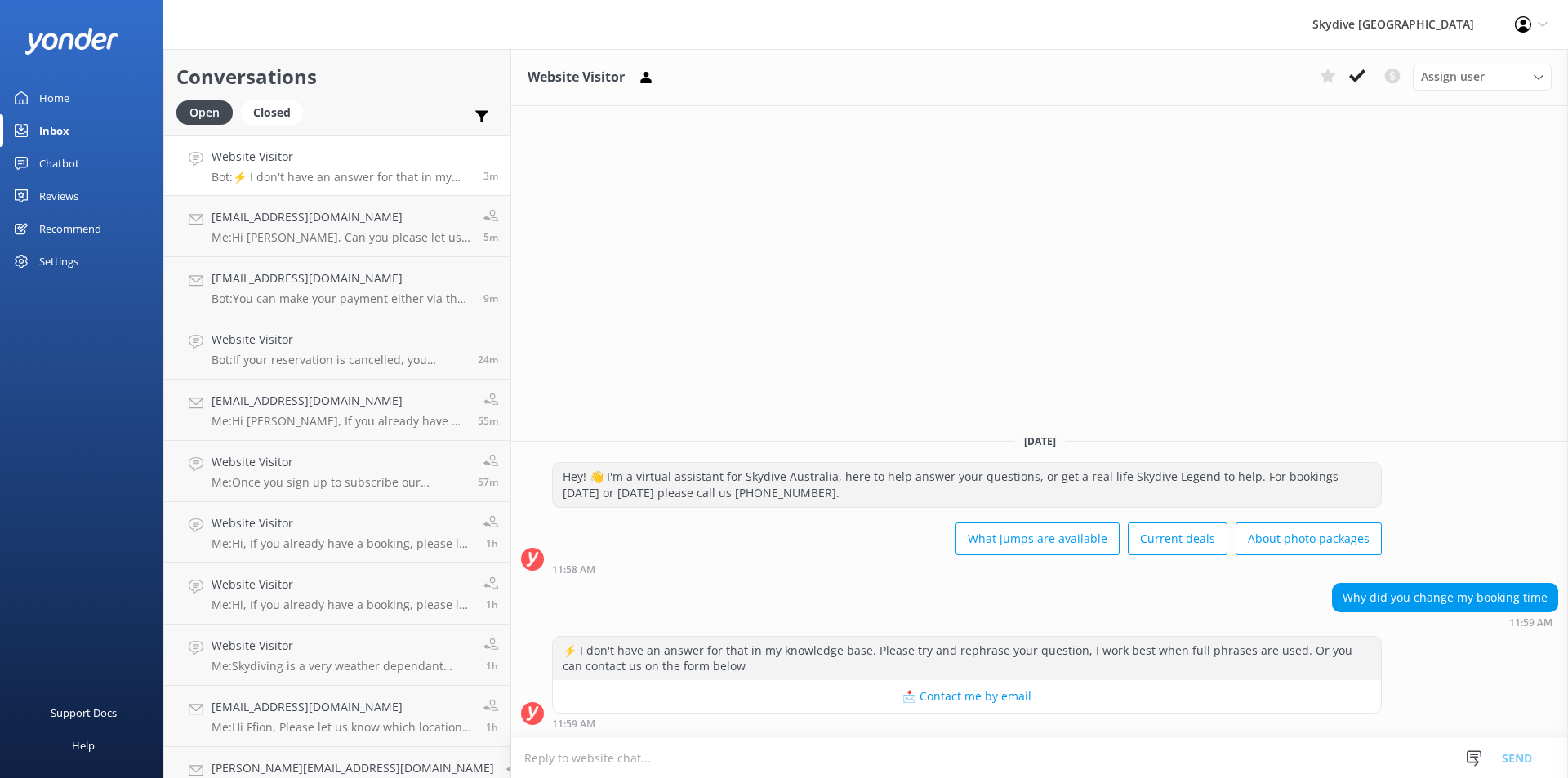
click at [526, 758] on textarea at bounding box center [1039, 758] width 1056 height 40
click at [522, 760] on textarea "Hi, due to the weather or operational reason" at bounding box center [1039, 757] width 1056 height 41
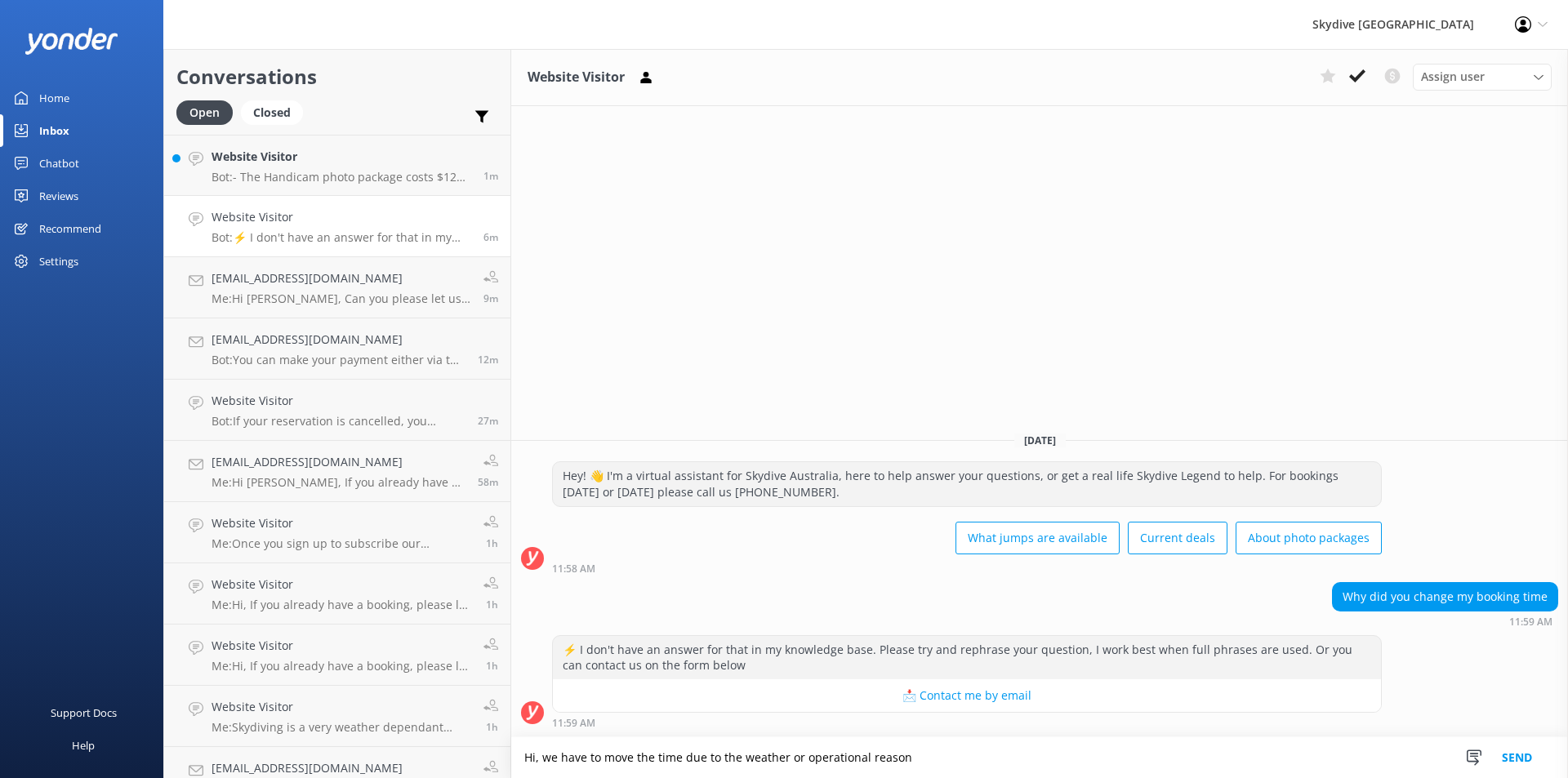
click at [566, 754] on textarea "Hi, we have to move the time due to the weather or operational reason" at bounding box center [1039, 757] width 1056 height 41
click at [716, 755] on textarea "Hi, sometimes we will need to move the time due to the weather or operational r…" at bounding box center [1039, 757] width 1056 height 41
click at [720, 759] on textarea "Hi, sometimes we will need to move the time due to the weather or operational r…" at bounding box center [1039, 757] width 1056 height 41
click at [1034, 758] on textarea "Hi, sometimes we will need to move your check in time due to the weather or ope…" at bounding box center [1039, 757] width 1056 height 41
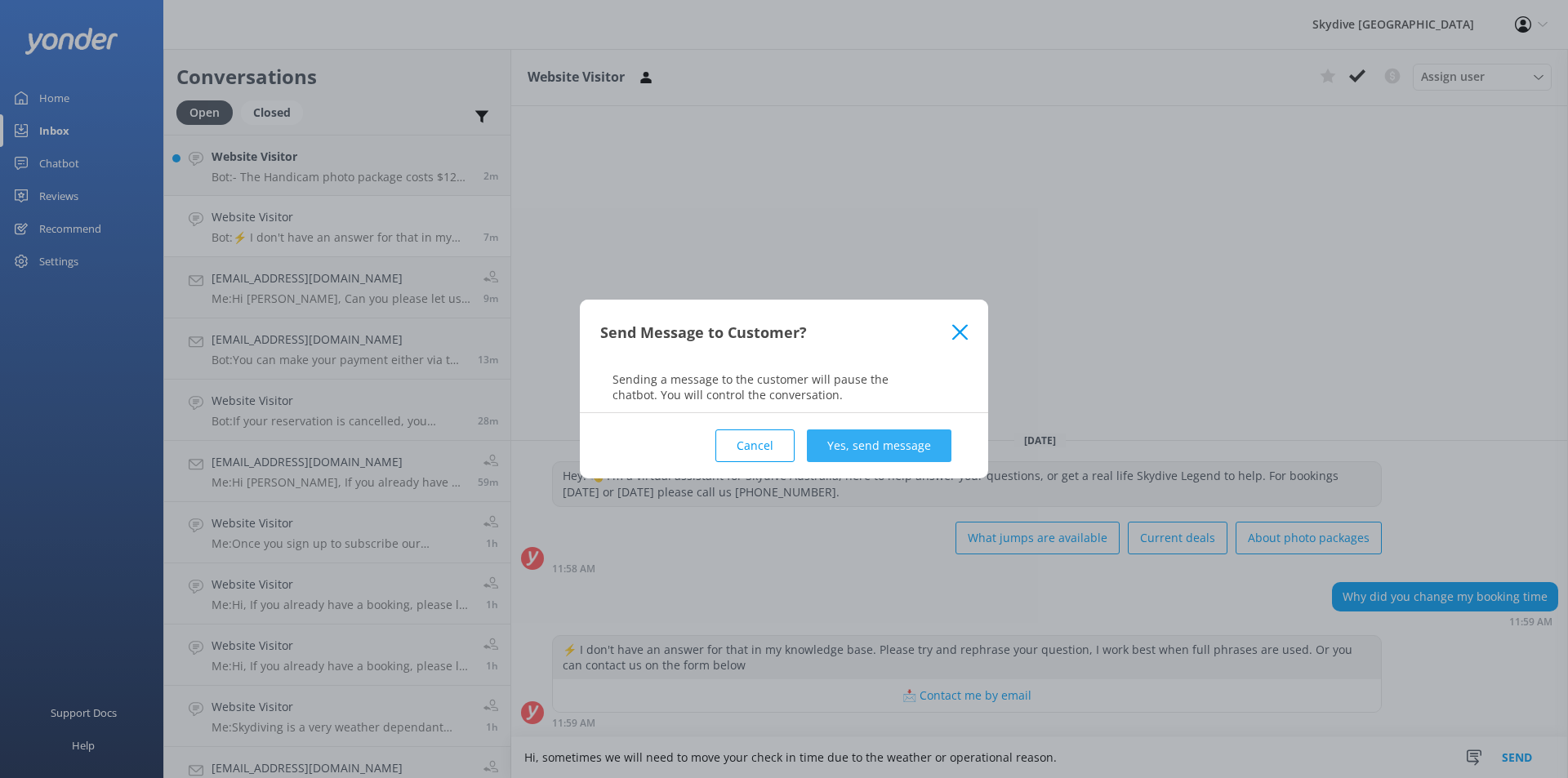
type textarea "Hi, sometimes we will need to move your check in time due to the weather or ope…"
click at [857, 448] on button "Yes, send message" at bounding box center [879, 445] width 145 height 33
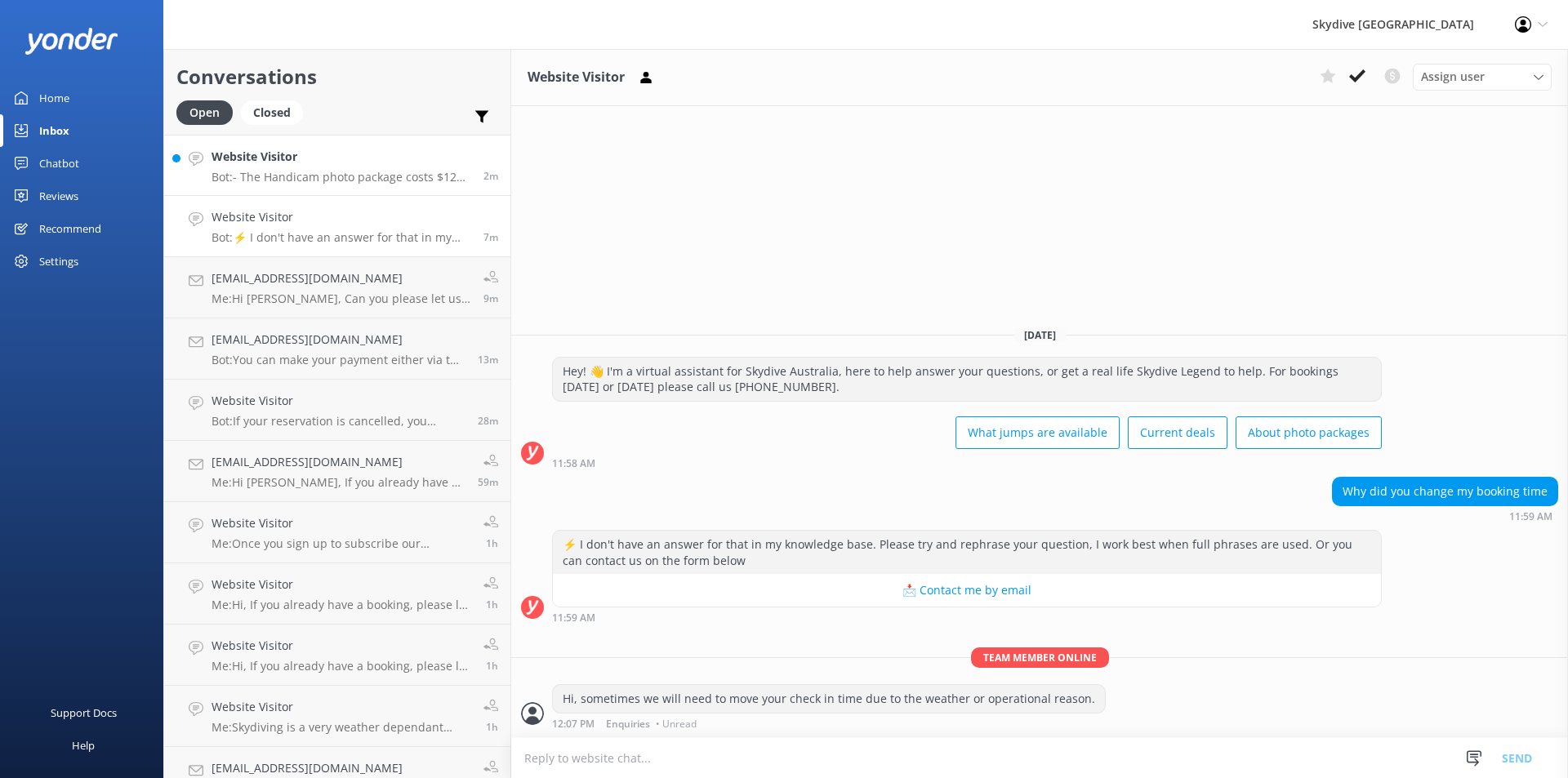
click at [243, 167] on div "Website Visitor Bot: - The Handicam photo package costs $129 per person and inc…" at bounding box center [341, 165] width 260 height 35
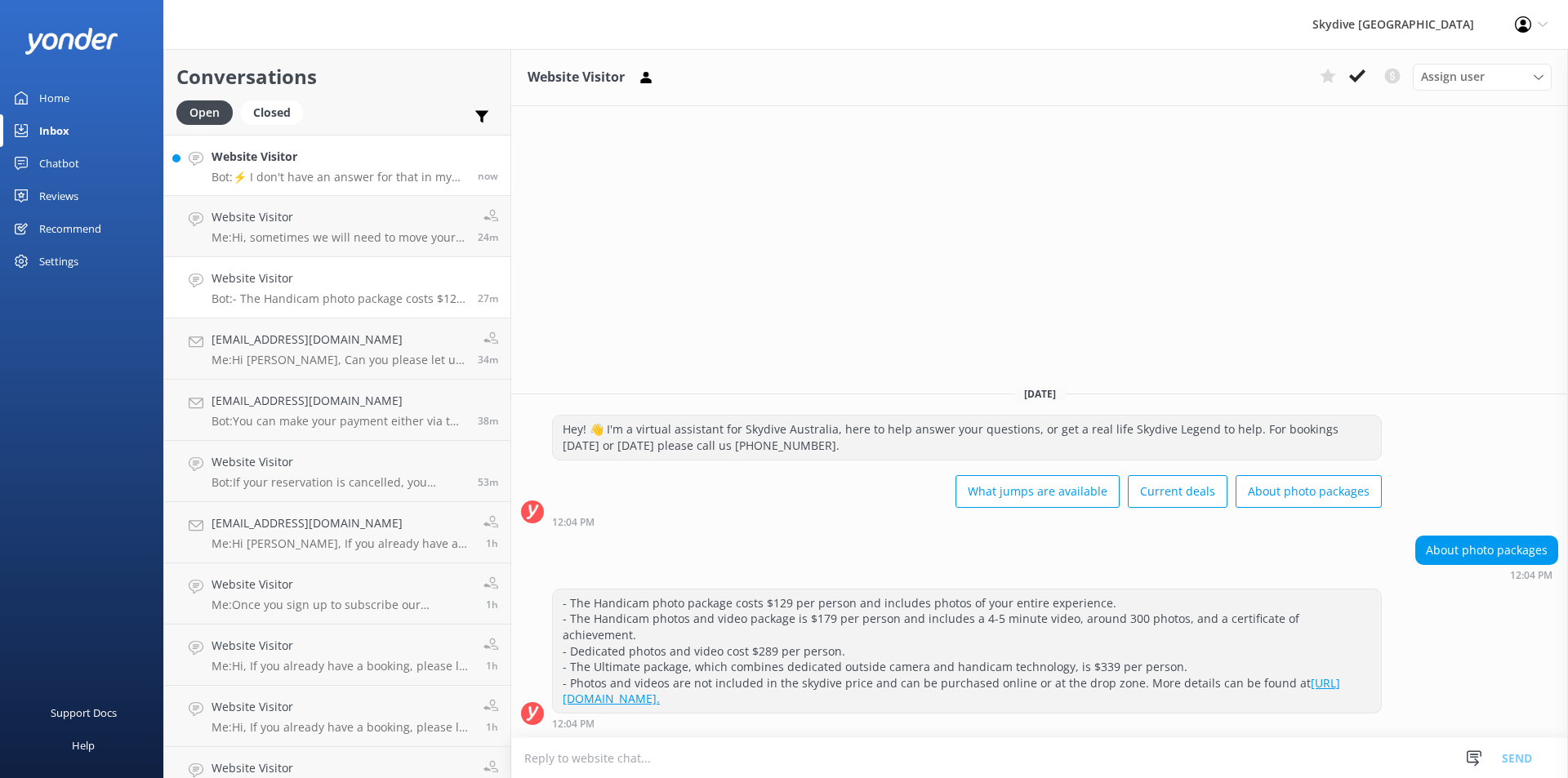
click at [307, 164] on h4 "Website Visitor" at bounding box center [338, 157] width 254 height 18
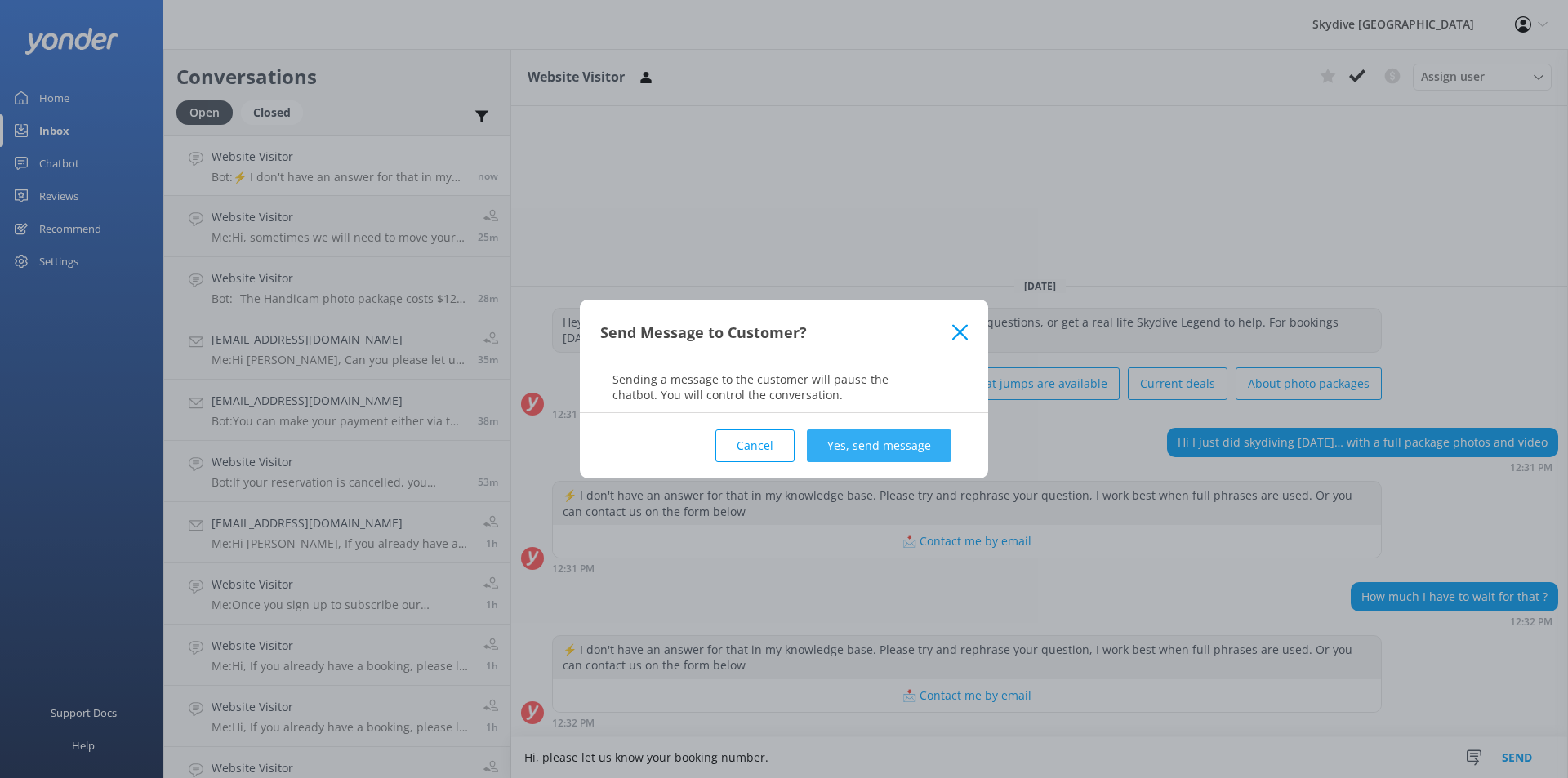
type textarea "Hi, please let us know your booking number."
click at [902, 447] on button "Yes, send message" at bounding box center [879, 445] width 145 height 33
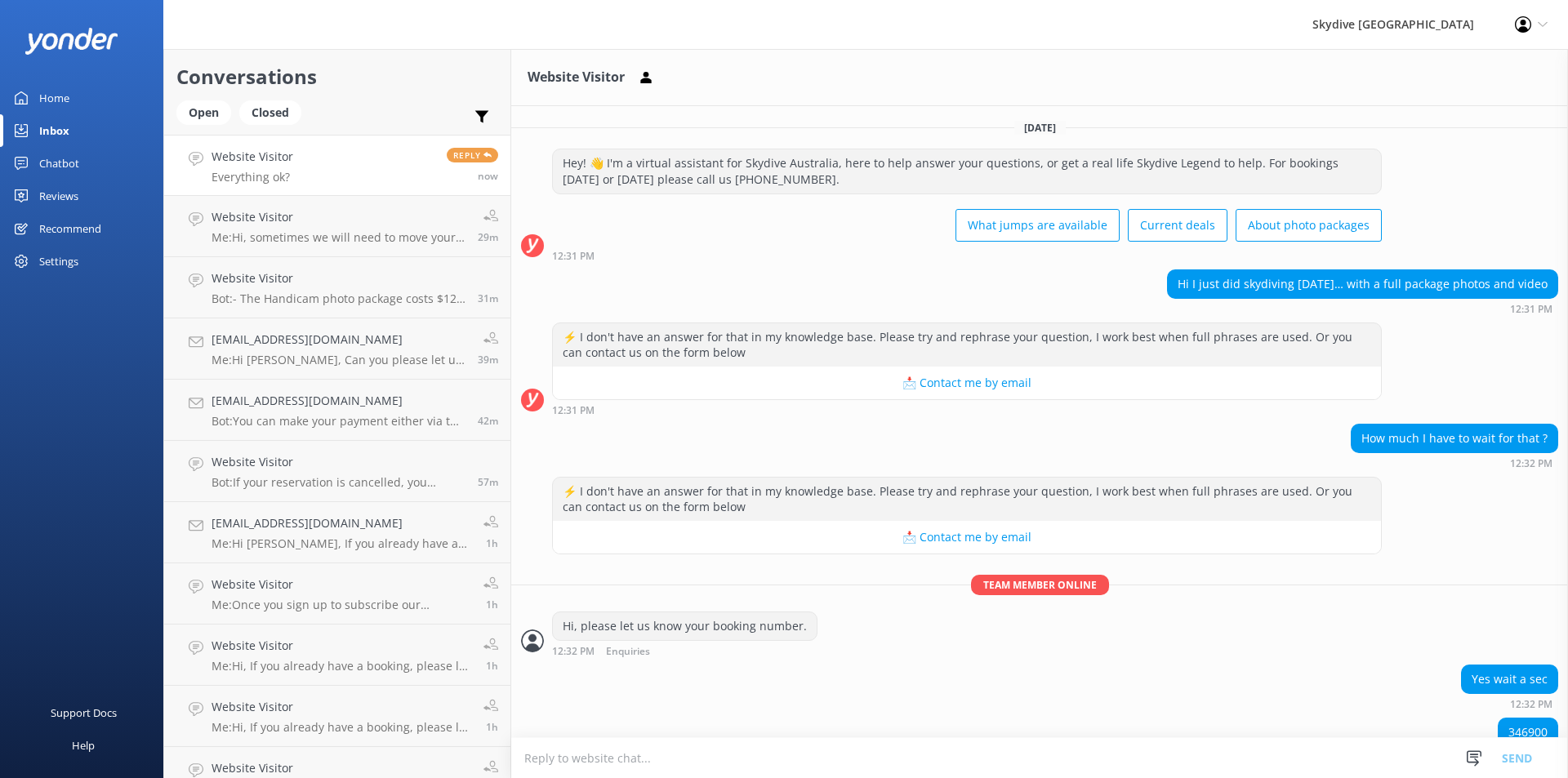
scroll to position [86, 0]
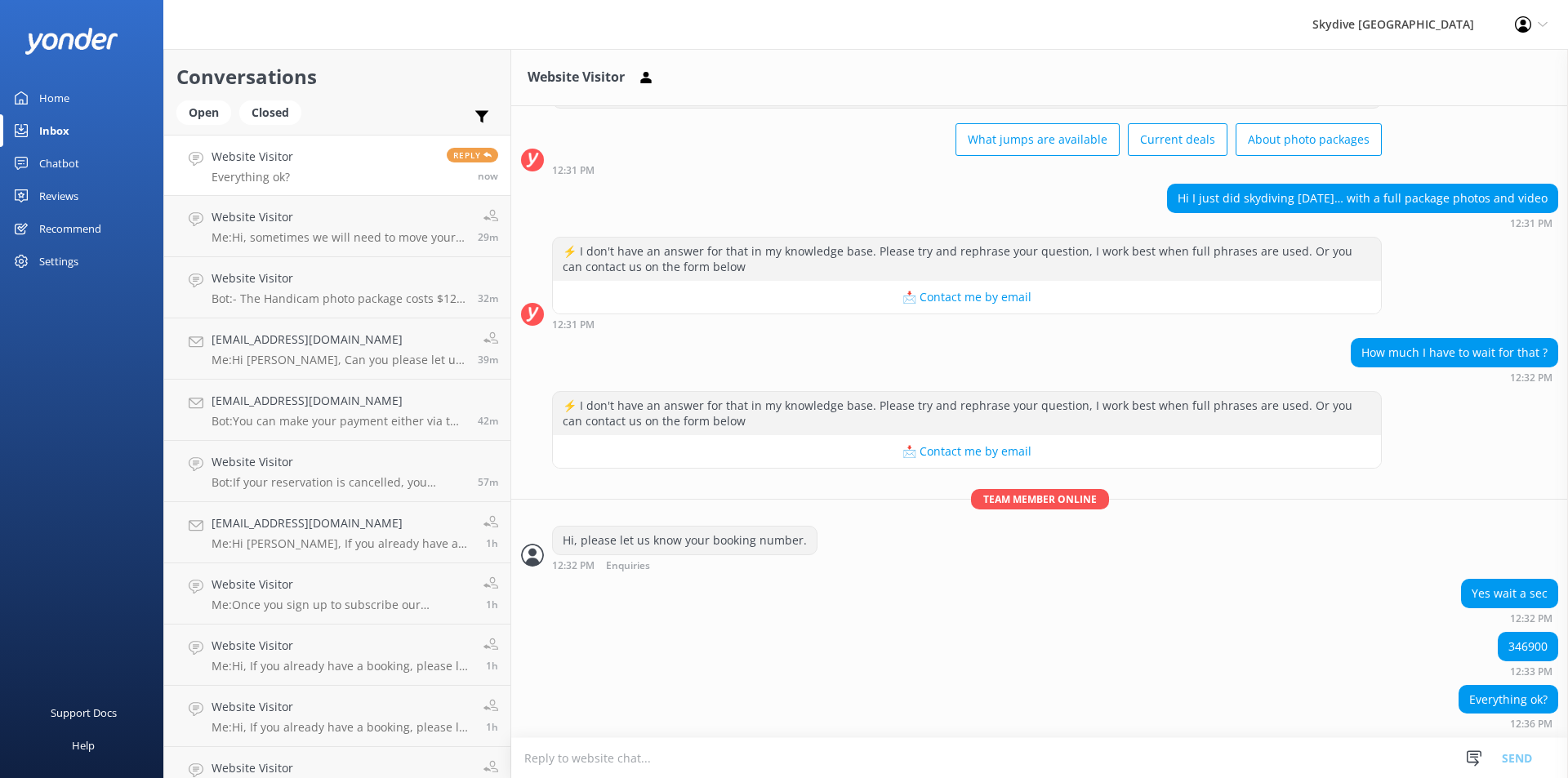
click at [524, 764] on textarea at bounding box center [1039, 758] width 1056 height 40
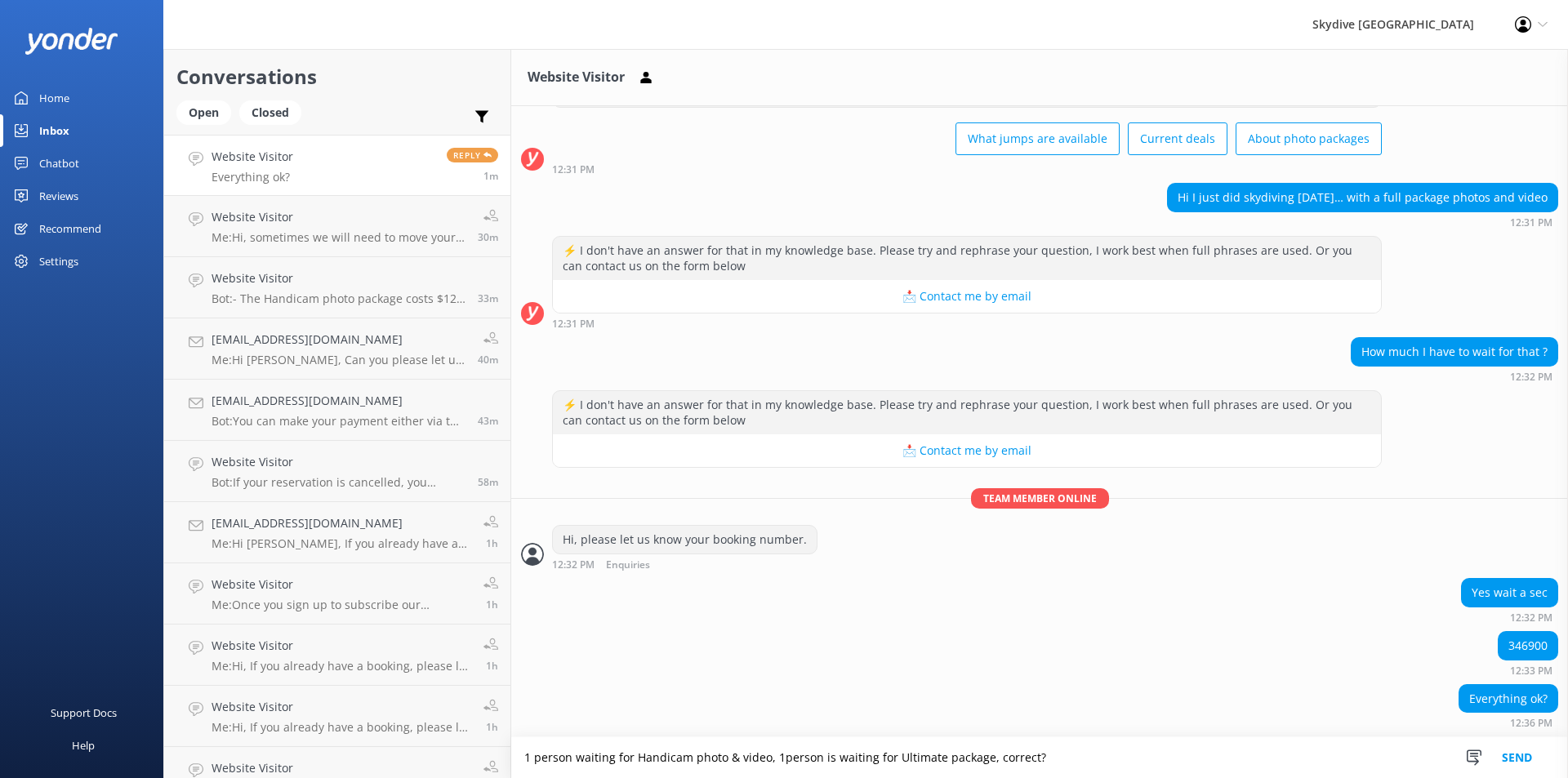
click at [552, 756] on textarea "1 person waiting for Handicam photo & video, 1person is waiting for Ultimate pa…" at bounding box center [1039, 757] width 1056 height 41
click at [1103, 763] on textarea "1 person is waiting for Handicam photo & video, 1person is waiting for Ultimate…" at bounding box center [1039, 757] width 1056 height 41
type textarea "1 person is waiting for Handicam photo & video, 1person is waiting for Ultimate…"
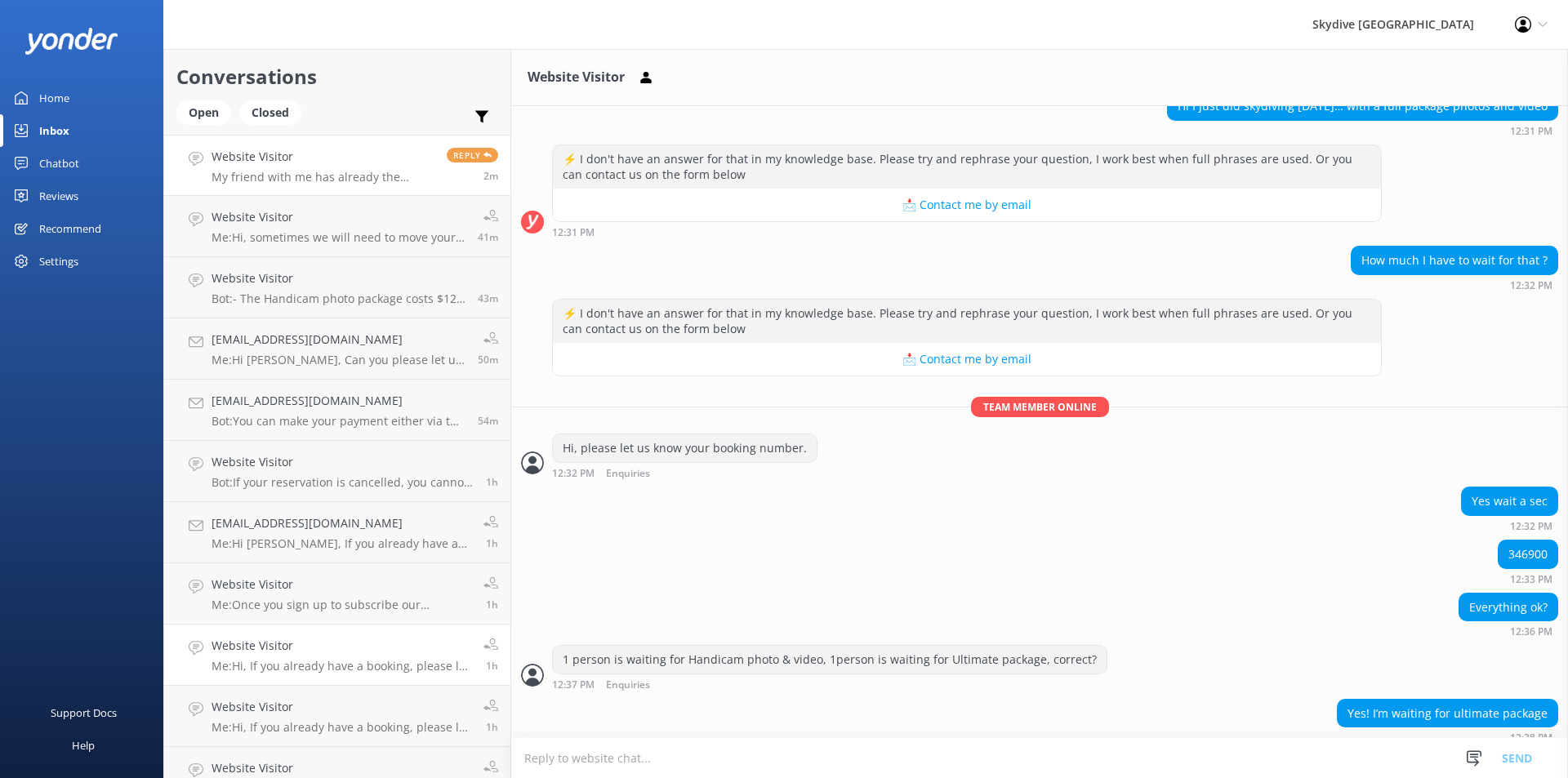
scroll to position [384, 0]
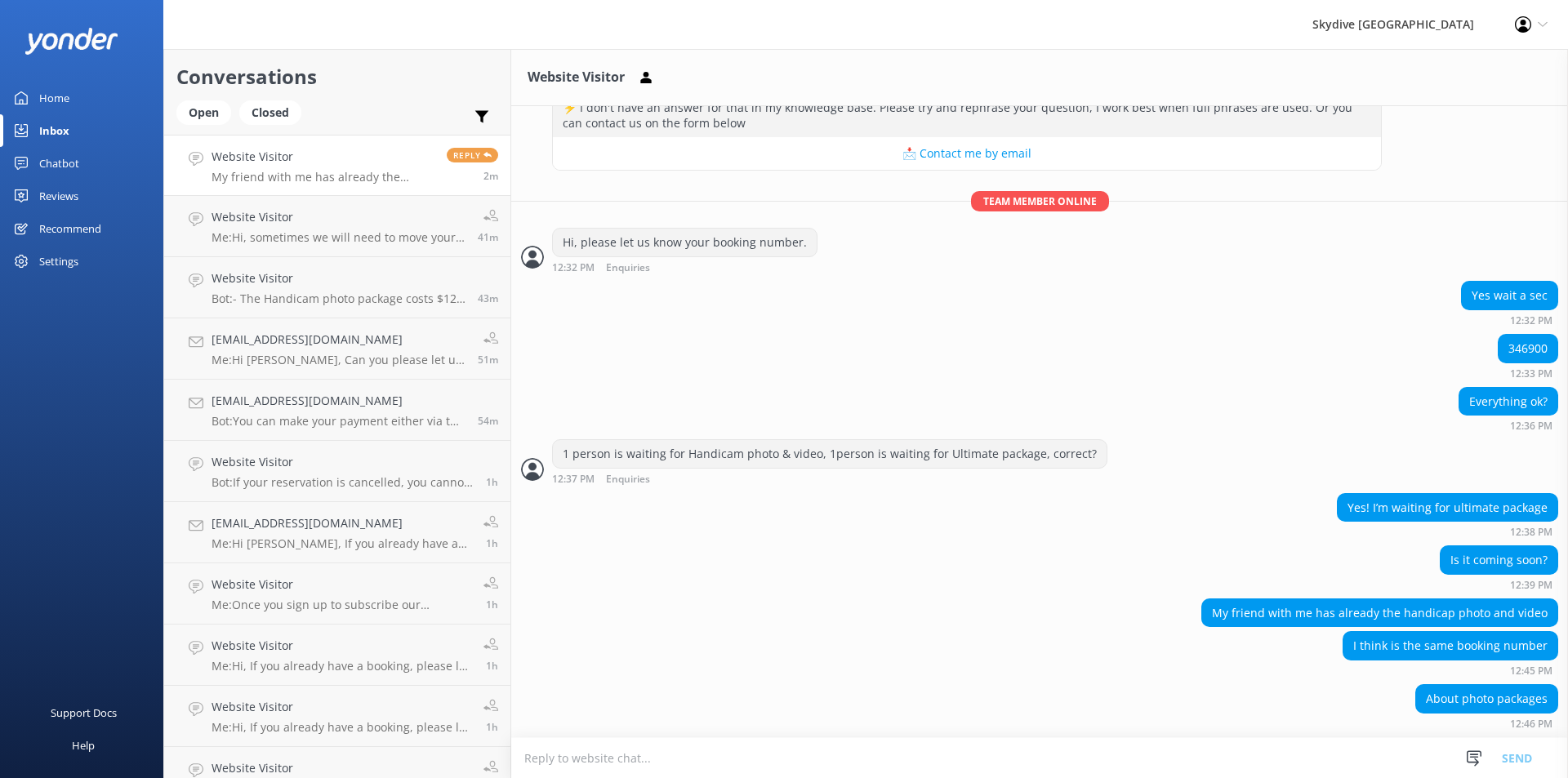
click at [617, 758] on textarea at bounding box center [1039, 758] width 1056 height 40
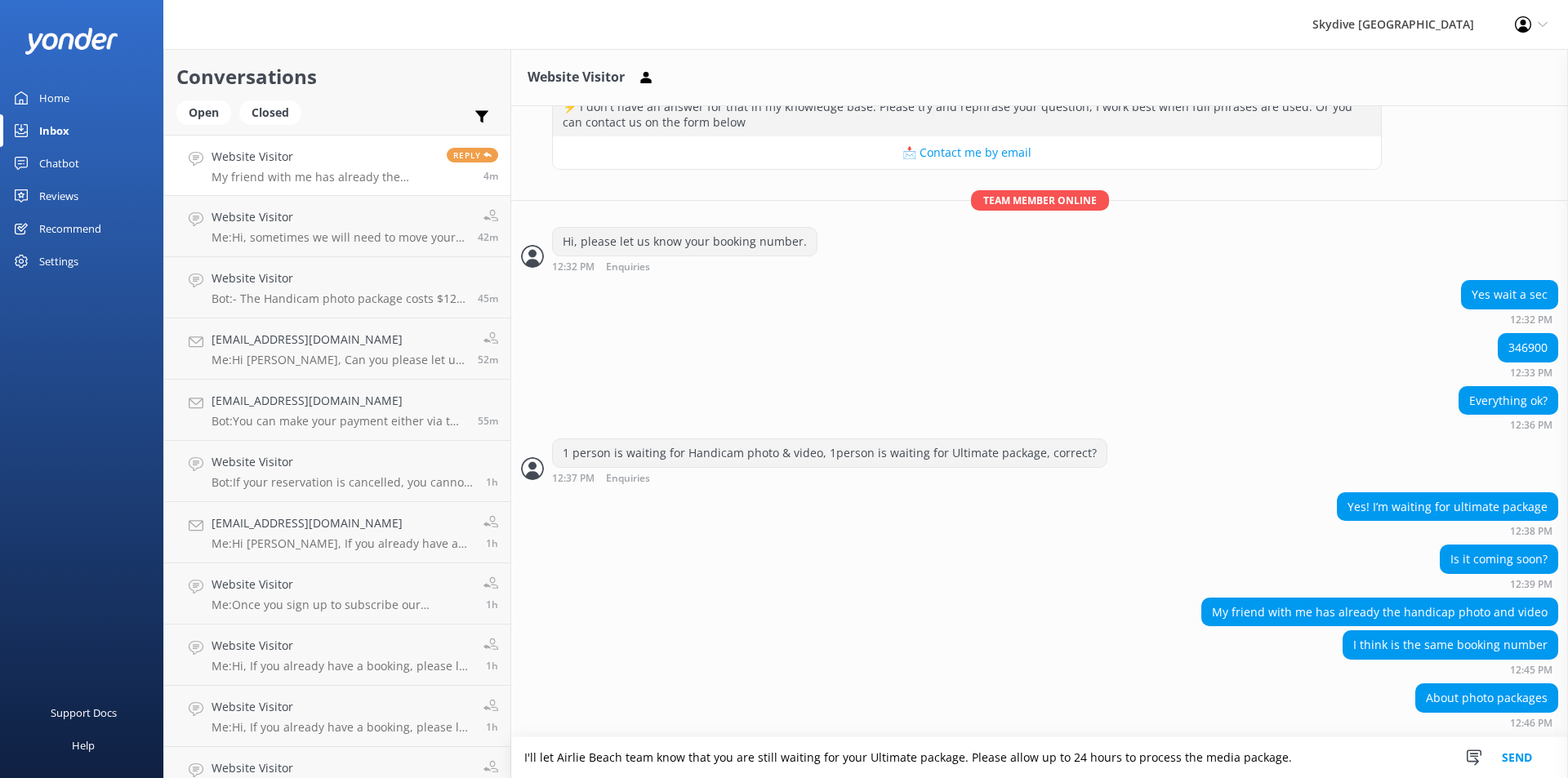
type textarea "I'll let Airlie Beach team know that you are still waiting for your Ultimate pa…"
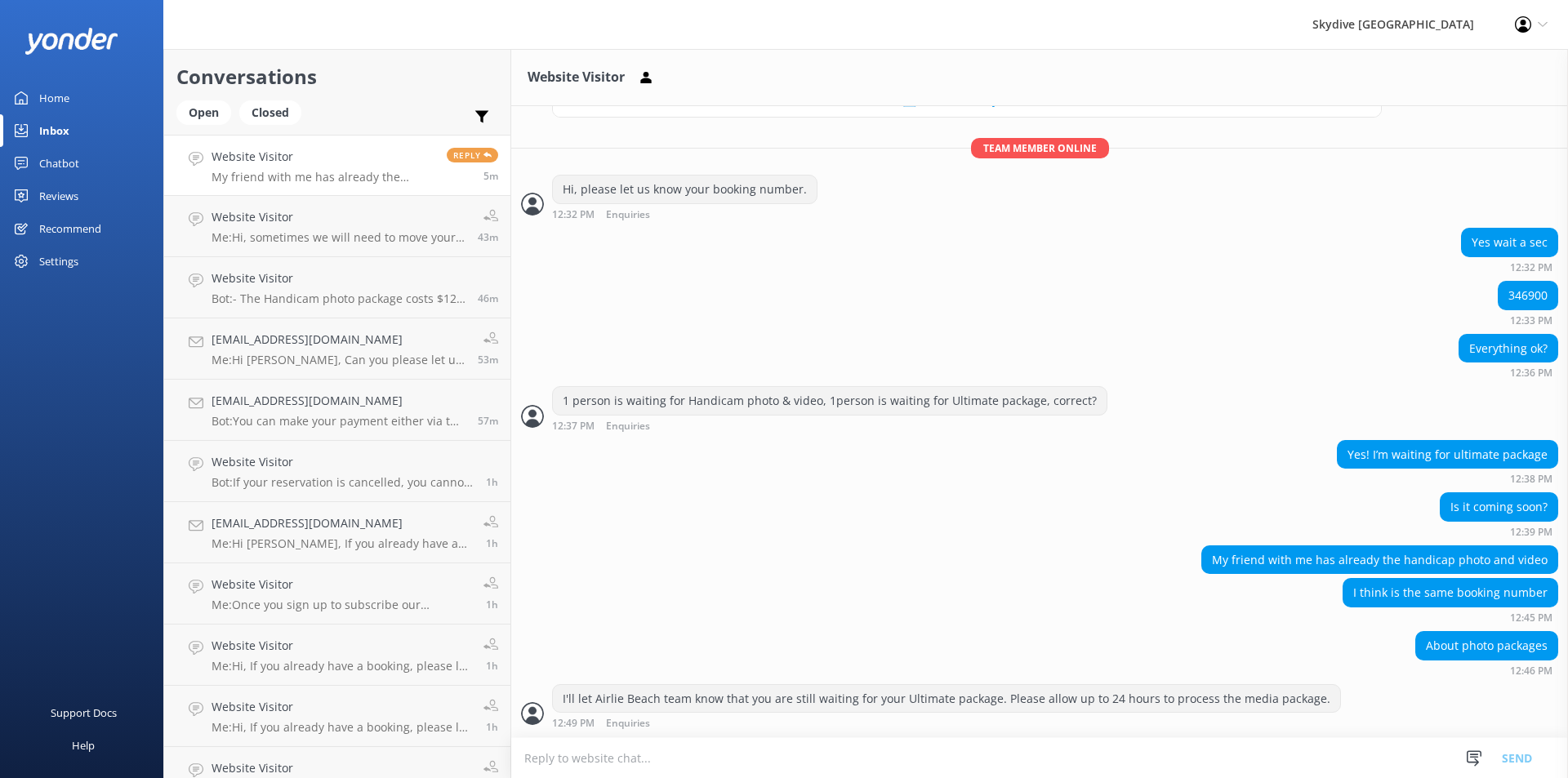
scroll to position [490, 0]
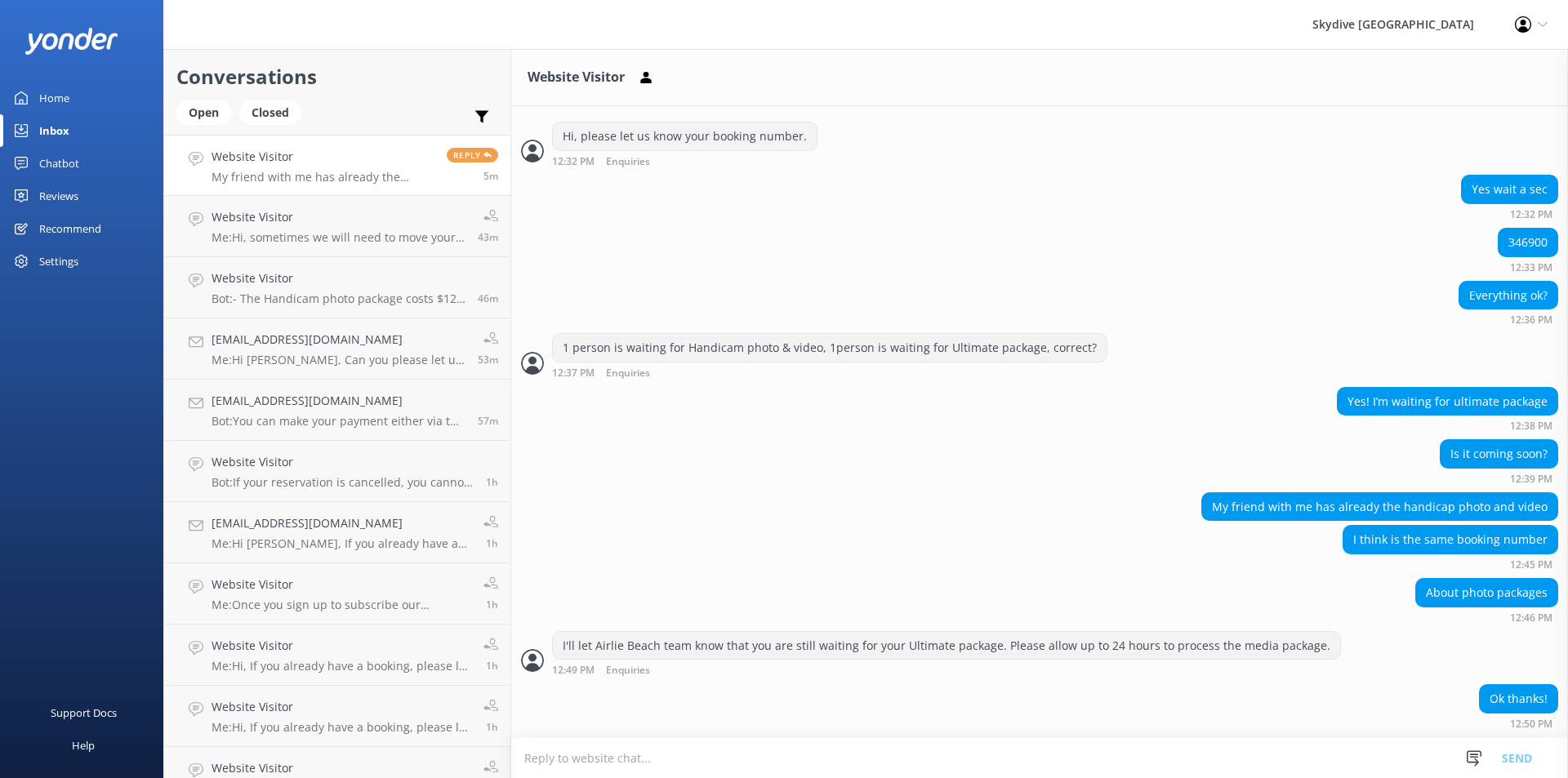
click at [538, 752] on textarea at bounding box center [1039, 758] width 1056 height 40
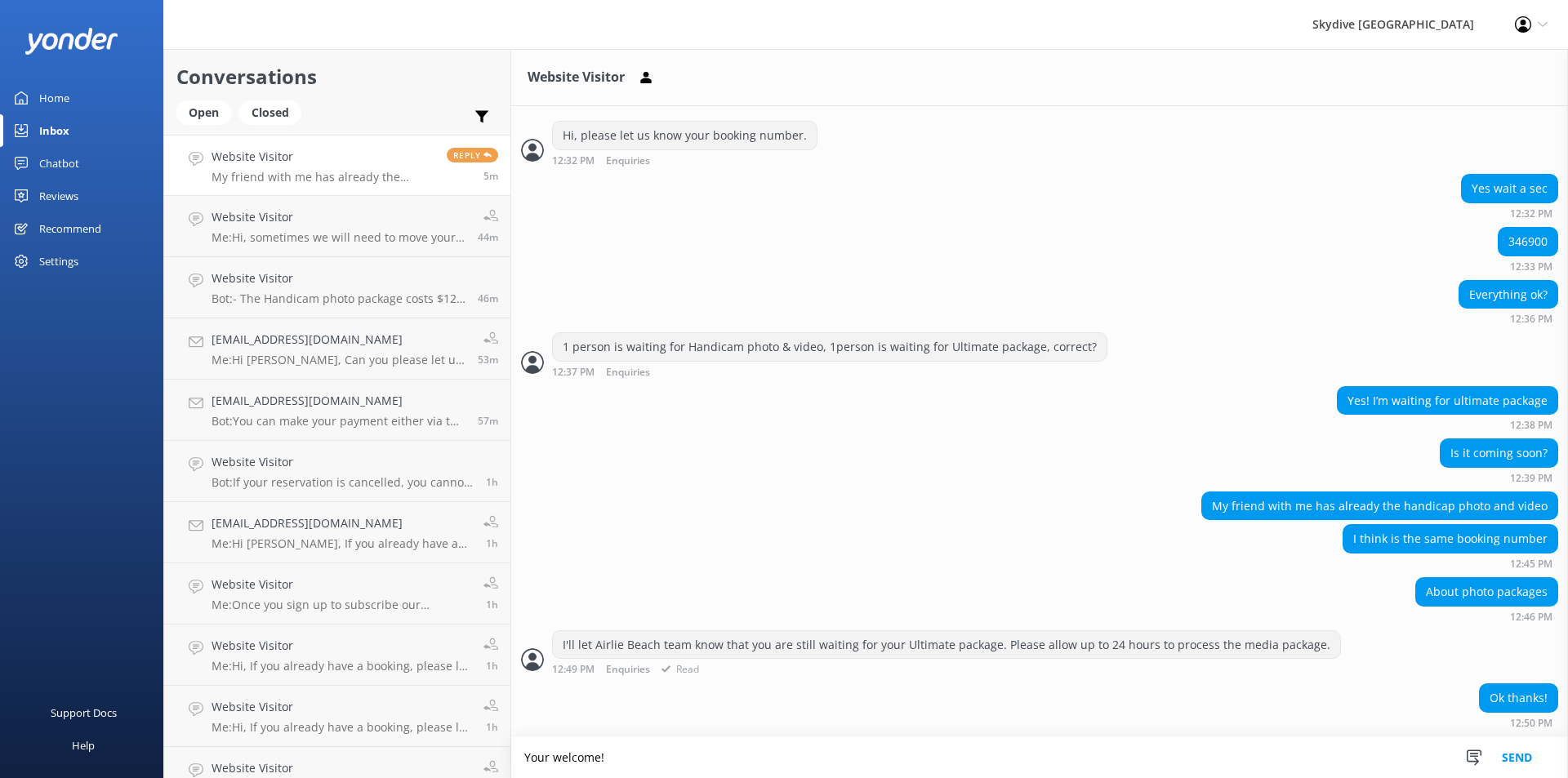
type textarea "Your welcome!"
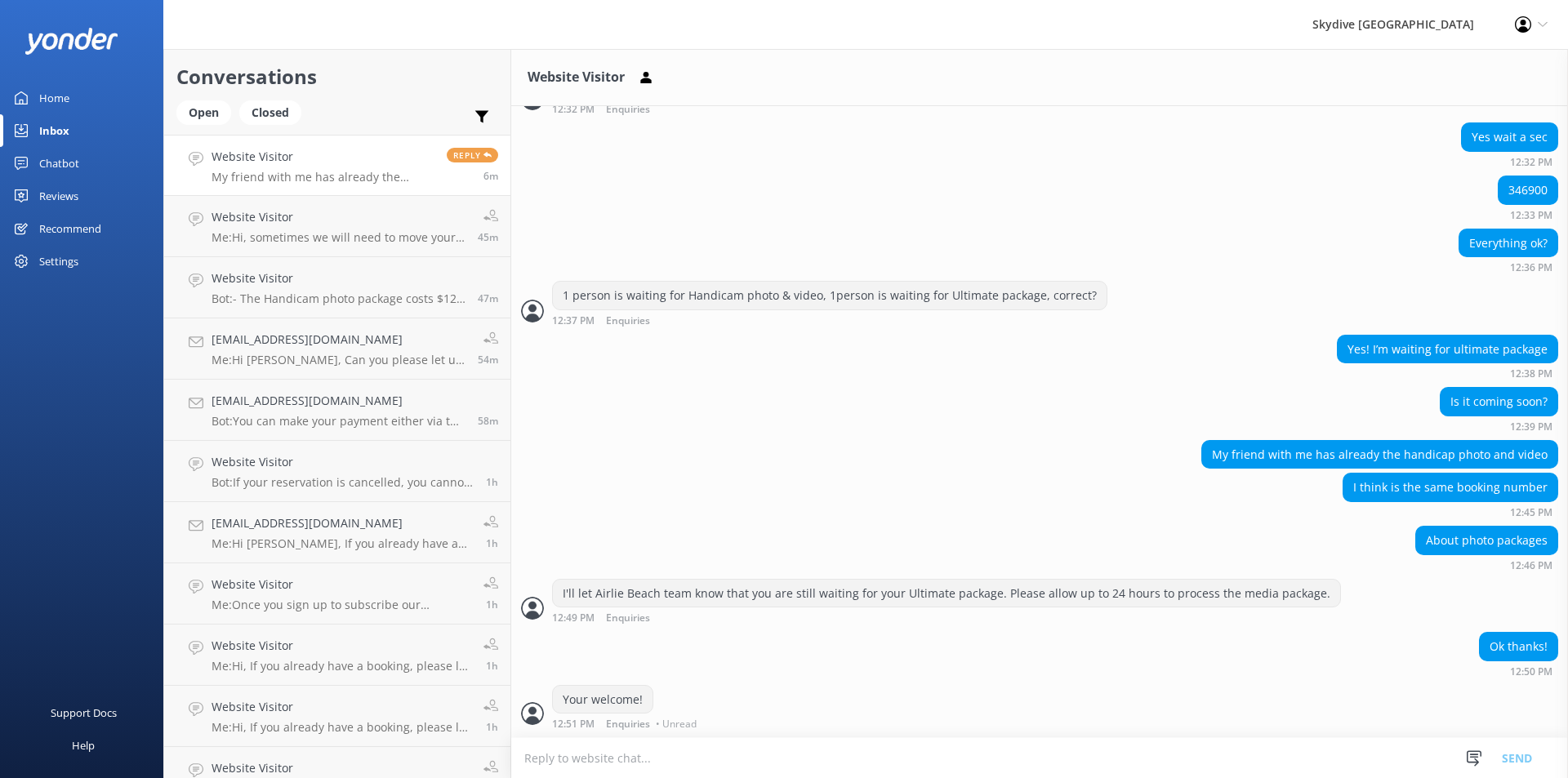
click at [311, 162] on h4 "Website Visitor" at bounding box center [322, 157] width 223 height 18
